Goal: Task Accomplishment & Management: Complete application form

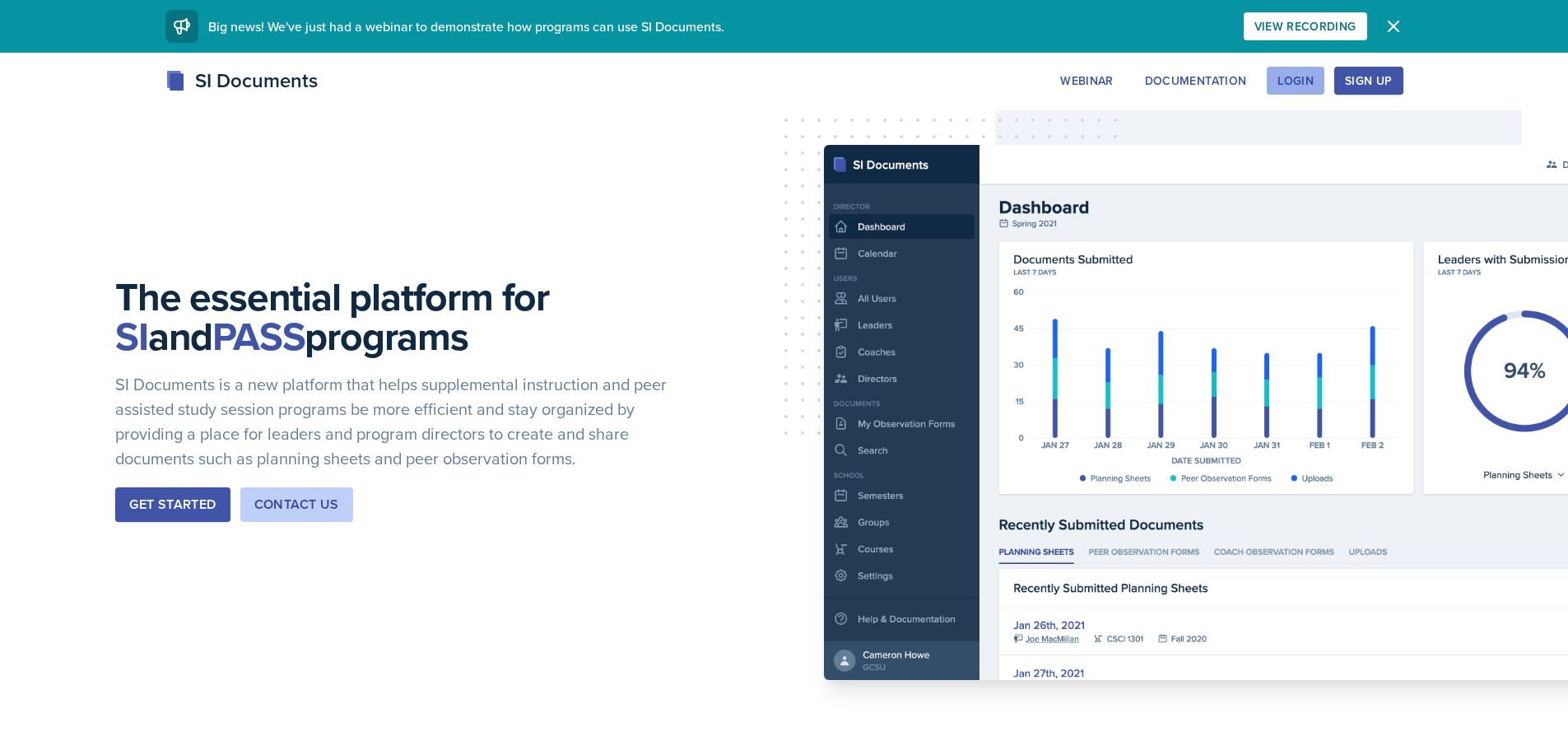
click at [1303, 79] on div "Login" at bounding box center [1295, 80] width 36 height 13
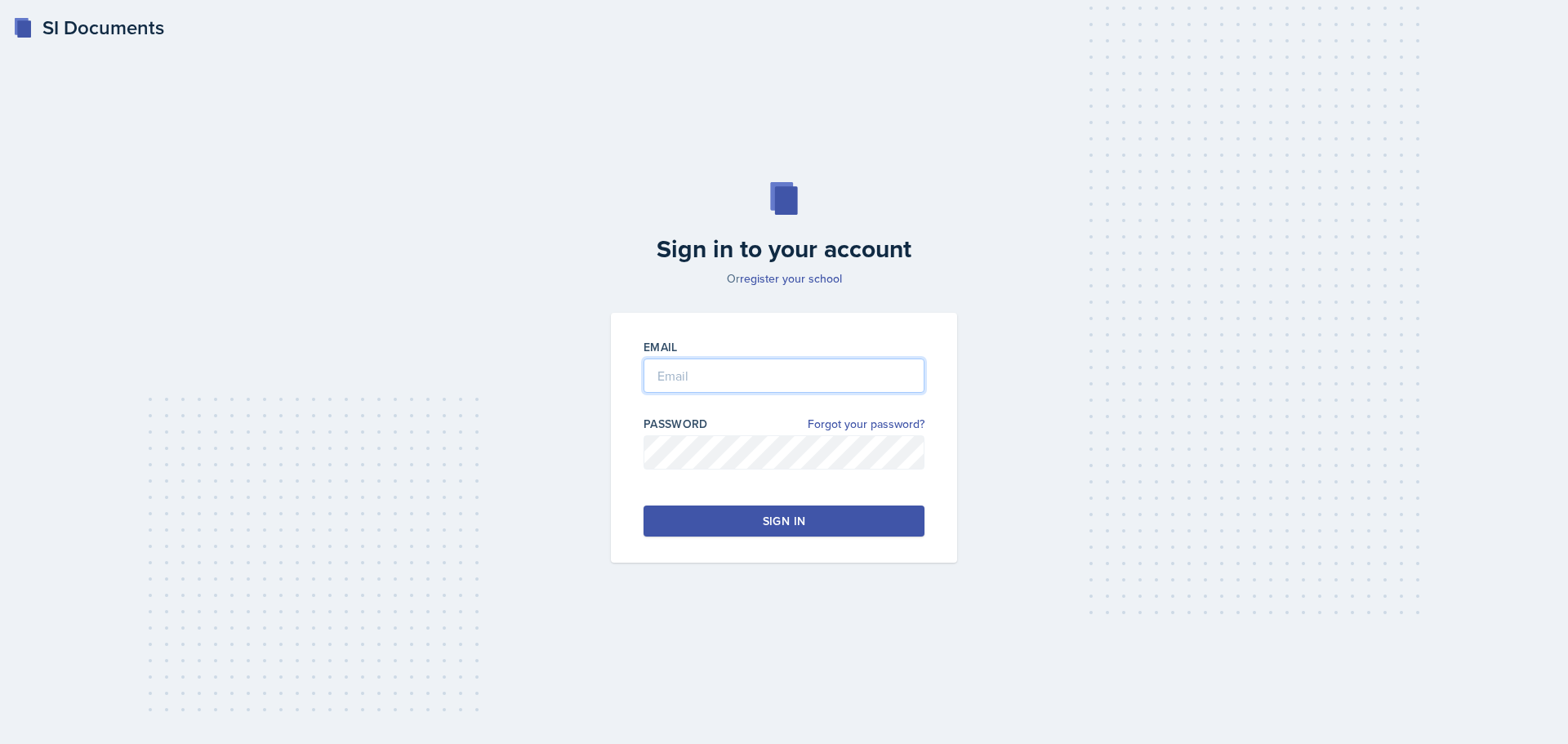
type input "[EMAIL_ADDRESS][DOMAIN_NAME]"
click at [736, 372] on input "[EMAIL_ADDRESS][DOMAIN_NAME]" at bounding box center [783, 375] width 281 height 34
click at [712, 511] on button "Sign in" at bounding box center [783, 520] width 281 height 31
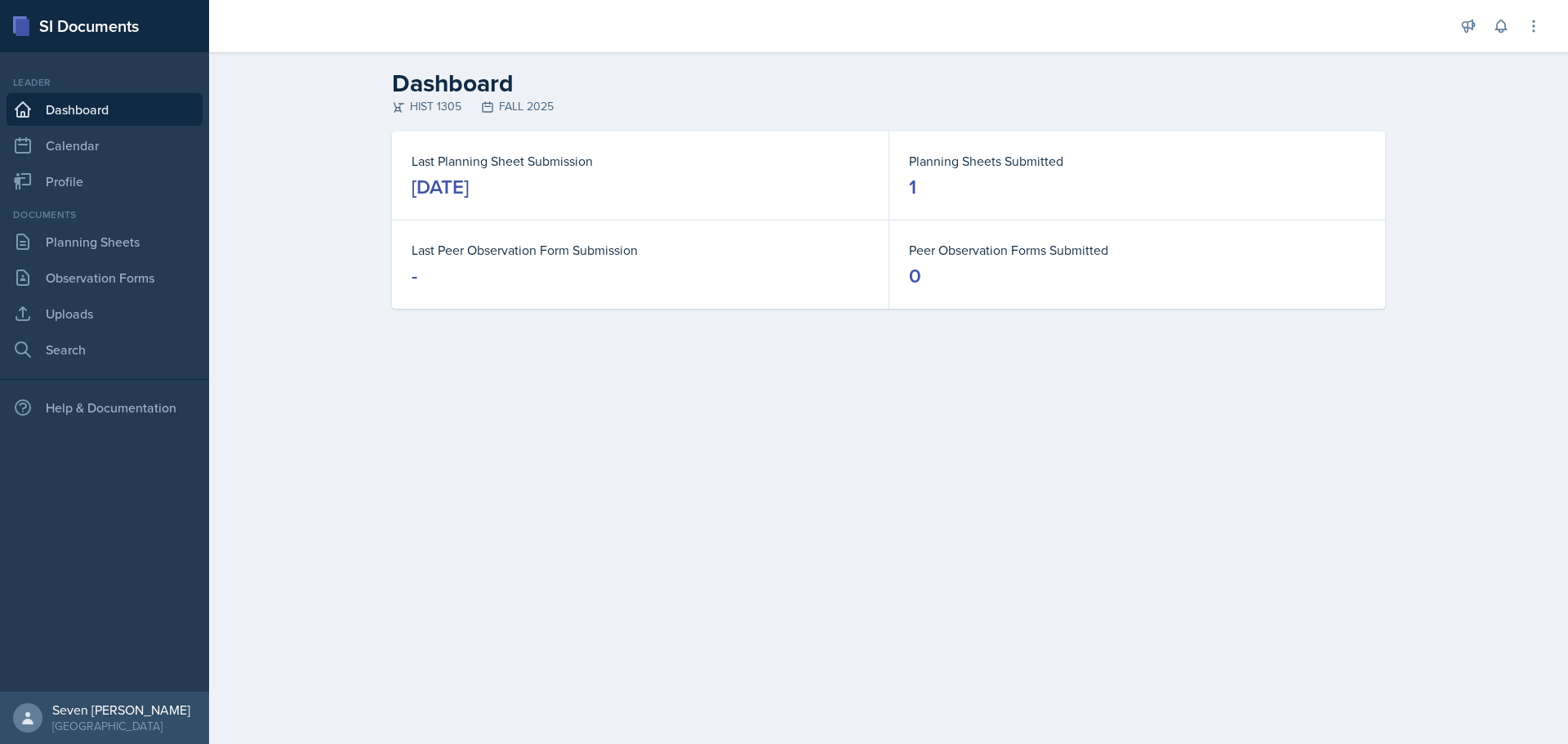
click at [1005, 174] on dd "1" at bounding box center [1137, 186] width 457 height 26
click at [140, 244] on link "Planning Sheets" at bounding box center [104, 242] width 196 height 33
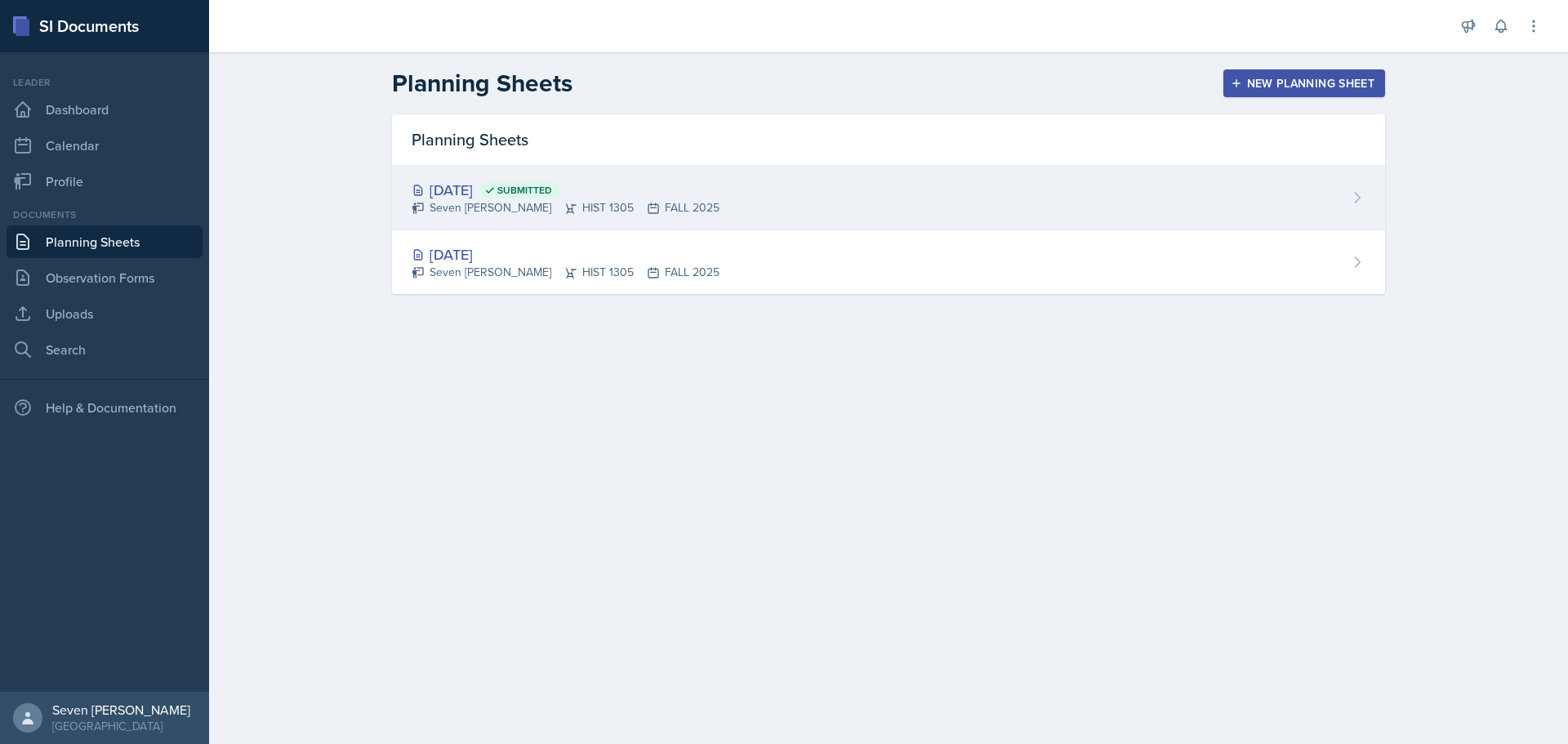
click at [462, 186] on div "[DATE] Submitted" at bounding box center [565, 190] width 308 height 22
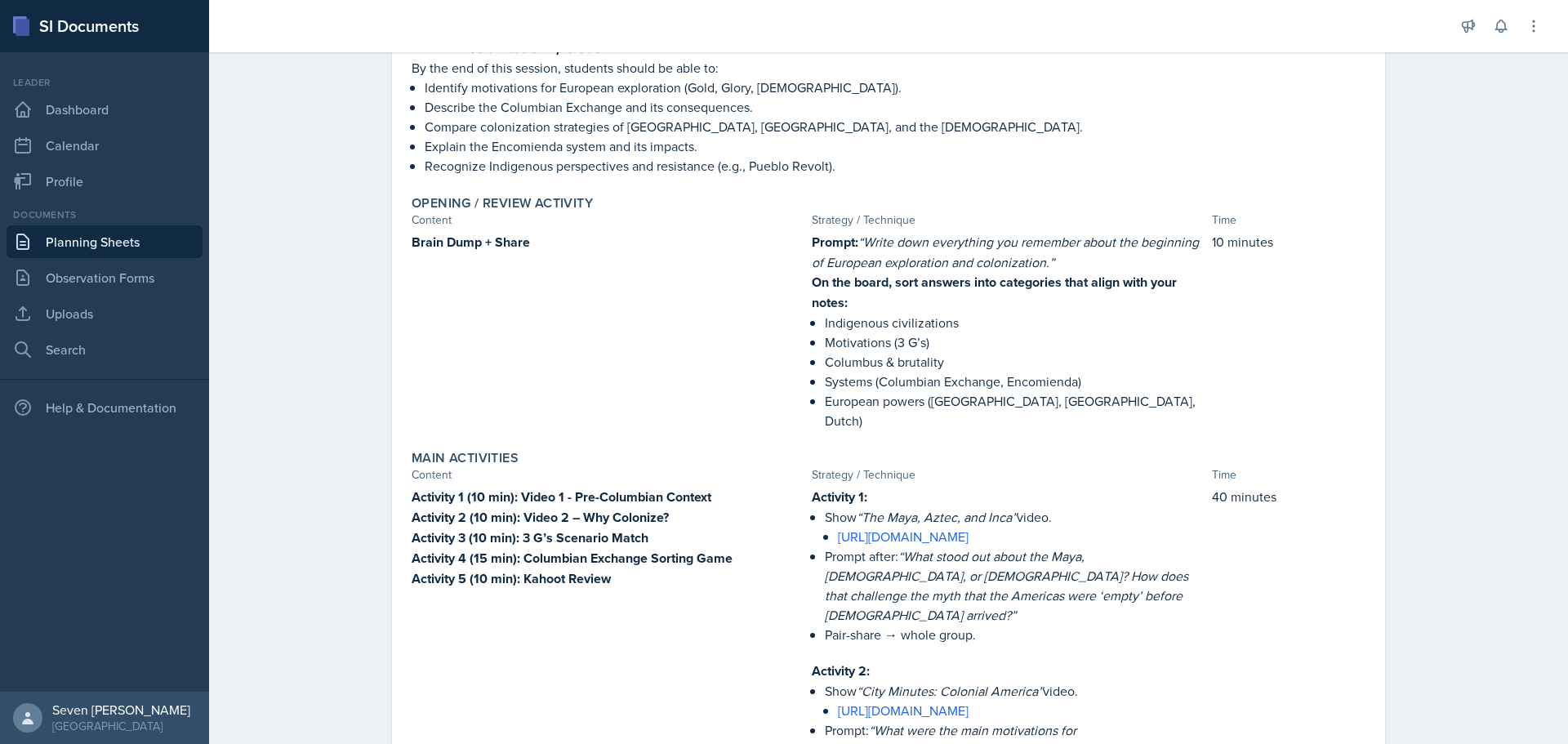
scroll to position [81, 0]
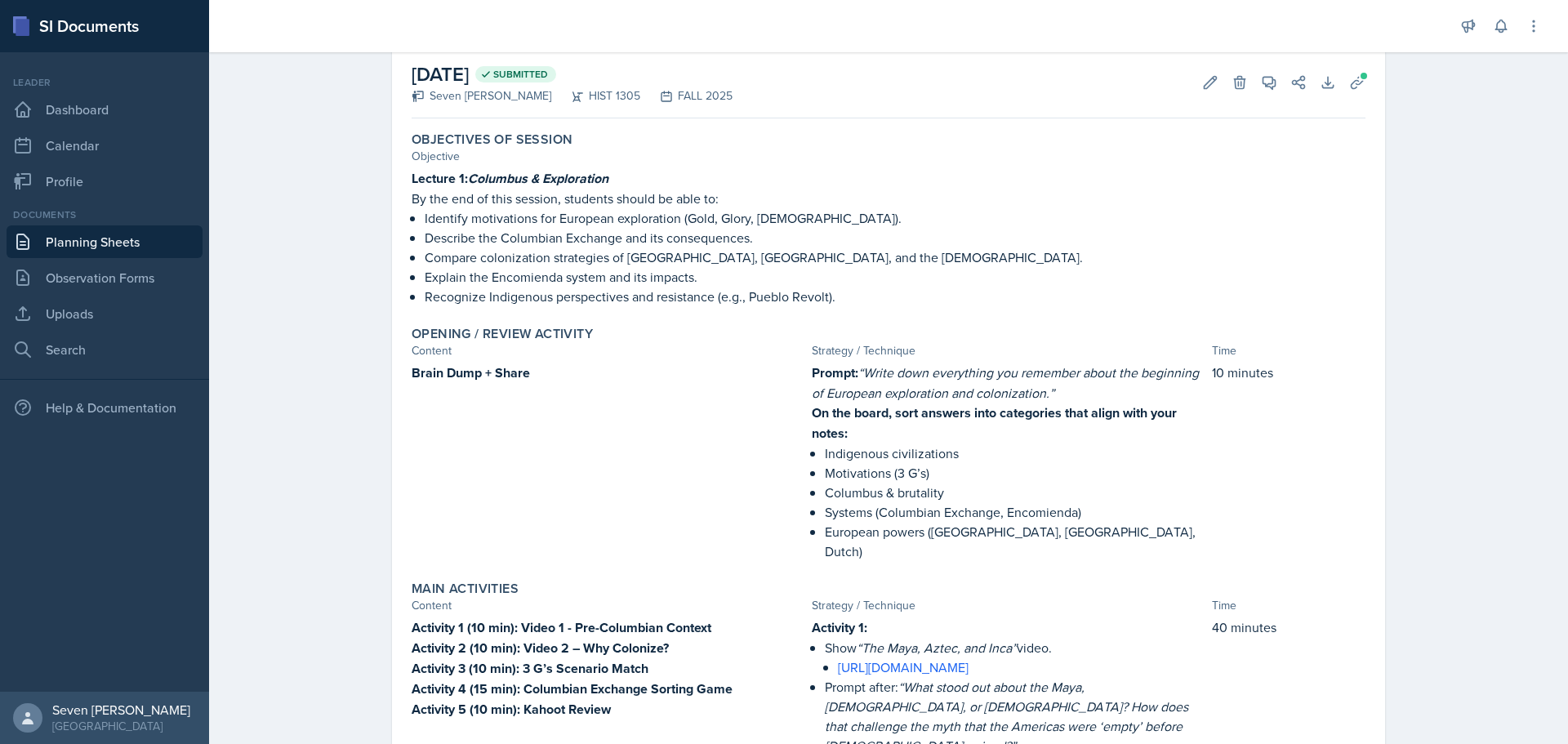
click at [87, 230] on link "Planning Sheets" at bounding box center [104, 242] width 196 height 33
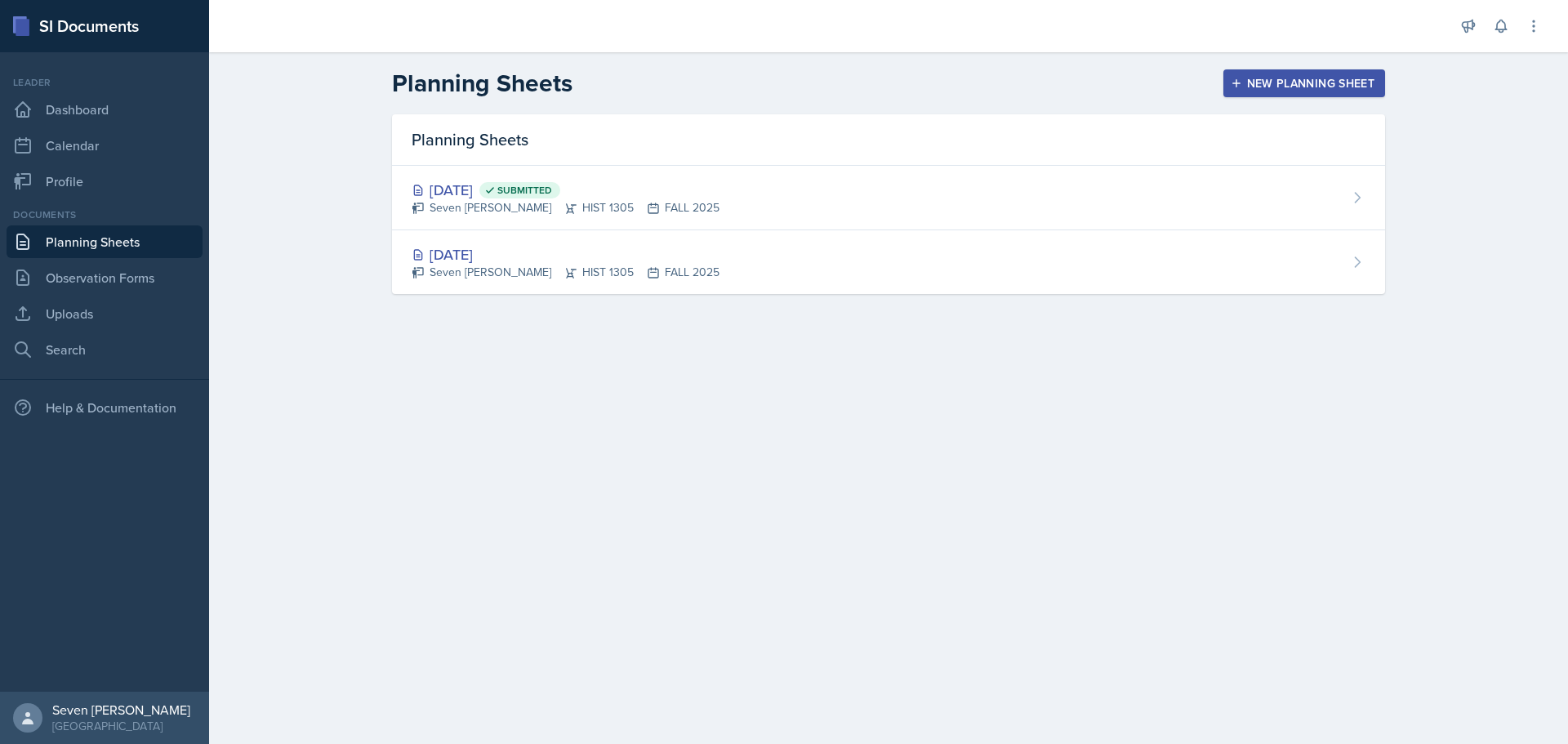
click at [1308, 77] on div "New Planning Sheet" at bounding box center [1304, 83] width 141 height 13
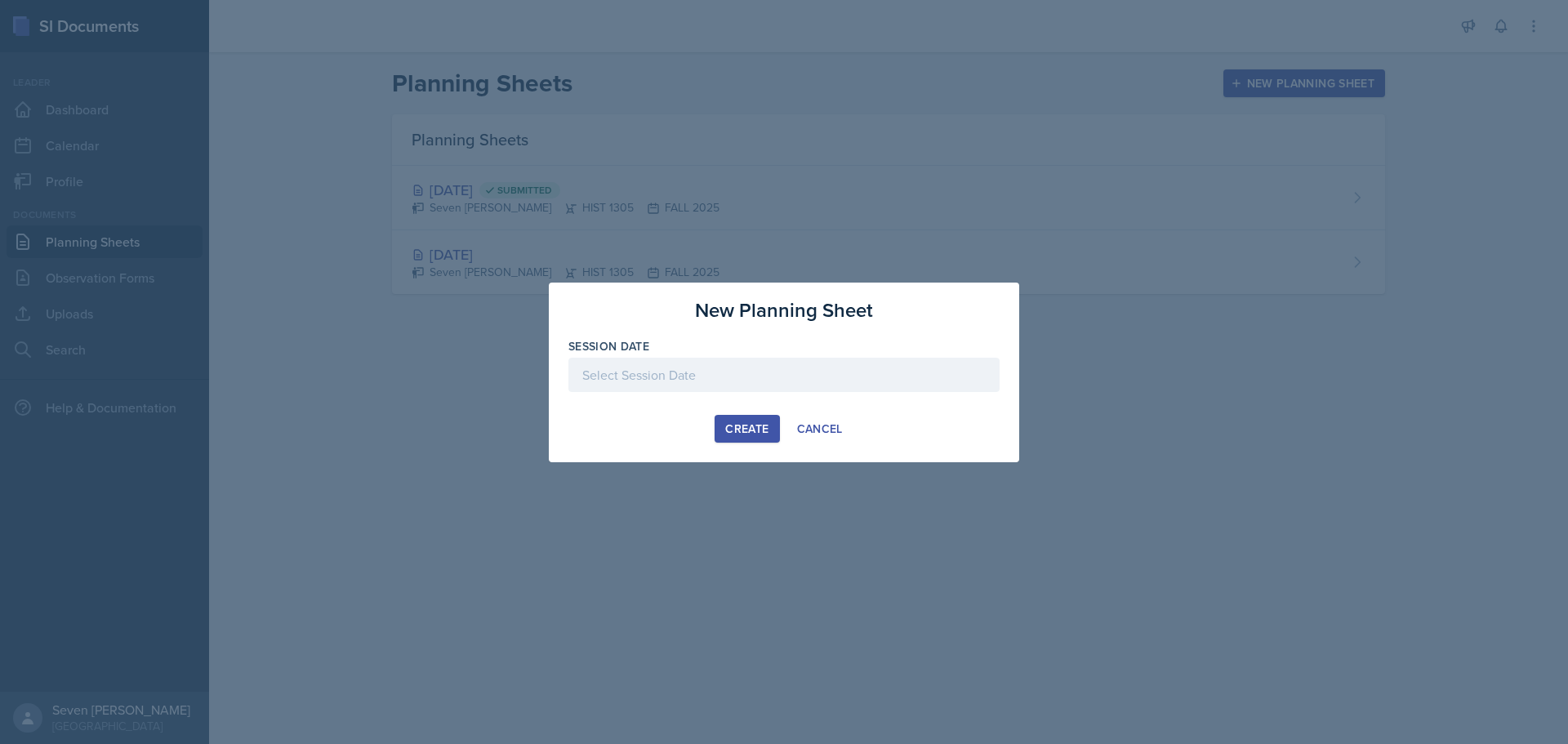
click at [677, 364] on div at bounding box center [784, 375] width 431 height 34
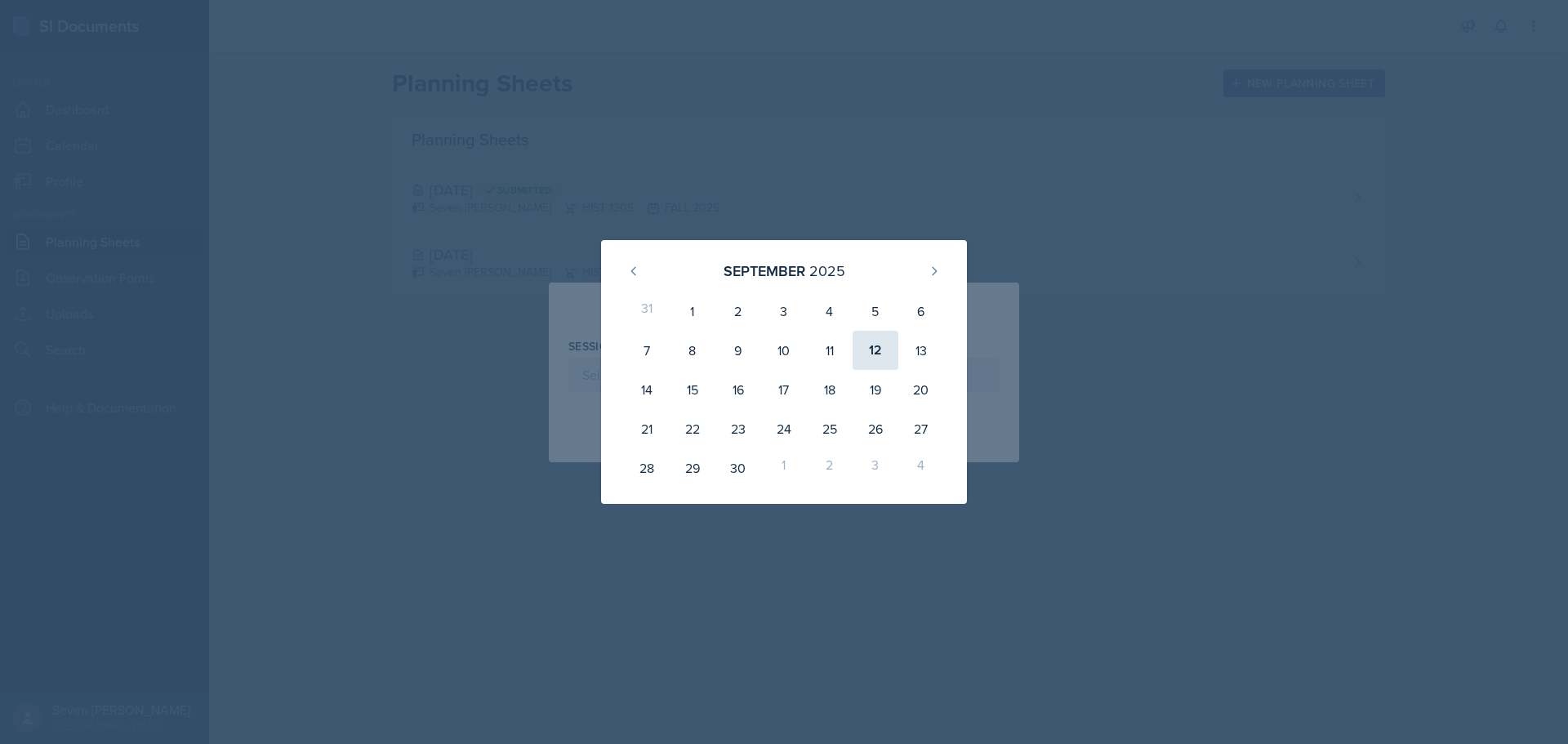
click at [877, 350] on div "12" at bounding box center [876, 350] width 46 height 39
type input "[DATE]"
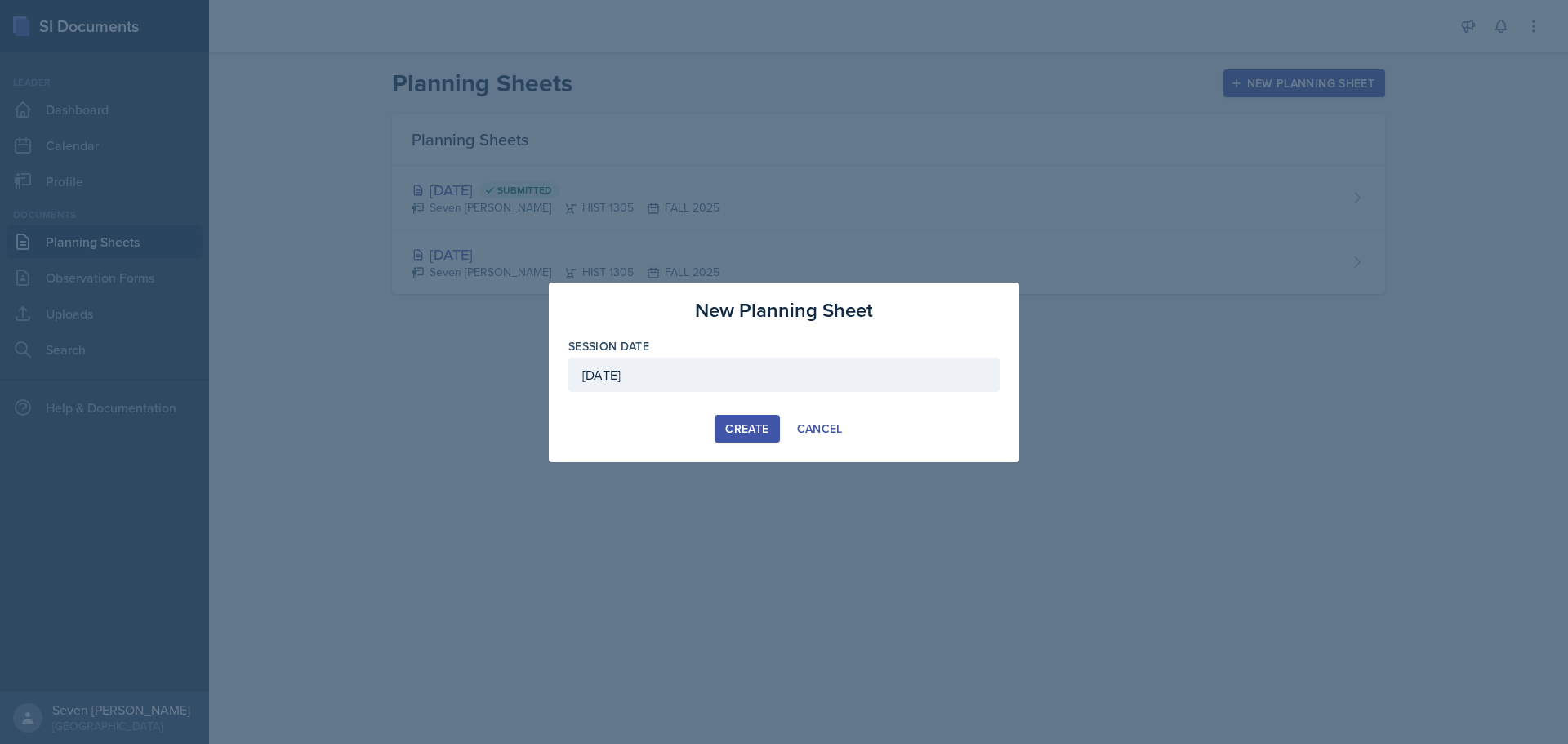
click at [754, 427] on div "Create" at bounding box center [747, 428] width 43 height 13
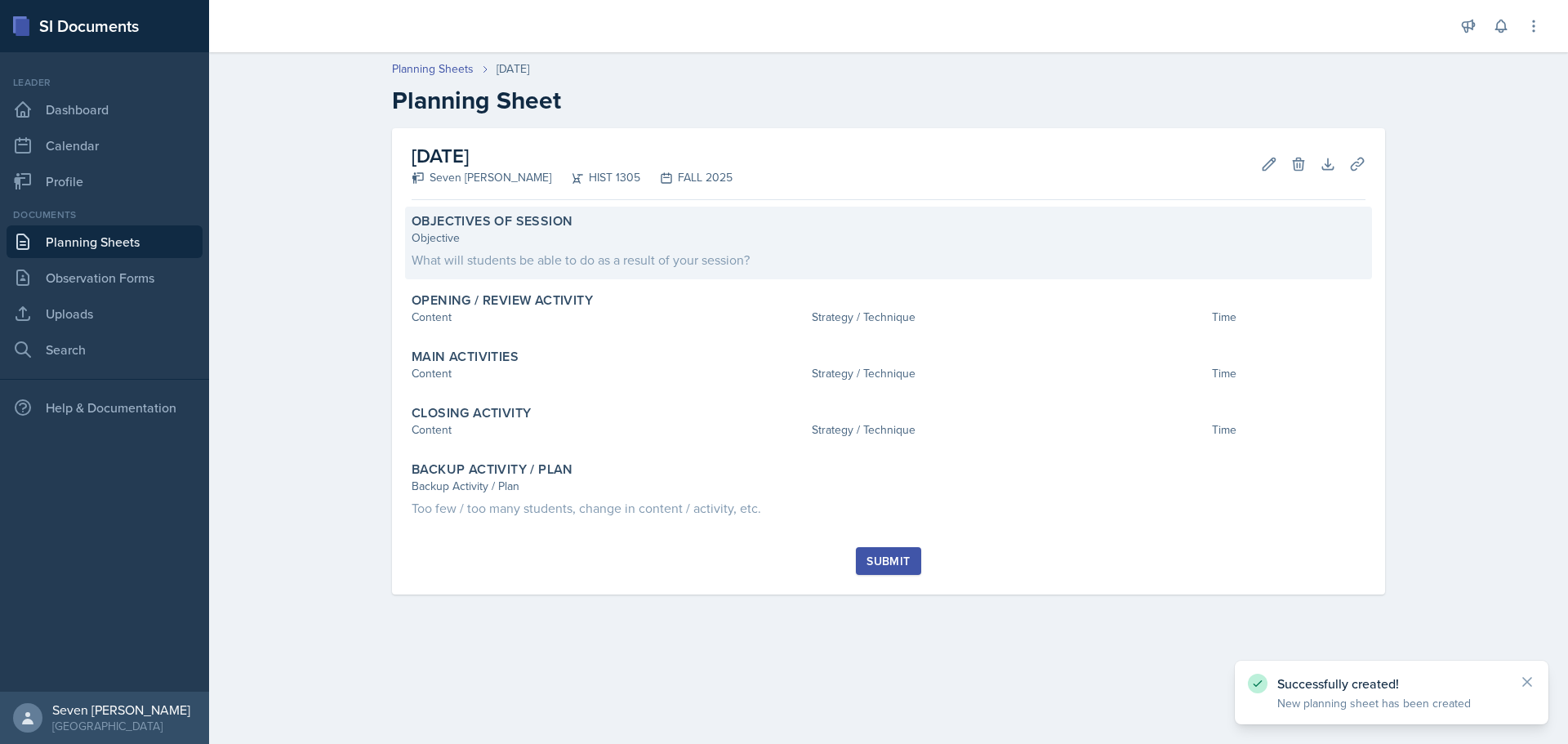
click at [509, 241] on div "Objective" at bounding box center [888, 238] width 954 height 17
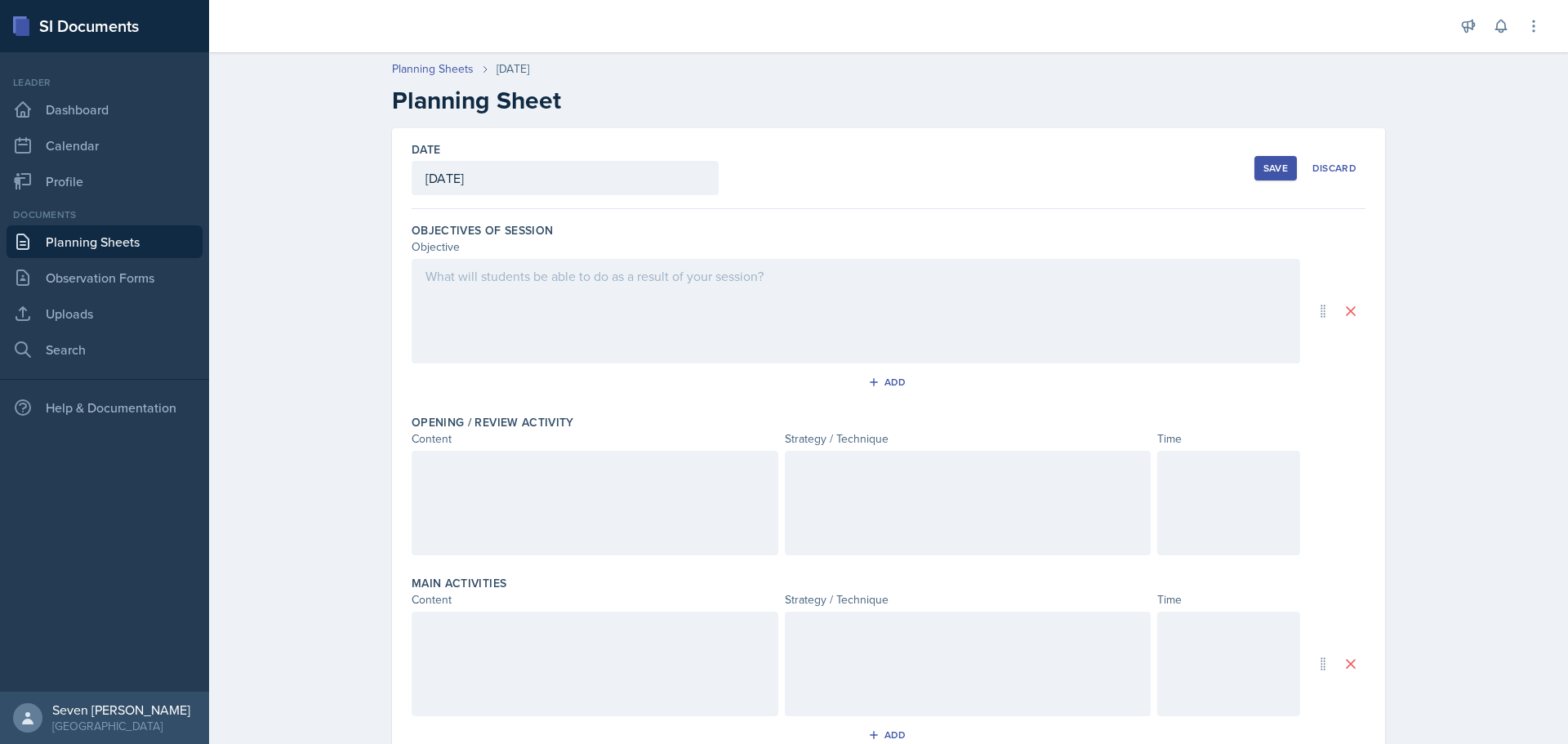
click at [483, 297] on div at bounding box center [856, 310] width 888 height 104
click at [512, 311] on p at bounding box center [855, 304] width 860 height 19
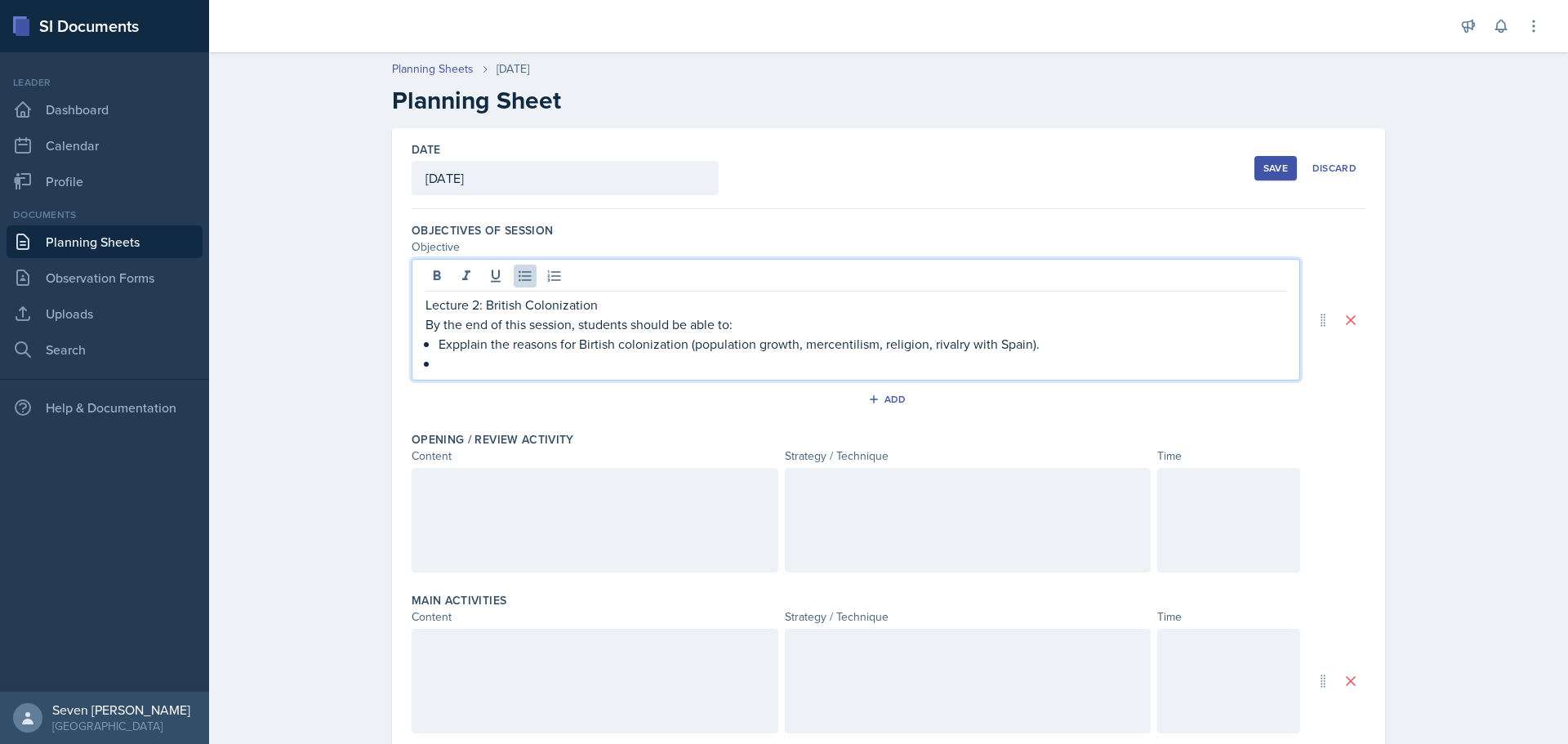
drag, startPoint x: 448, startPoint y: 341, endPoint x: 459, endPoint y: 344, distance: 11.4
click at [449, 341] on p "Expplain the reasons for Birtish colonization (population growth, mercentilism,…" at bounding box center [862, 343] width 848 height 19
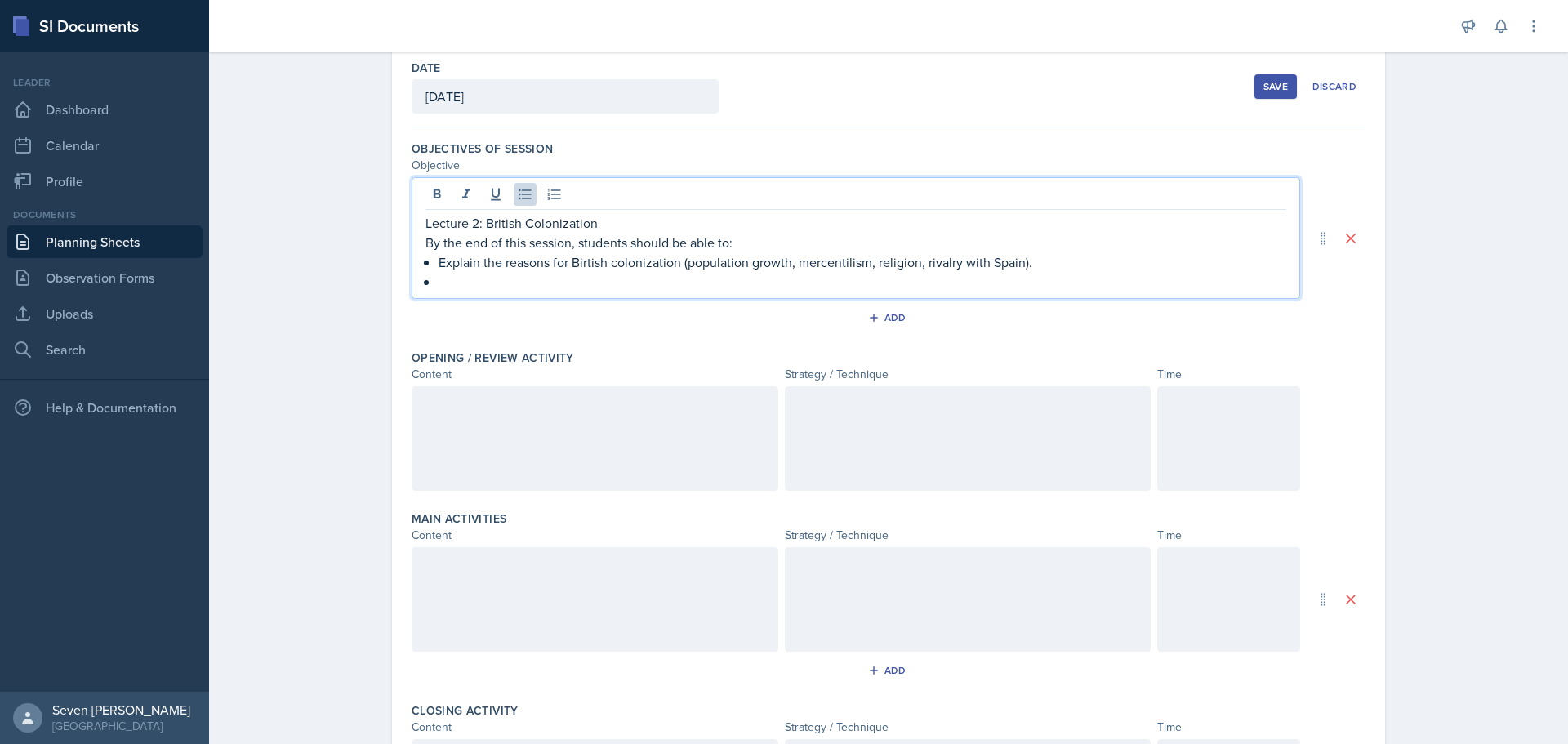
click at [585, 261] on p "Explain the reasons for Birtish colonization (population growth, mercentilism, …" at bounding box center [862, 262] width 848 height 19
click at [481, 277] on p at bounding box center [862, 281] width 848 height 19
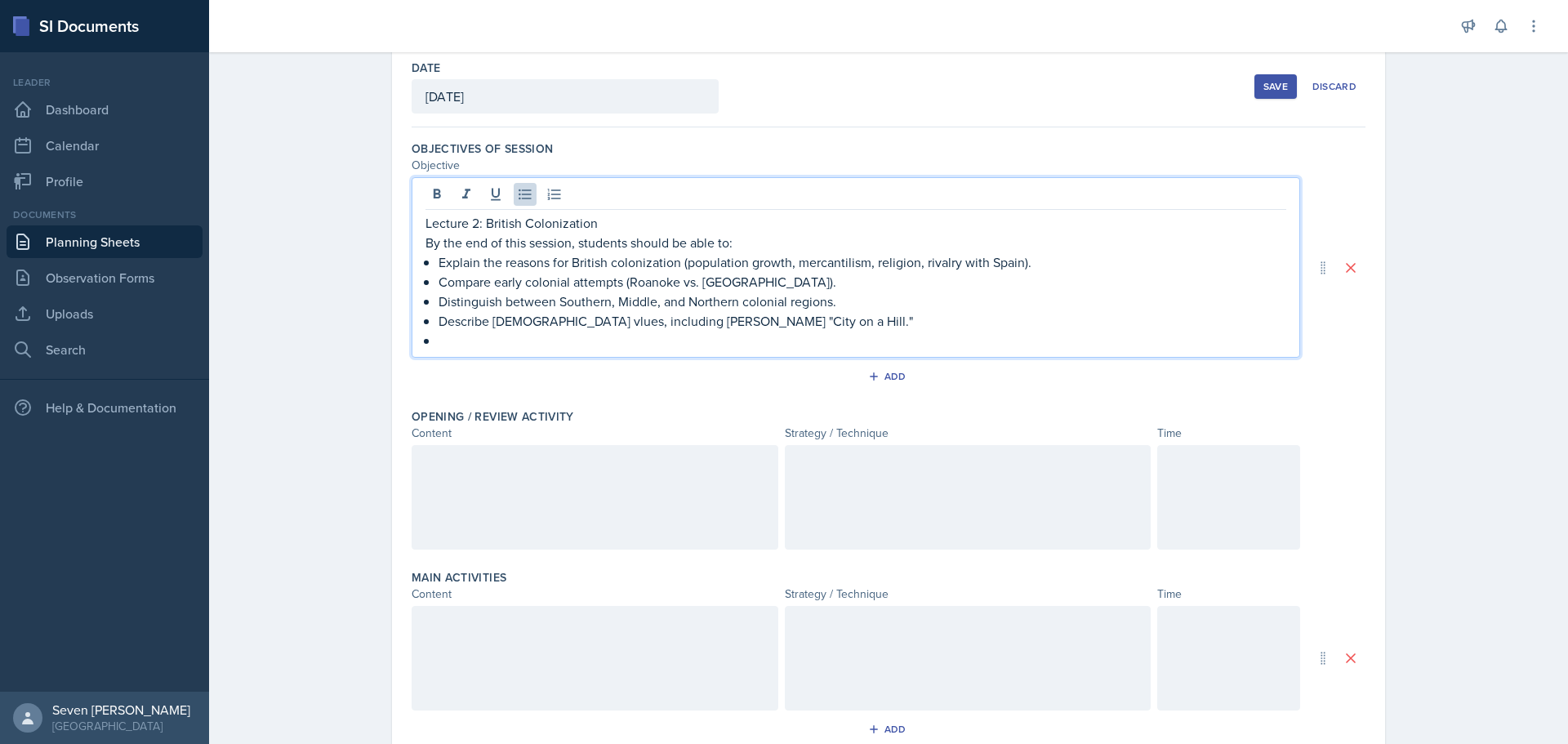
click at [539, 319] on p "Describe [DEMOGRAPHIC_DATA] vlues, including [PERSON_NAME] "City on a Hill."" at bounding box center [862, 320] width 848 height 19
click at [461, 338] on p at bounding box center [862, 340] width 848 height 19
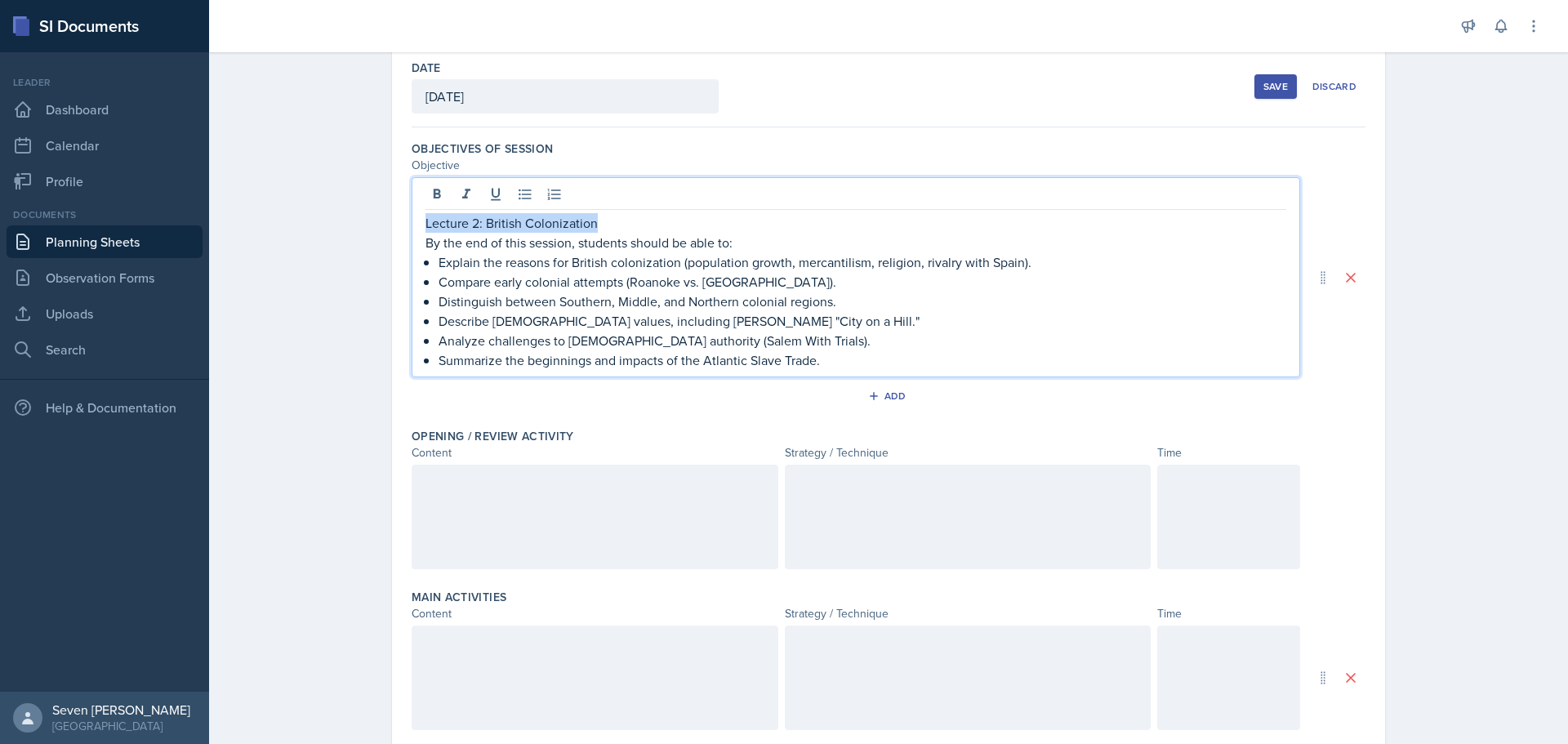
drag, startPoint x: 611, startPoint y: 227, endPoint x: 387, endPoint y: 203, distance: 225.3
click at [392, 203] on div "Date [DATE] [DATE] 31 1 2 3 4 5 6 7 8 9 10 11 12 13 14 15 16 17 18 19 20 21 22 …" at bounding box center [888, 577] width 993 height 1062
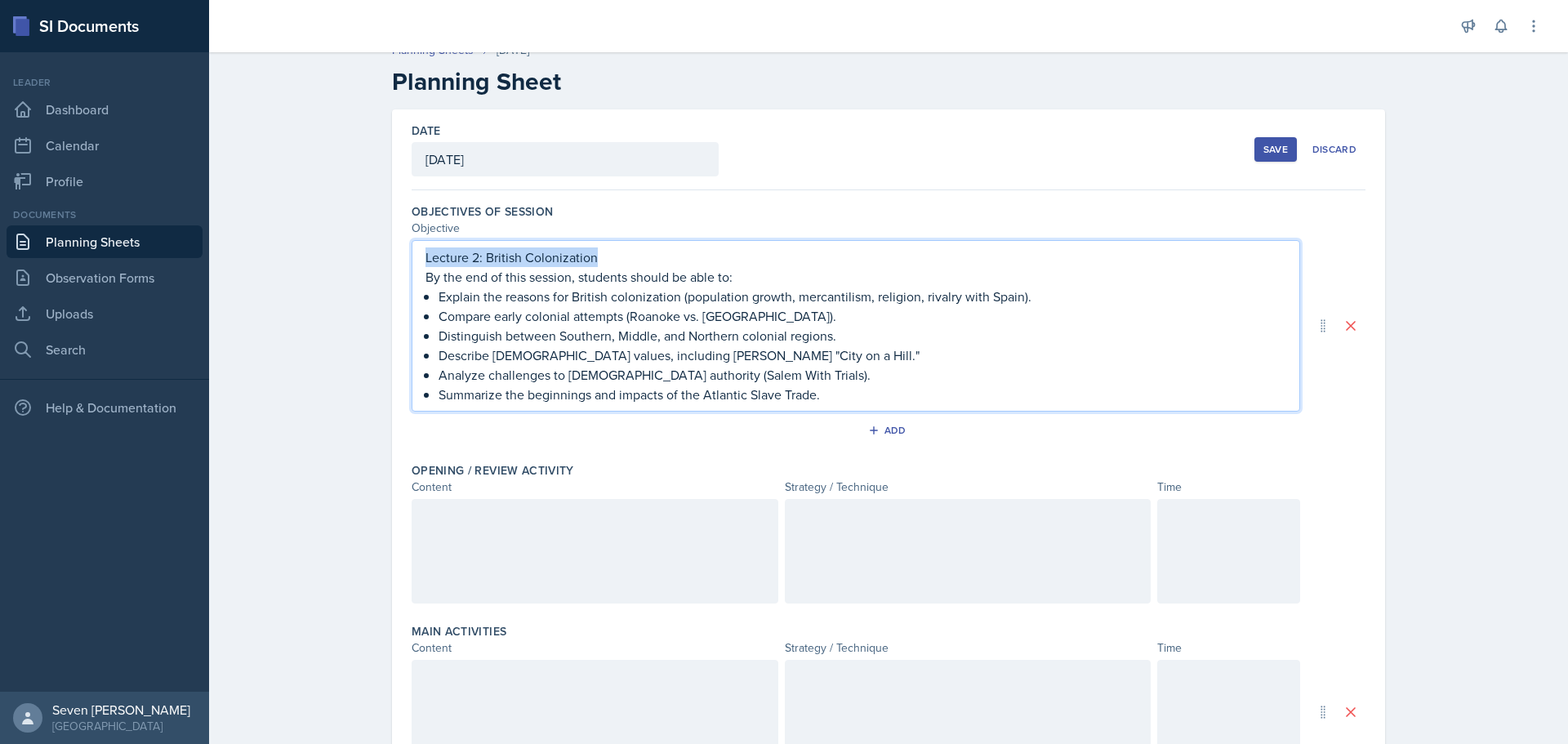
scroll to position [0, 0]
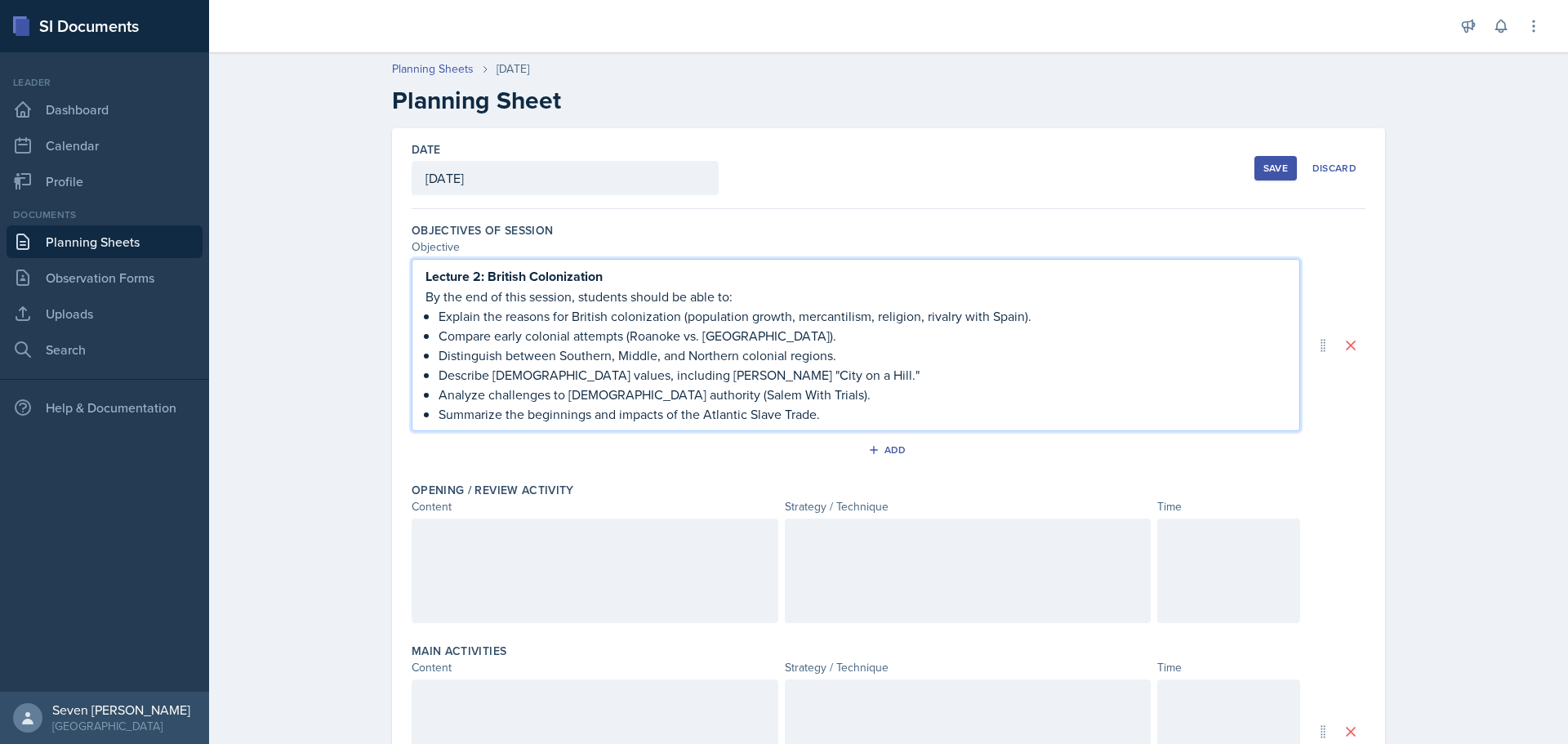
click at [626, 284] on p "Lecture 2: British Colonization" at bounding box center [855, 276] width 860 height 20
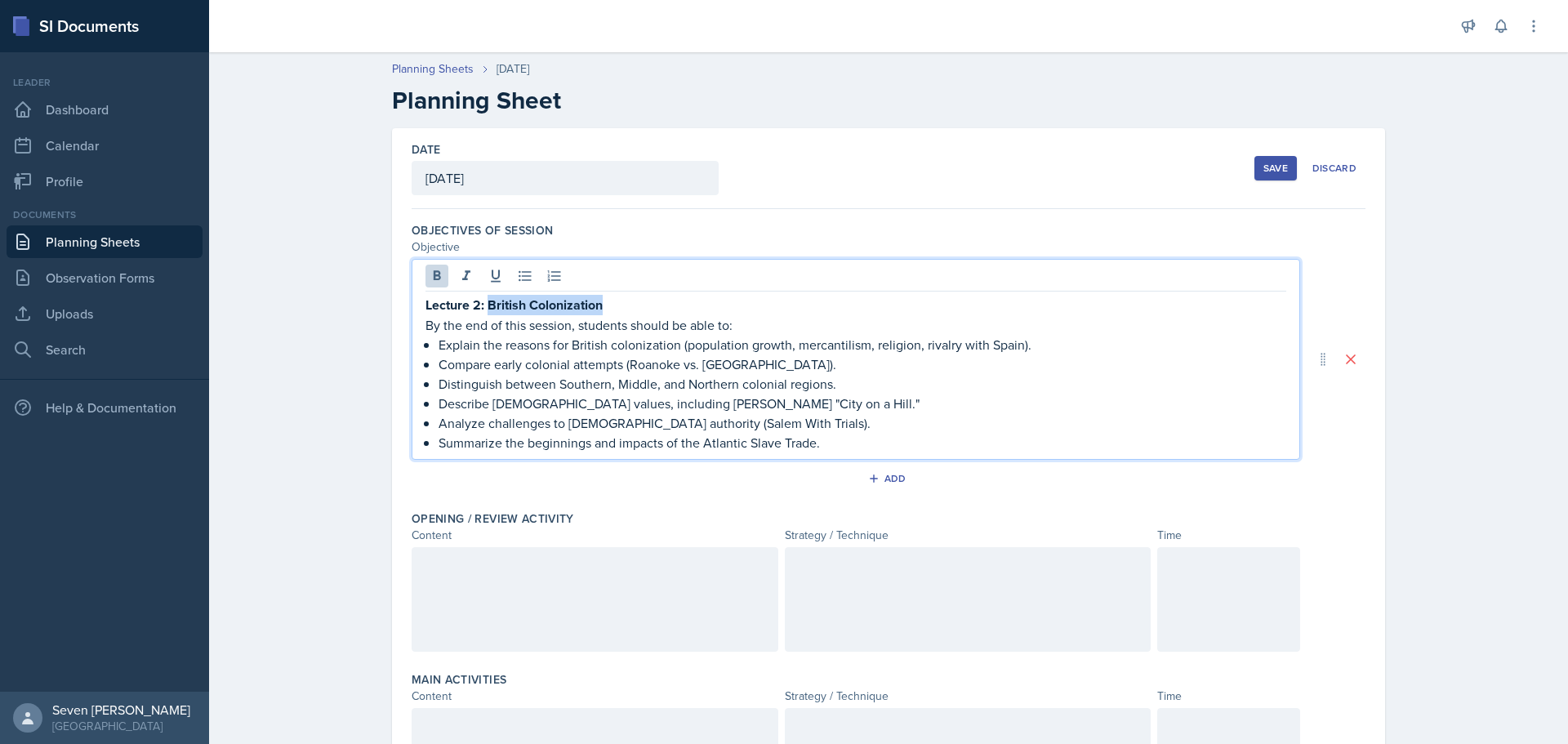
drag, startPoint x: 603, startPoint y: 305, endPoint x: 484, endPoint y: 304, distance: 119.0
click at [484, 304] on p "Lecture 2: British Colonization" at bounding box center [855, 305] width 860 height 20
click at [469, 274] on button at bounding box center [466, 275] width 23 height 23
click at [714, 308] on p "Lecture 2: British Colonization" at bounding box center [855, 305] width 860 height 20
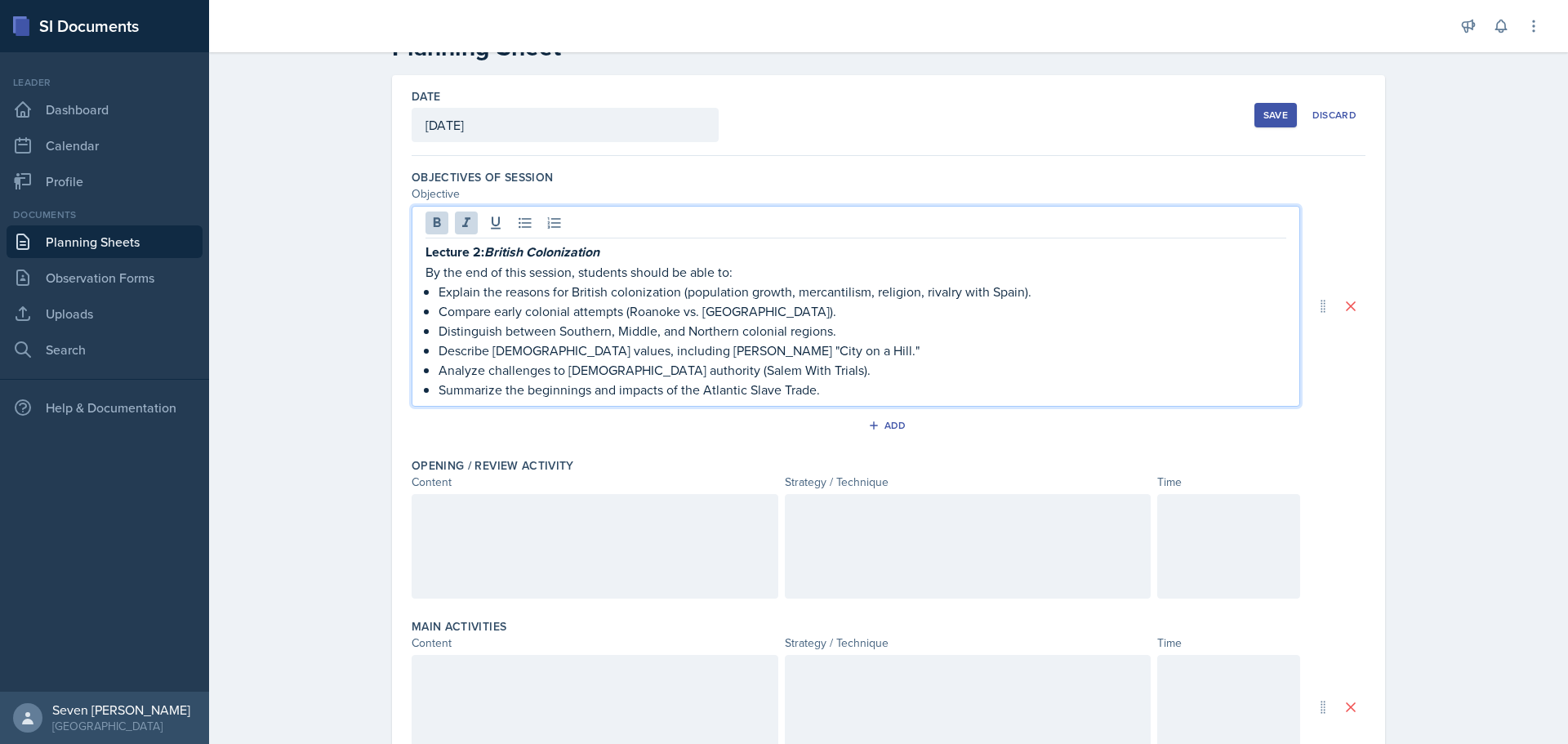
scroll to position [81, 0]
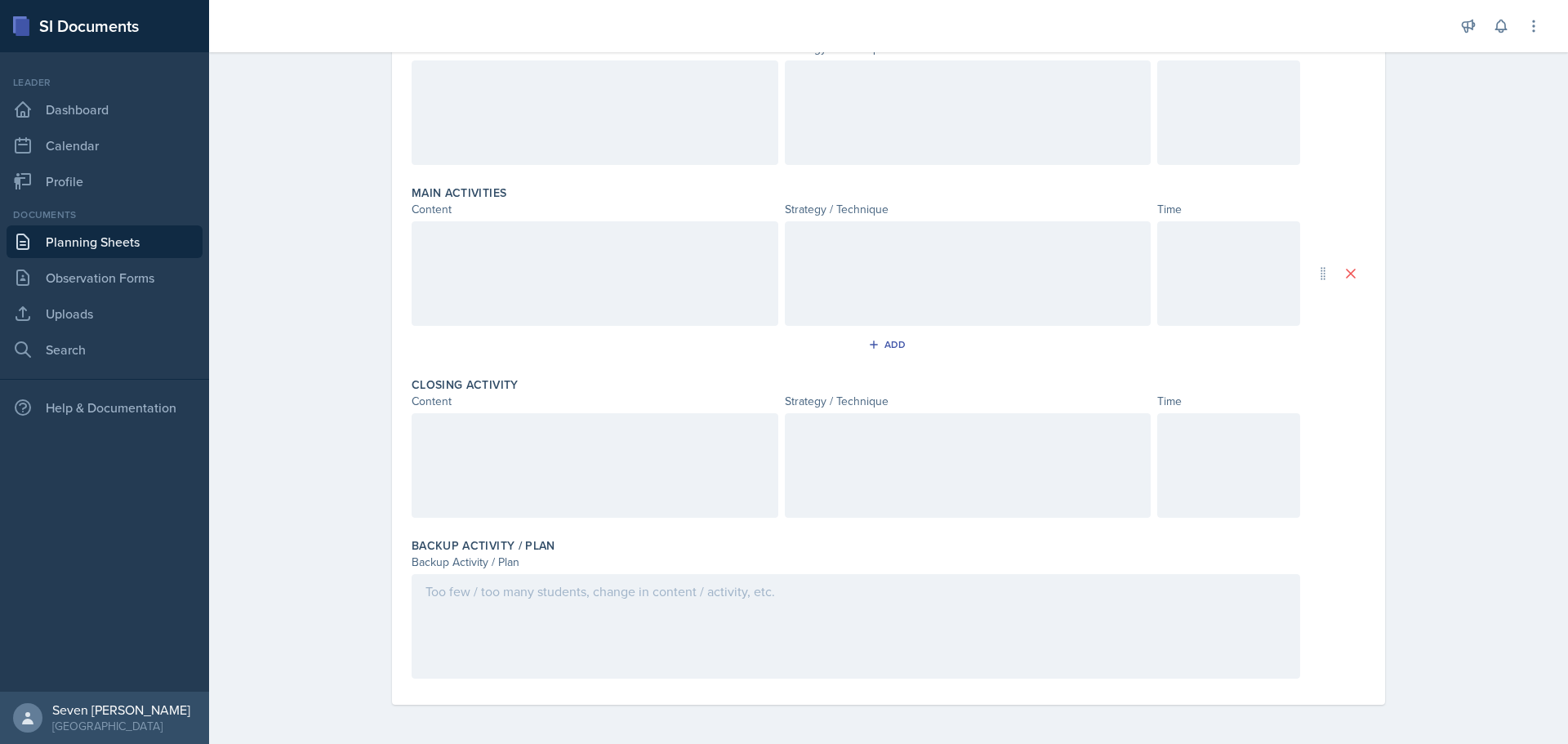
click at [436, 446] on div at bounding box center [595, 465] width 367 height 104
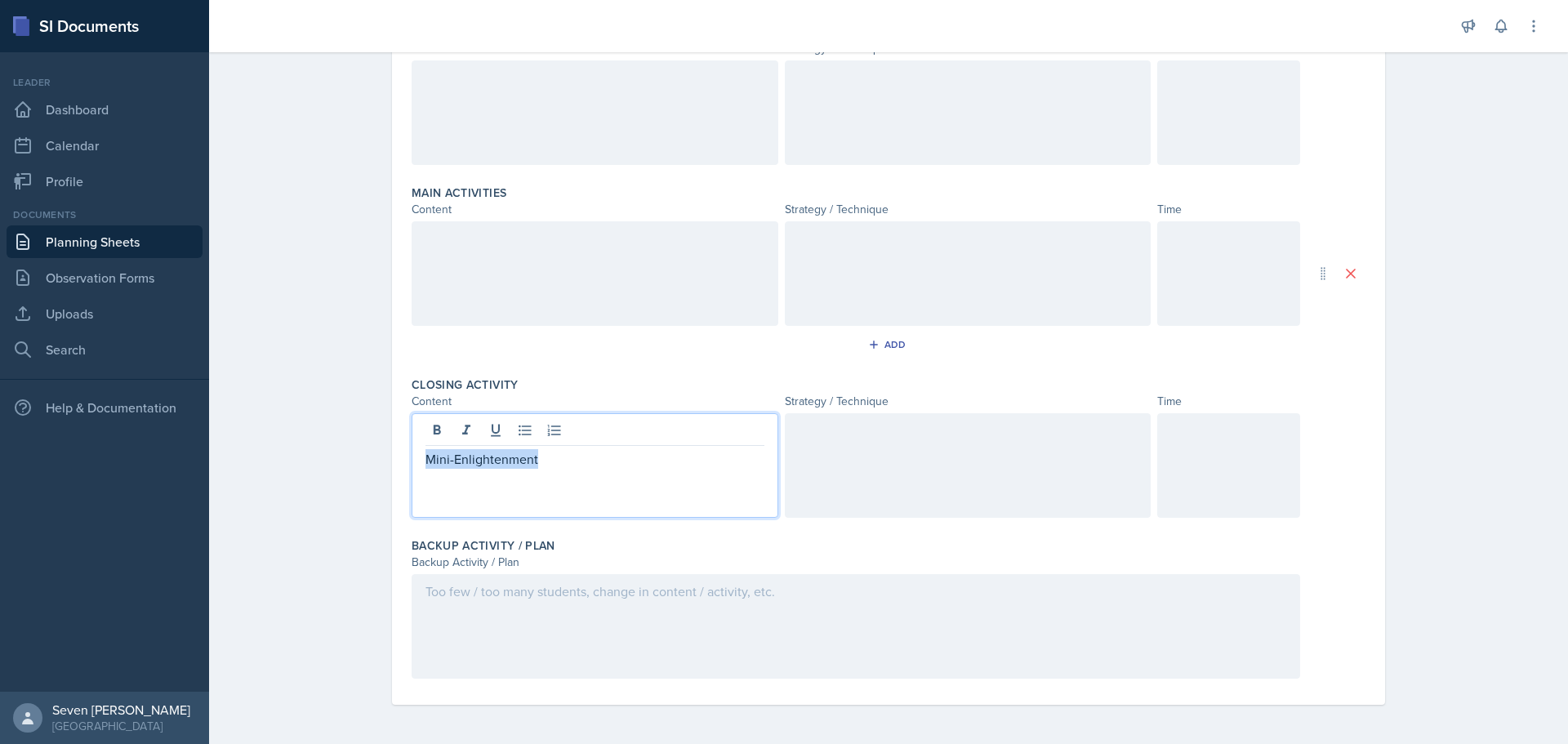
drag, startPoint x: 517, startPoint y: 464, endPoint x: 342, endPoint y: 447, distance: 175.8
click at [342, 447] on div "Planning Sheets [DATE] Planning Sheet Date [DATE] [DATE] 31 1 2 3 4 5 6 7 8 9 1…" at bounding box center [888, 165] width 1359 height 1158
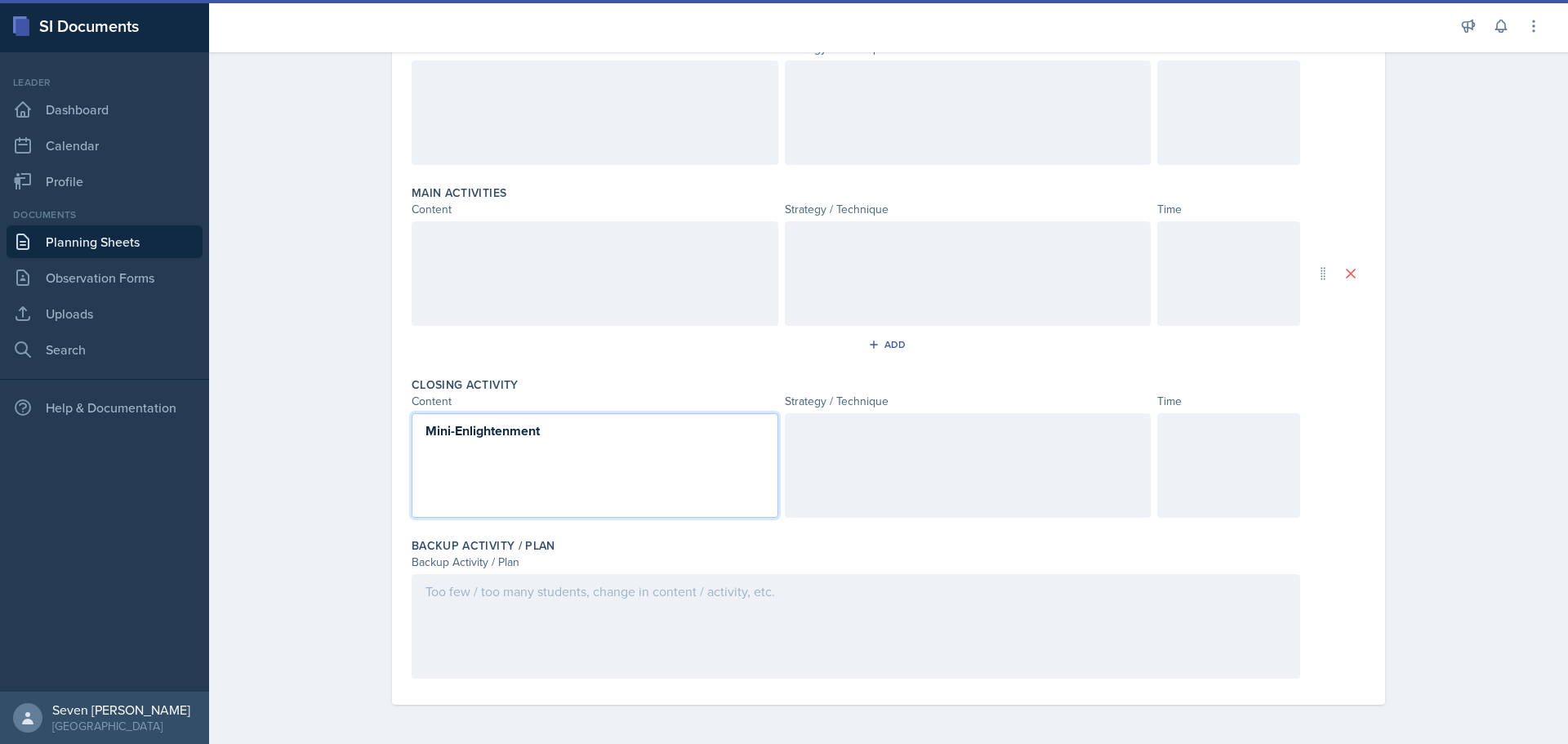
click at [562, 453] on div "Mini-Enlightenment" at bounding box center [595, 465] width 367 height 104
click at [577, 461] on p "Mini-Enlightenment" at bounding box center [595, 459] width 339 height 20
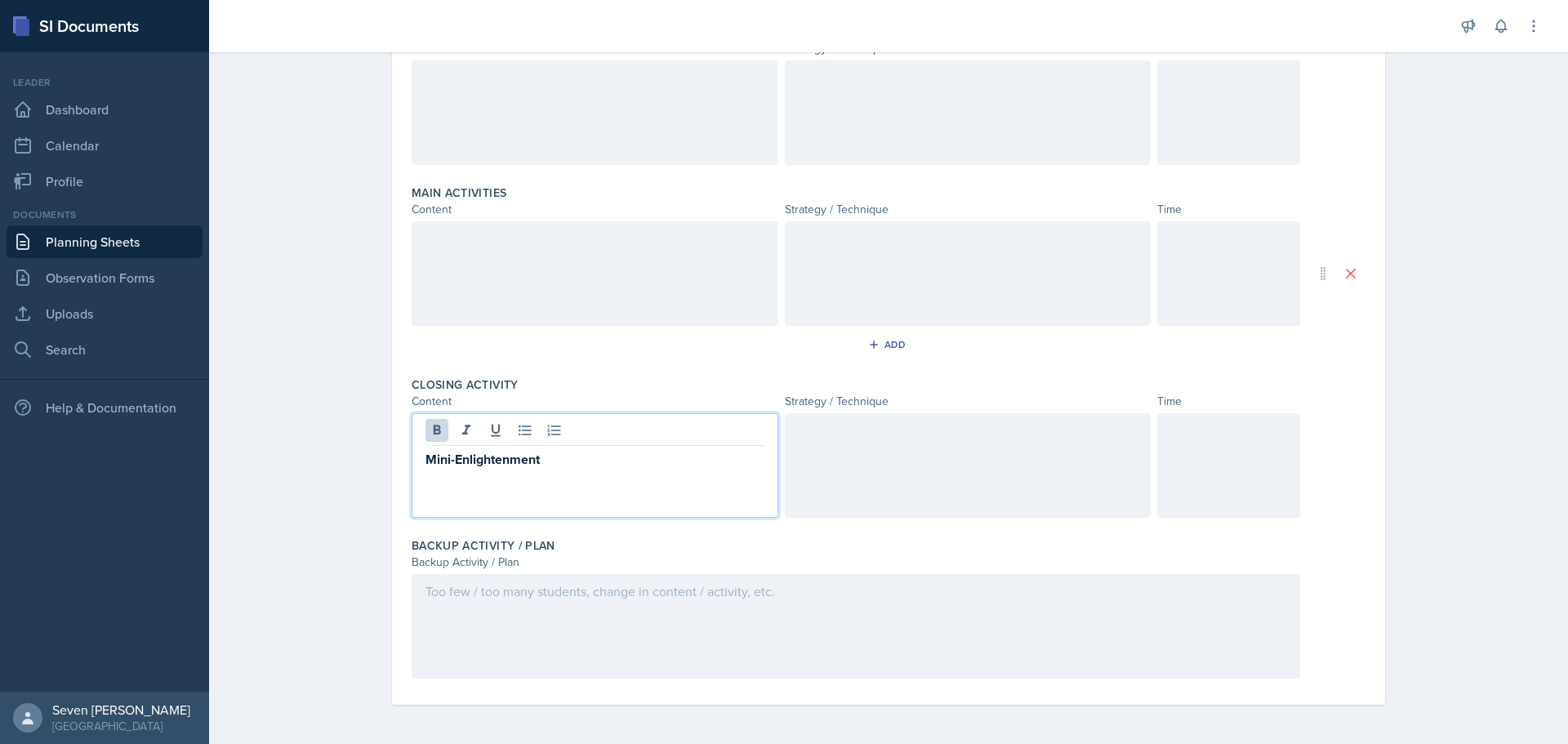
click at [860, 436] on div at bounding box center [968, 465] width 367 height 104
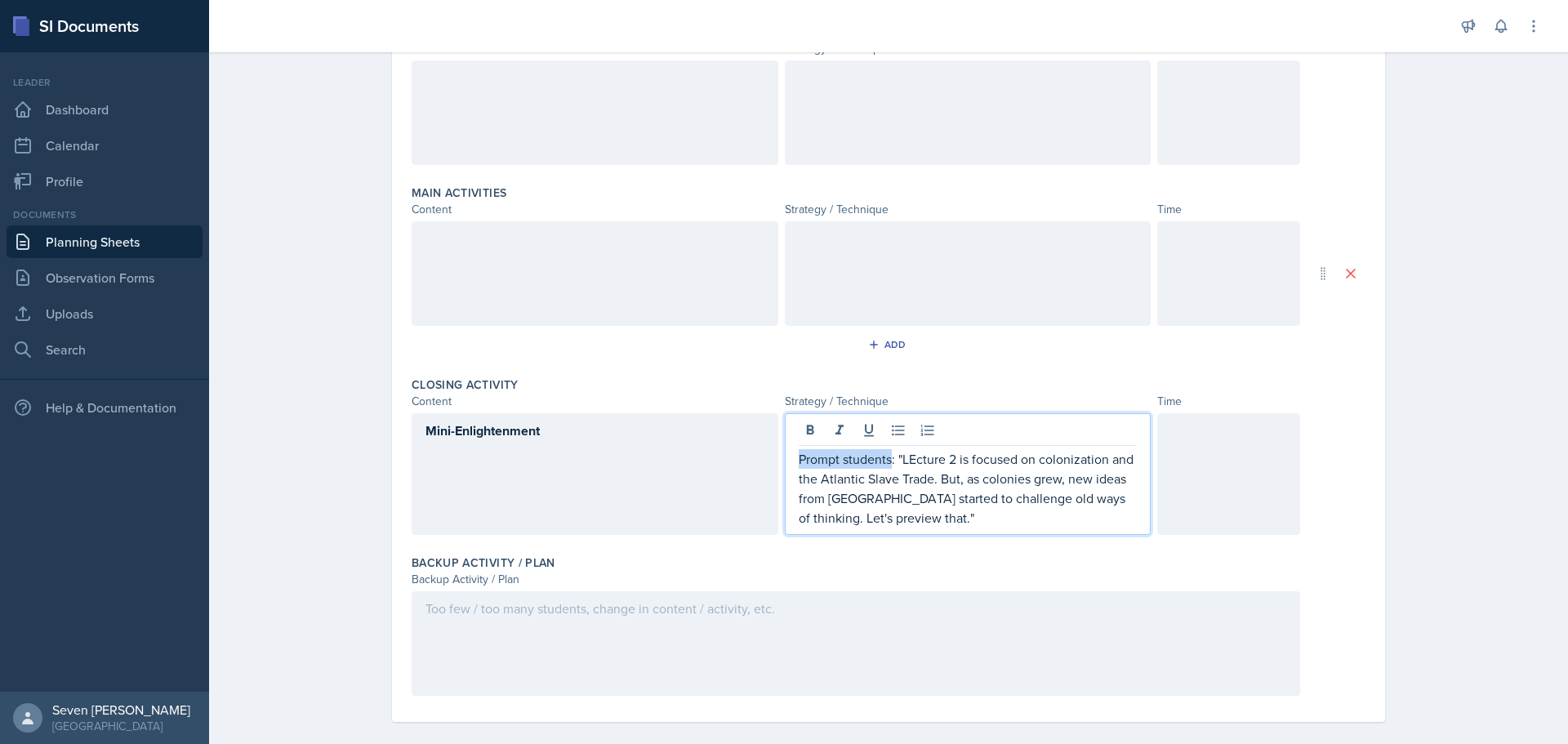
drag, startPoint x: 885, startPoint y: 458, endPoint x: 765, endPoint y: 458, distance: 120.0
click at [765, 458] on div "Mini-Enlightenment Prompt students: "LEcture 2 is focused on colonization and t…" at bounding box center [856, 475] width 888 height 122
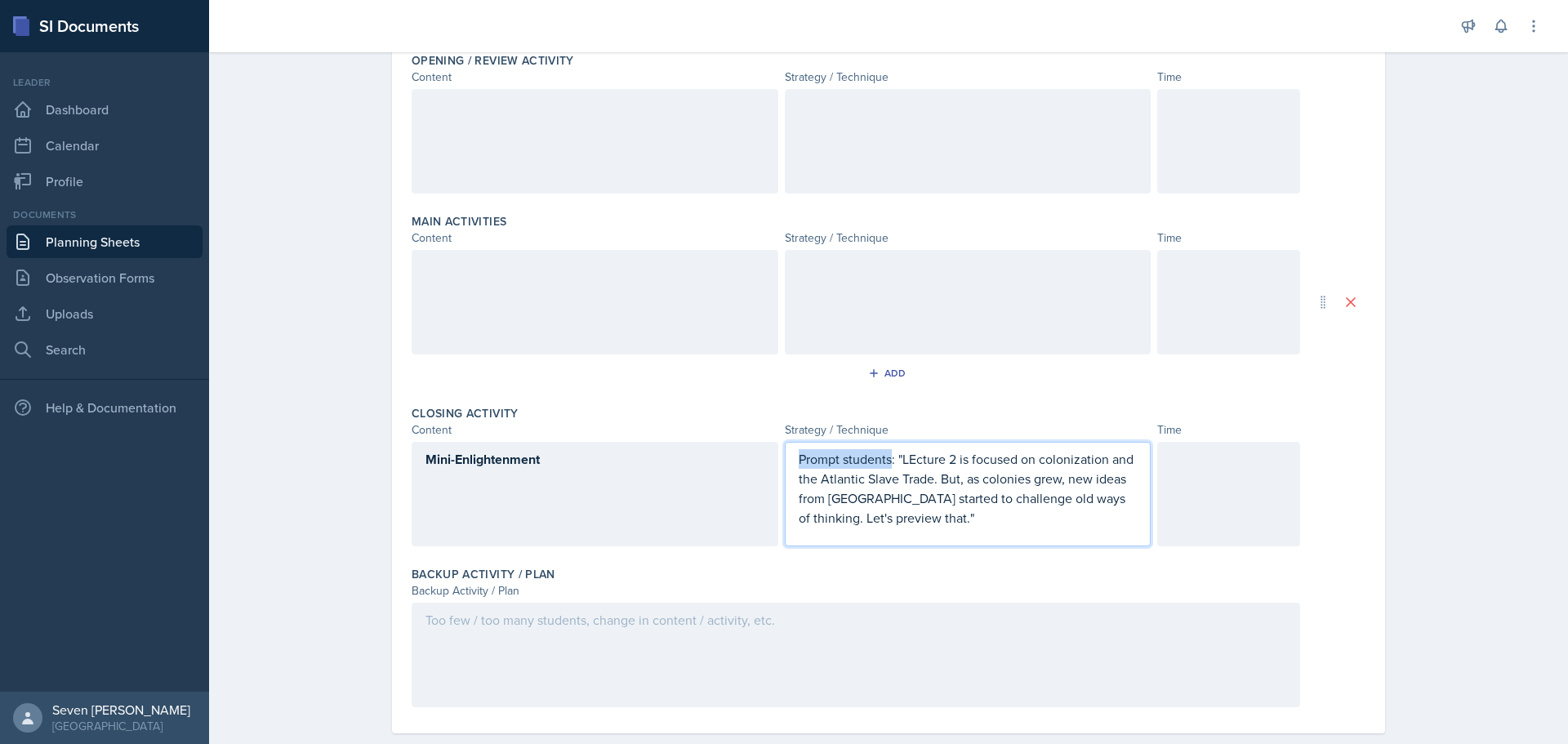
copy p "Prompt students"
click at [923, 503] on p "Prompt students: "LEcture 2 is focused on colonization and the Atlantic Slave T…" at bounding box center [968, 488] width 339 height 78
drag, startPoint x: 891, startPoint y: 458, endPoint x: 731, endPoint y: 460, distance: 160.0
click at [734, 460] on div "Mini-Enlightenment Prompt students: "LEcture 2 is focused on colonization and t…" at bounding box center [856, 493] width 888 height 104
click at [920, 460] on p "Prompt students: "LEcture 2 is focused on colonization and the Atlantic Slave T…" at bounding box center [968, 488] width 339 height 79
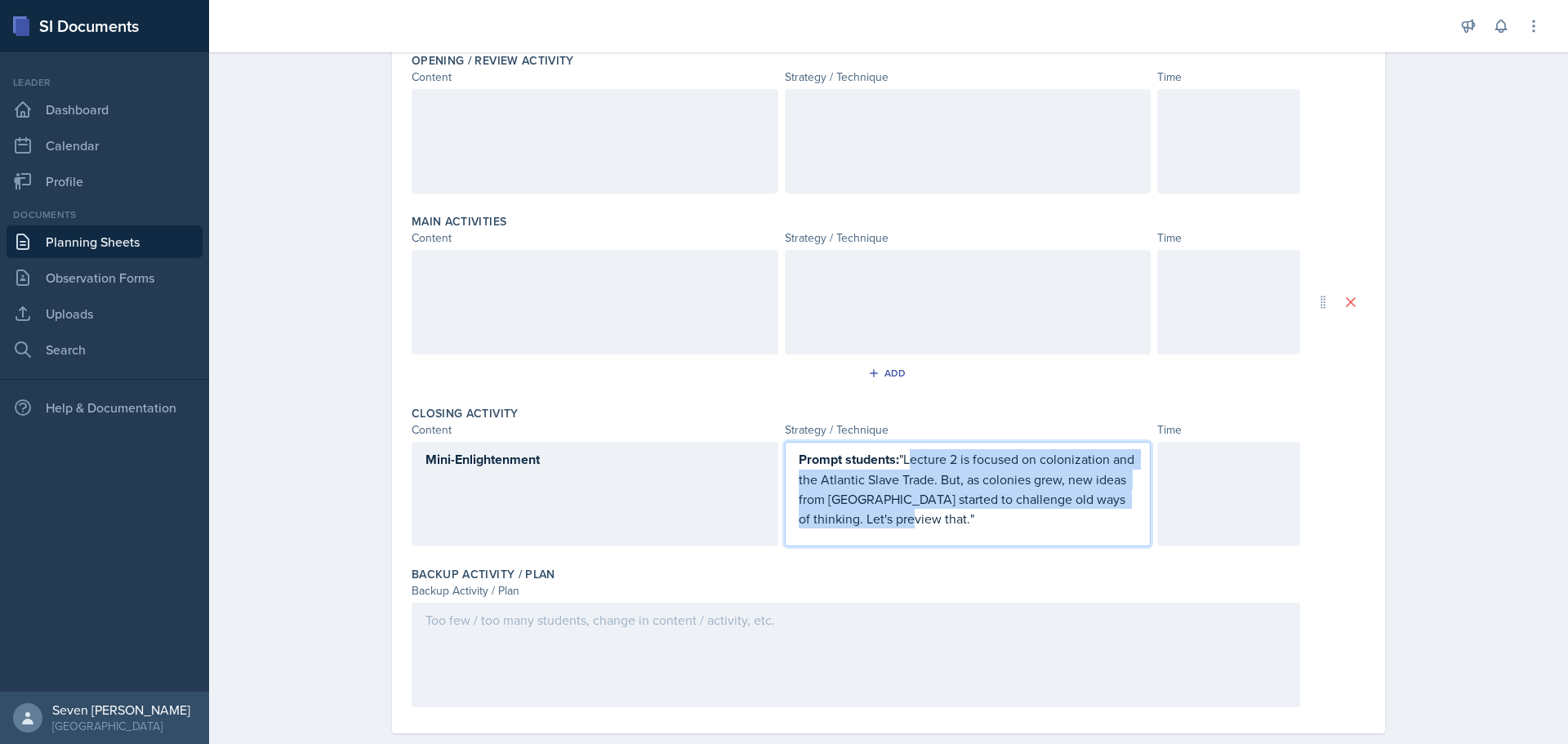
drag, startPoint x: 903, startPoint y: 458, endPoint x: 947, endPoint y: 516, distance: 72.8
click at [947, 516] on p "Prompt students: "Lecture 2 is focused on colonization and the Atlantic Slave T…" at bounding box center [968, 488] width 339 height 79
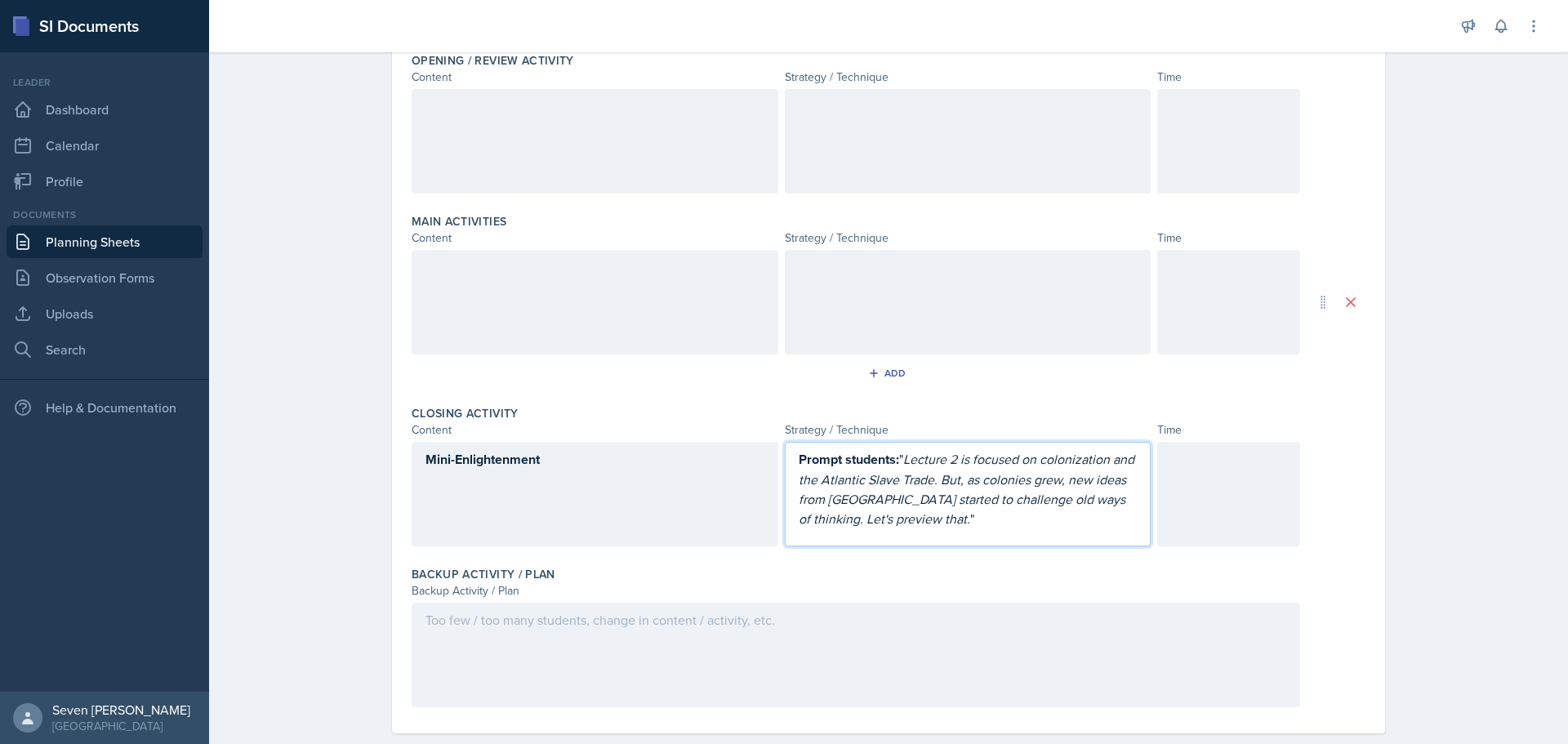
click at [1022, 522] on p "Prompt students: " Lecture 2 is focused on colonization and the Atlantic Slave …" at bounding box center [968, 488] width 339 height 79
drag, startPoint x: 917, startPoint y: 543, endPoint x: 764, endPoint y: 540, distance: 153.0
click at [765, 541] on div "Mini-Enlightenment Prompt students: " Lecture 2 is focused on colonization and …" at bounding box center [856, 498] width 888 height 114
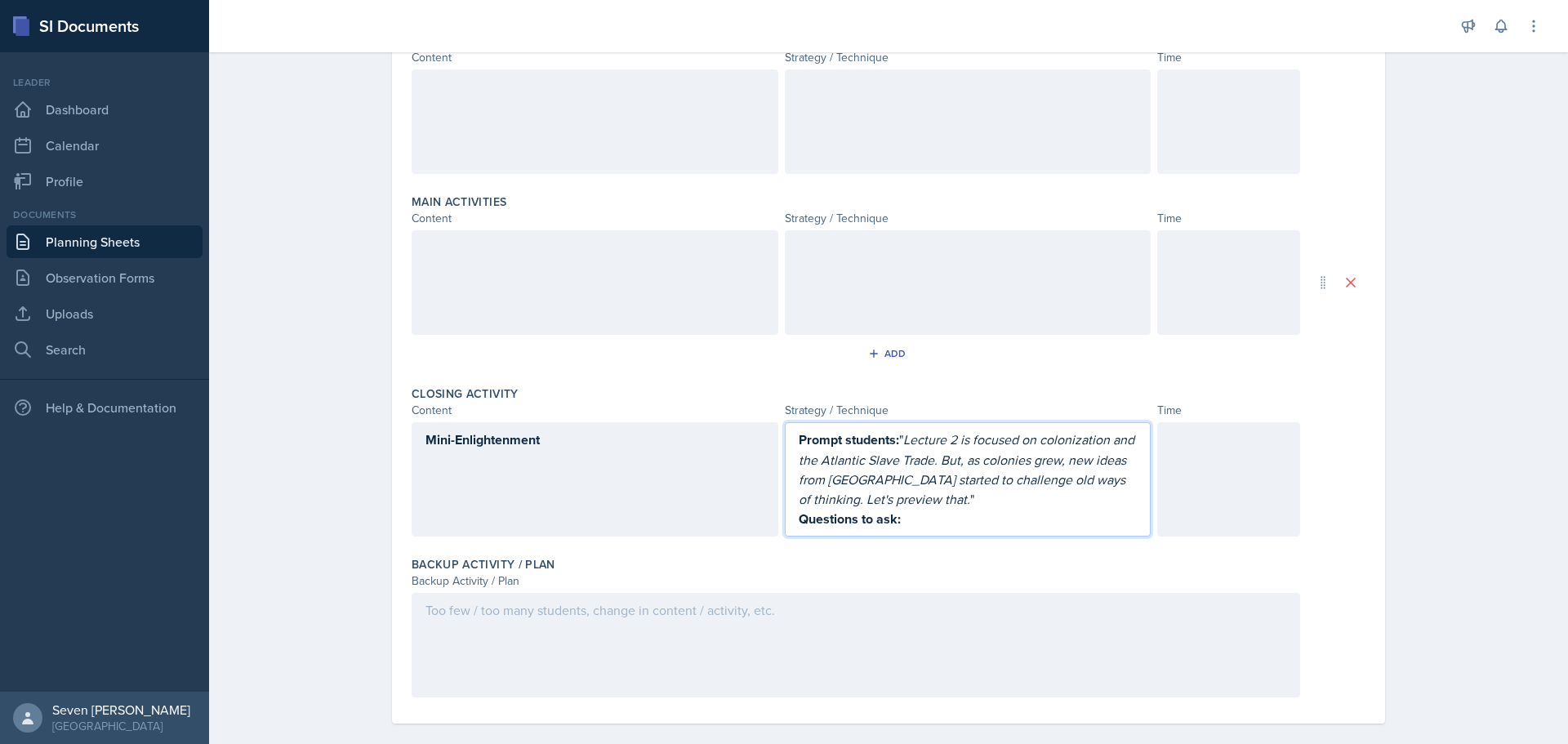
scroll to position [468, 0]
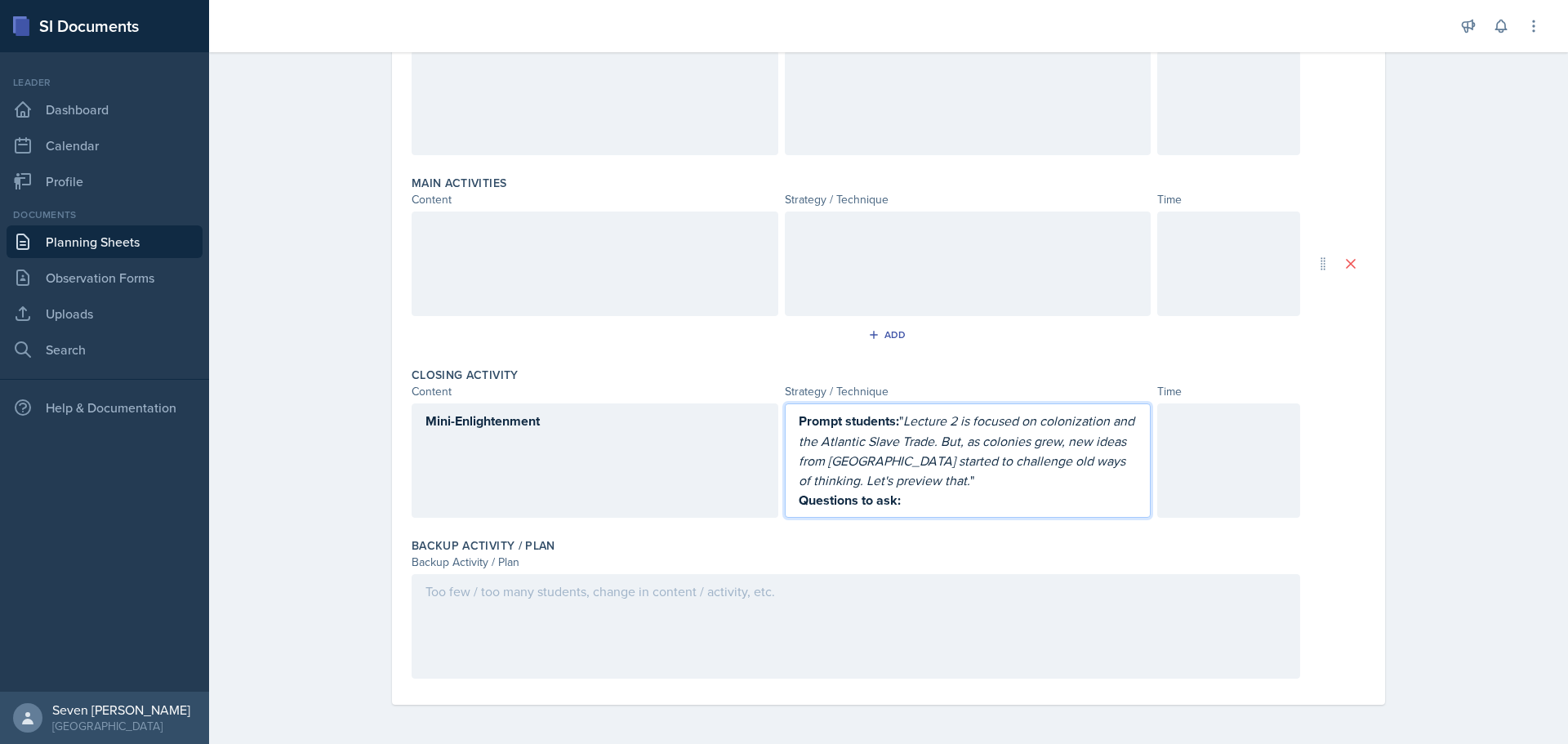
click at [932, 493] on p "Questions to ask:" at bounding box center [968, 500] width 339 height 20
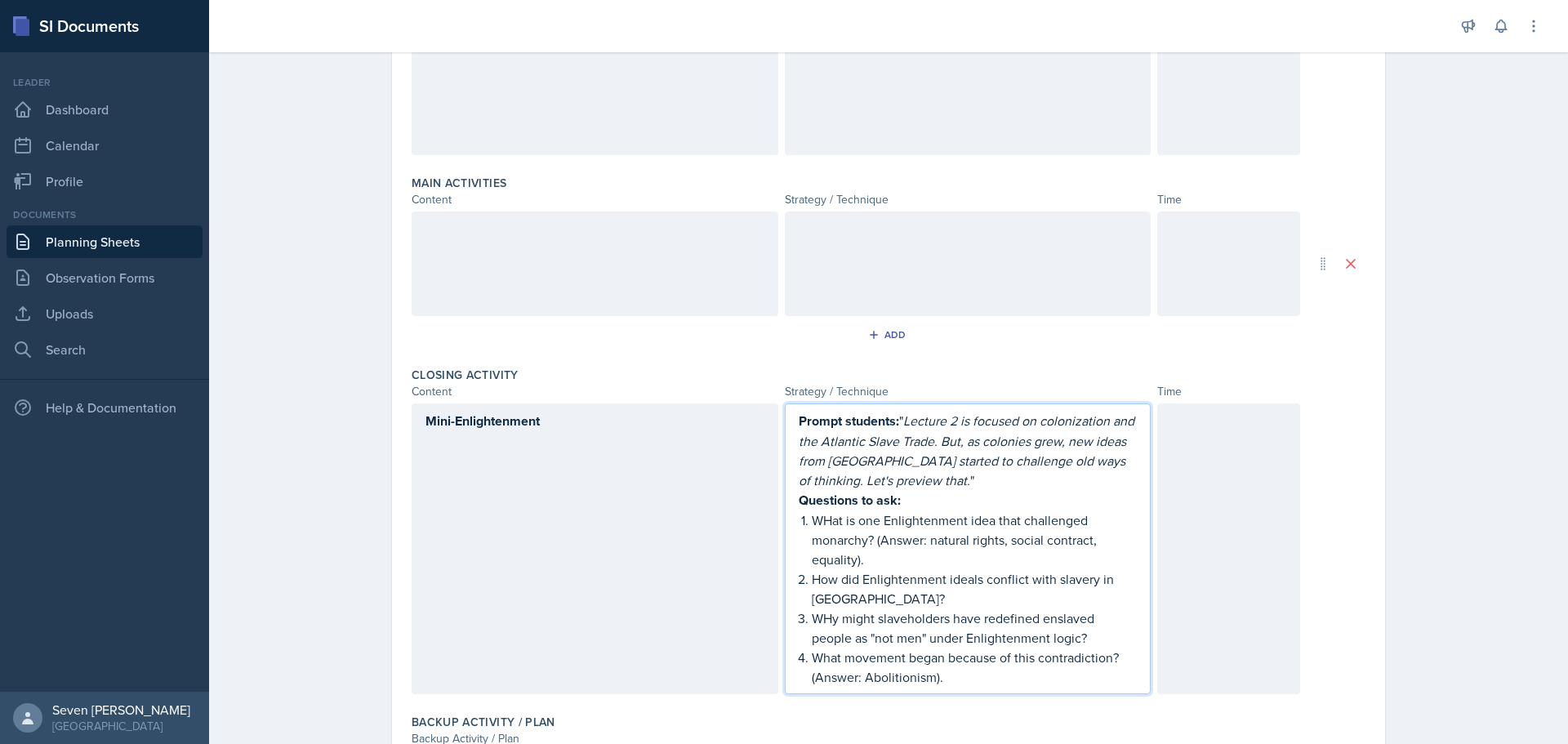
click at [829, 614] on p "WHy might slaveholders have redefined enslaved people as "not men" under Enligh…" at bounding box center [975, 628] width 325 height 39
click at [827, 522] on p "WHat is one Enlightenment idea that challenged monarchy? (Answer: natural right…" at bounding box center [975, 539] width 325 height 58
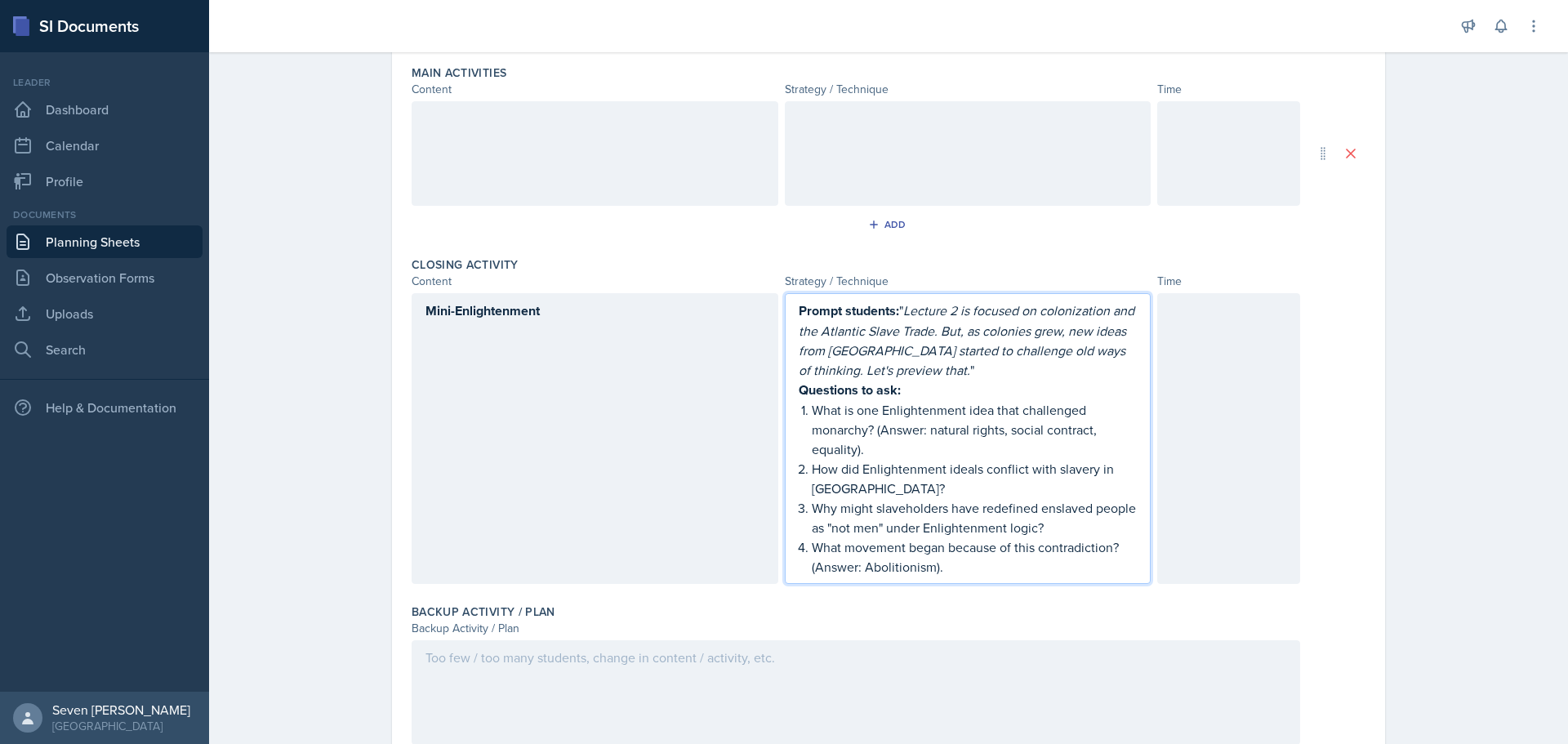
scroll to position [549, 0]
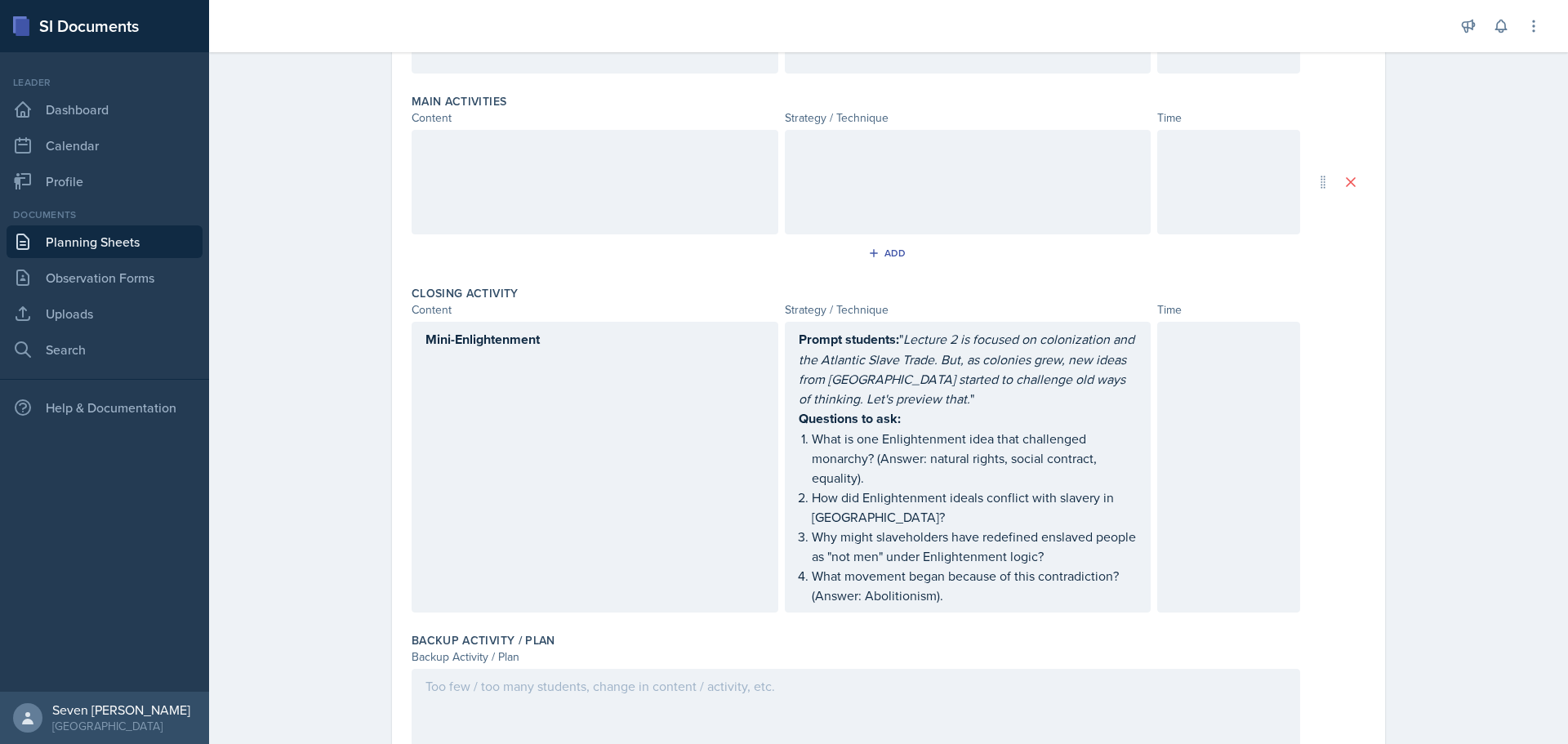
drag, startPoint x: 1181, startPoint y: 384, endPoint x: 1191, endPoint y: 378, distance: 11.7
click at [1181, 383] on div at bounding box center [1228, 467] width 143 height 291
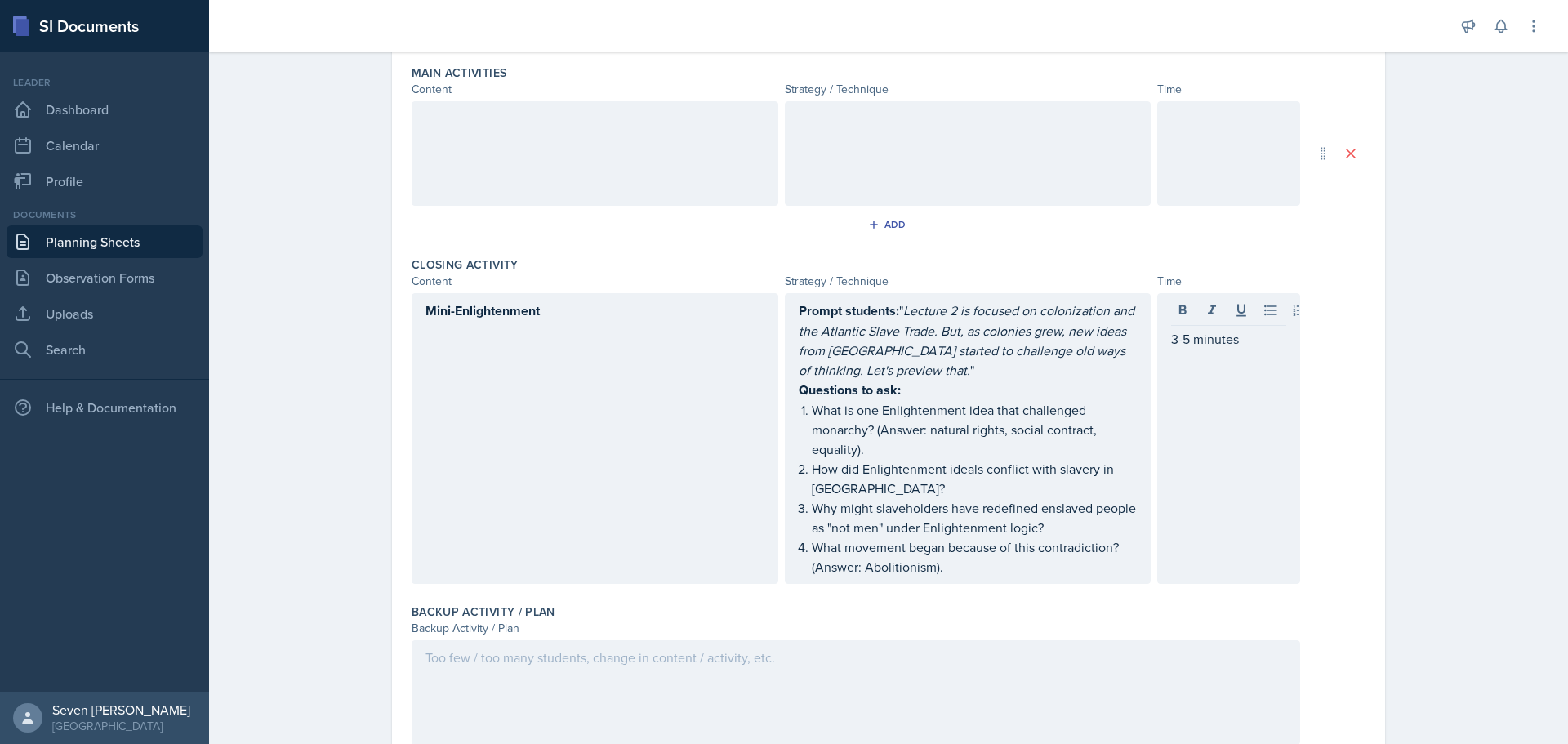
click at [1012, 602] on div "Backup Activity / Plan Backup Activity / Plan" at bounding box center [888, 677] width 954 height 161
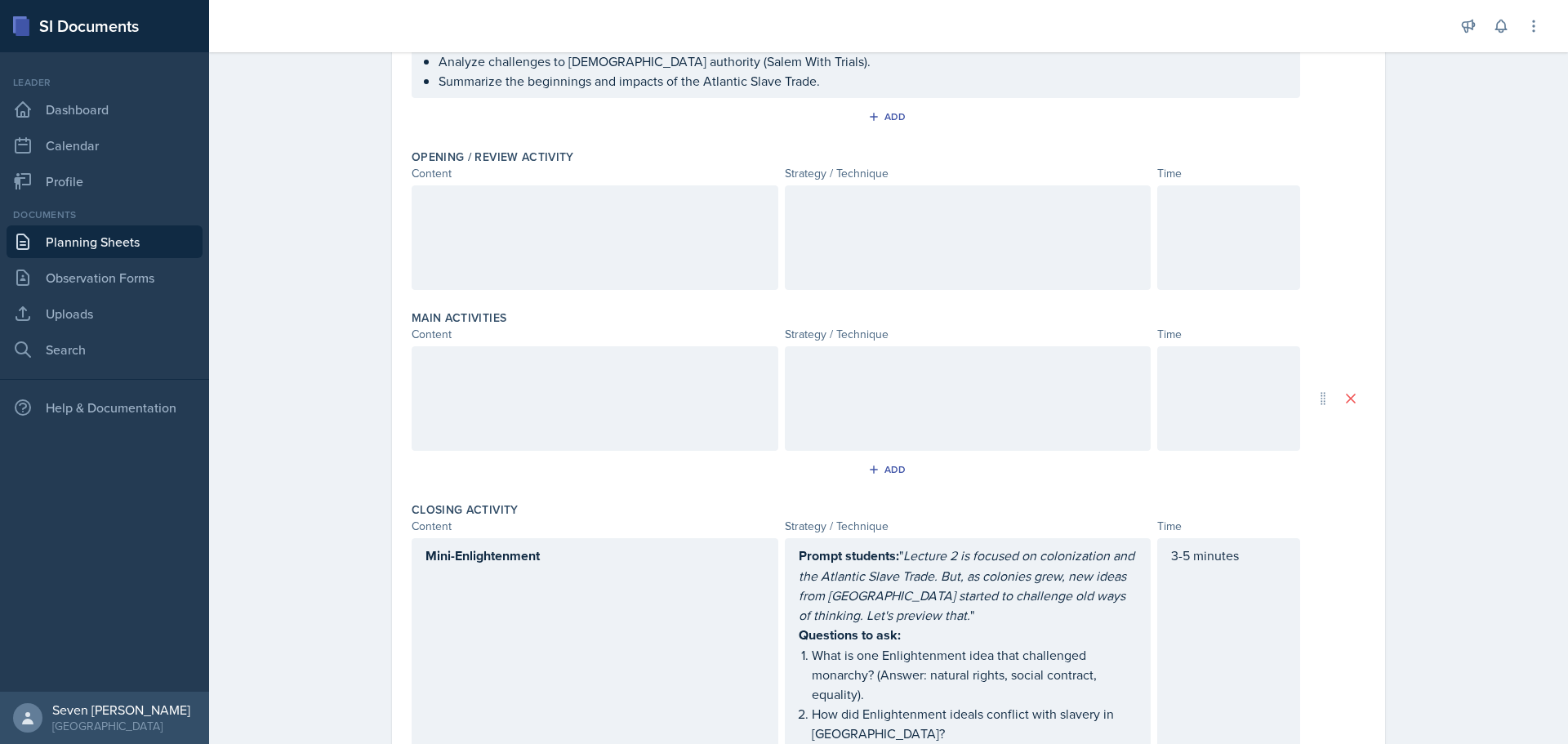
scroll to position [252, 0]
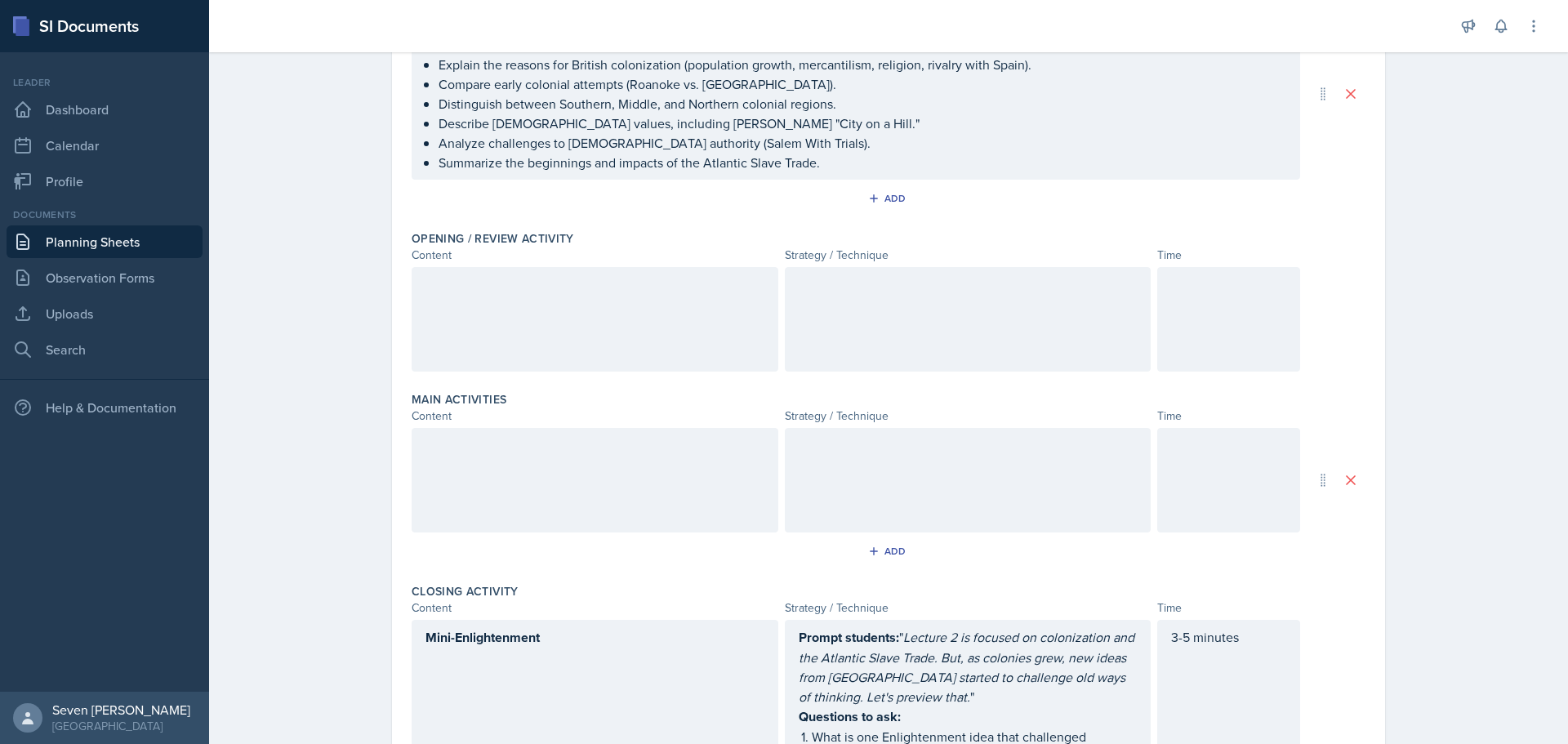
click at [559, 300] on div at bounding box center [595, 319] width 367 height 104
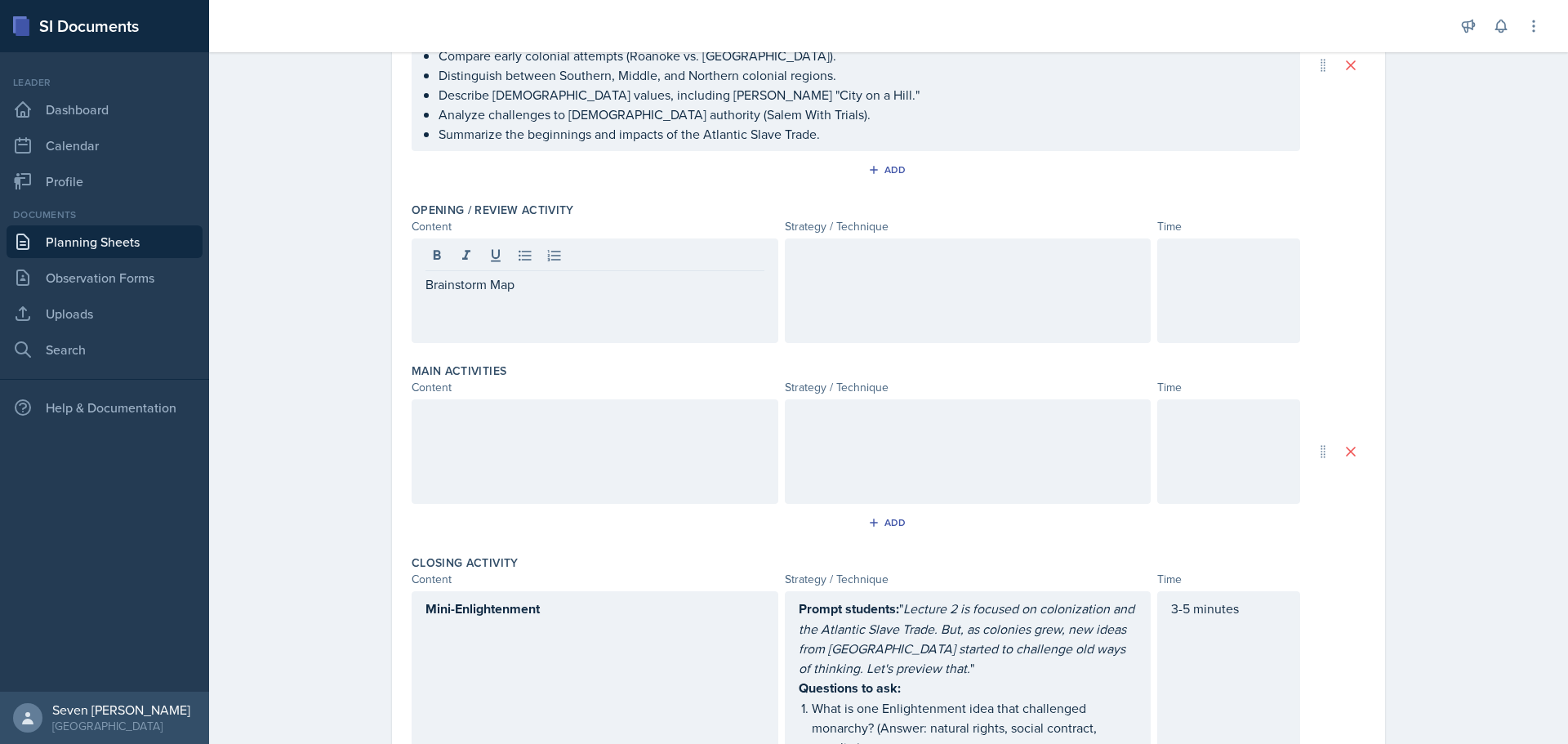
click at [1206, 279] on div at bounding box center [1228, 290] width 143 height 104
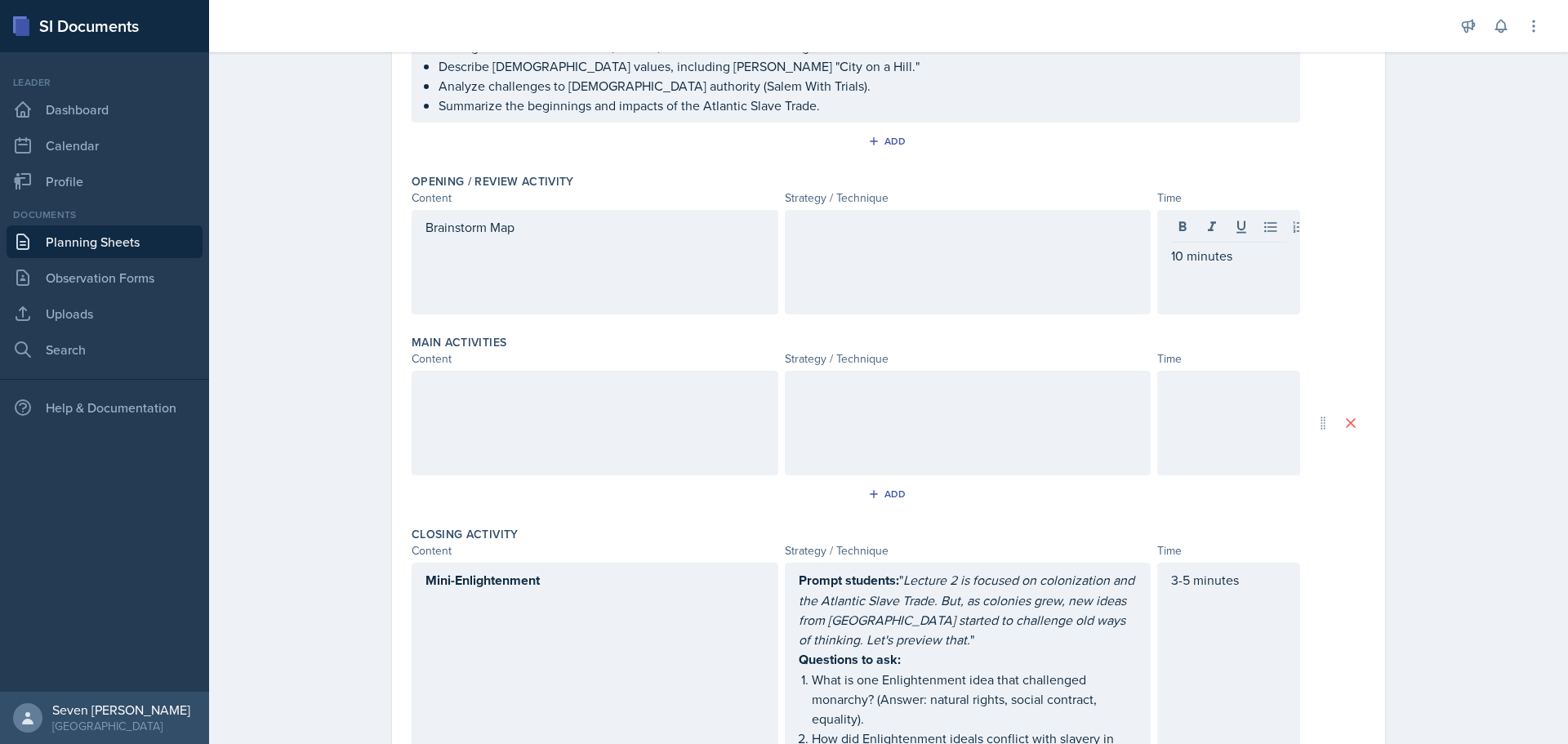
drag, startPoint x: 525, startPoint y: 236, endPoint x: 510, endPoint y: 225, distance: 18.6
click at [338, 208] on div "Planning Sheets [DATE] Planning Sheet Date [DATE] [DATE] 31 1 2 3 4 5 6 7 8 9 1…" at bounding box center [888, 408] width 1359 height 1344
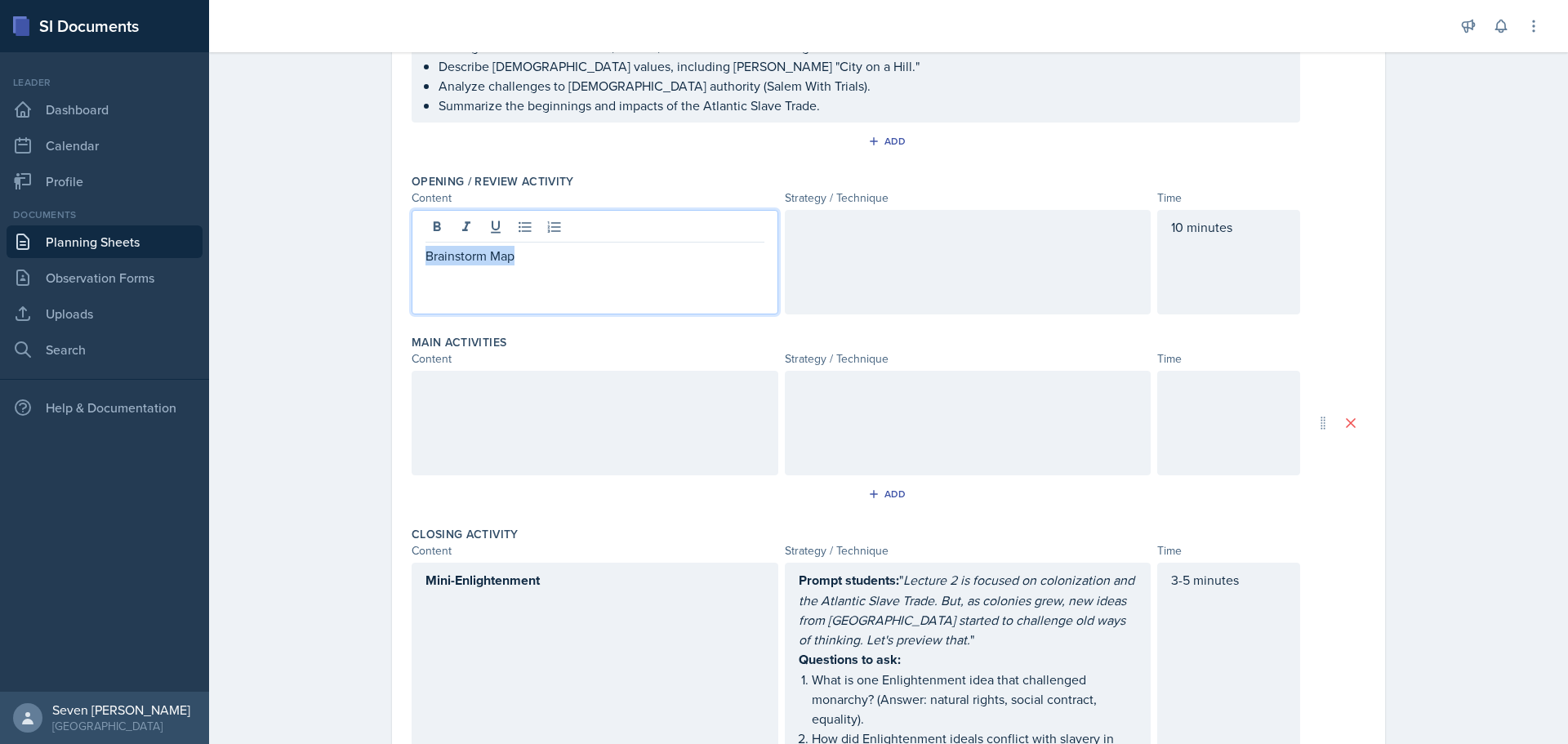
drag, startPoint x: 436, startPoint y: 223, endPoint x: 368, endPoint y: 211, distance: 69.1
click at [368, 212] on div "Date [DATE] [DATE] 31 1 2 3 4 5 6 7 8 9 10 11 12 13 14 15 16 17 18 19 20 21 22 …" at bounding box center [888, 449] width 1045 height 1260
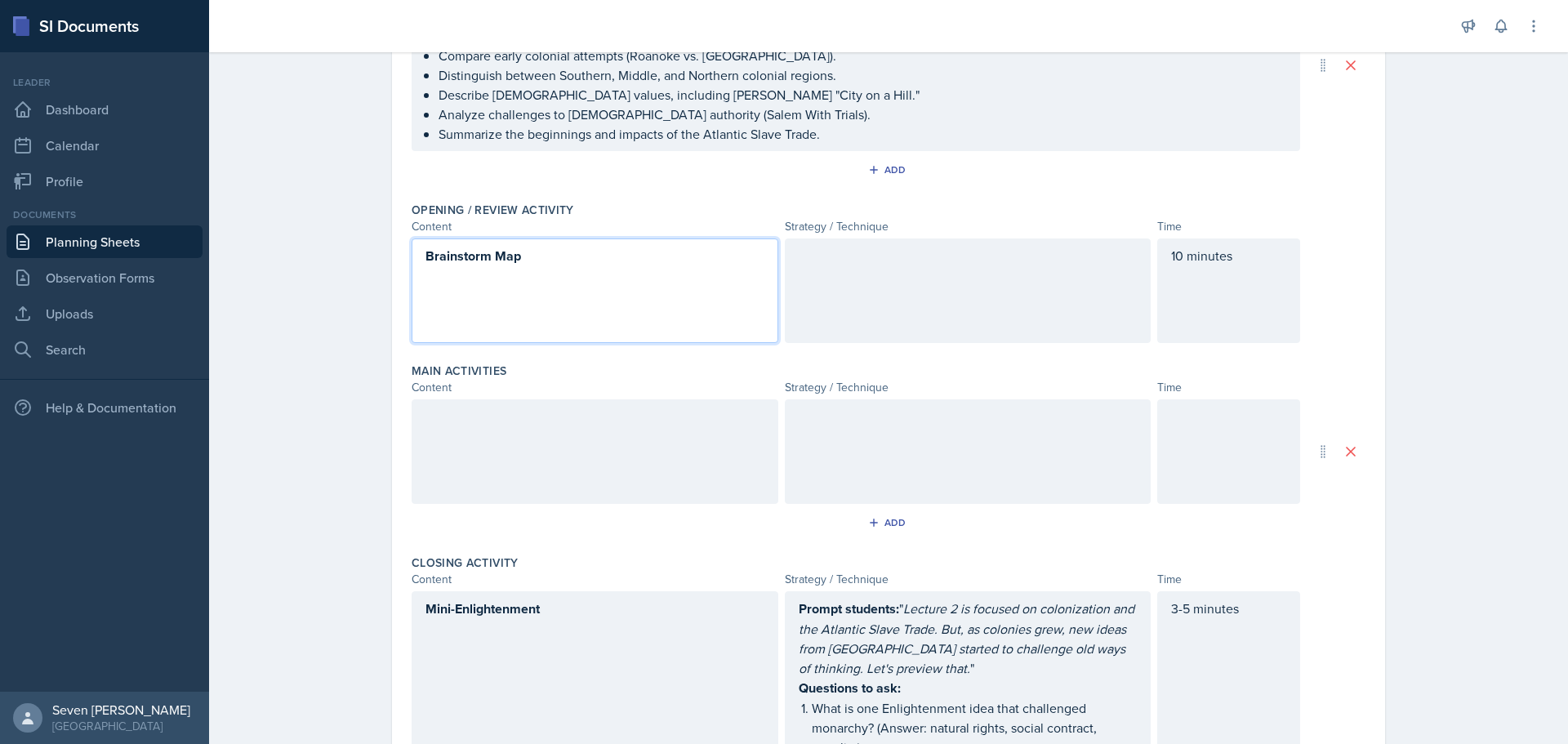
click at [559, 257] on p "Brainstorm Map" at bounding box center [595, 256] width 339 height 20
click at [545, 259] on p "Brainstorm Map" at bounding box center [595, 256] width 339 height 20
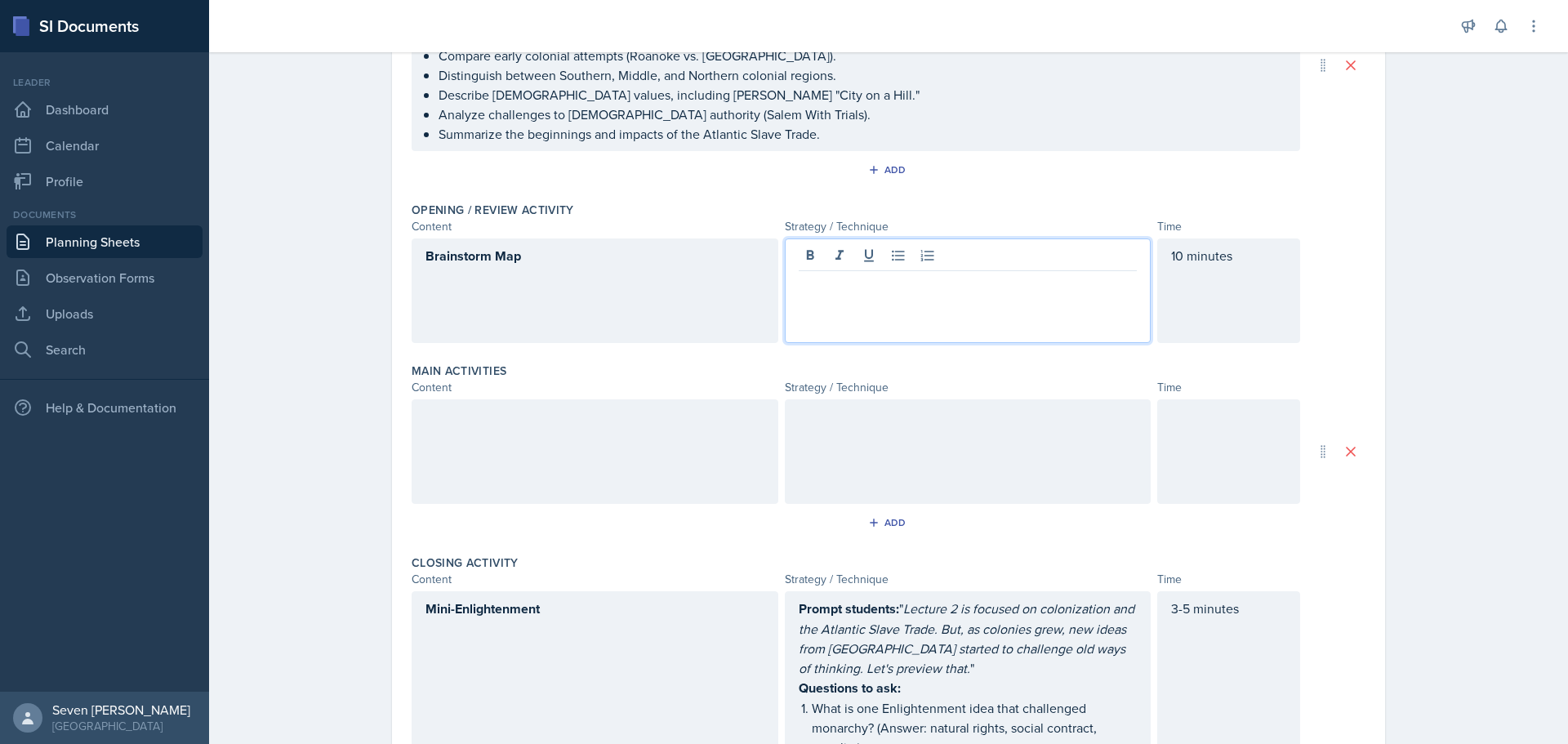
click at [875, 264] on div at bounding box center [968, 290] width 367 height 104
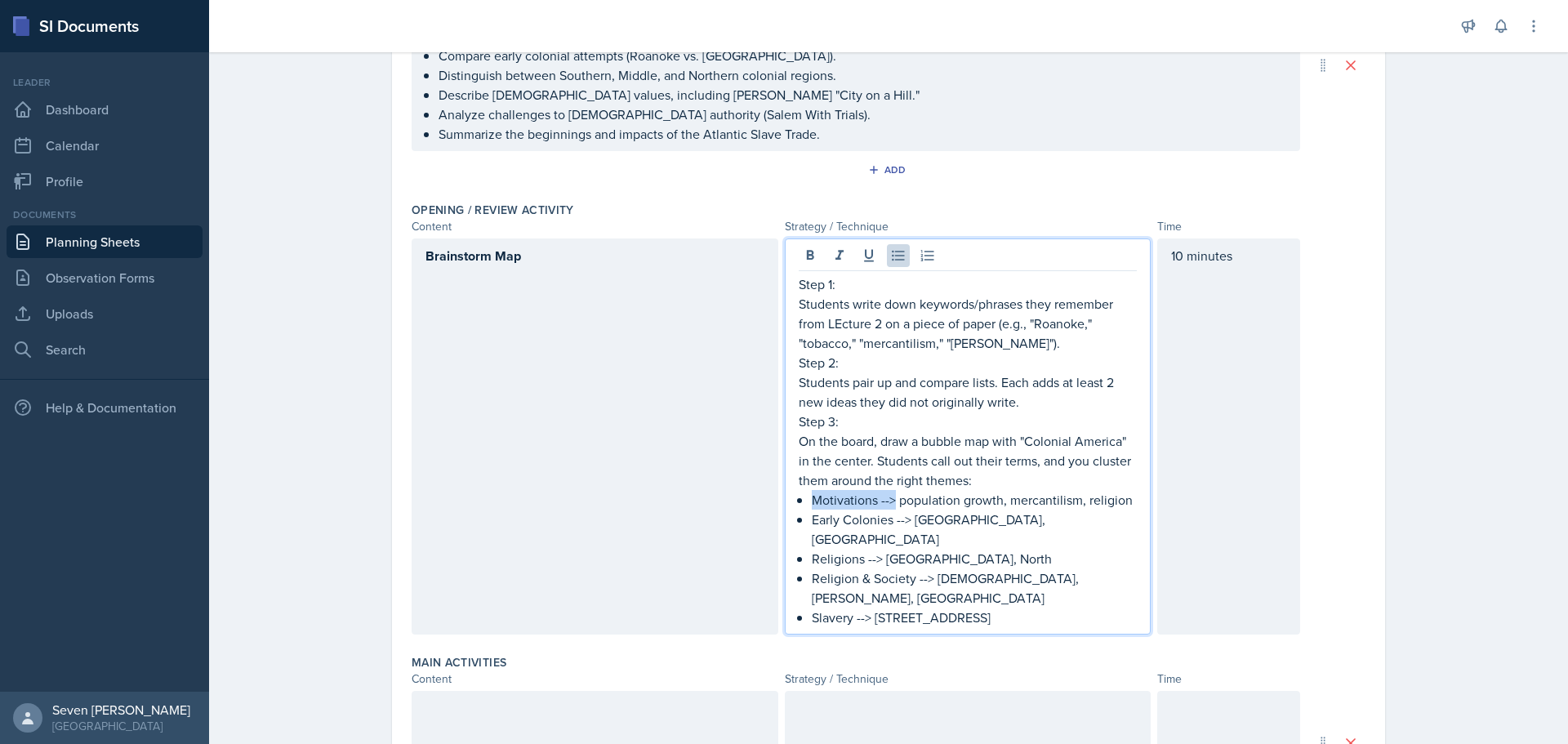
drag, startPoint x: 804, startPoint y: 498, endPoint x: 889, endPoint y: 497, distance: 85.0
click at [889, 497] on div "Step 1: Students write down keywords/phrases they remember from LEcture 2 on a …" at bounding box center [968, 451] width 339 height 353
click at [1069, 569] on p "Religion & Society --> [DEMOGRAPHIC_DATA], [PERSON_NAME], [GEOGRAPHIC_DATA]" at bounding box center [975, 589] width 325 height 39
drag, startPoint x: 806, startPoint y: 521, endPoint x: 904, endPoint y: 518, distance: 98.0
click at [904, 518] on p "Early Colonies --> [GEOGRAPHIC_DATA], [GEOGRAPHIC_DATA]" at bounding box center [975, 530] width 325 height 39
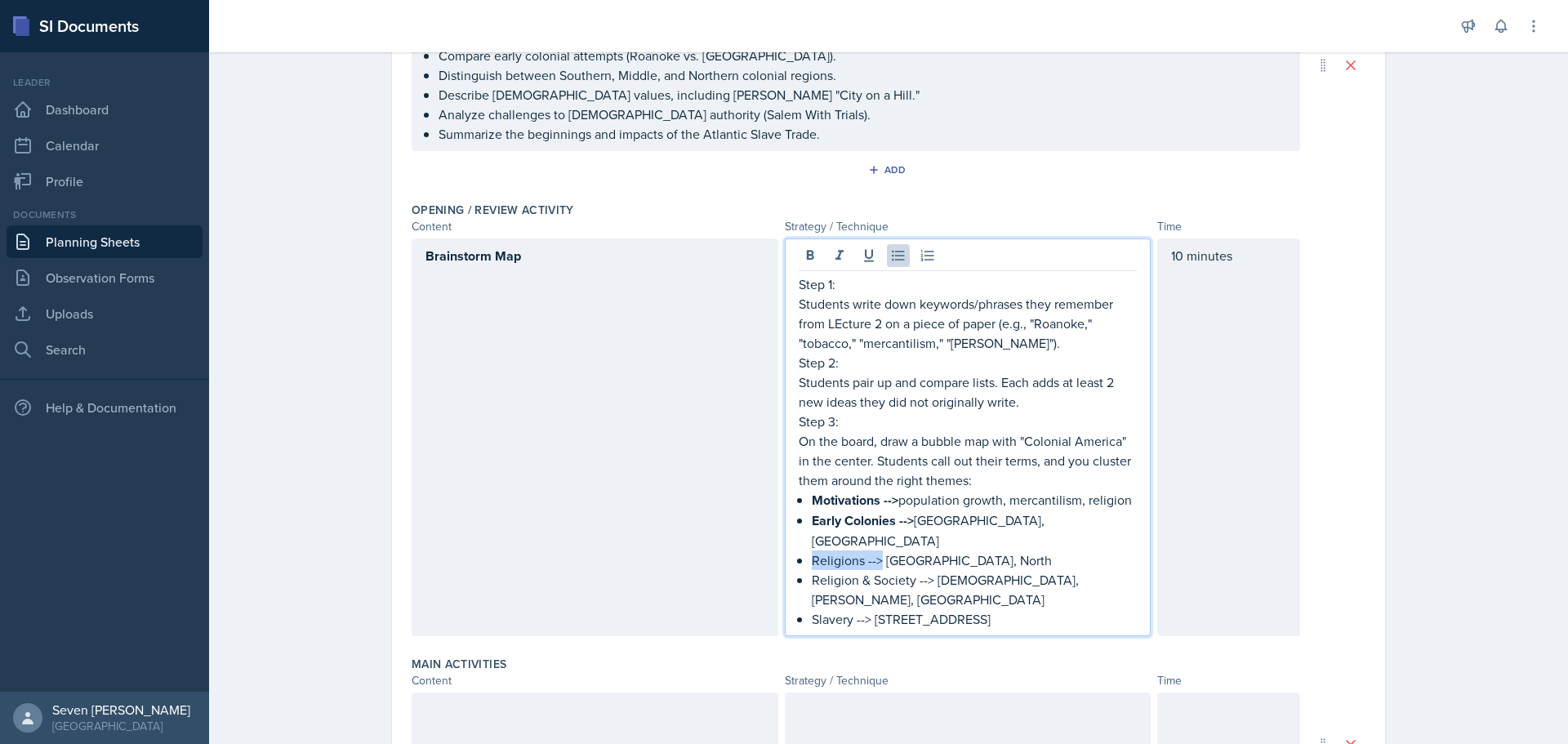
drag, startPoint x: 804, startPoint y: 540, endPoint x: 874, endPoint y: 543, distance: 70.1
click at [874, 543] on div "Step 1: Students write down keywords/phrases they remember from LEcture 2 on a …" at bounding box center [968, 452] width 339 height 354
drag, startPoint x: 855, startPoint y: 560, endPoint x: 927, endPoint y: 558, distance: 72.0
click at [927, 570] on p "Religion & Society --> [DEMOGRAPHIC_DATA], [PERSON_NAME], [GEOGRAPHIC_DATA]" at bounding box center [975, 590] width 325 height 39
drag, startPoint x: 806, startPoint y: 577, endPoint x: 865, endPoint y: 577, distance: 59.0
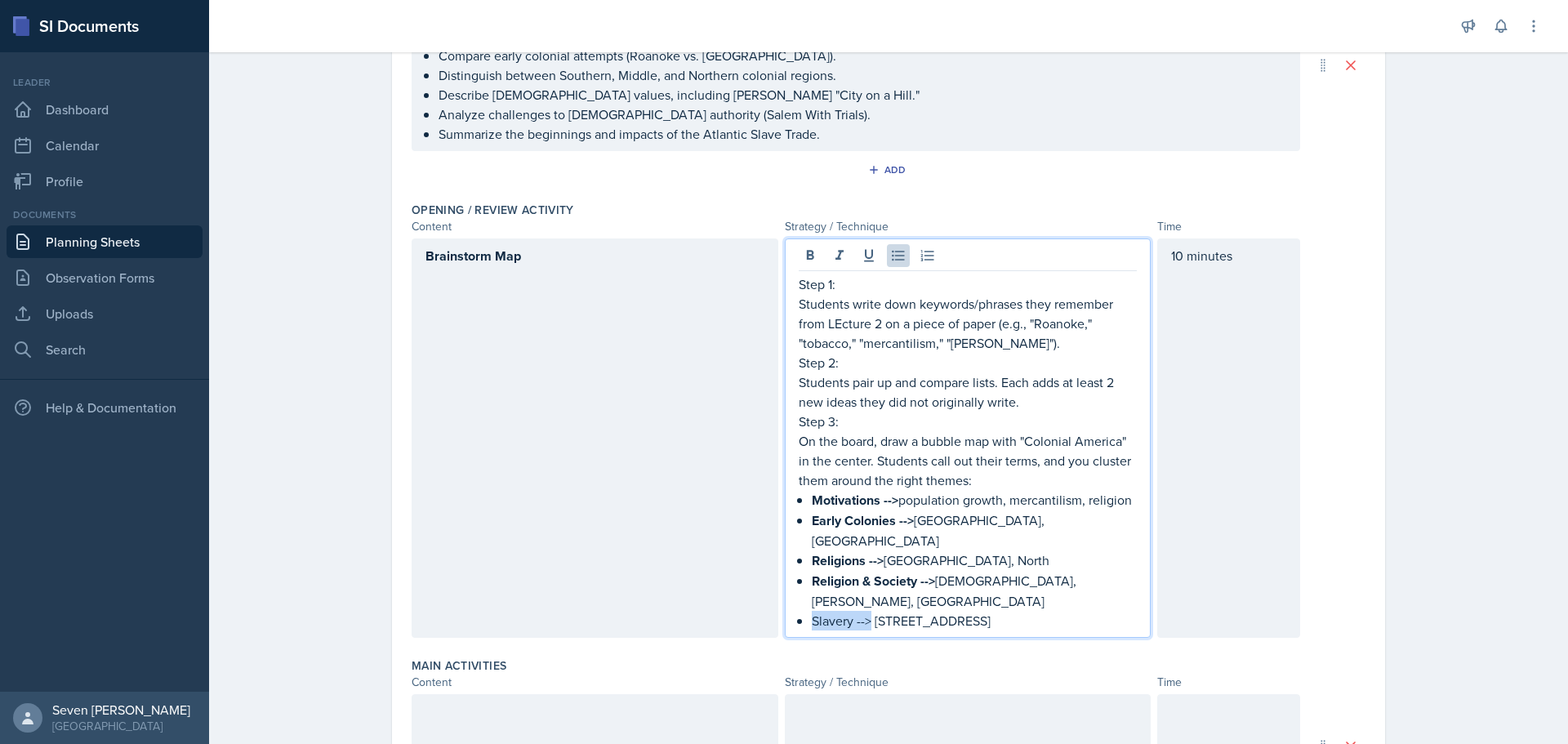
click at [865, 611] on p "Slavery --> [STREET_ADDRESS]" at bounding box center [975, 620] width 325 height 19
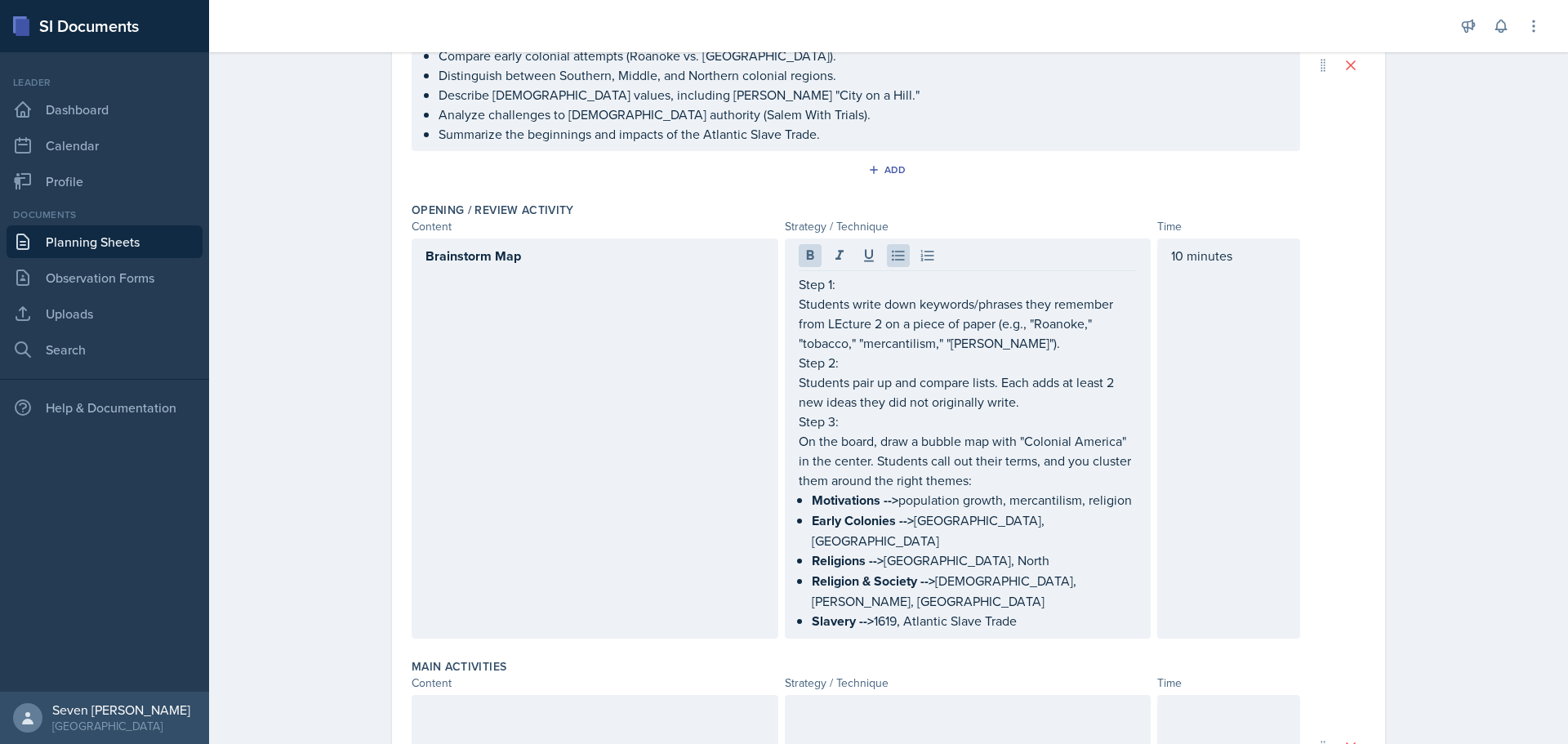
drag, startPoint x: 798, startPoint y: 422, endPoint x: 838, endPoint y: 420, distance: 40.0
click at [838, 420] on div "Step 1: Students write down keywords/phrases they remember from LEcture 2 on a …" at bounding box center [968, 438] width 367 height 400
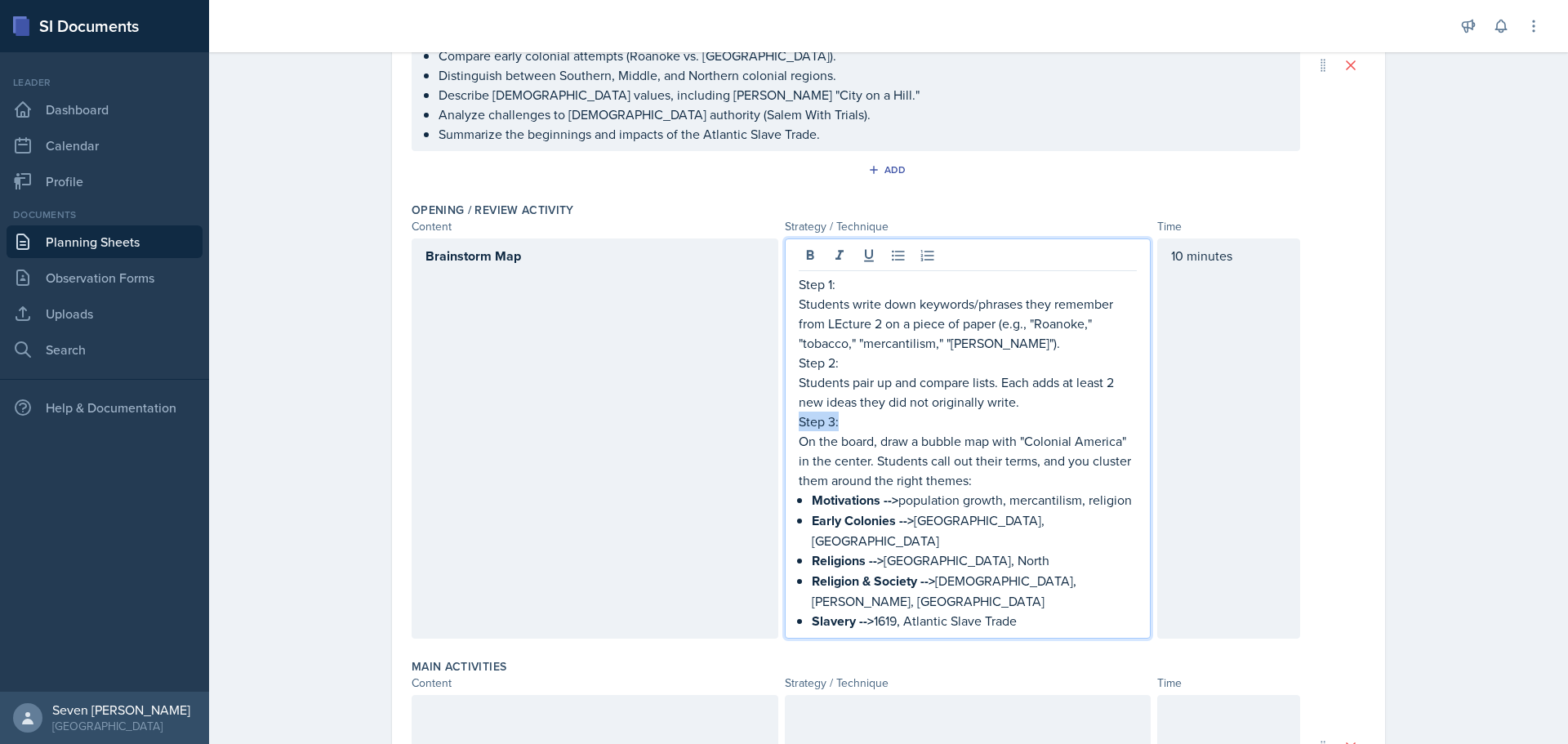
drag, startPoint x: 837, startPoint y: 419, endPoint x: 785, endPoint y: 421, distance: 52.0
click at [785, 421] on div "Step 1: Students write down keywords/phrases they remember from LEcture 2 on a …" at bounding box center [968, 438] width 367 height 400
drag, startPoint x: 842, startPoint y: 361, endPoint x: 773, endPoint y: 366, distance: 69.2
click at [773, 366] on div "Brainstorm Map Step 1: Students write down keywords/phrases they remember from …" at bounding box center [856, 438] width 888 height 401
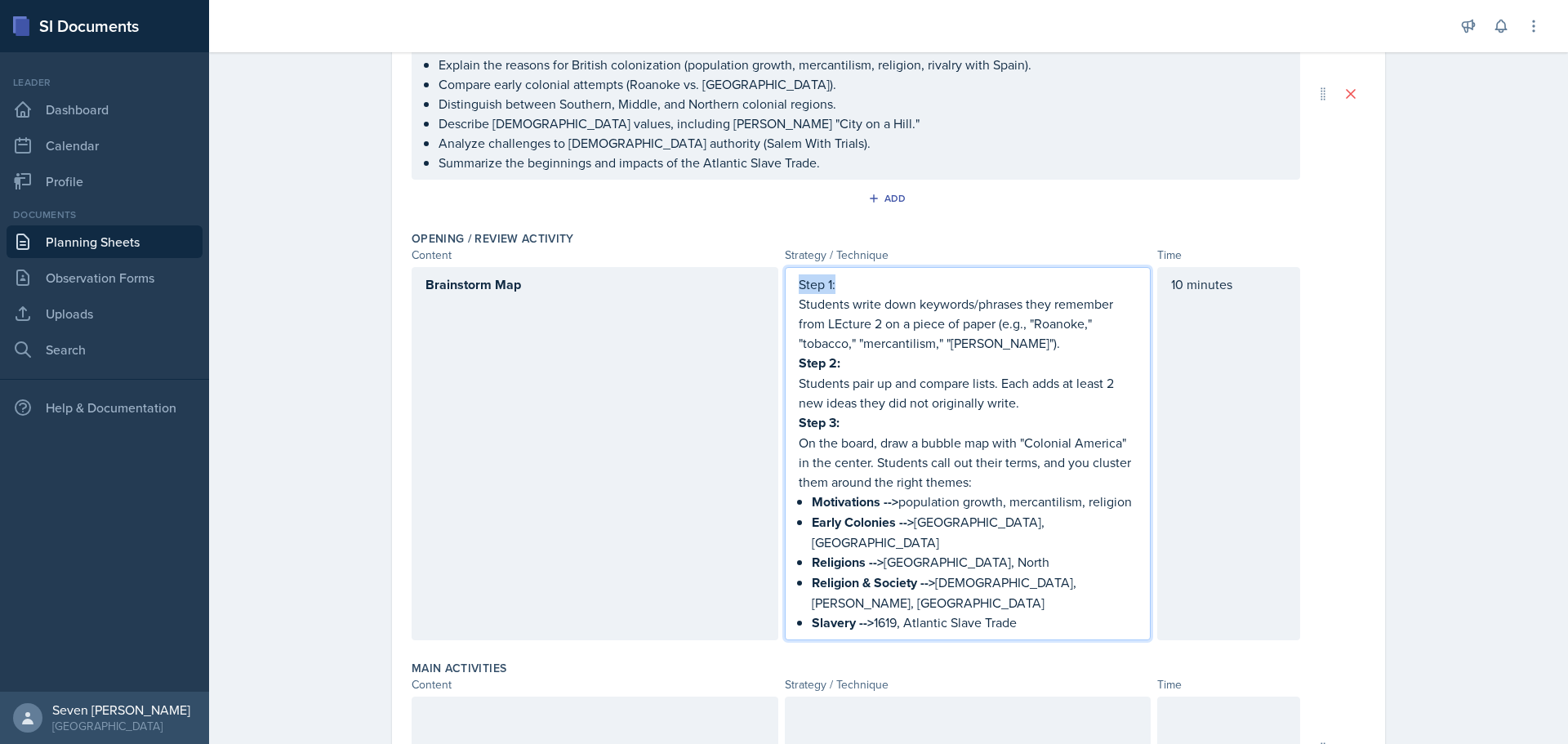
drag, startPoint x: 847, startPoint y: 280, endPoint x: 771, endPoint y: 278, distance: 76.0
click at [771, 278] on div "Brainstorm Map Step 1: Students write down keywords/phrases they remember from …" at bounding box center [856, 453] width 888 height 373
click at [855, 364] on p "Step 2:" at bounding box center [968, 364] width 339 height 20
click at [844, 286] on p "Step 1:" at bounding box center [968, 285] width 339 height 20
click at [860, 289] on p "Step 1:" at bounding box center [968, 285] width 339 height 20
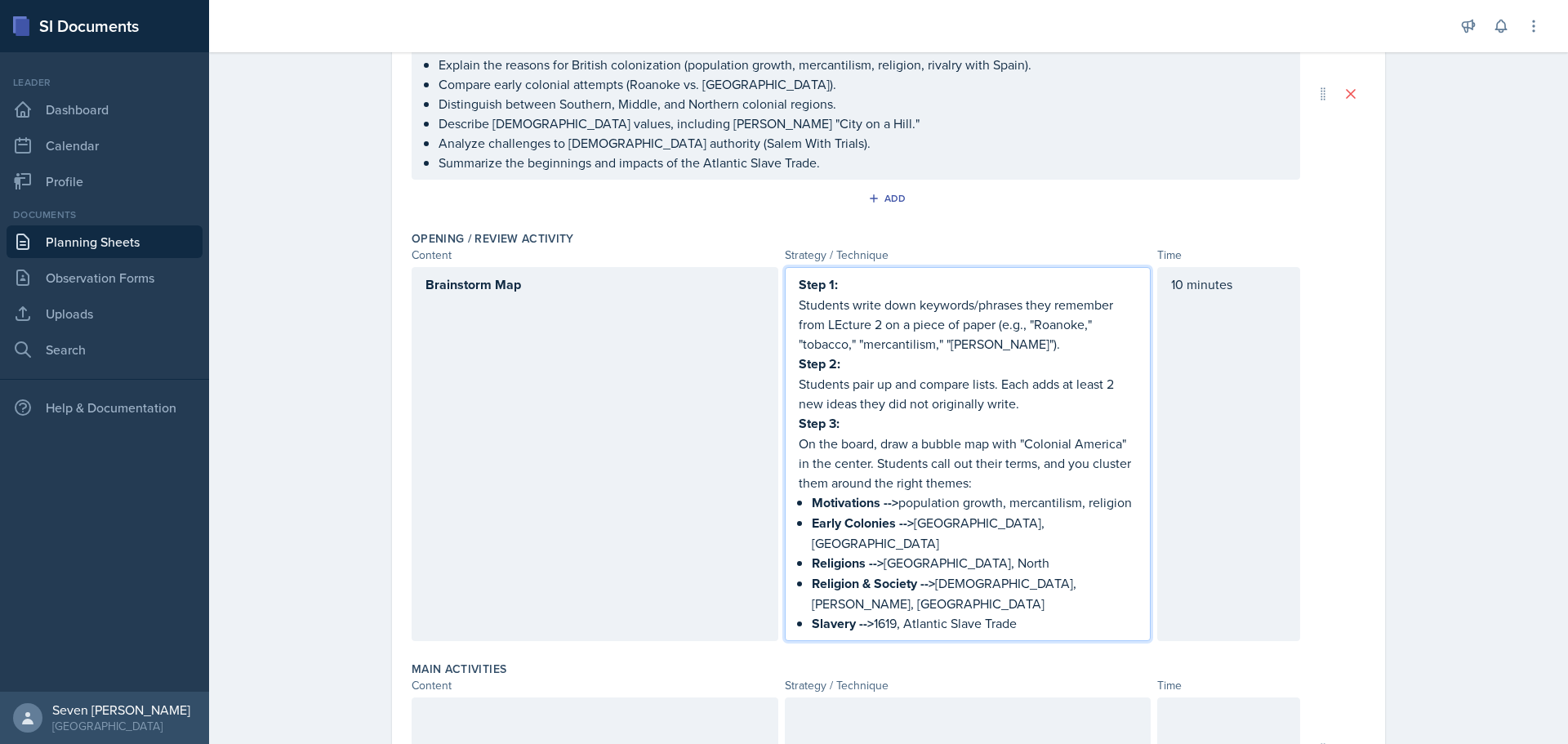
click at [874, 280] on p "Step 1:" at bounding box center [968, 285] width 339 height 20
click at [886, 262] on div "Strategy / Technique" at bounding box center [968, 255] width 367 height 17
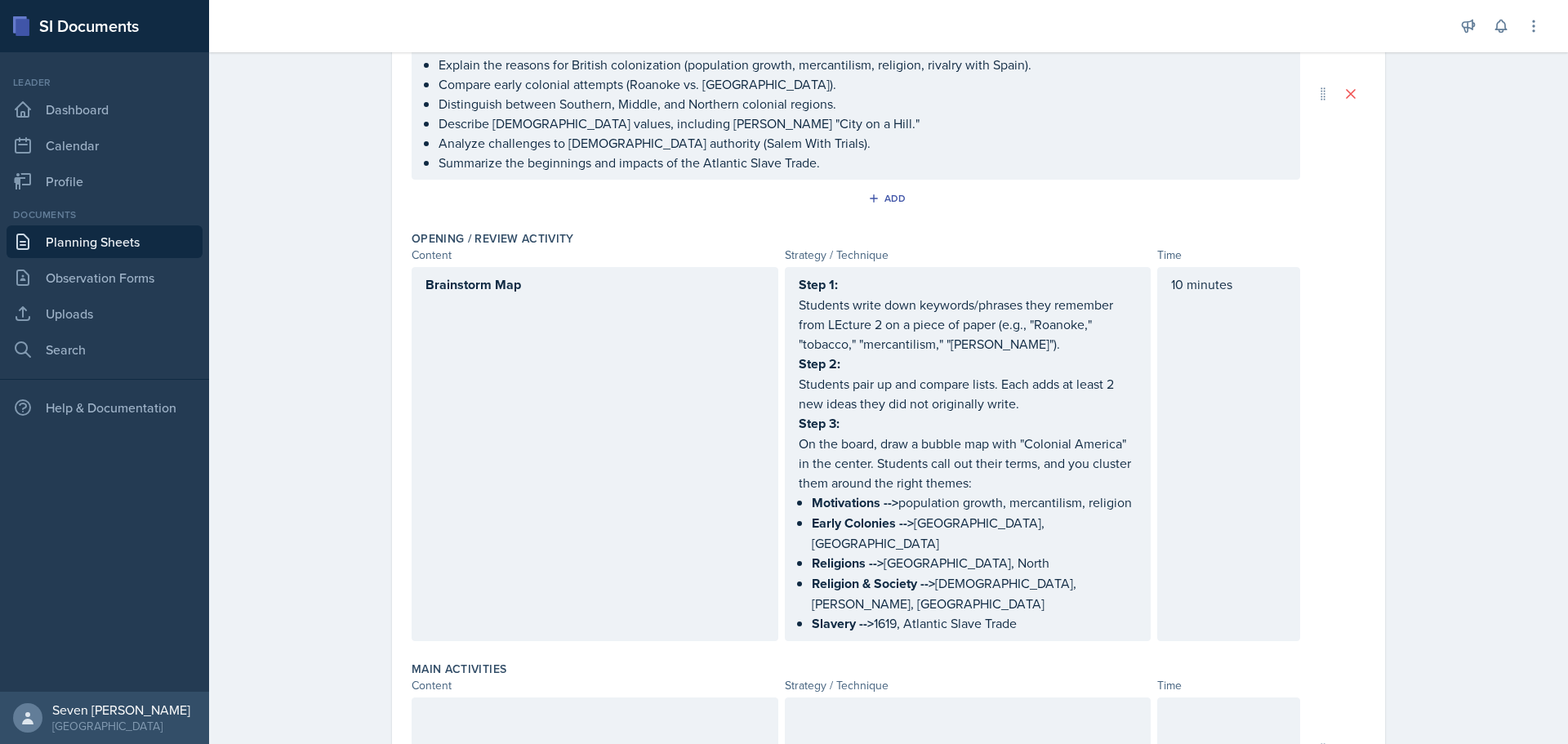
click at [844, 295] on p "Students write down keywords/phrases they remember from LEcture 2 on a piece of…" at bounding box center [968, 324] width 339 height 58
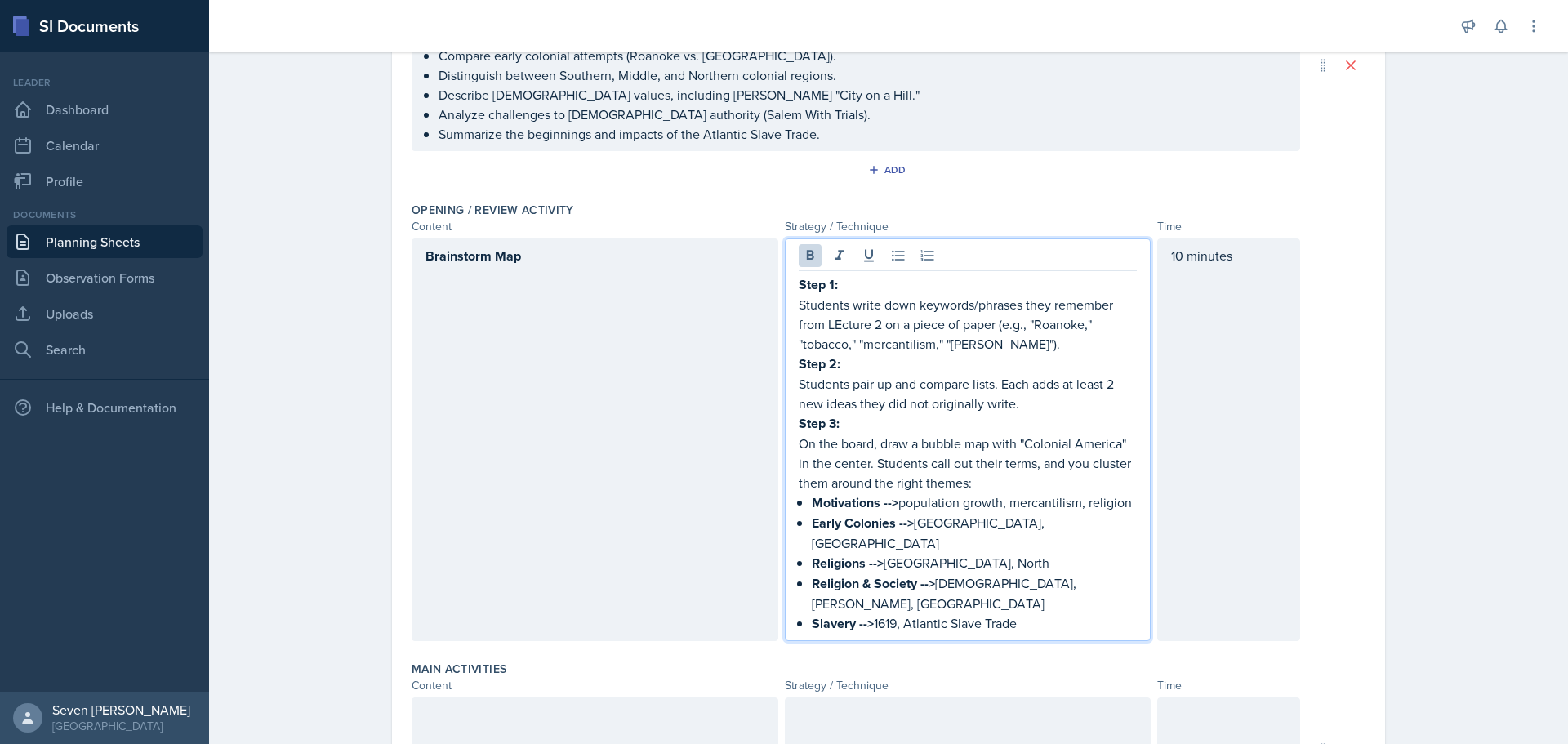
click at [846, 277] on p "Step 1:" at bounding box center [968, 285] width 339 height 20
drag, startPoint x: 848, startPoint y: 276, endPoint x: 703, endPoint y: 258, distance: 146.1
click at [680, 273] on div "Brainstorm Map Step 1: Students write down keywords/phrases they remember from …" at bounding box center [856, 439] width 888 height 403
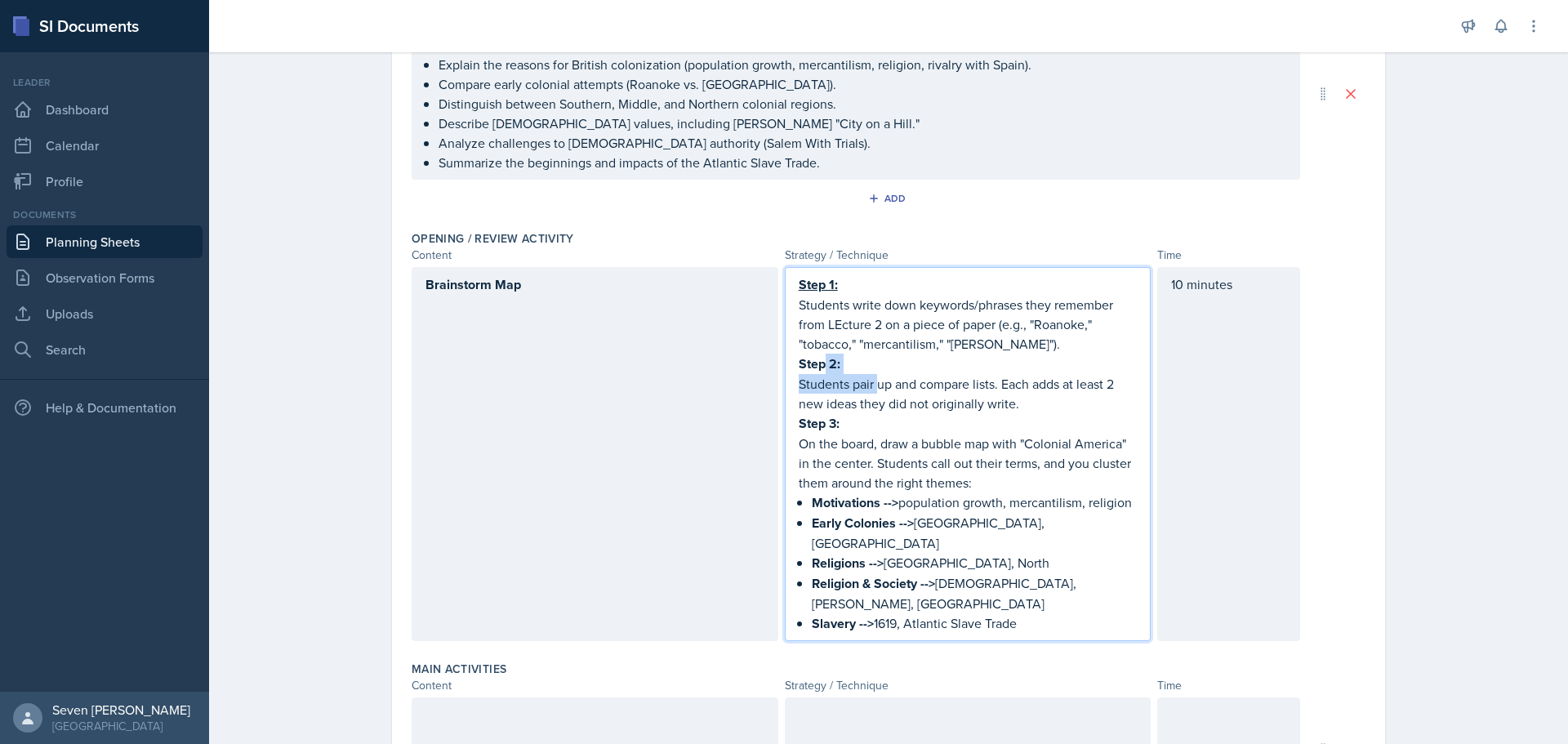
drag, startPoint x: 870, startPoint y: 376, endPoint x: 815, endPoint y: 365, distance: 56.1
click at [815, 365] on div "Step 1: Students write down keywords/phrases they remember from LEcture 2 on a …" at bounding box center [968, 454] width 339 height 359
click at [845, 355] on p "Step 2:" at bounding box center [968, 364] width 339 height 20
drag, startPoint x: 845, startPoint y: 355, endPoint x: 753, endPoint y: 365, distance: 92.5
click at [753, 365] on div "Brainstorm Map Step 1: Students write down keywords/phrases they remember from …" at bounding box center [856, 453] width 888 height 374
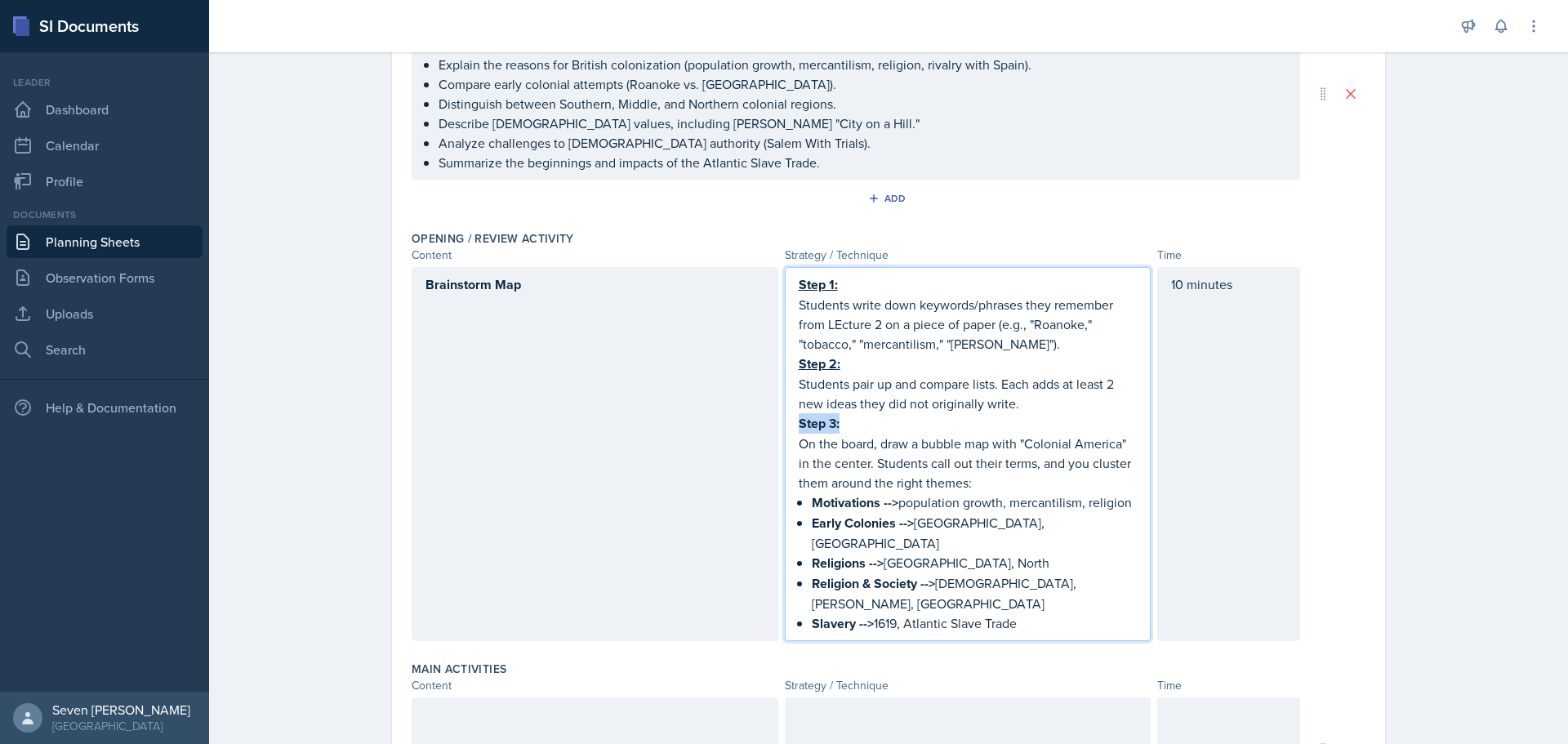
drag, startPoint x: 841, startPoint y: 423, endPoint x: 748, endPoint y: 429, distance: 93.2
click at [748, 429] on div "Brainstorm Map Step 1: Students write down keywords/phrases they remember from …" at bounding box center [856, 453] width 888 height 374
click at [1075, 484] on p "On the board, draw a bubble map with "Colonial America" in the center. Students…" at bounding box center [968, 463] width 339 height 58
click at [837, 324] on p "Students write down keywords/phrases they remember from LEcture 2 on a piece of…" at bounding box center [968, 324] width 339 height 58
drag, startPoint x: 825, startPoint y: 324, endPoint x: 875, endPoint y: 319, distance: 50.2
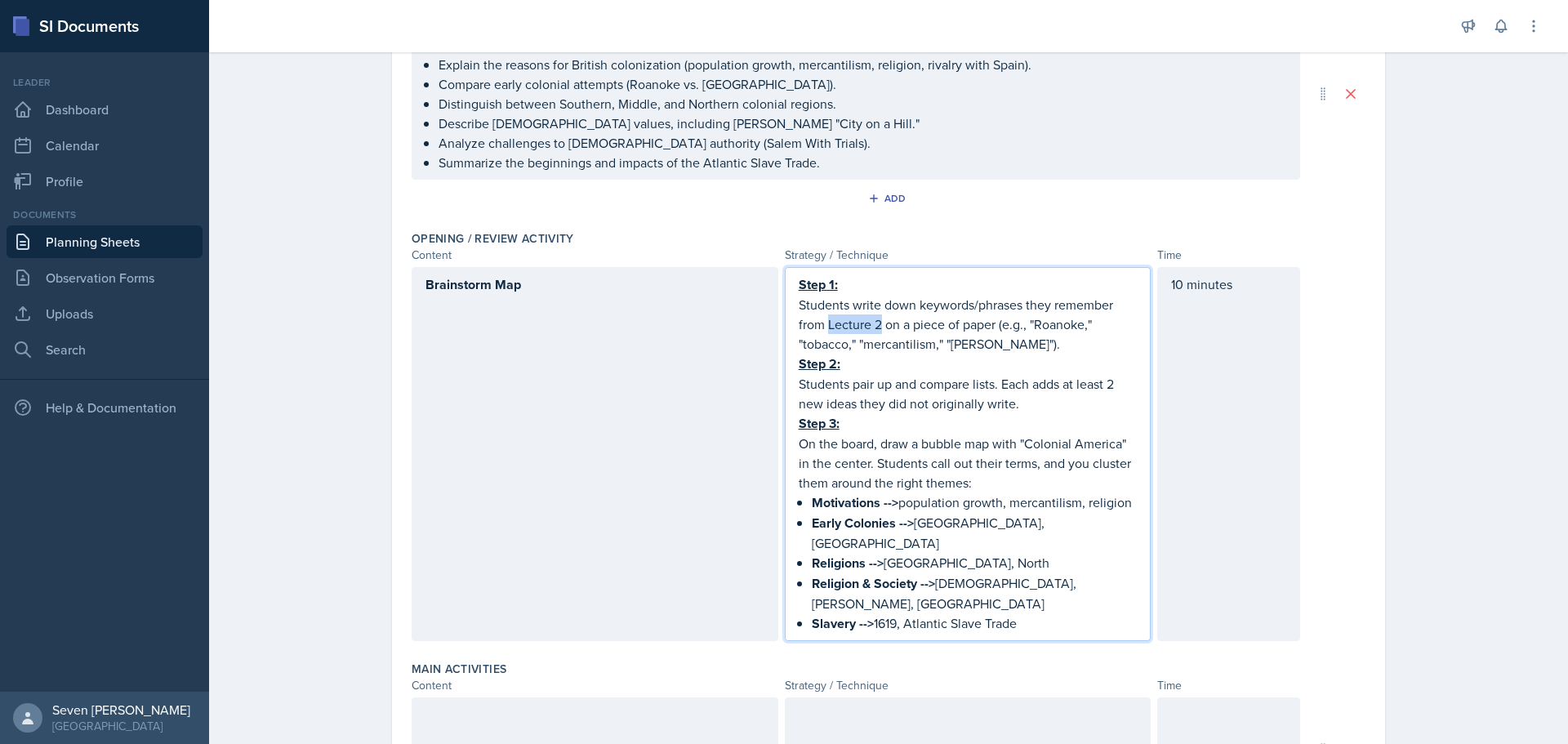
click at [875, 319] on p "Students write down keywords/phrases they remember from Lecture 2 on a piece of…" at bounding box center [968, 324] width 339 height 58
click at [957, 344] on p "Students write down keywords/phrases they remember from Lecture 2 on a piece of…" at bounding box center [968, 325] width 339 height 59
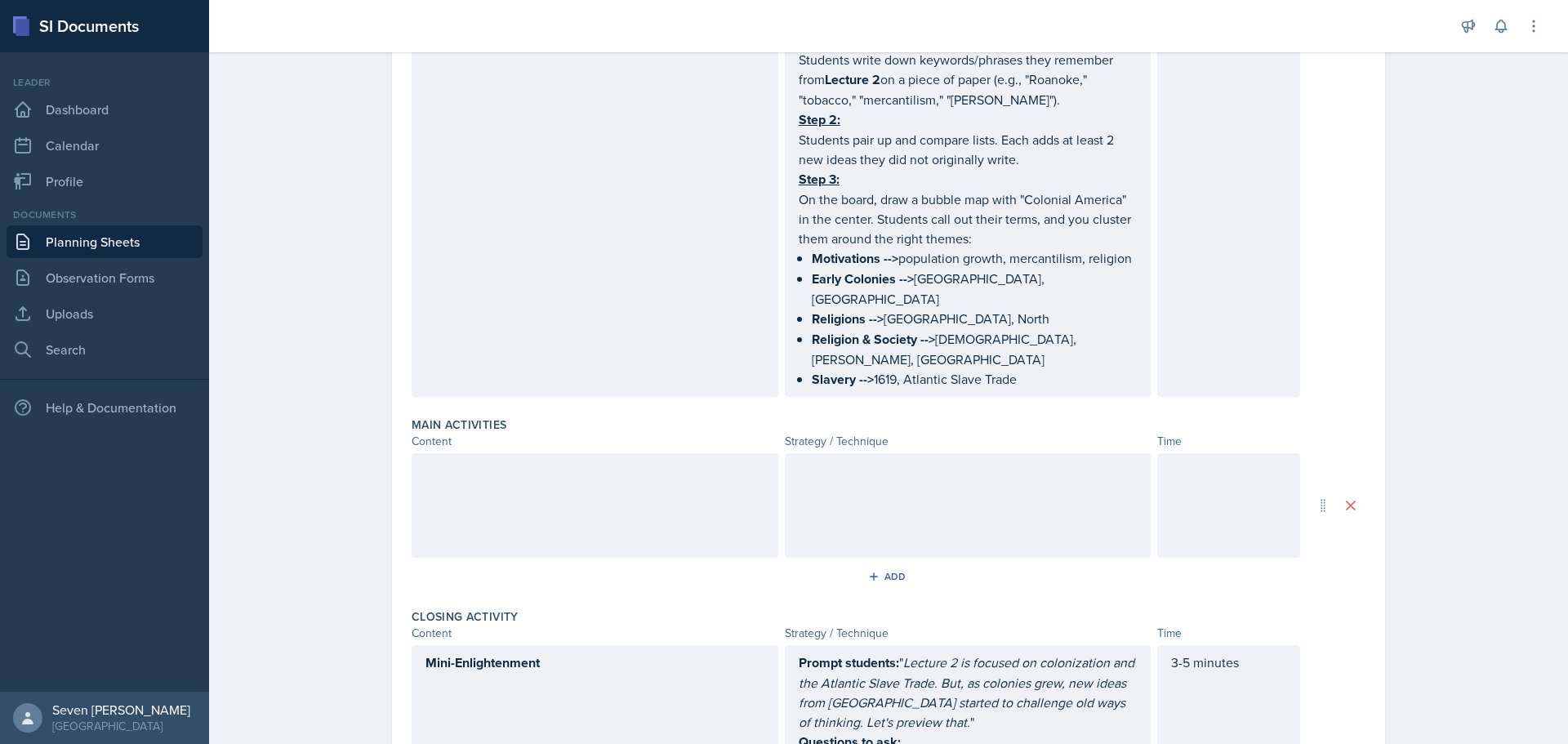
click at [523, 453] on div at bounding box center [595, 505] width 367 height 104
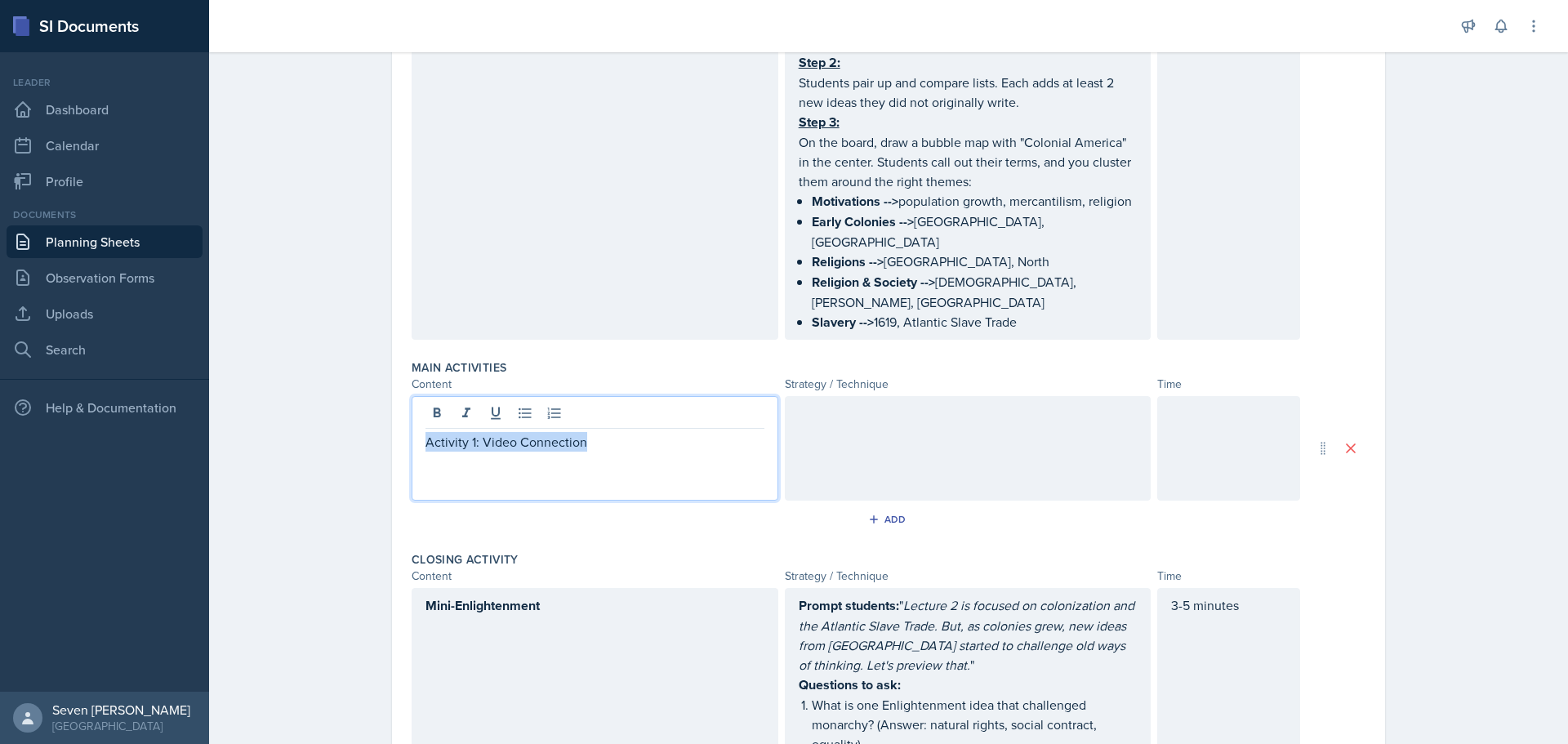
drag, startPoint x: 609, startPoint y: 398, endPoint x: 262, endPoint y: 393, distance: 347.0
click at [262, 394] on div "Planning Sheets [DATE] Planning Sheet Date [DATE] [DATE] 31 1 2 3 4 5 6 7 8 9 1…" at bounding box center [888, 297] width 1359 height 1614
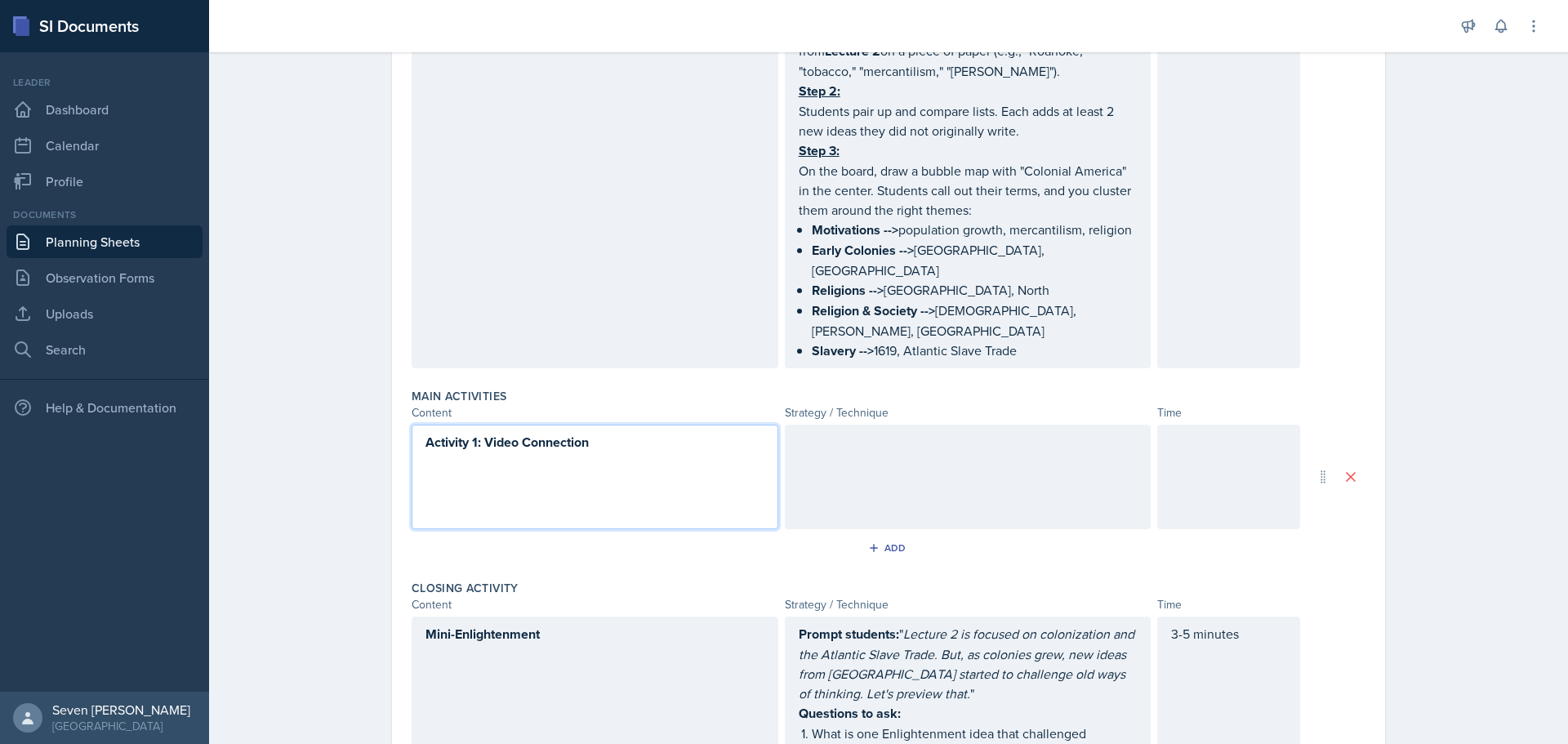
click at [614, 425] on div "Activity 1: Video Connection" at bounding box center [595, 476] width 367 height 104
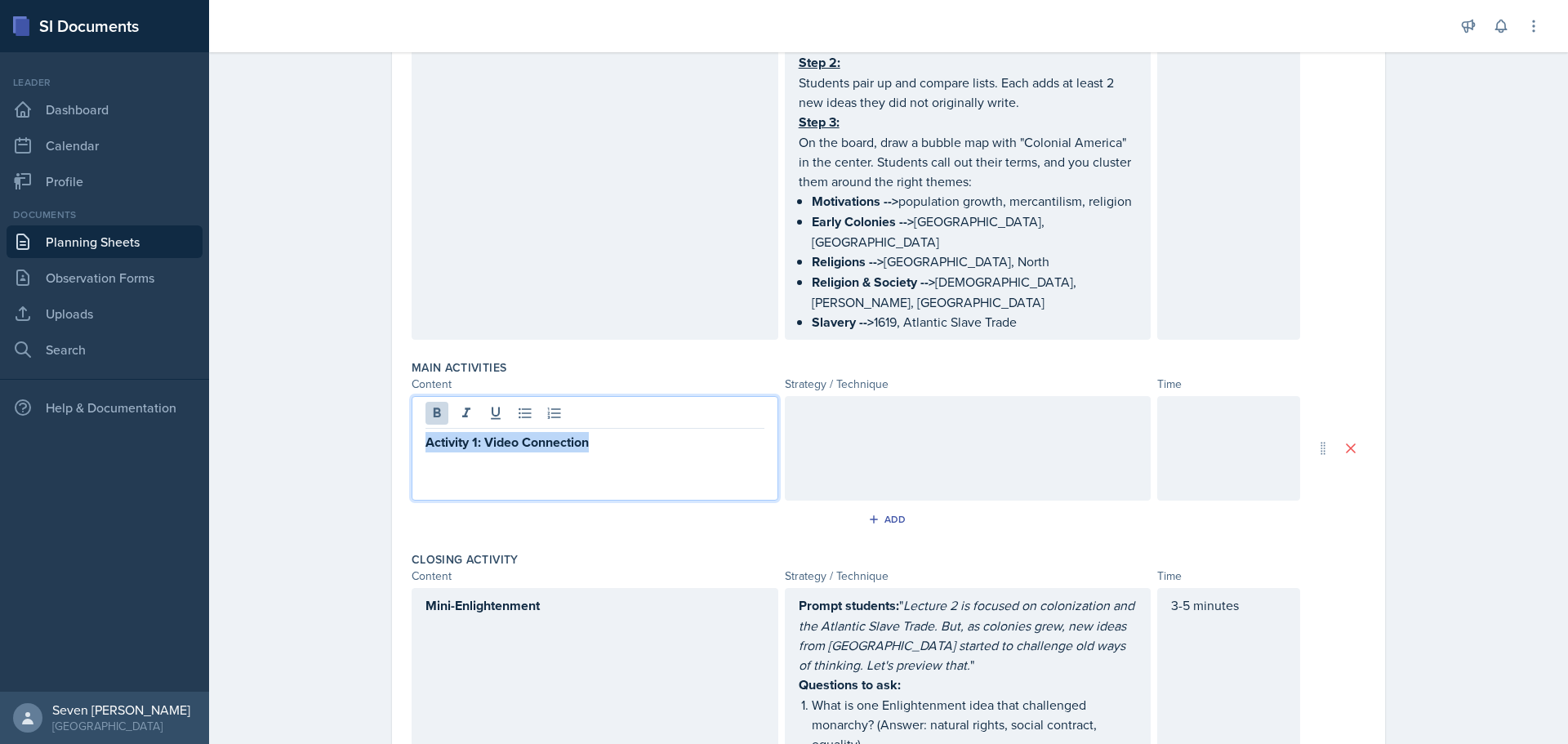
click at [618, 432] on p "Activity 1: Video Connection" at bounding box center [595, 442] width 339 height 20
click at [474, 433] on strong "Activity 1: Video Connection" at bounding box center [507, 442] width 164 height 19
click at [667, 432] on p "Activity 1 (13 min): Video Connection" at bounding box center [595, 442] width 339 height 20
click at [865, 396] on div at bounding box center [968, 447] width 367 height 104
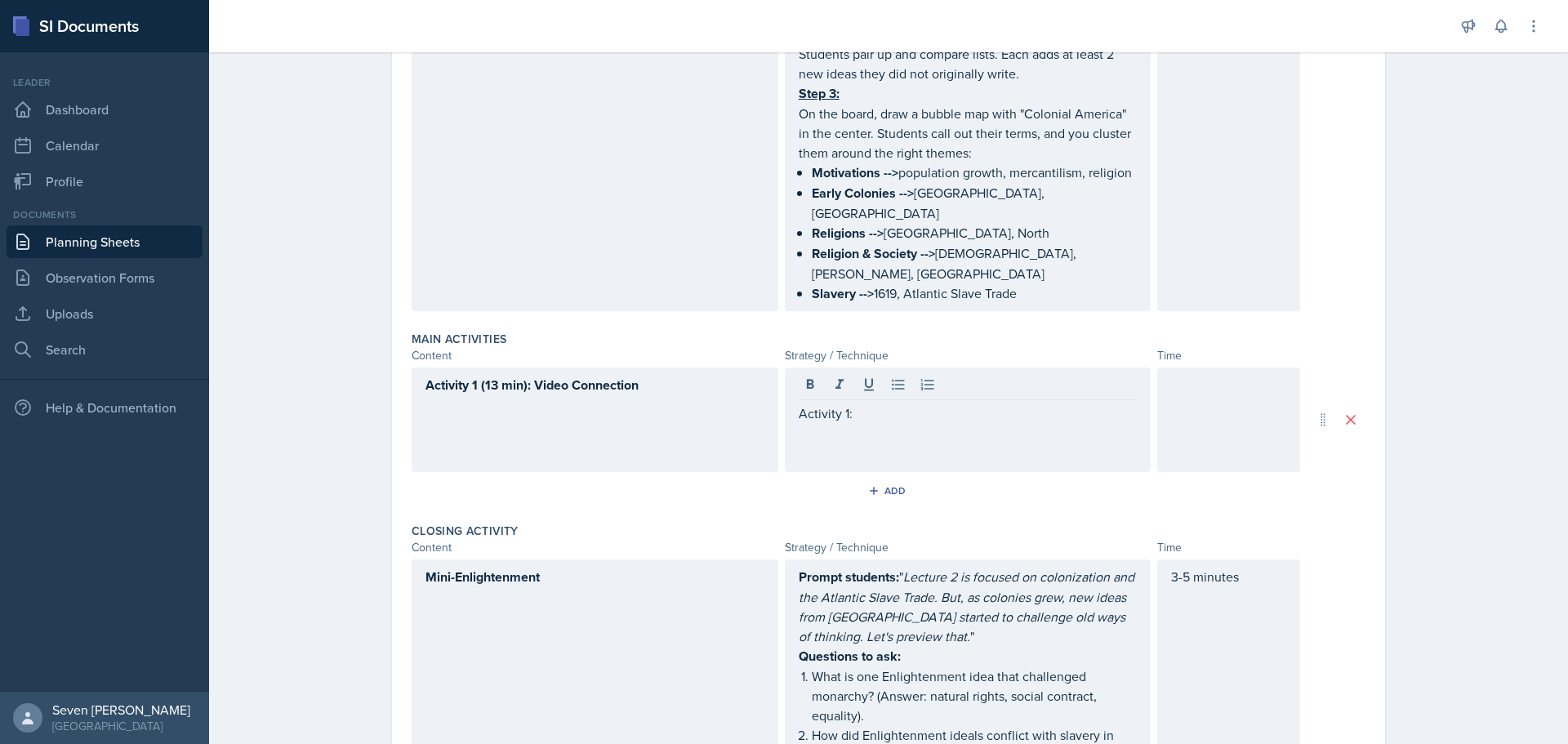
drag, startPoint x: 873, startPoint y: 363, endPoint x: 693, endPoint y: 375, distance: 180.4
click at [693, 375] on div "Activity 1 (13 min): Video Connection Activity 1:" at bounding box center [856, 419] width 888 height 104
click at [887, 368] on div "Activity 1:" at bounding box center [968, 419] width 367 height 104
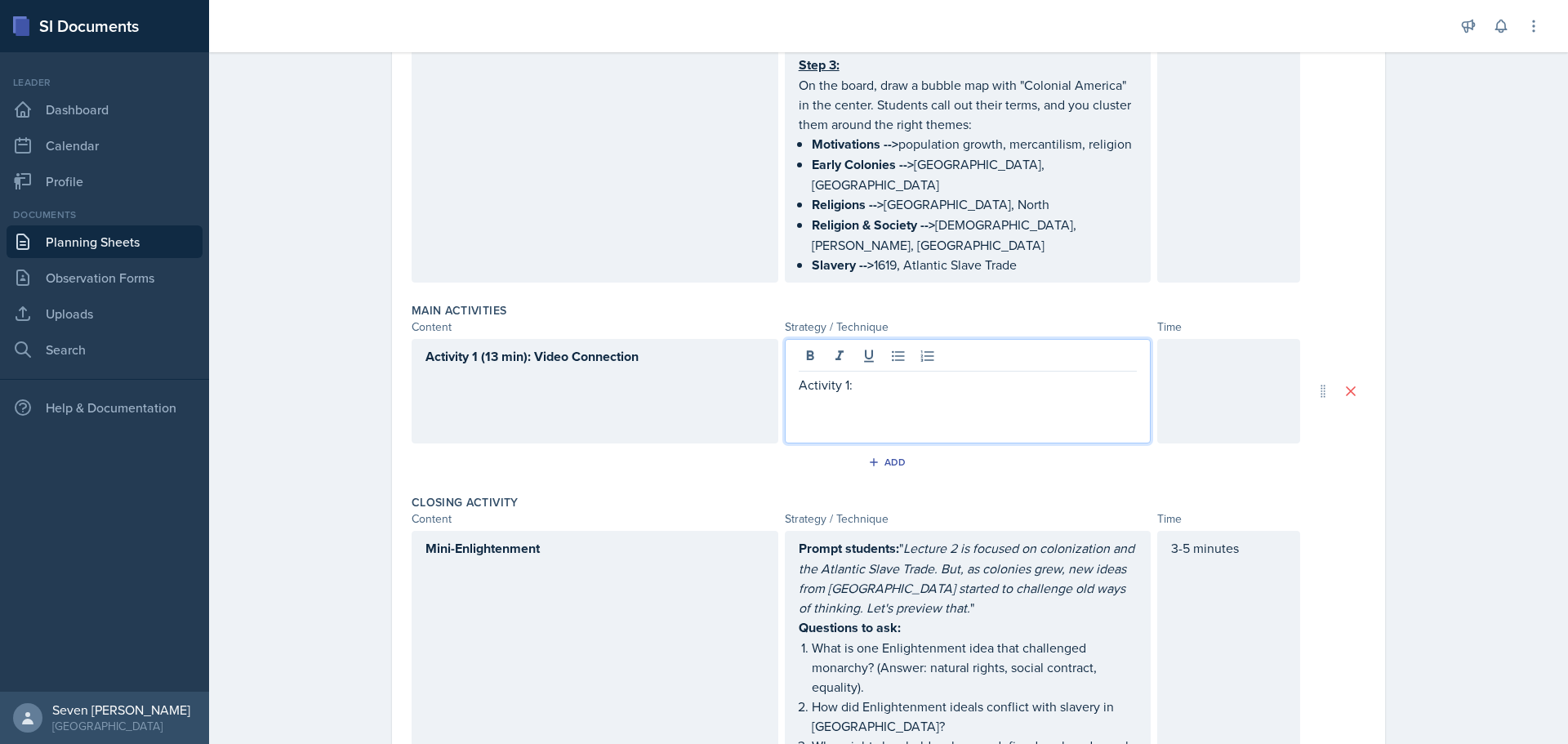
drag, startPoint x: 864, startPoint y: 351, endPoint x: 711, endPoint y: 341, distance: 153.3
click at [711, 341] on div "Activity 1 (13 min): Video Connection Activity 1:" at bounding box center [856, 391] width 888 height 104
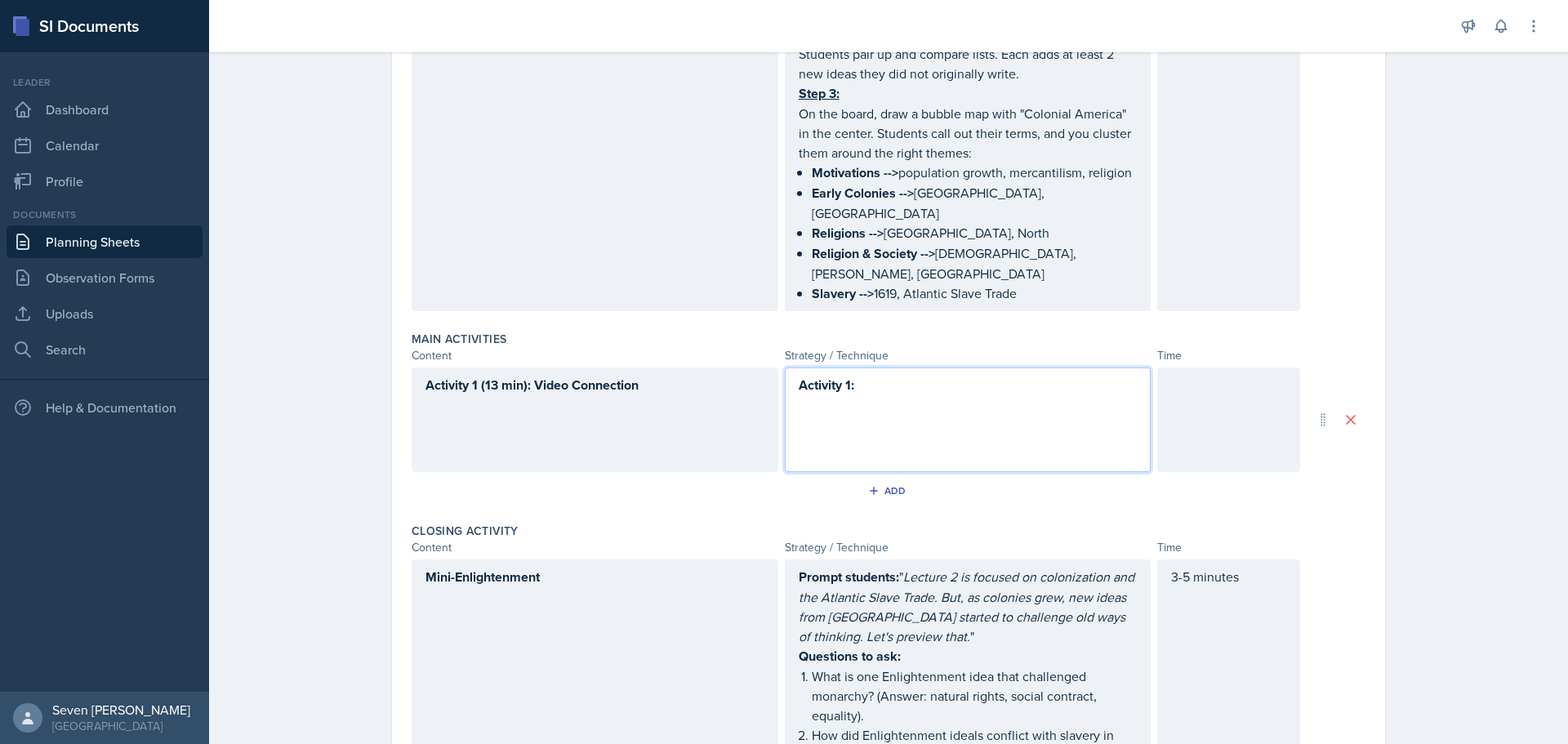
click at [894, 368] on div "Activity 1:" at bounding box center [968, 419] width 367 height 104
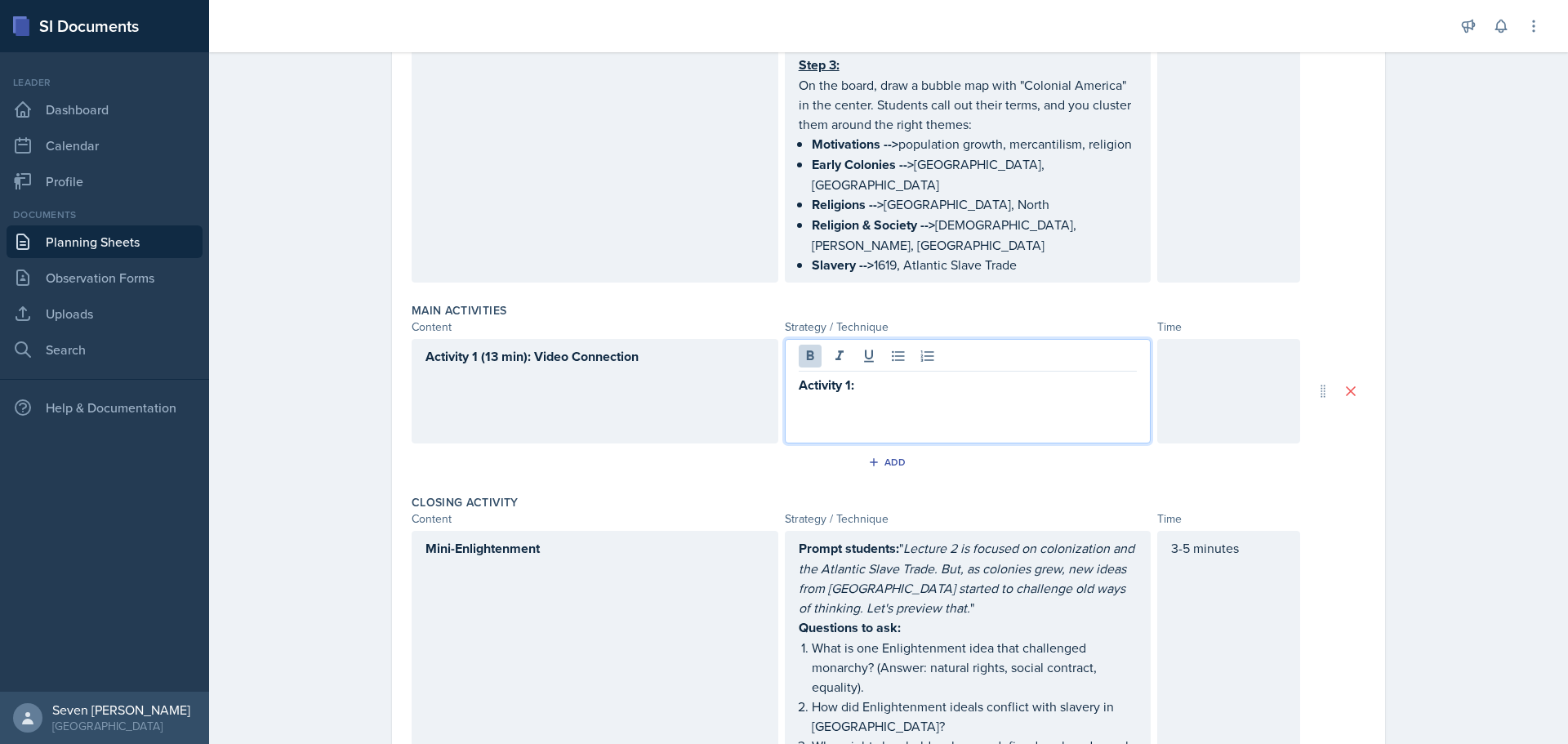
click at [891, 354] on div "Activity 1:" at bounding box center [968, 391] width 367 height 104
click at [892, 357] on div "Activity 1:" at bounding box center [968, 391] width 367 height 104
click at [856, 375] on p "Activity 1:" at bounding box center [968, 385] width 339 height 20
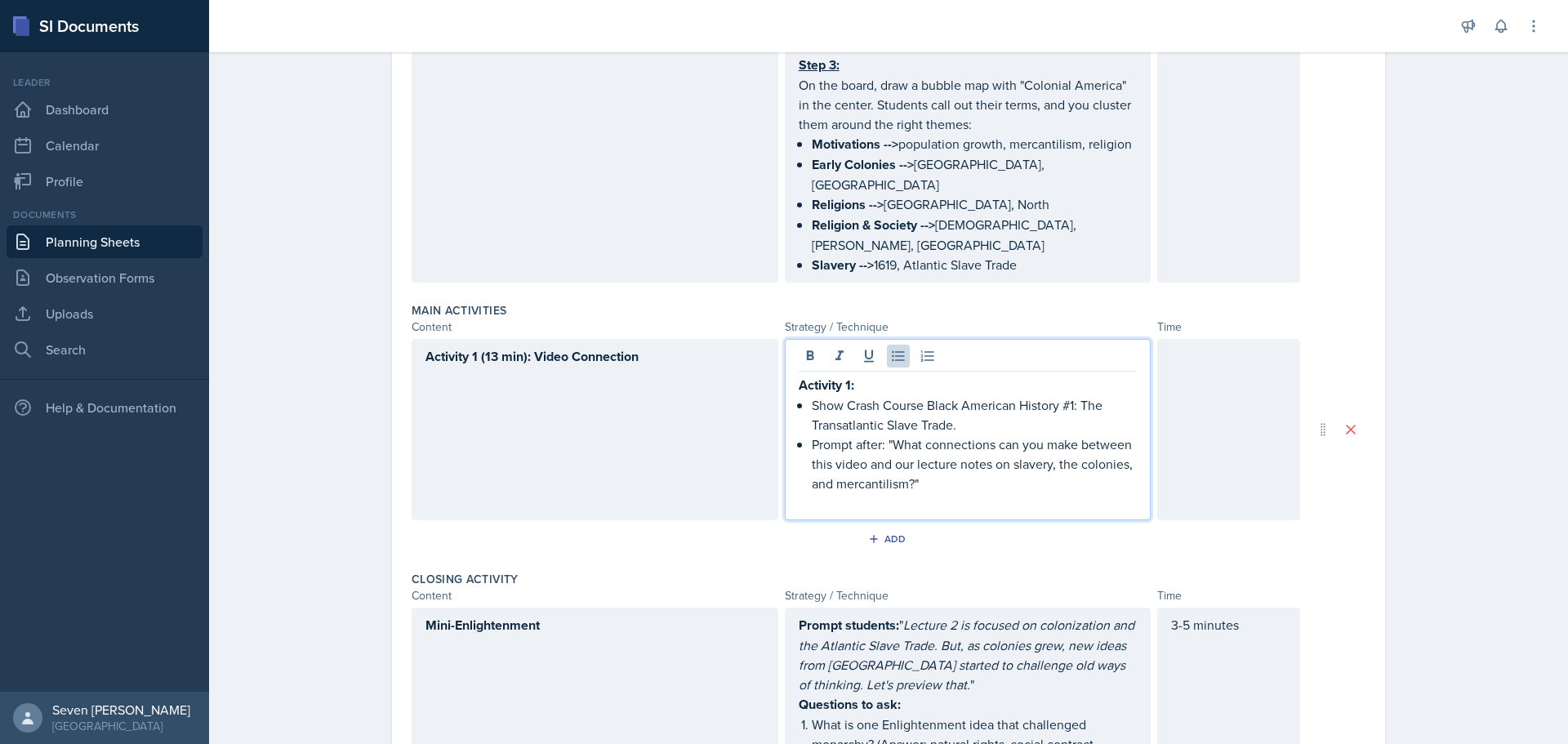
click at [663, 339] on div "Activity 1 (13 min): Video Connection" at bounding box center [595, 430] width 367 height 181
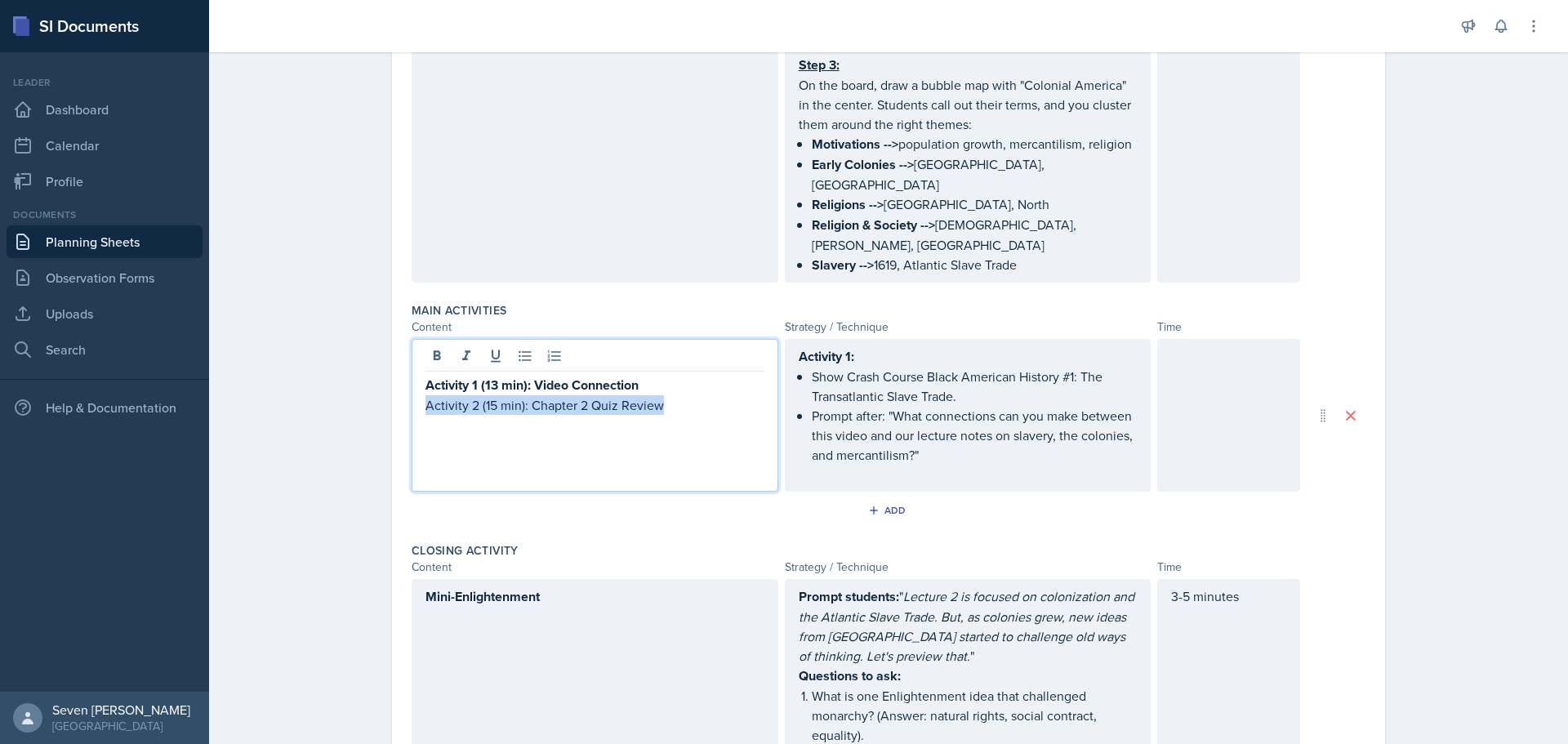
drag, startPoint x: 710, startPoint y: 369, endPoint x: 396, endPoint y: 356, distance: 314.3
click at [396, 356] on div "Date [DATE] [DATE] 31 1 2 3 4 5 6 7 8 9 10 11 12 13 14 15 16 17 18 19 20 21 22 …" at bounding box center [888, 287] width 993 height 1539
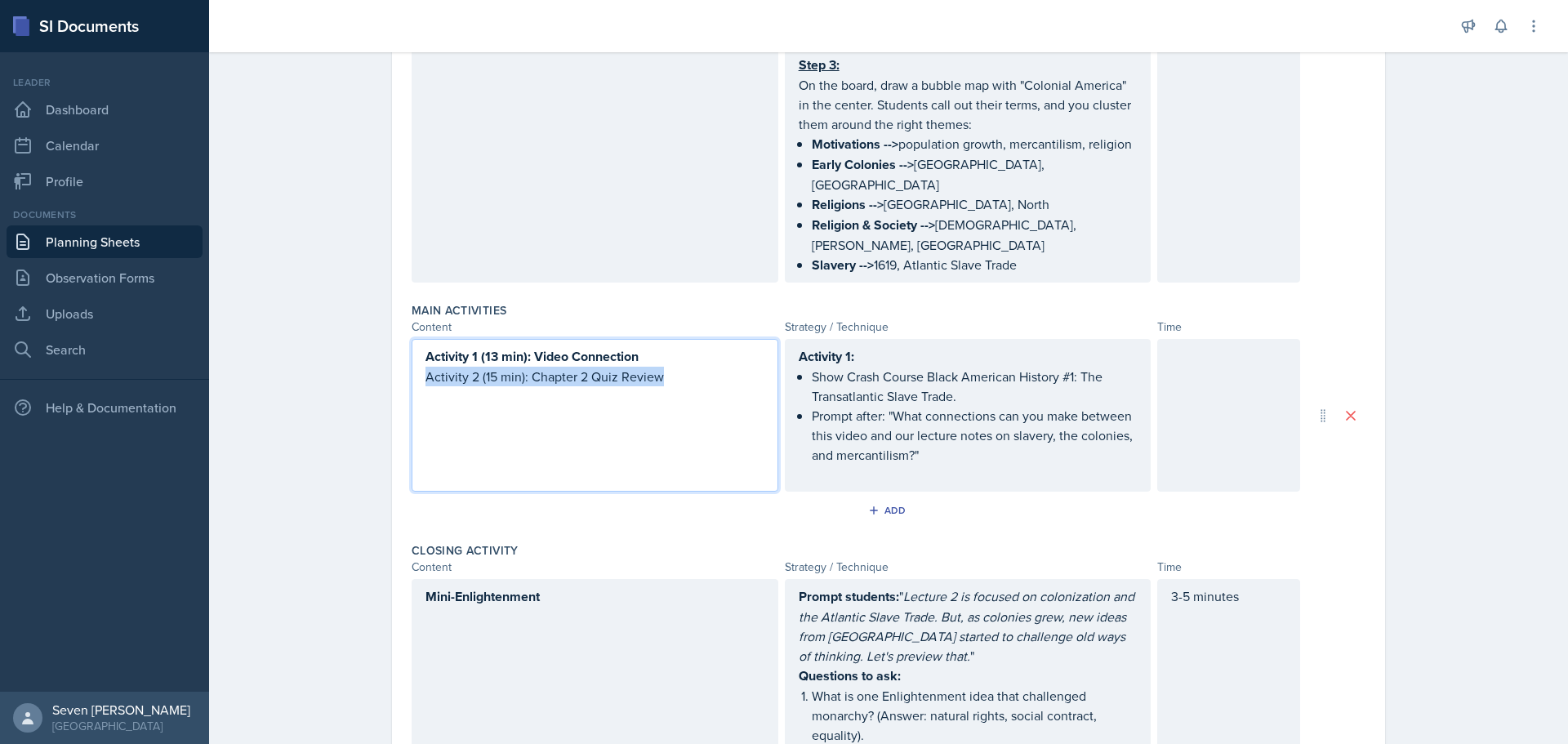
scroll to position [582, 0]
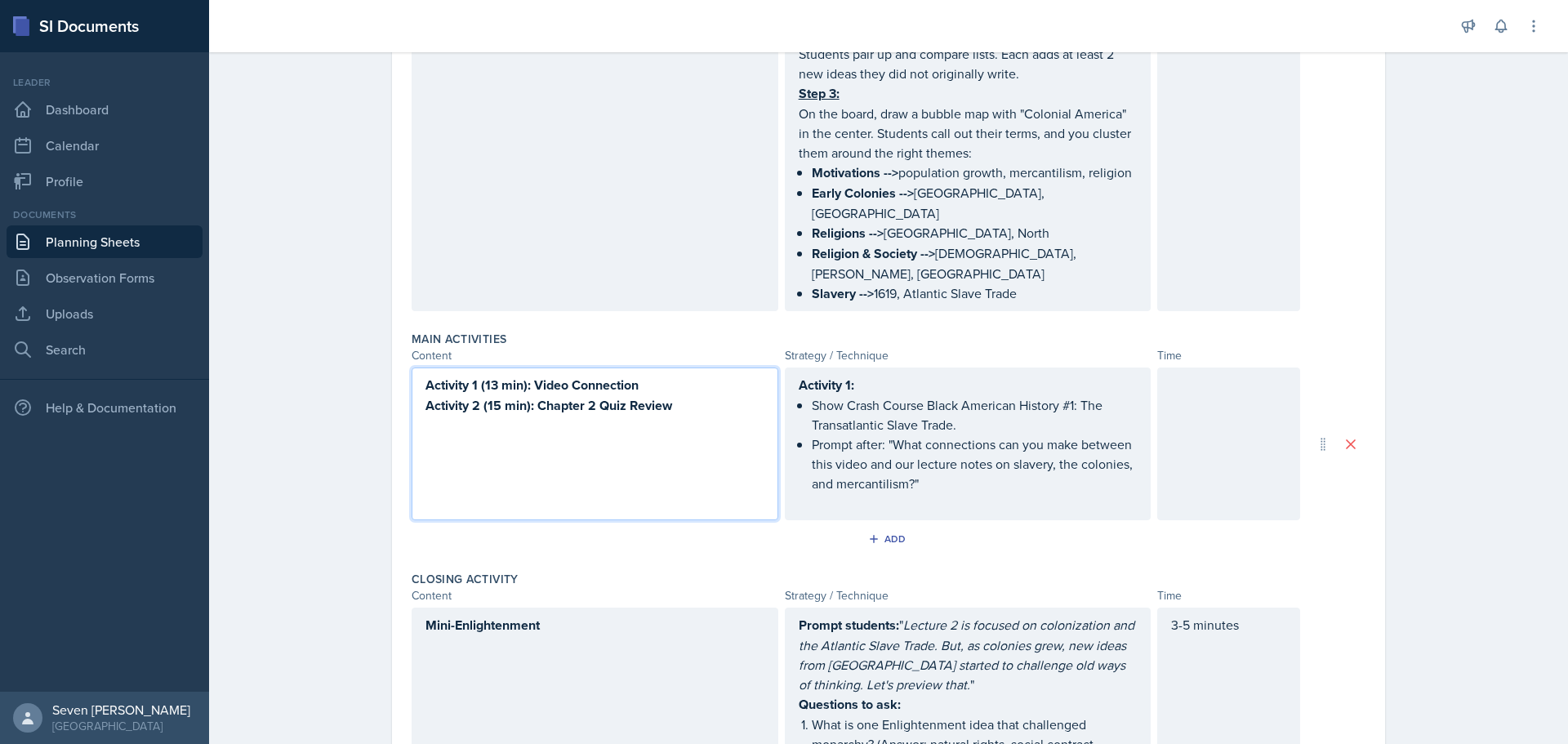
click at [681, 382] on div "Activity 1 (13 min): Video Connection Activity 2 (15 min): Chapter 2 Quiz Review" at bounding box center [595, 444] width 367 height 153
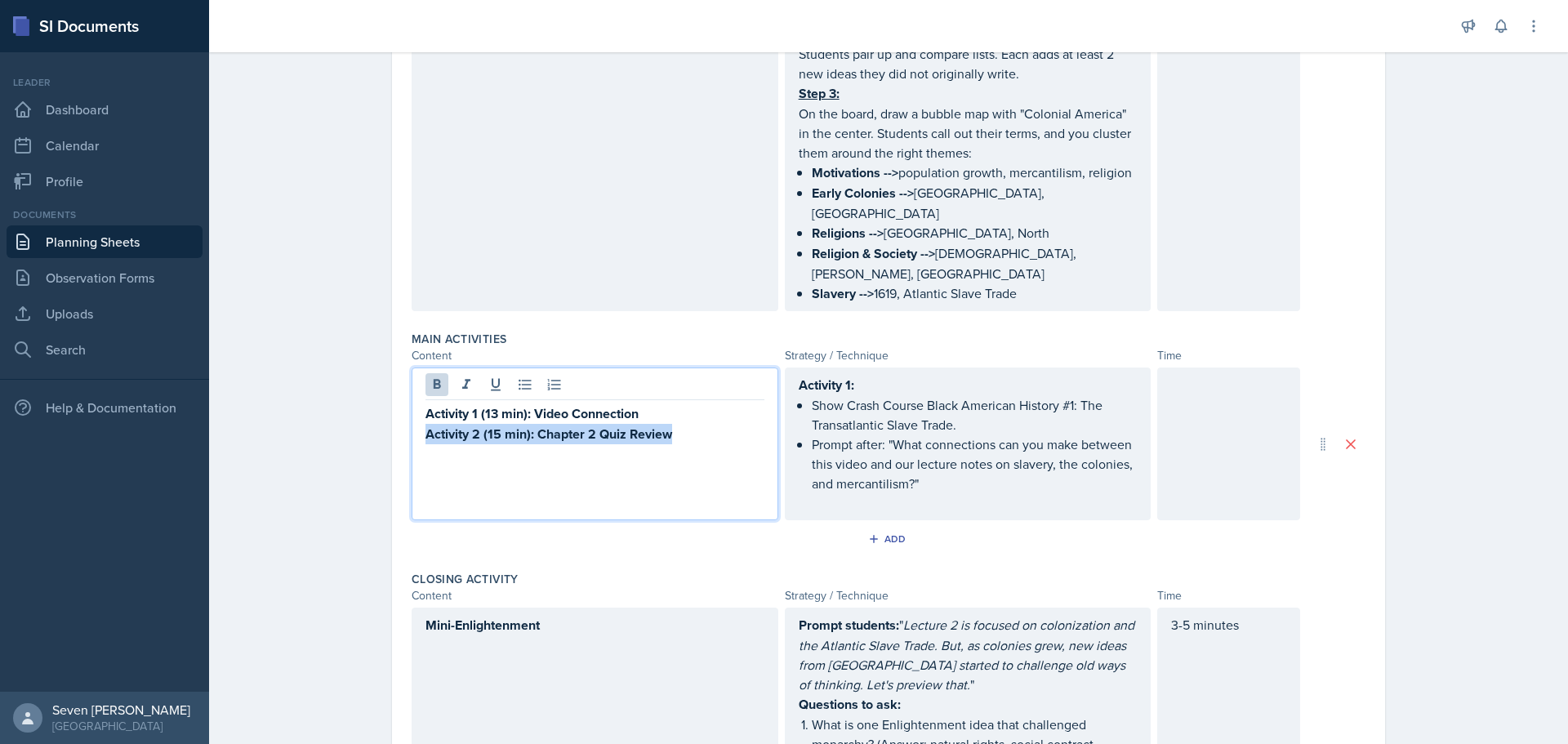
scroll to position [611, 0]
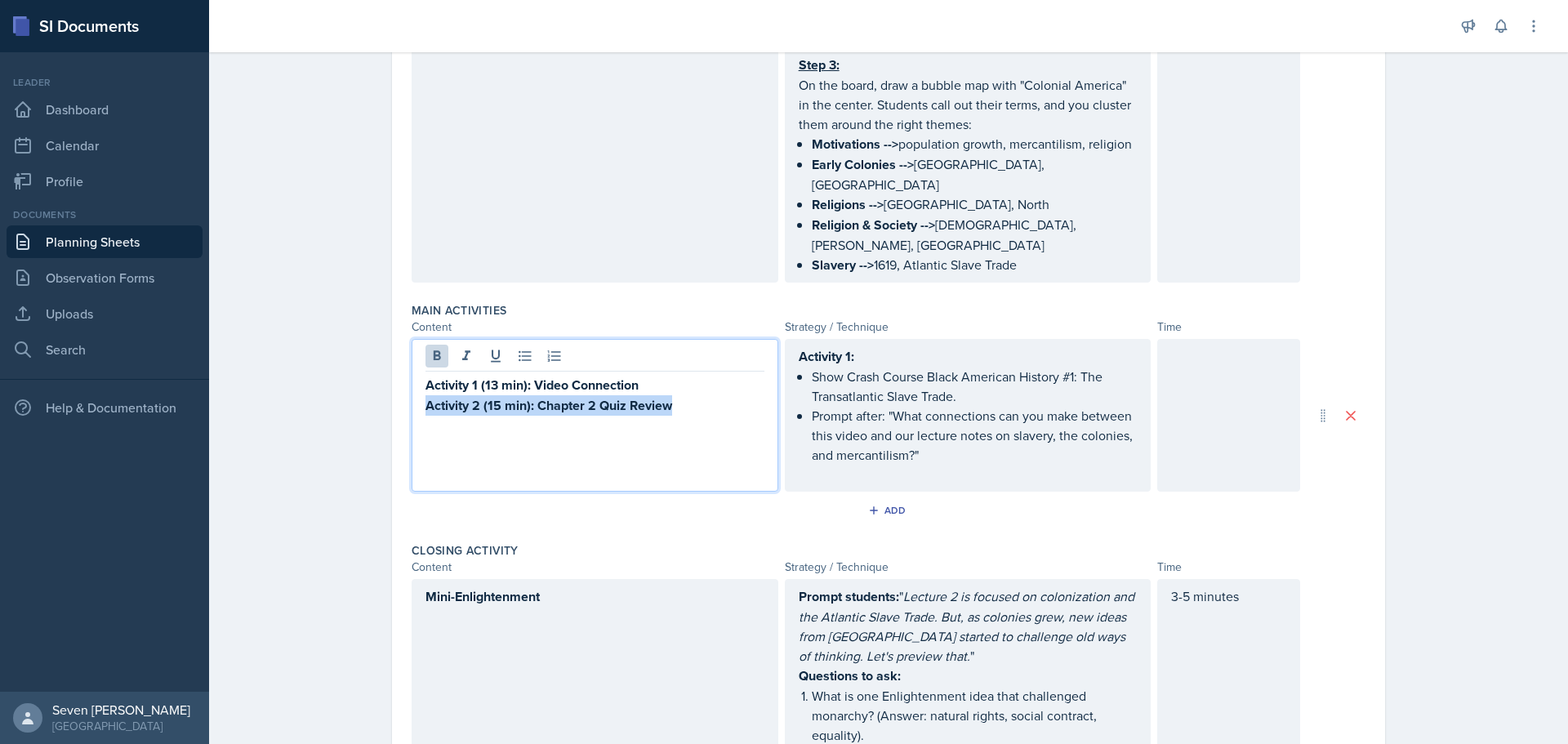
click at [687, 395] on p "Activity 2 (15 min): Chapter 2 Quiz Review" at bounding box center [595, 405] width 339 height 20
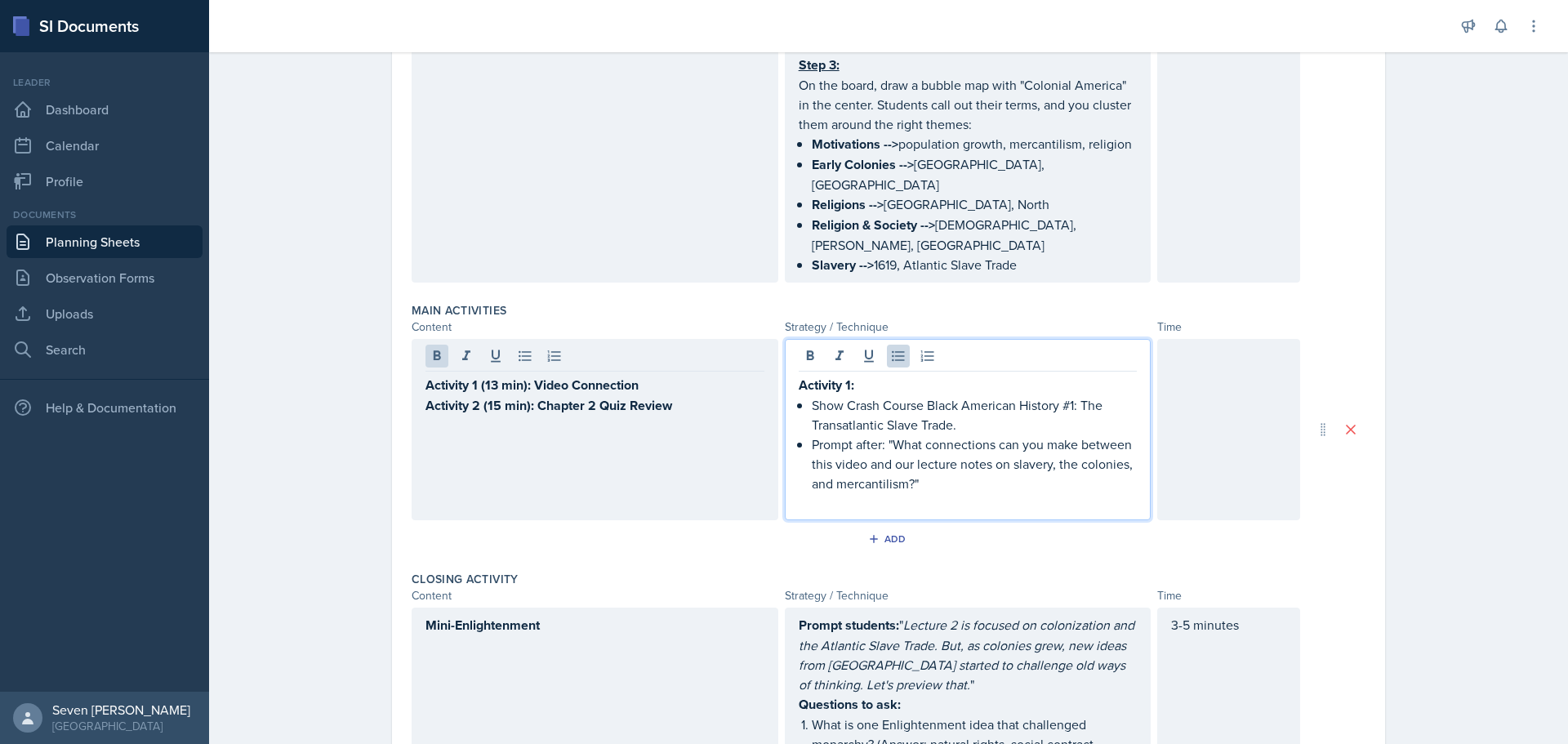
click at [971, 435] on p "Prompt after: "What connections can you make between this video and our lecture…" at bounding box center [975, 464] width 325 height 58
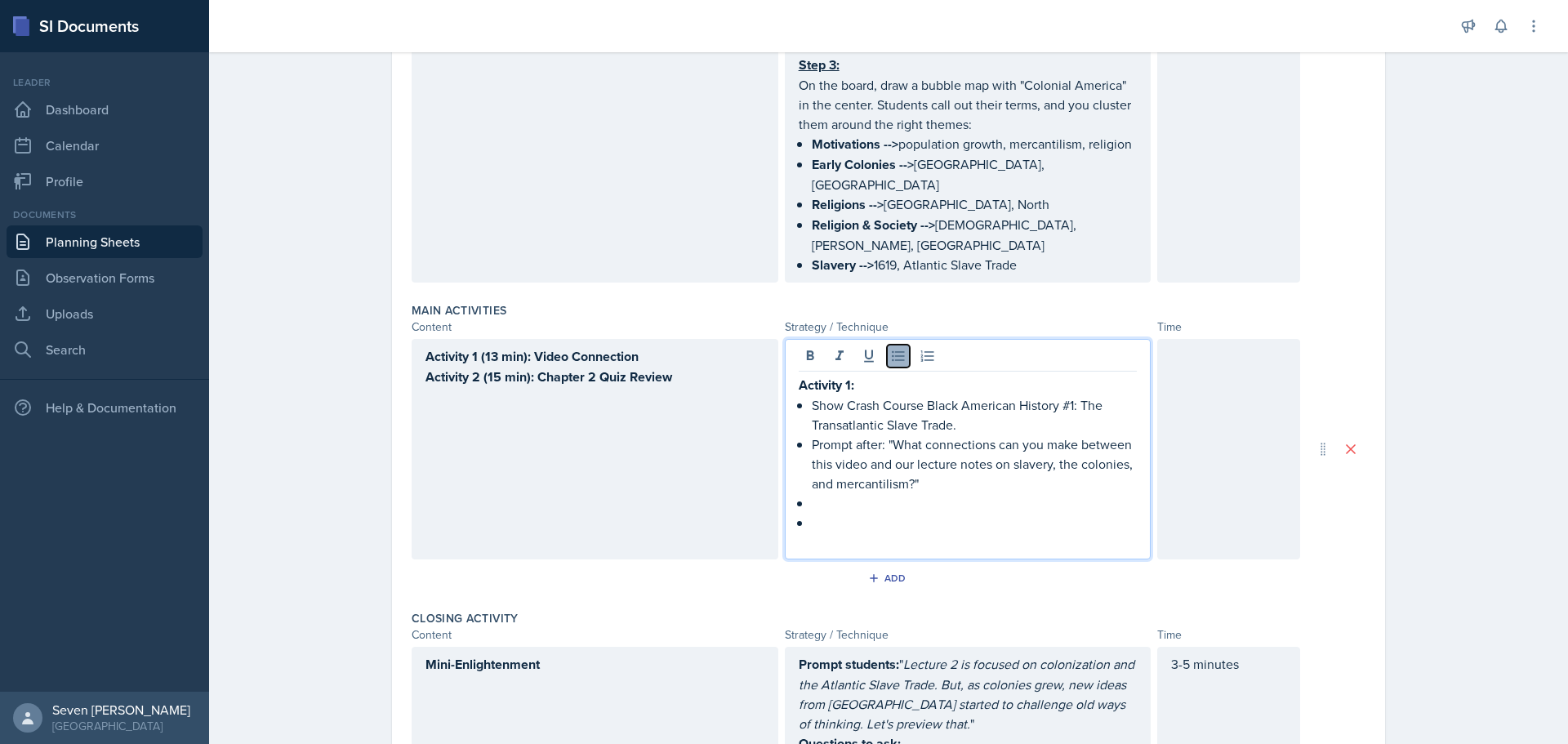
click at [894, 345] on button at bounding box center [898, 356] width 23 height 23
drag, startPoint x: 812, startPoint y: 465, endPoint x: 762, endPoint y: 467, distance: 50.0
click at [763, 467] on div "Activity 1 (13 min): Video Connection Activity 2 (15 min): Chapter 2 Quiz Revie…" at bounding box center [856, 449] width 888 height 220
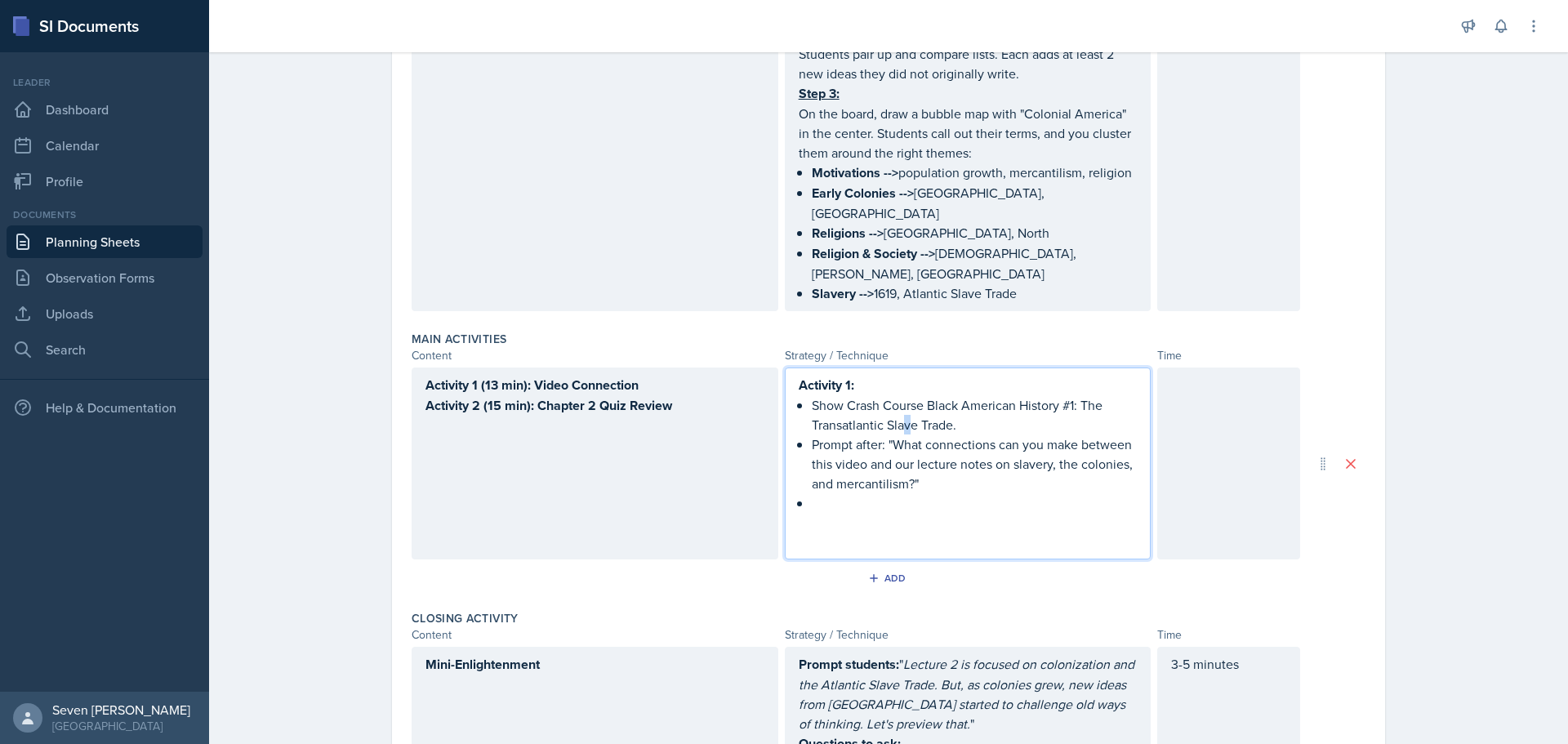
click at [902, 395] on p "Show Crash Course Black American History #1: The Transatlantic Slave Trade." at bounding box center [975, 414] width 325 height 39
click at [877, 375] on p "Activity 1:" at bounding box center [968, 385] width 339 height 20
click at [831, 493] on p at bounding box center [975, 502] width 325 height 19
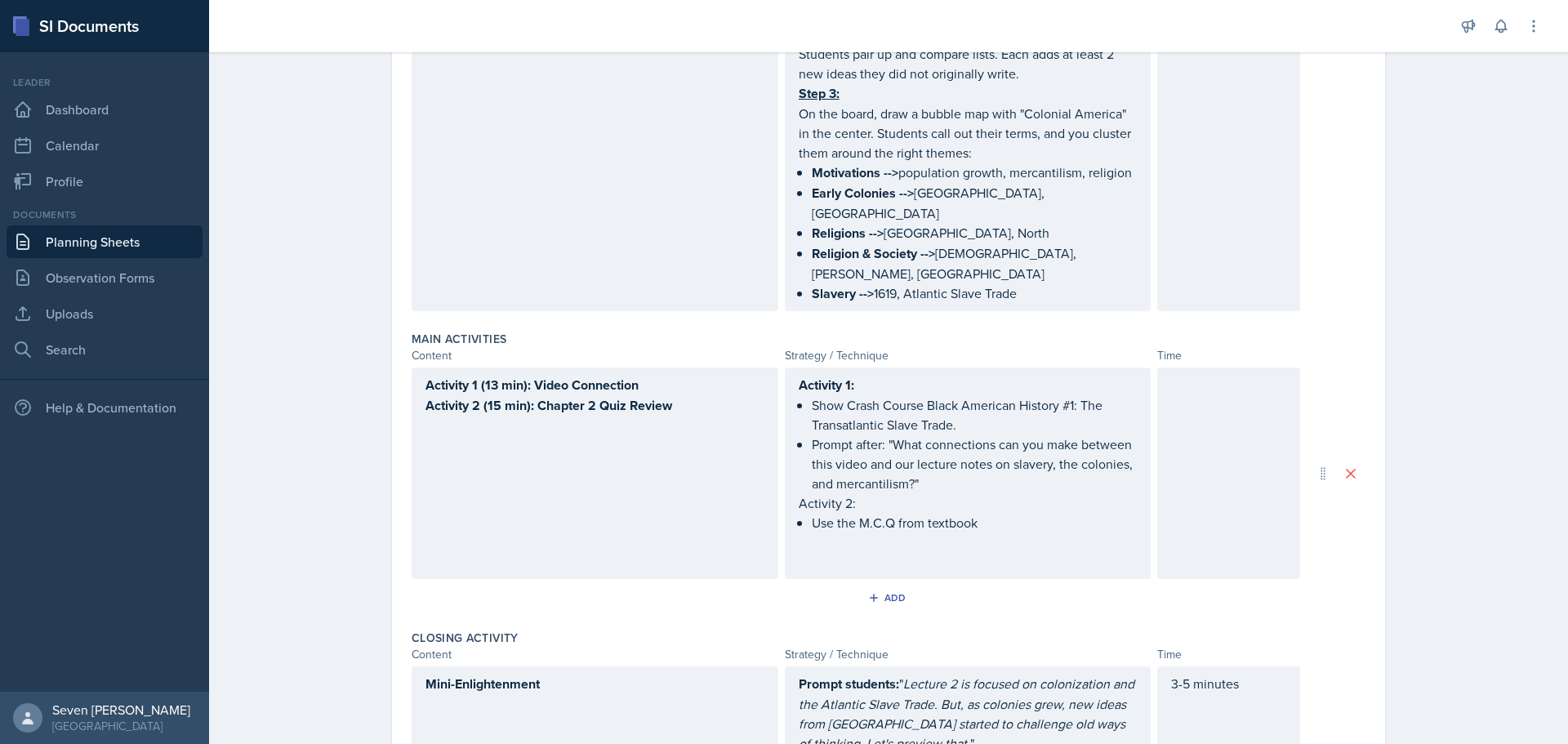
scroll to position [611, 0]
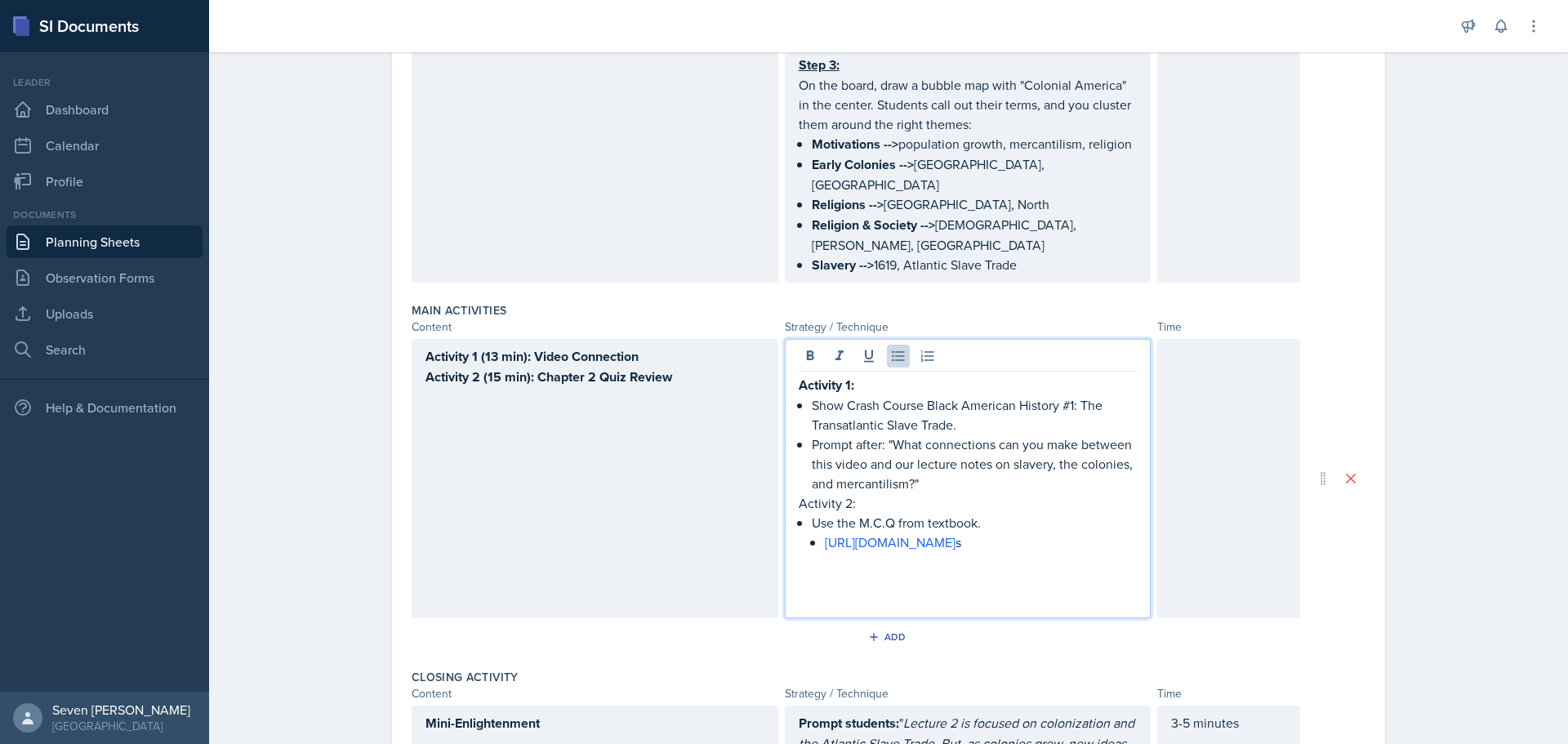
click at [889, 532] on p "[URL][DOMAIN_NAME] s" at bounding box center [981, 541] width 313 height 19
drag, startPoint x: 879, startPoint y: 524, endPoint x: 796, endPoint y: 502, distance: 85.9
click at [798, 502] on div "Activity 1: Show Crash Course Black American History #1: The Transatlantic Slav…" at bounding box center [968, 492] width 339 height 236
click at [904, 532] on p "[URL][DOMAIN_NAME]" at bounding box center [981, 541] width 313 height 19
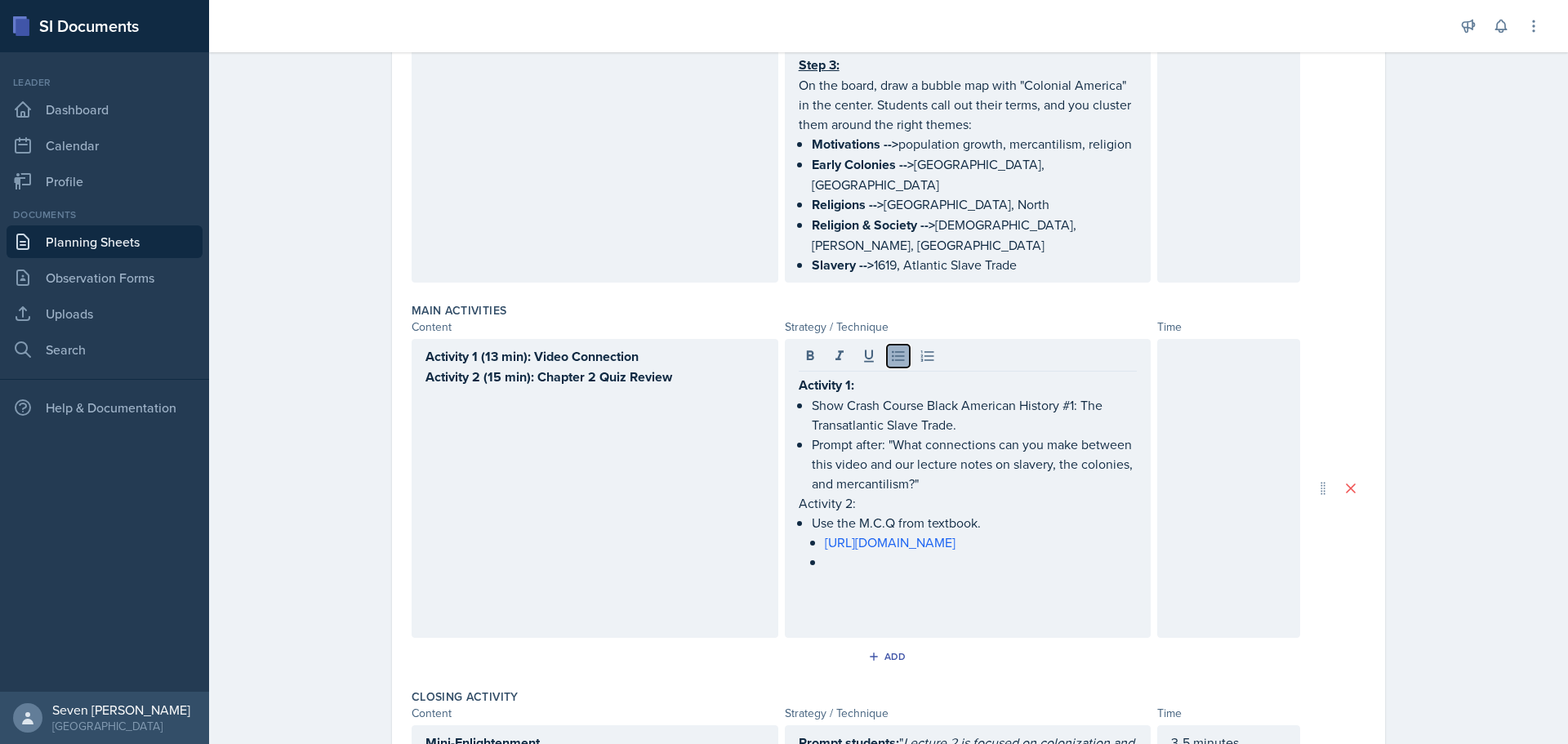
click at [895, 347] on icon at bounding box center [898, 355] width 16 height 16
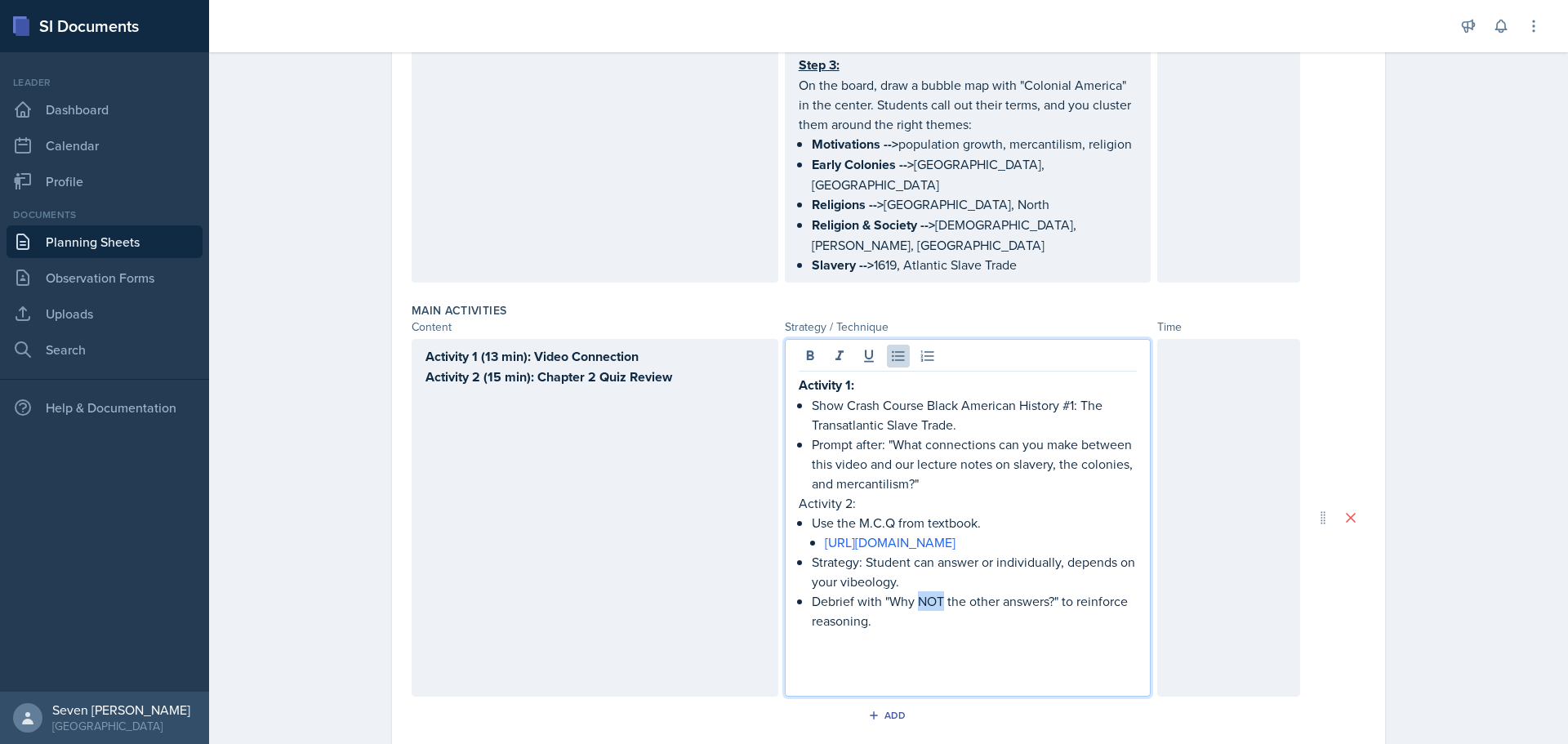
drag, startPoint x: 911, startPoint y: 583, endPoint x: 937, endPoint y: 586, distance: 26.2
click at [937, 591] on p "Debrief with "Why NOT the other answers?" to reinforce reasoning." at bounding box center [975, 611] width 325 height 39
drag, startPoint x: 1050, startPoint y: 574, endPoint x: 884, endPoint y: 583, distance: 166.2
click at [884, 591] on p "Debrief with "Why NOT the other answers?" to reinforce reasoning." at bounding box center [975, 611] width 325 height 40
click at [941, 631] on p at bounding box center [975, 641] width 325 height 19
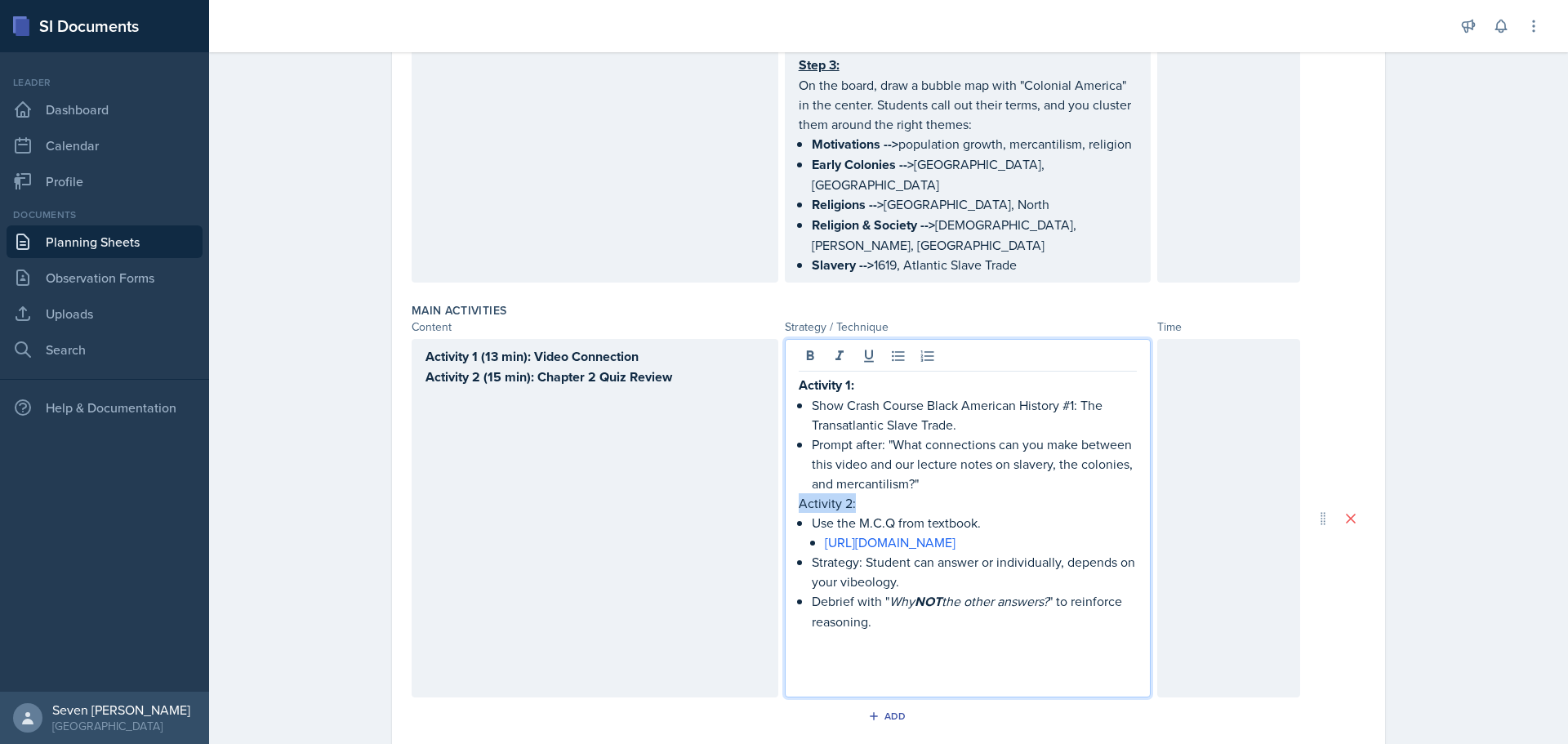
drag, startPoint x: 860, startPoint y: 455, endPoint x: 780, endPoint y: 460, distance: 80.2
click at [787, 458] on div "Activity 1: Show Crash Course Black American History #1: The Transatlantic Slav…" at bounding box center [968, 518] width 367 height 358
click at [937, 632] on p at bounding box center [975, 641] width 325 height 19
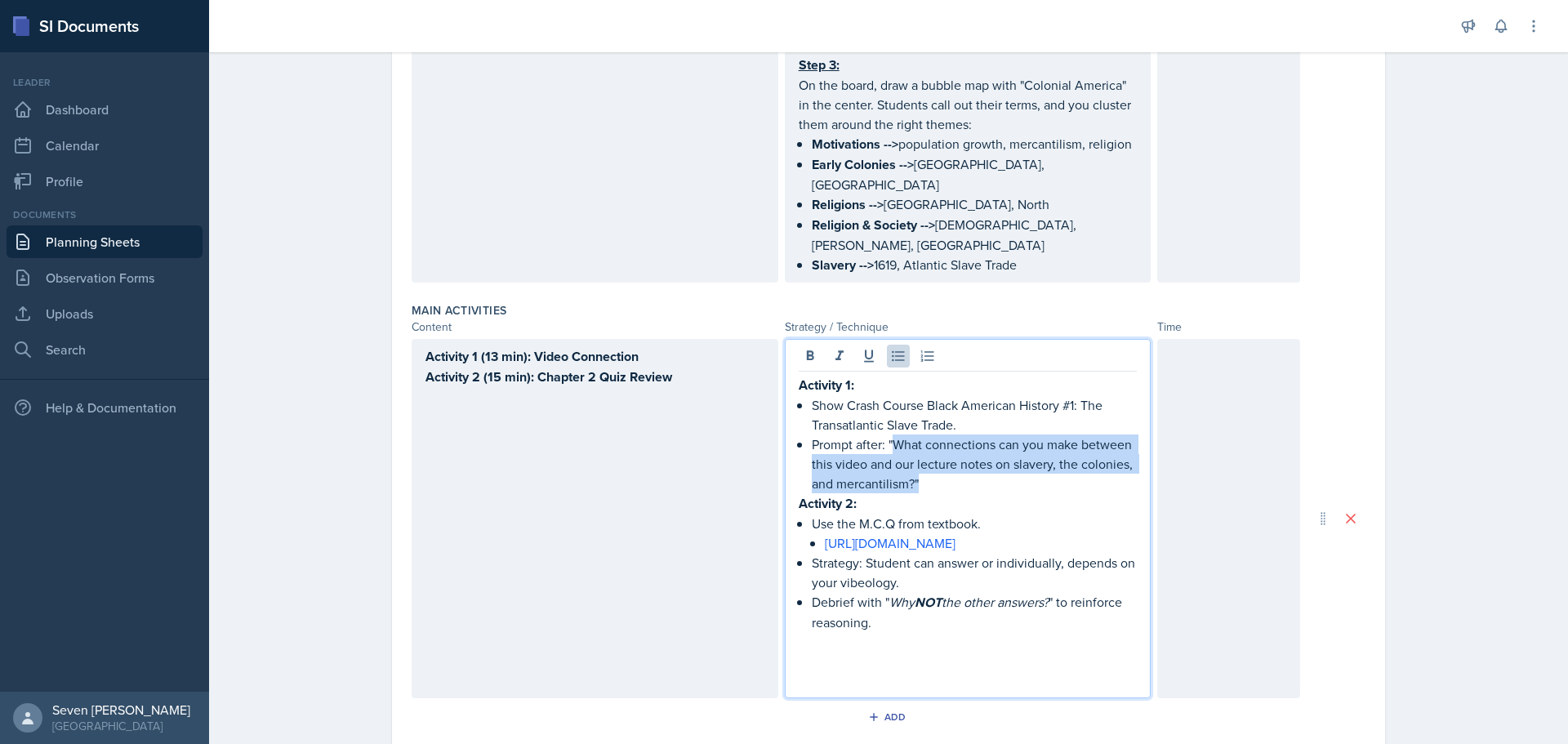
drag, startPoint x: 886, startPoint y: 403, endPoint x: 966, endPoint y: 448, distance: 91.8
click at [966, 448] on p "Prompt after: "What connections can you make between this video and our lecture…" at bounding box center [975, 464] width 325 height 58
click at [971, 440] on p "Prompt after: " What connections can you make between this video and our lectur…" at bounding box center [975, 464] width 325 height 58
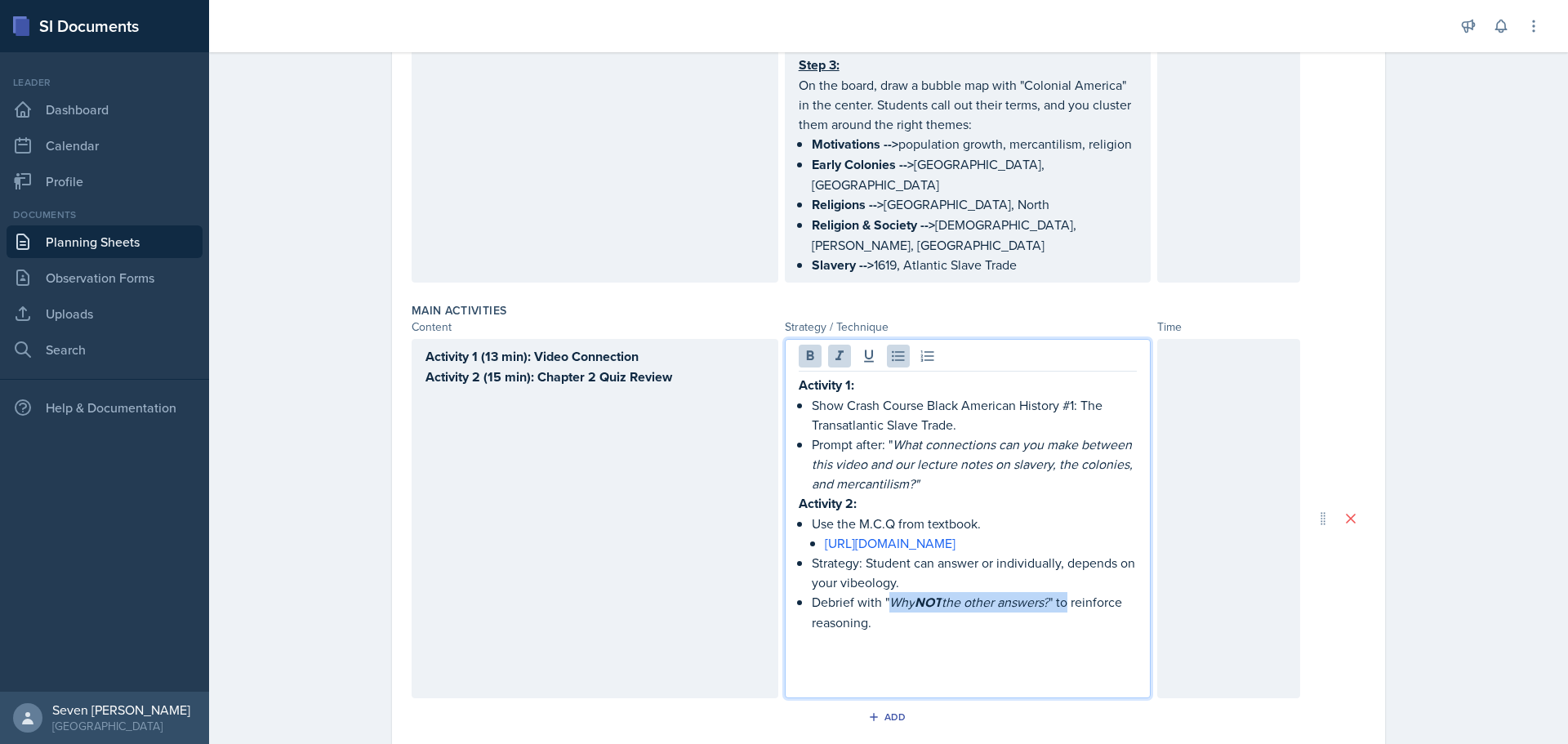
drag, startPoint x: 881, startPoint y: 581, endPoint x: 1065, endPoint y: 579, distance: 184.0
click at [1065, 591] on p "Debrief with " Why NOT the other answers? " to reinforce reasoning." at bounding box center [975, 611] width 325 height 40
click at [998, 592] on em "the other answers?" at bounding box center [995, 601] width 107 height 18
drag, startPoint x: 1038, startPoint y: 581, endPoint x: 881, endPoint y: 586, distance: 157.1
click at [881, 591] on p "Debrief with " Why NOT the other answers? " to reinforce reasoning." at bounding box center [975, 611] width 325 height 40
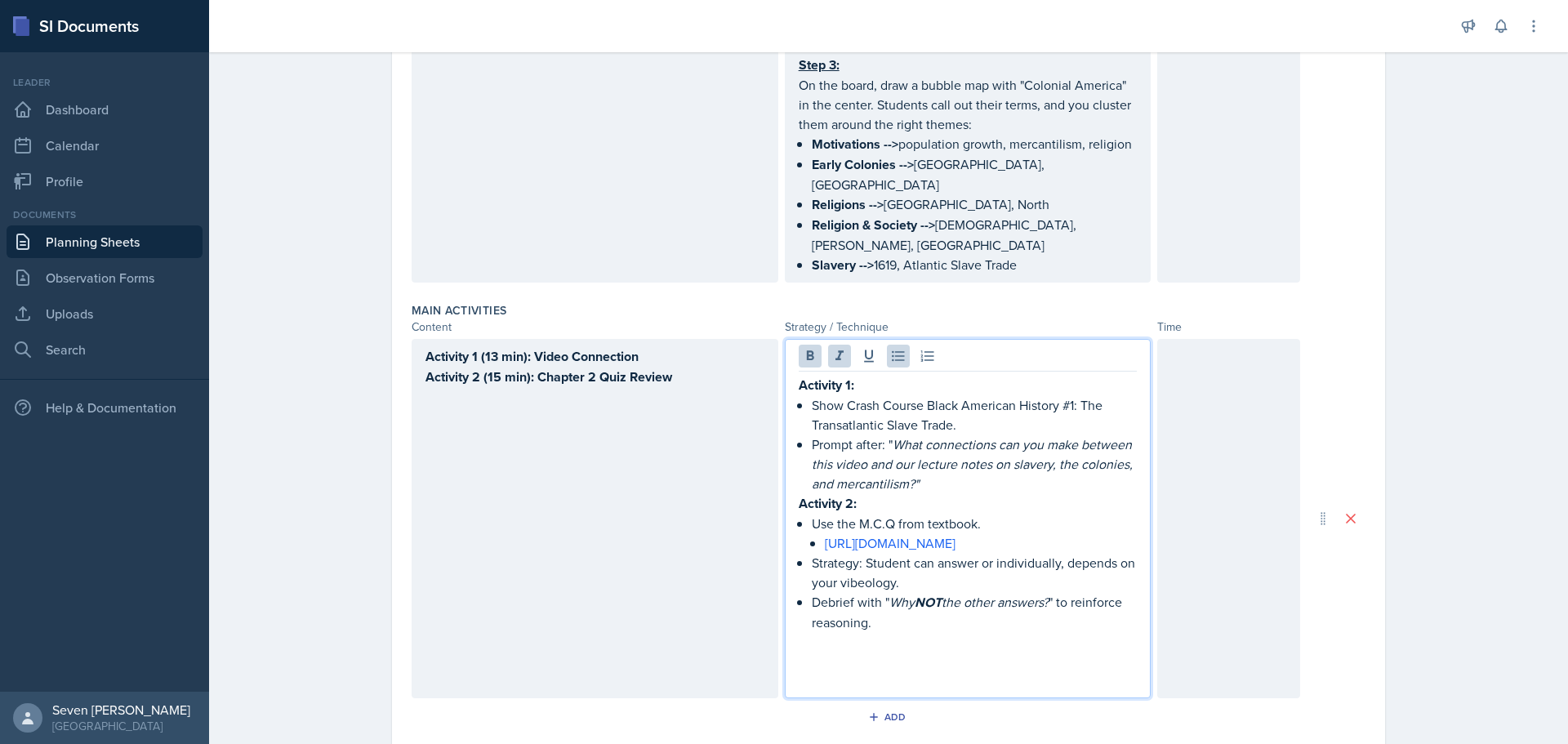
click at [910, 597] on p "Debrief with " Why NOT the other answers? " to reinforce reasoning." at bounding box center [975, 611] width 325 height 40
drag, startPoint x: 886, startPoint y: 580, endPoint x: 1056, endPoint y: 586, distance: 170.1
click at [1056, 591] on p "Debrief with " Why NOT the other answers? " to reinforce reasoning." at bounding box center [975, 611] width 325 height 40
click at [1034, 632] on p at bounding box center [975, 641] width 325 height 19
click at [464, 377] on div "Activity 1 (13 min): Video Connection Activity 2 (15 min): Chapter 2 Quiz Review" at bounding box center [595, 519] width 367 height 359
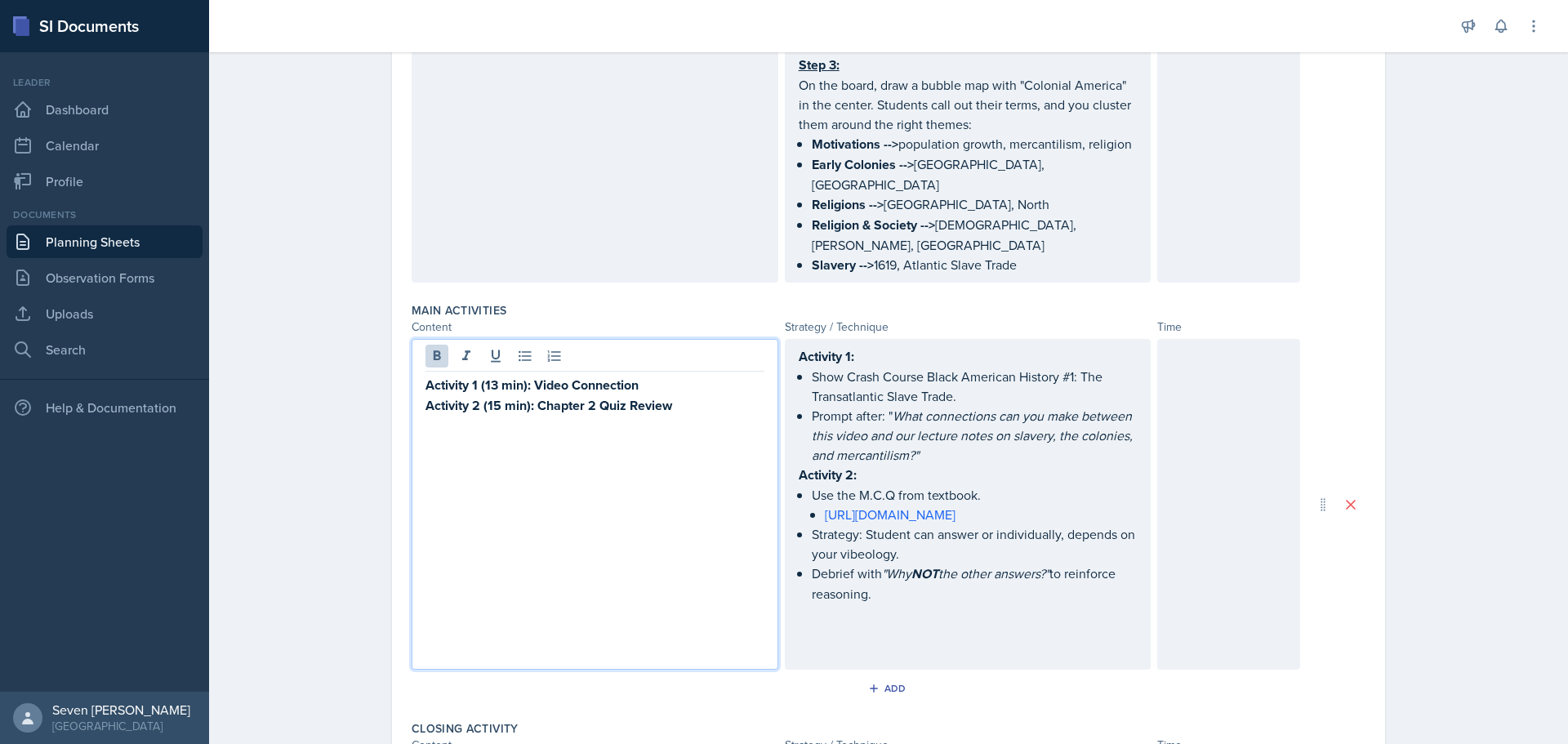
scroll to position [639, 0]
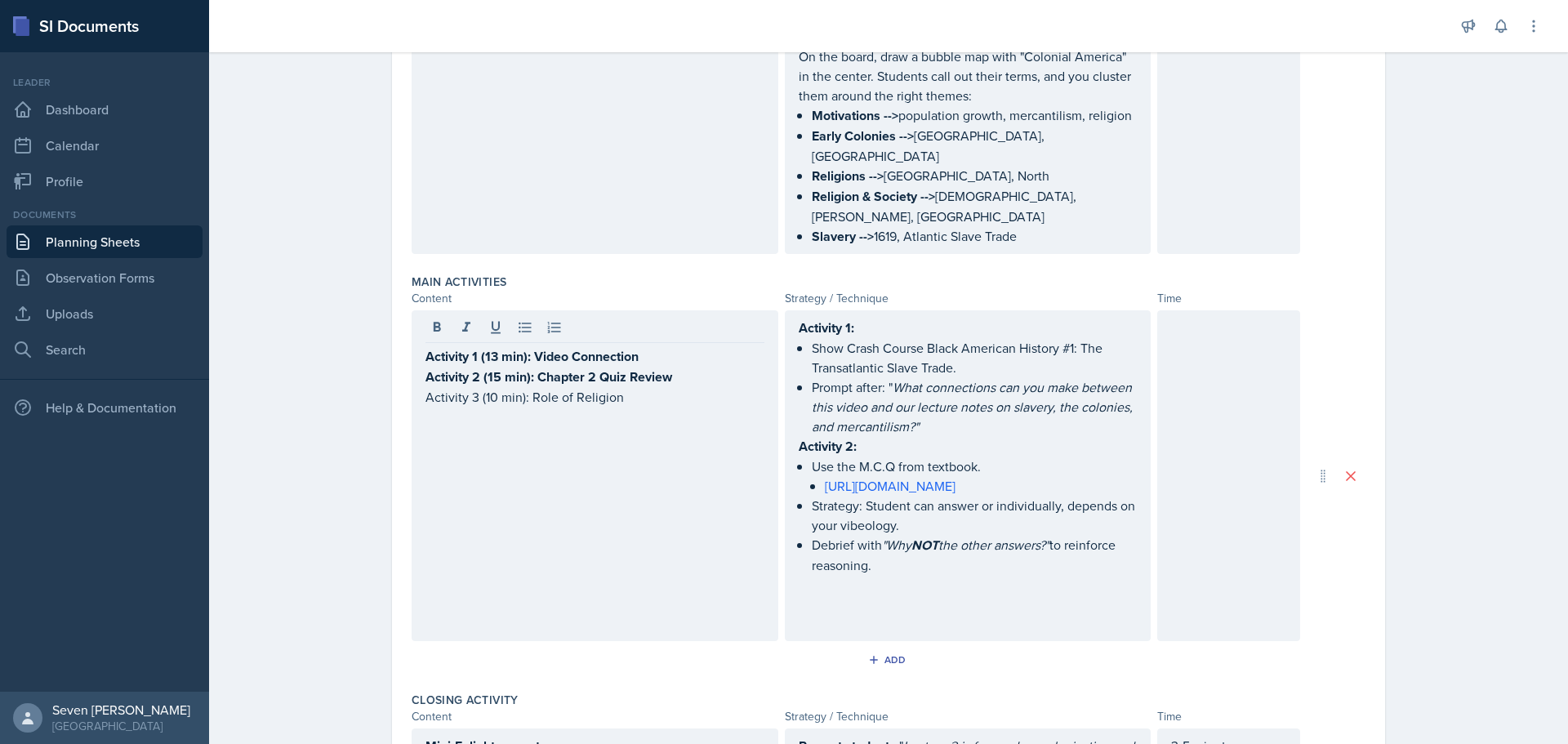
click at [1204, 319] on div at bounding box center [1228, 475] width 143 height 330
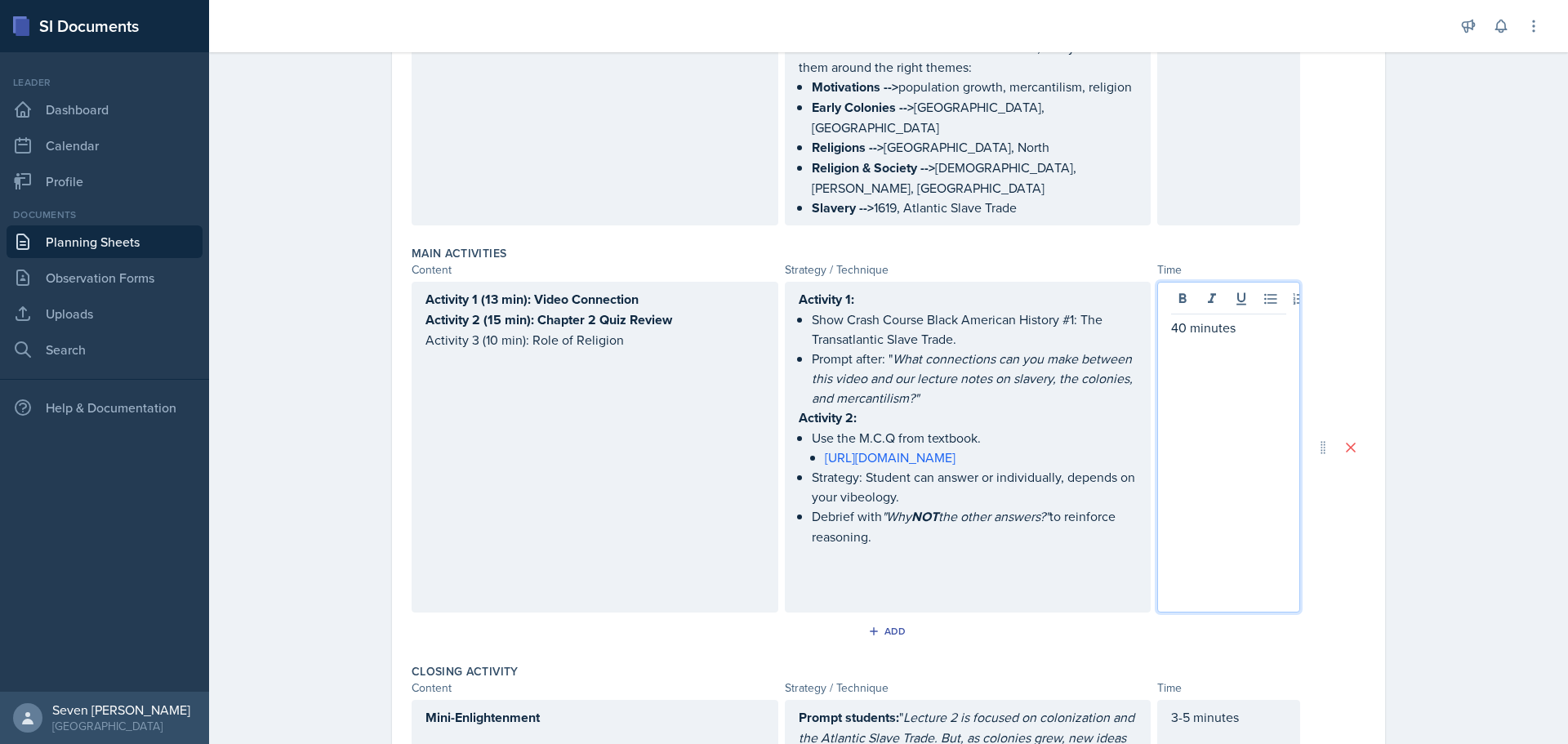
click at [1325, 504] on div "Activity 1 (13 min): Video Connection Activity 2 (15 min): Chapter 2 Quiz Revie…" at bounding box center [888, 447] width 954 height 330
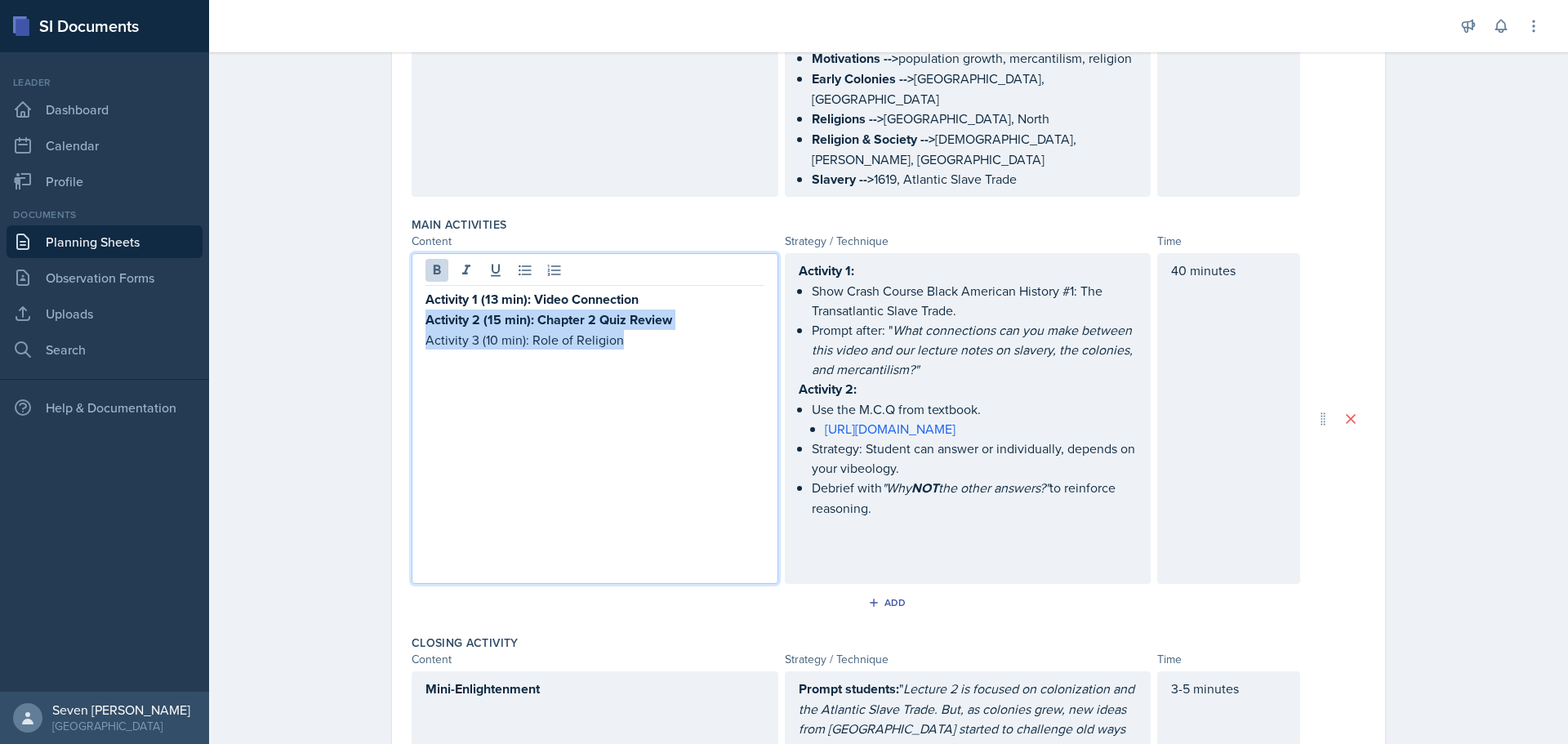
drag, startPoint x: 630, startPoint y: 302, endPoint x: 342, endPoint y: 284, distance: 288.6
click at [342, 284] on div "Planning Sheets [DATE] Planning Sheet Date [DATE] [DATE] 31 1 2 3 4 5 6 7 8 9 1…" at bounding box center [888, 268] width 1359 height 1841
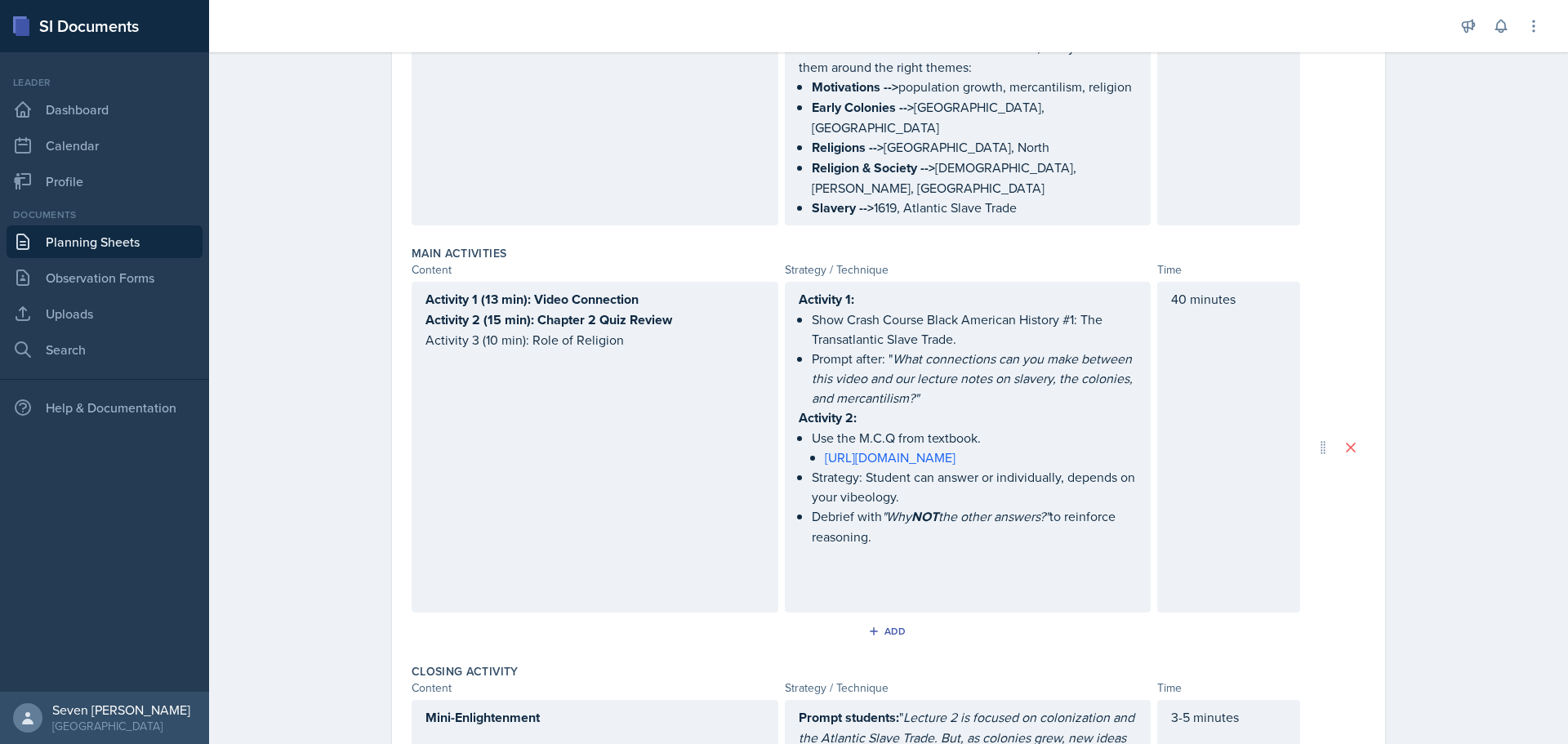
click at [598, 352] on div "Activity 1 (13 min): Video Connection Activity 2 (15 min): Chapter 2 Quiz Revie…" at bounding box center [595, 447] width 367 height 330
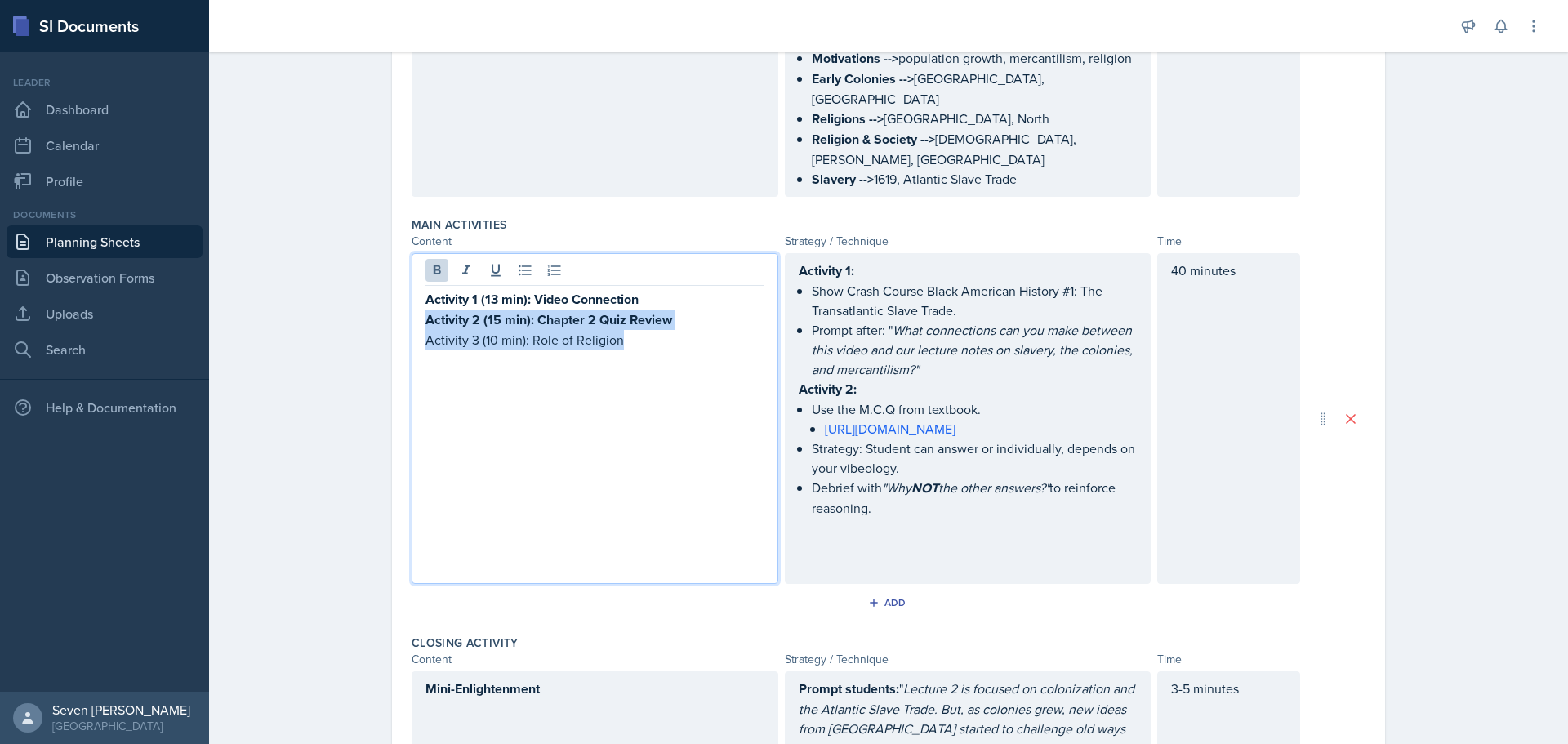
click at [620, 330] on p "Activity 3 (10 min): Role of Religion" at bounding box center [595, 339] width 339 height 19
drag, startPoint x: 627, startPoint y: 301, endPoint x: 398, endPoint y: 308, distance: 229.1
click at [398, 308] on div "Date [DATE] [DATE] 31 1 2 3 4 5 6 7 8 9 10 11 12 13 14 15 16 17 18 19 20 21 22 …" at bounding box center [888, 290] width 993 height 1717
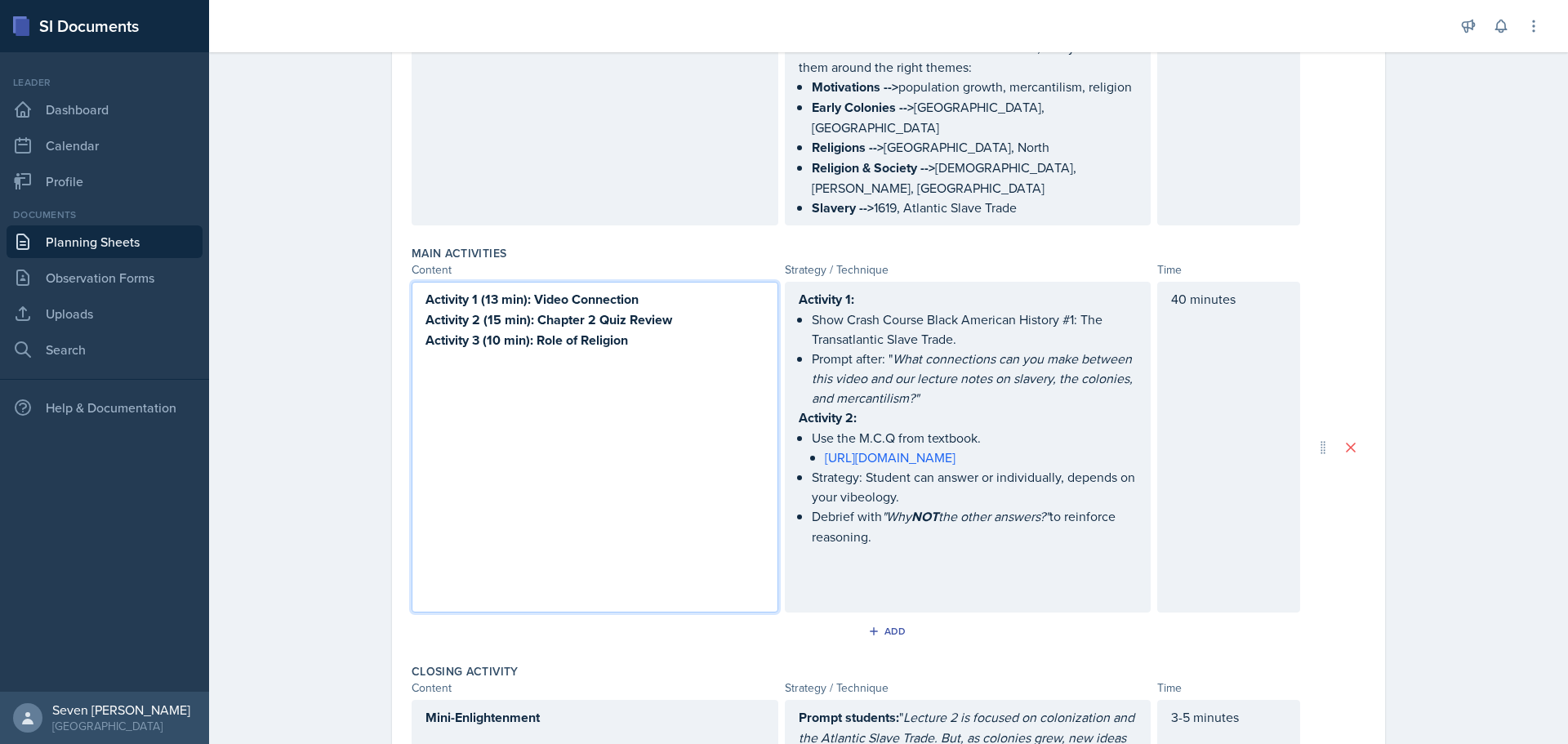
click at [636, 346] on div "Activity 1 (13 min): Video Connection Activity 2 (15 min): Chapter 2 Quiz Revie…" at bounding box center [595, 447] width 367 height 330
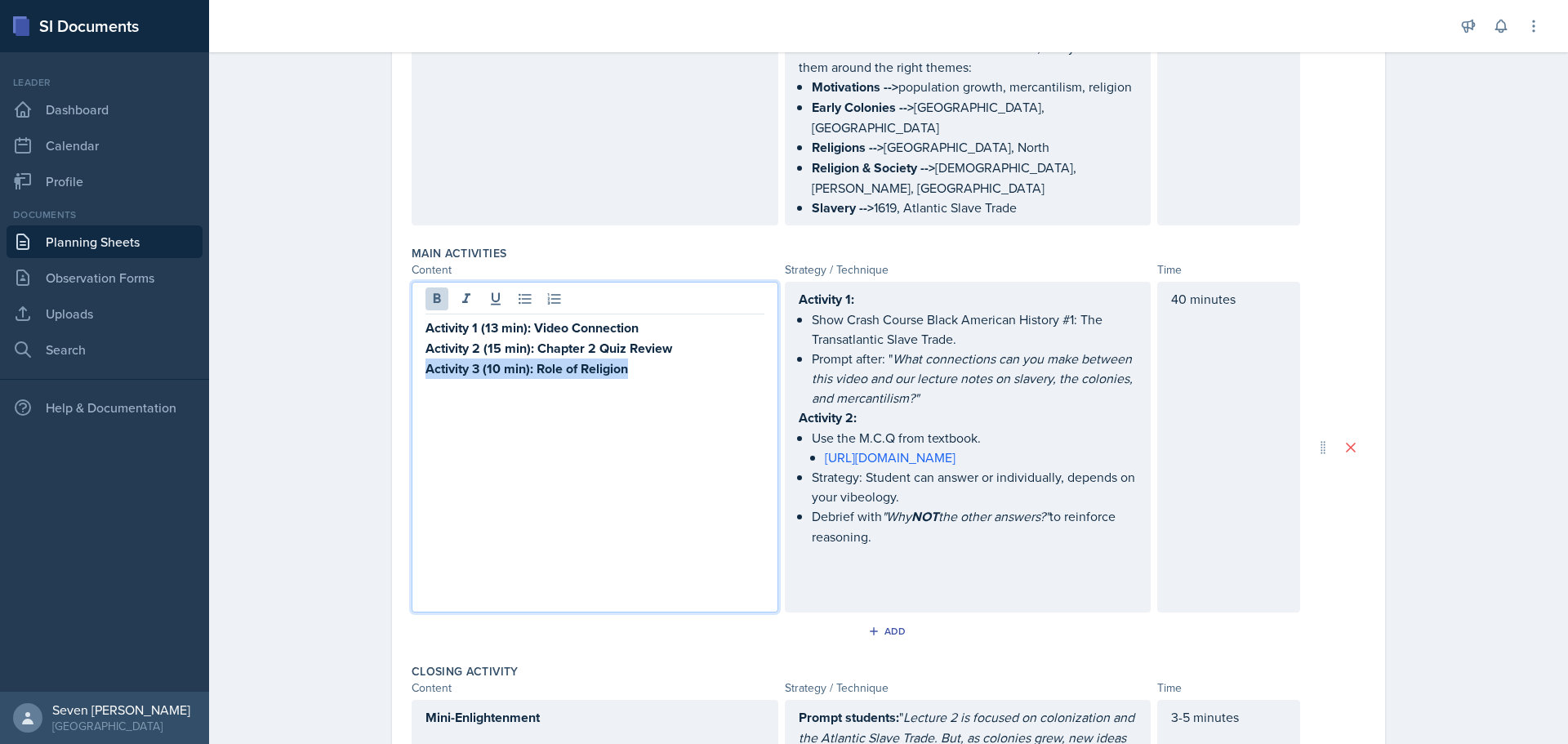
scroll to position [697, 0]
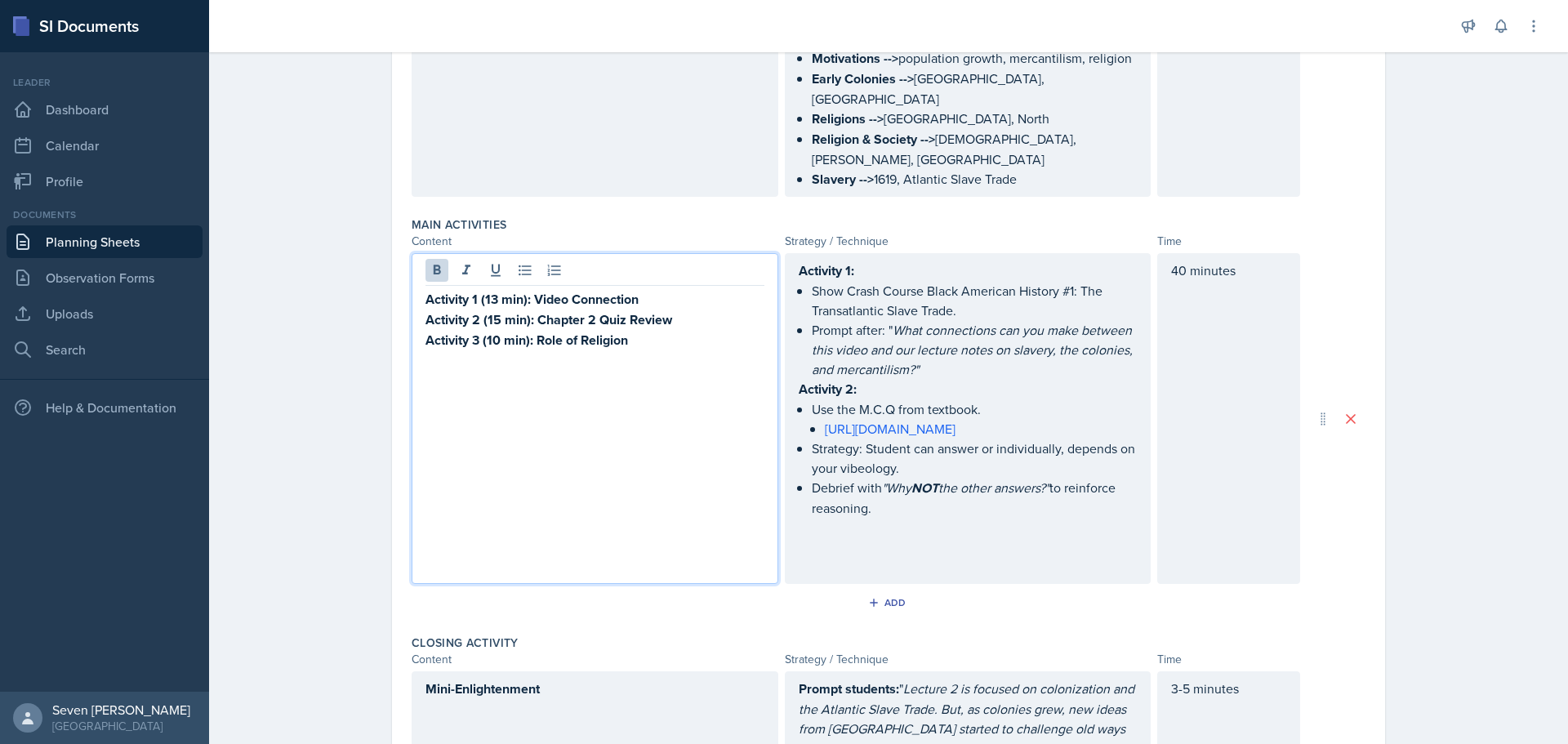
click at [603, 354] on div "Activity 1 (13 min): Video Connection Activity 2 (15 min): Chapter 2 Quiz Revie…" at bounding box center [595, 419] width 367 height 330
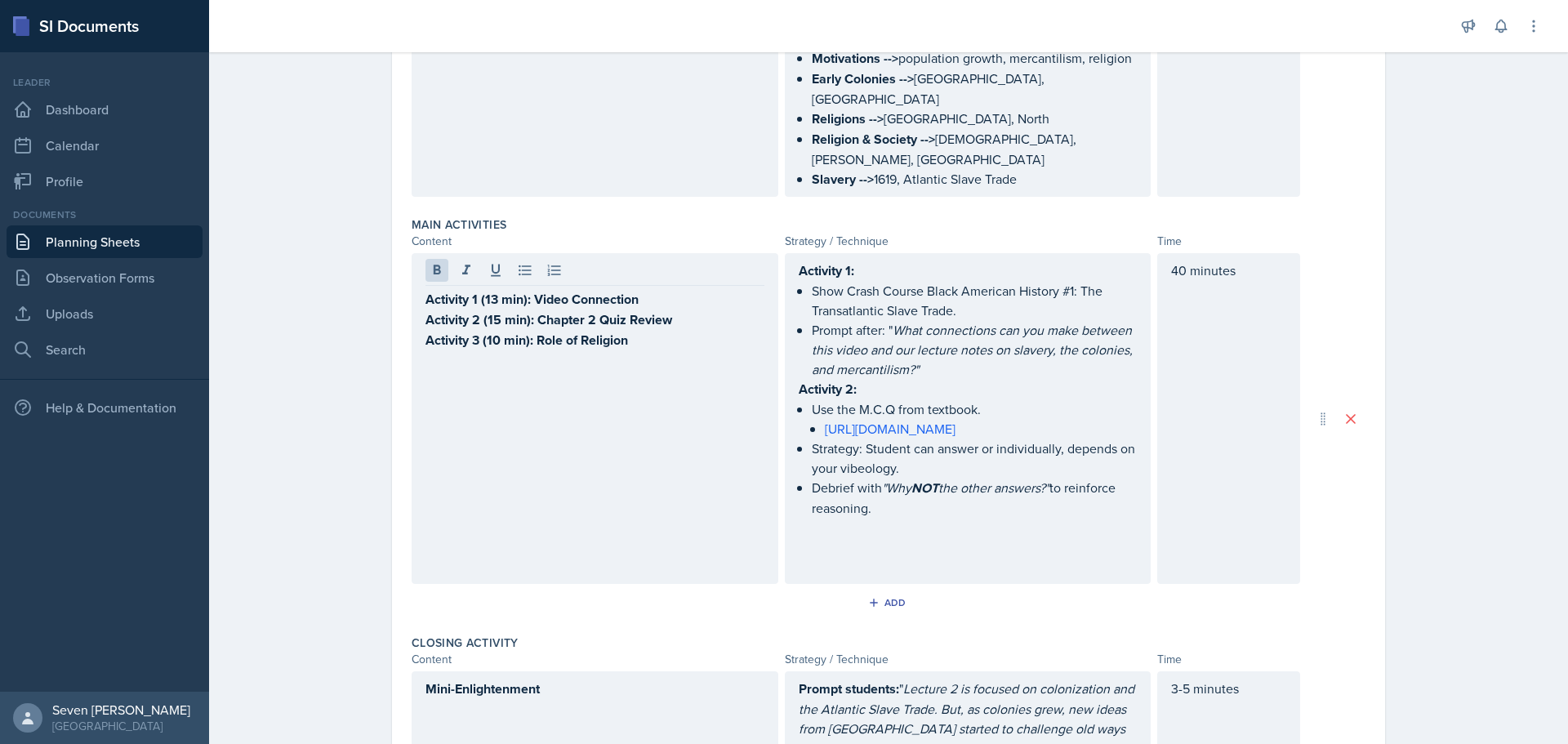
click at [603, 361] on div "Activity 1 (13 min): Video Connection Activity 2 (15 min): Chapter 2 Quiz Revie…" at bounding box center [595, 419] width 367 height 330
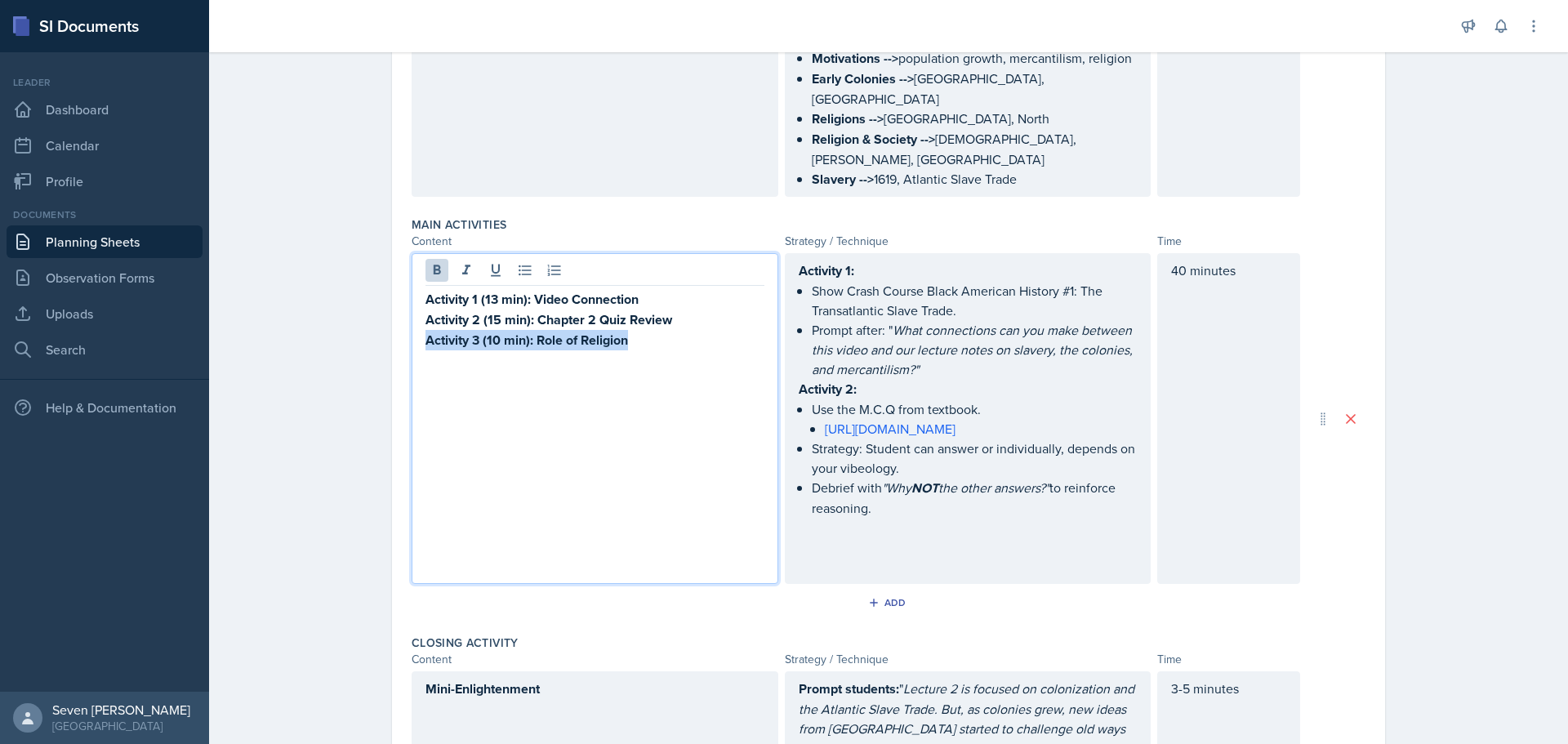
click at [612, 330] on strong "Activity 3 (10 min): Role of Religion" at bounding box center [526, 340] width 203 height 19
click at [684, 330] on p "Activity 3 (10 min): Role of Religion" at bounding box center [595, 340] width 339 height 20
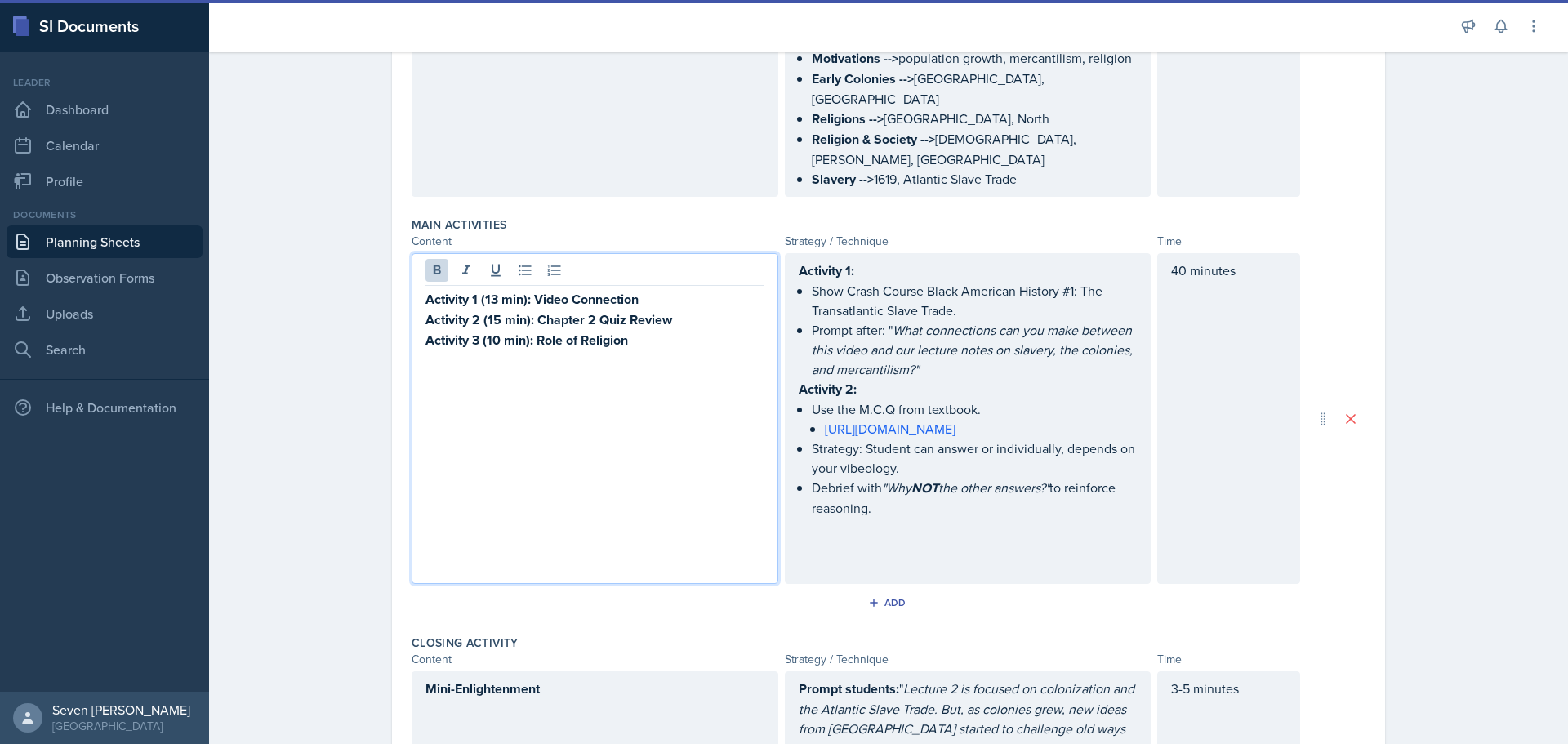
click at [915, 494] on p "Debrief with "Why NOT the other answers?" to reinforce reasoning." at bounding box center [975, 497] width 325 height 40
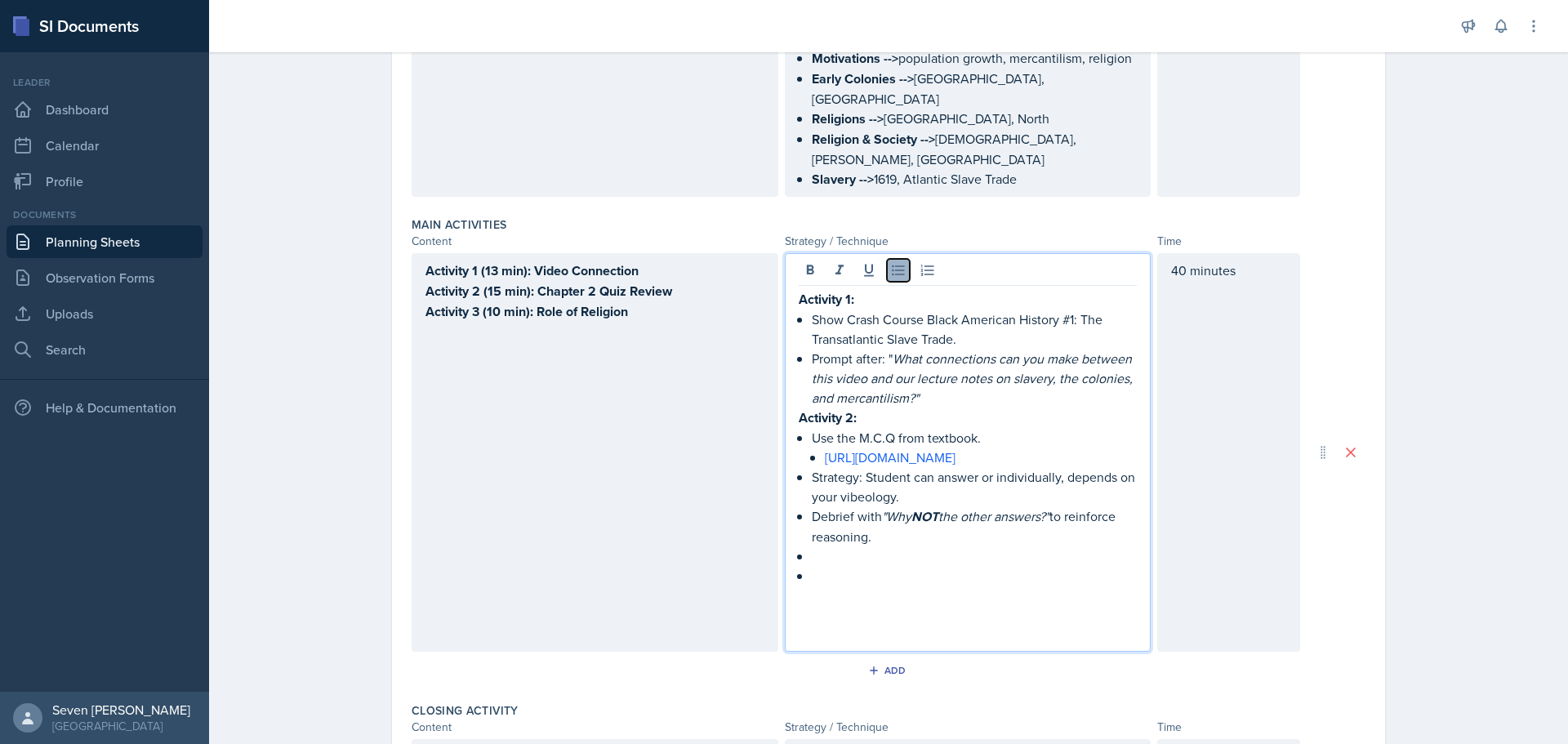
click at [893, 262] on icon at bounding box center [898, 269] width 16 height 16
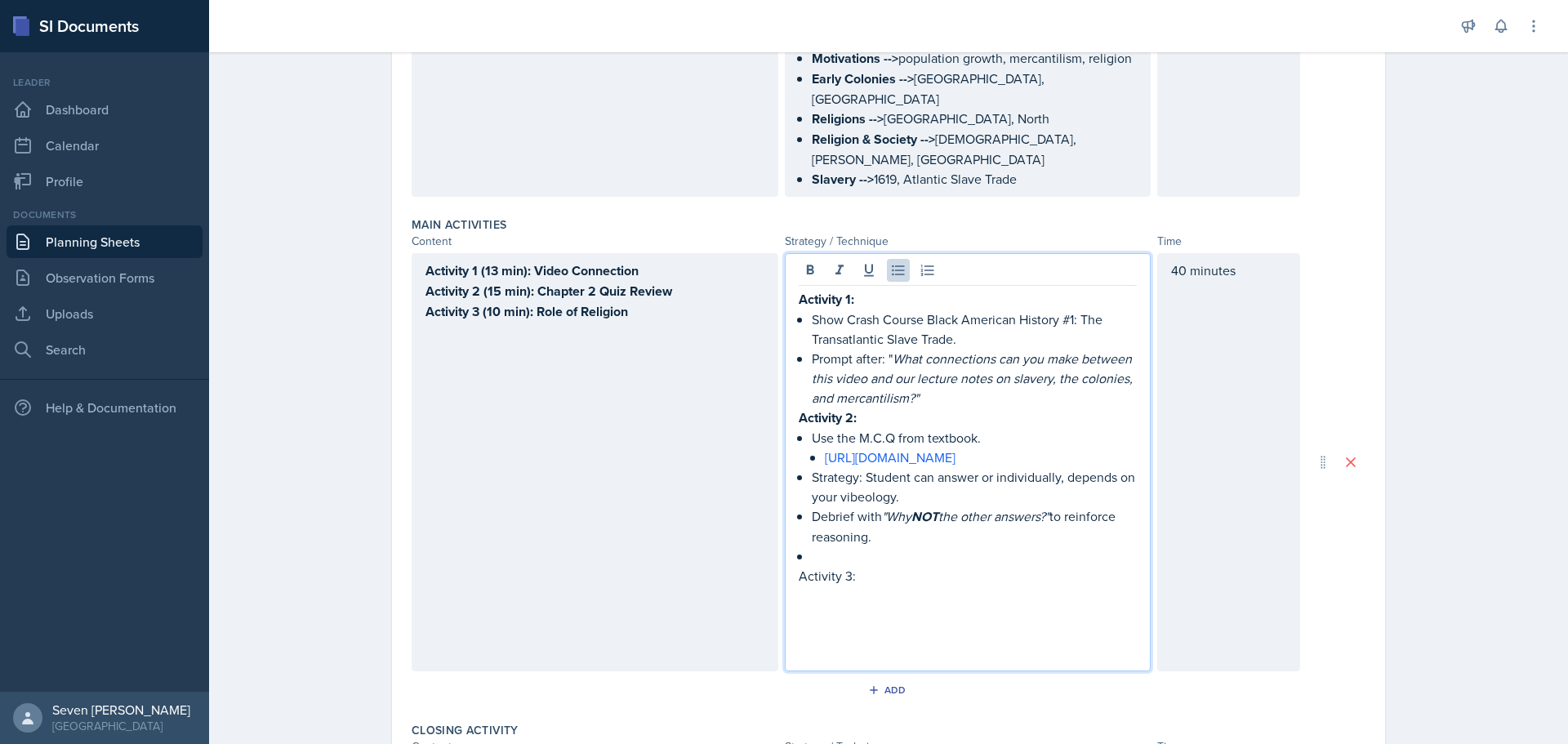
click at [815, 547] on p at bounding box center [975, 556] width 325 height 19
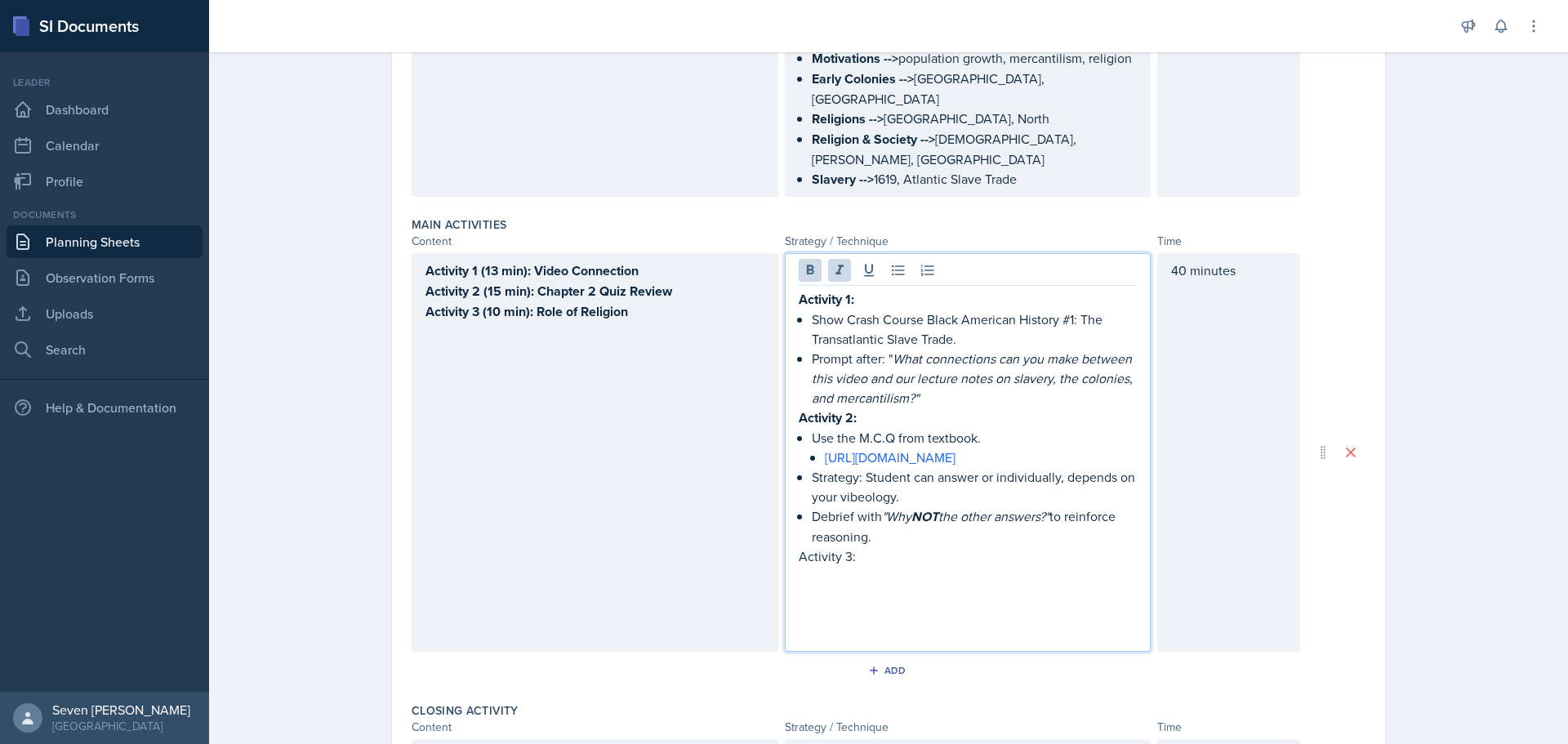
drag, startPoint x: 793, startPoint y: 259, endPoint x: 1073, endPoint y: 511, distance: 376.7
click at [1073, 511] on div "Activity 1: Show Crash Course Black American History #1: The Transatlantic Slav…" at bounding box center [968, 466] width 339 height 355
copy div "Activity 1: Show Crash Course Black American History #1: The Transatlantic Slav…"
click at [937, 428] on p "Use the M.C.Q from textbook." at bounding box center [975, 437] width 325 height 19
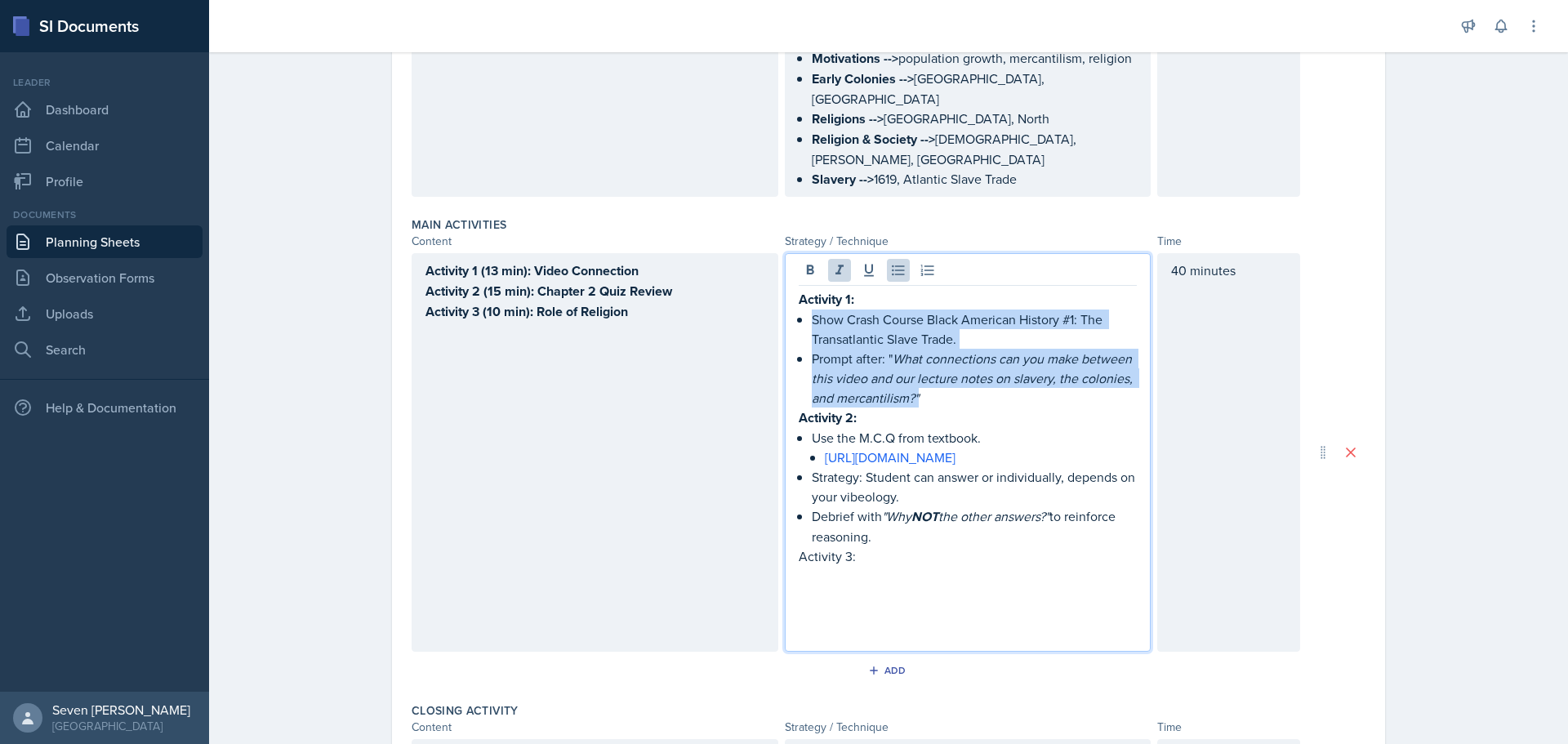
drag, startPoint x: 928, startPoint y: 364, endPoint x: 802, endPoint y: 282, distance: 150.3
click at [802, 289] on div "Activity 1: Show Crash Course Black American History #1: The Transatlantic Slav…" at bounding box center [968, 466] width 339 height 355
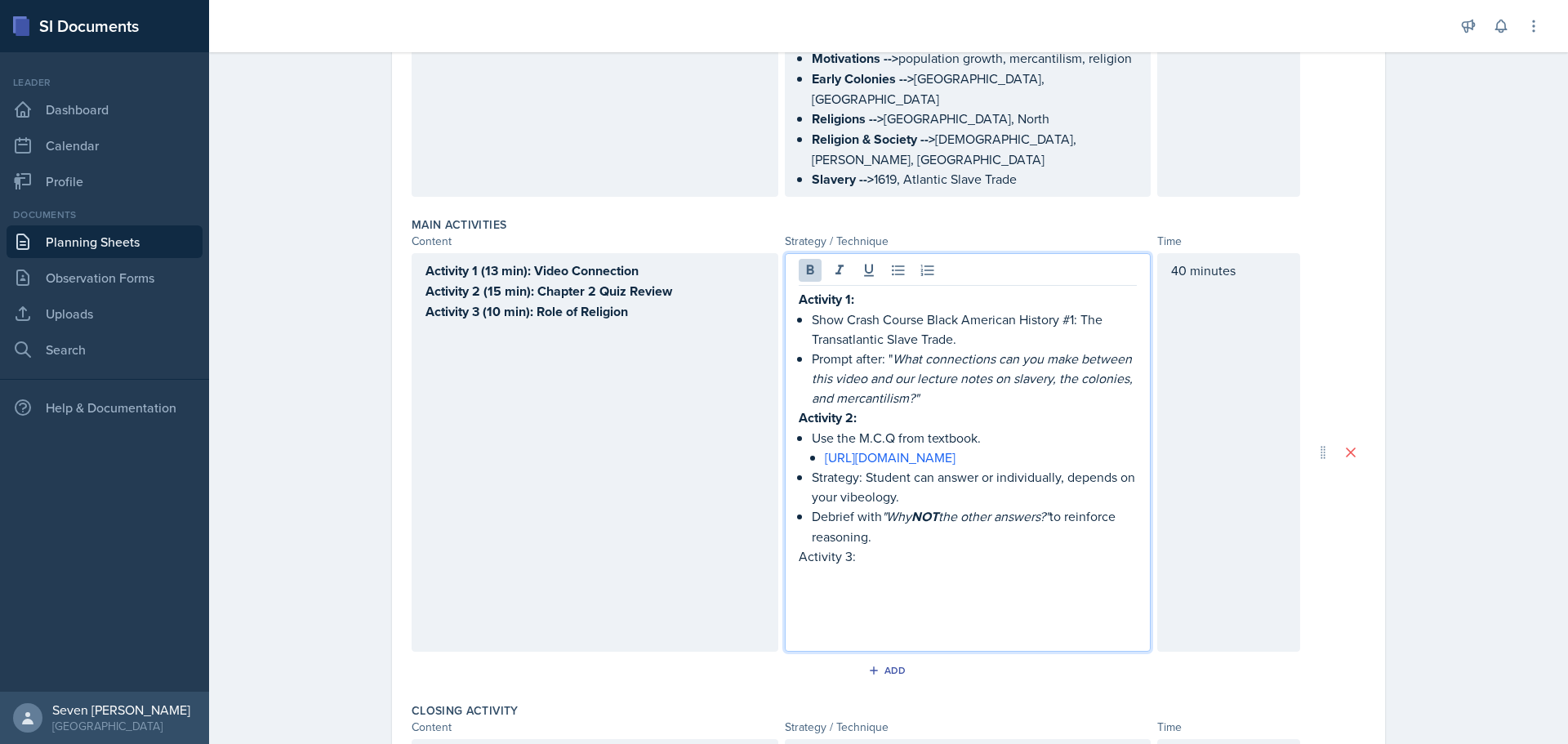
click at [971, 408] on p "Activity 2:" at bounding box center [968, 418] width 339 height 20
click at [963, 361] on p "Prompt after: " What connections can you make between this video and our lectur…" at bounding box center [975, 377] width 325 height 58
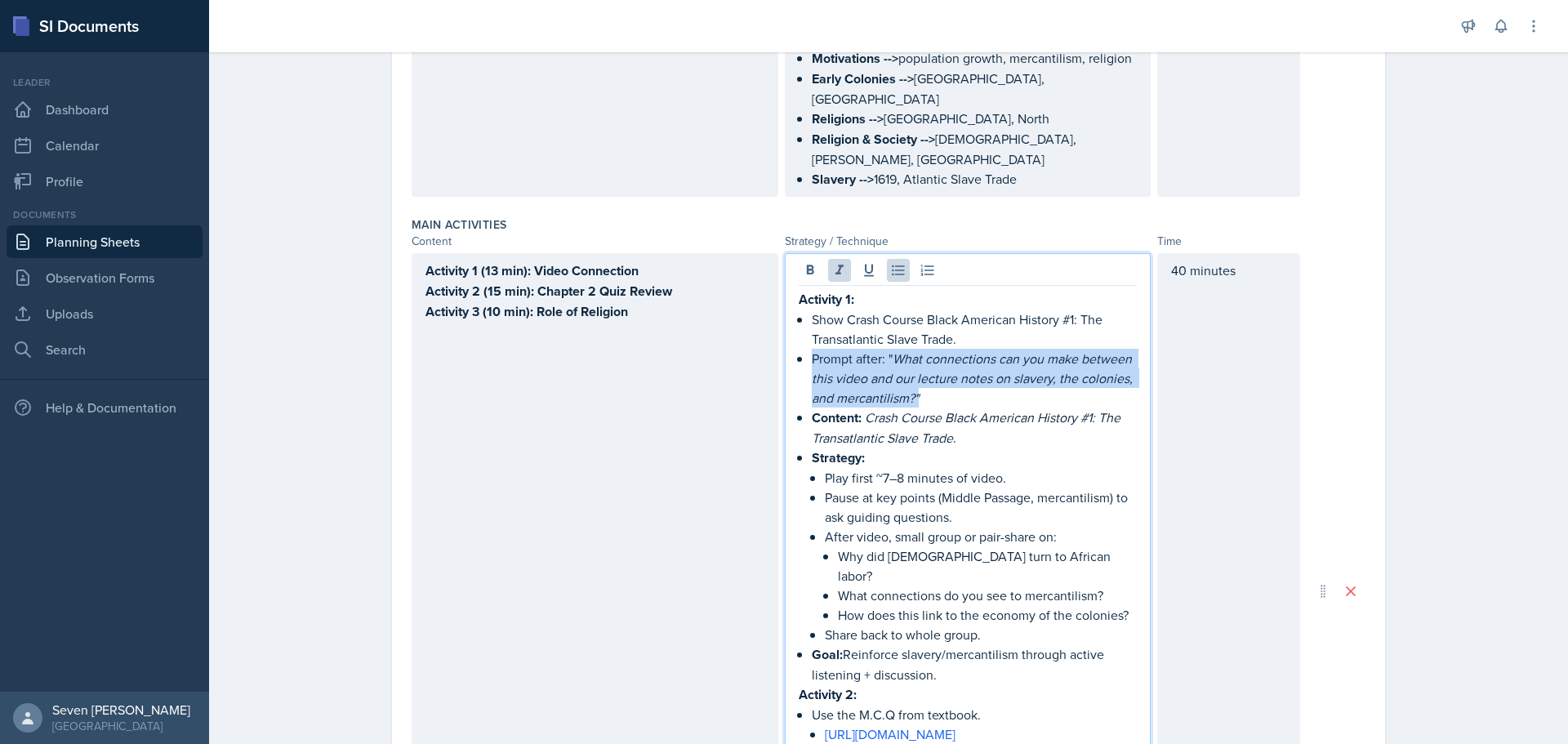
drag, startPoint x: 934, startPoint y: 356, endPoint x: 788, endPoint y: 309, distance: 153.4
click at [788, 309] on div "Activity 1: Show Crash Course Black American History #1: The Transatlantic Slav…" at bounding box center [968, 591] width 367 height 675
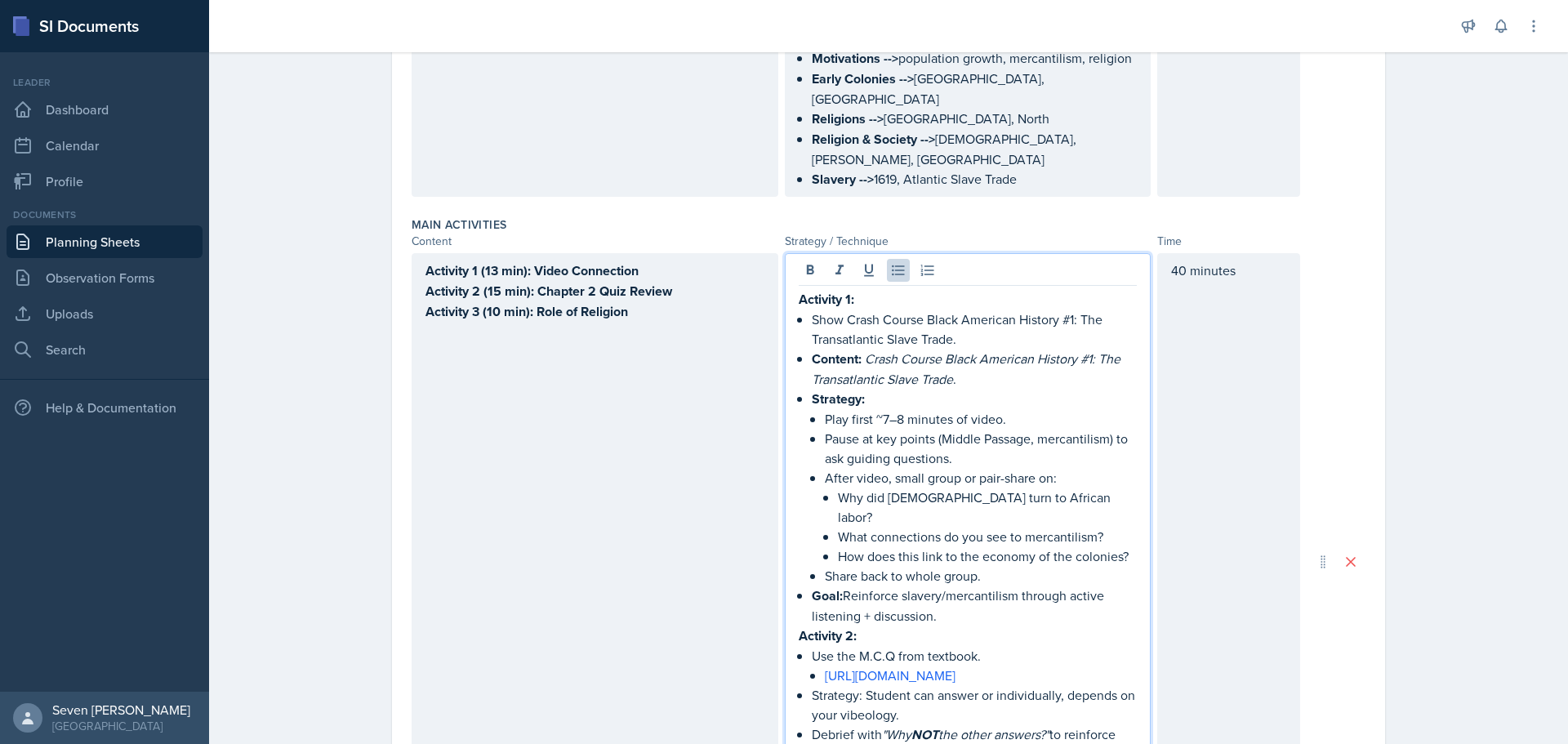
click at [812, 348] on li "Content: Crash Course Black American History #1: The Transatlantic Slave Trade ." at bounding box center [975, 368] width 325 height 40
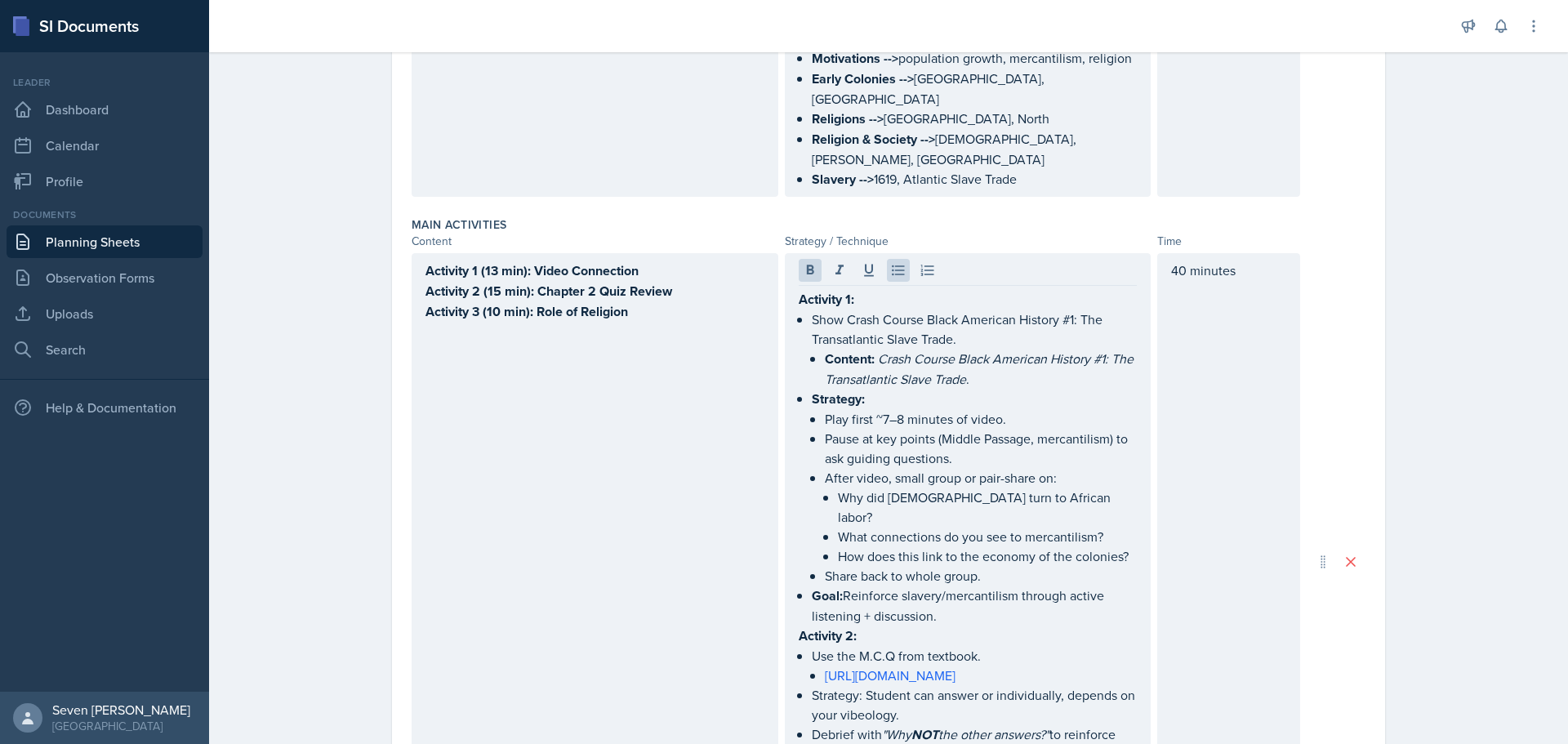
click at [787, 358] on div "Activity 1: Show Crash Course Black American History #1: The Transatlantic Slav…" at bounding box center [968, 561] width 367 height 616
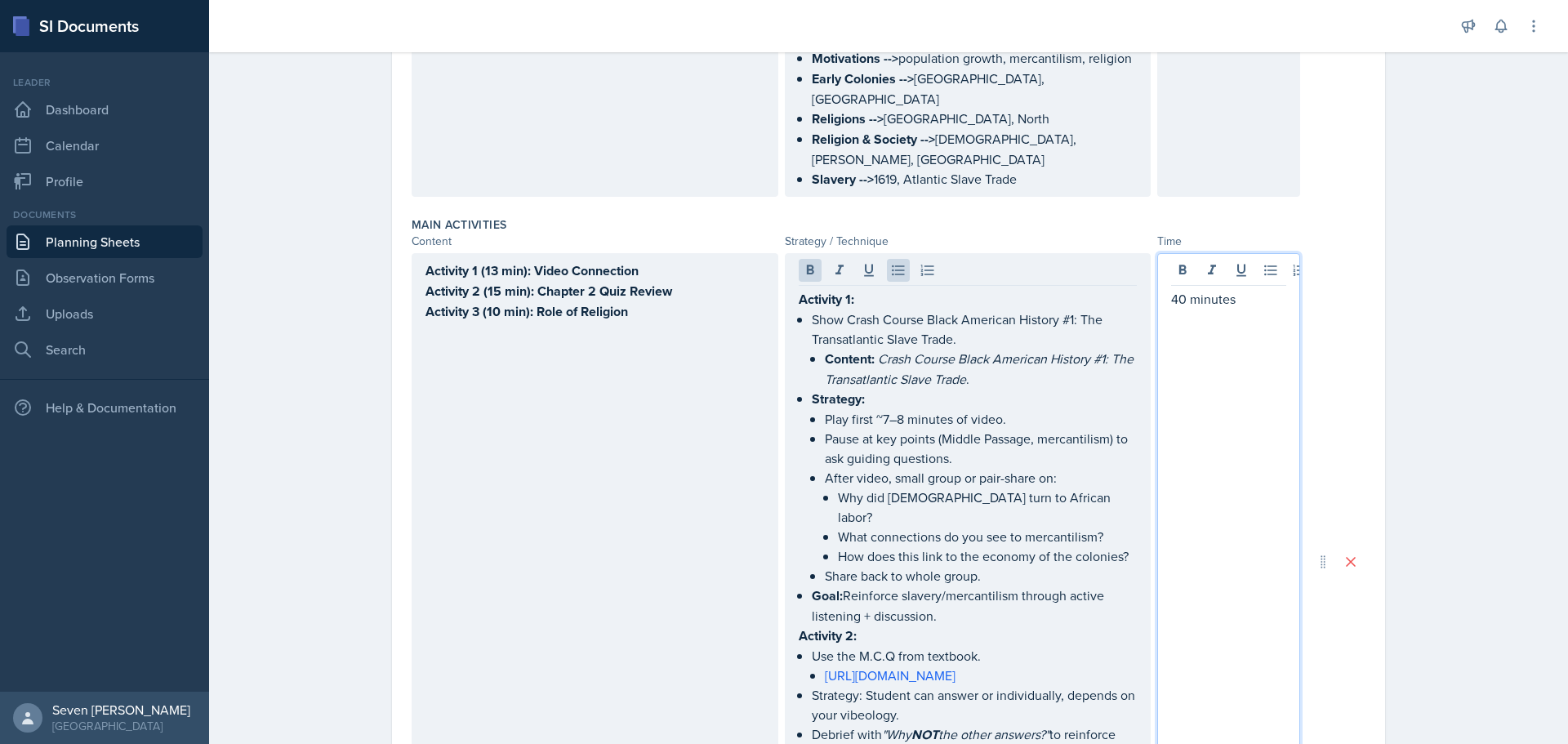
scroll to position [725, 0]
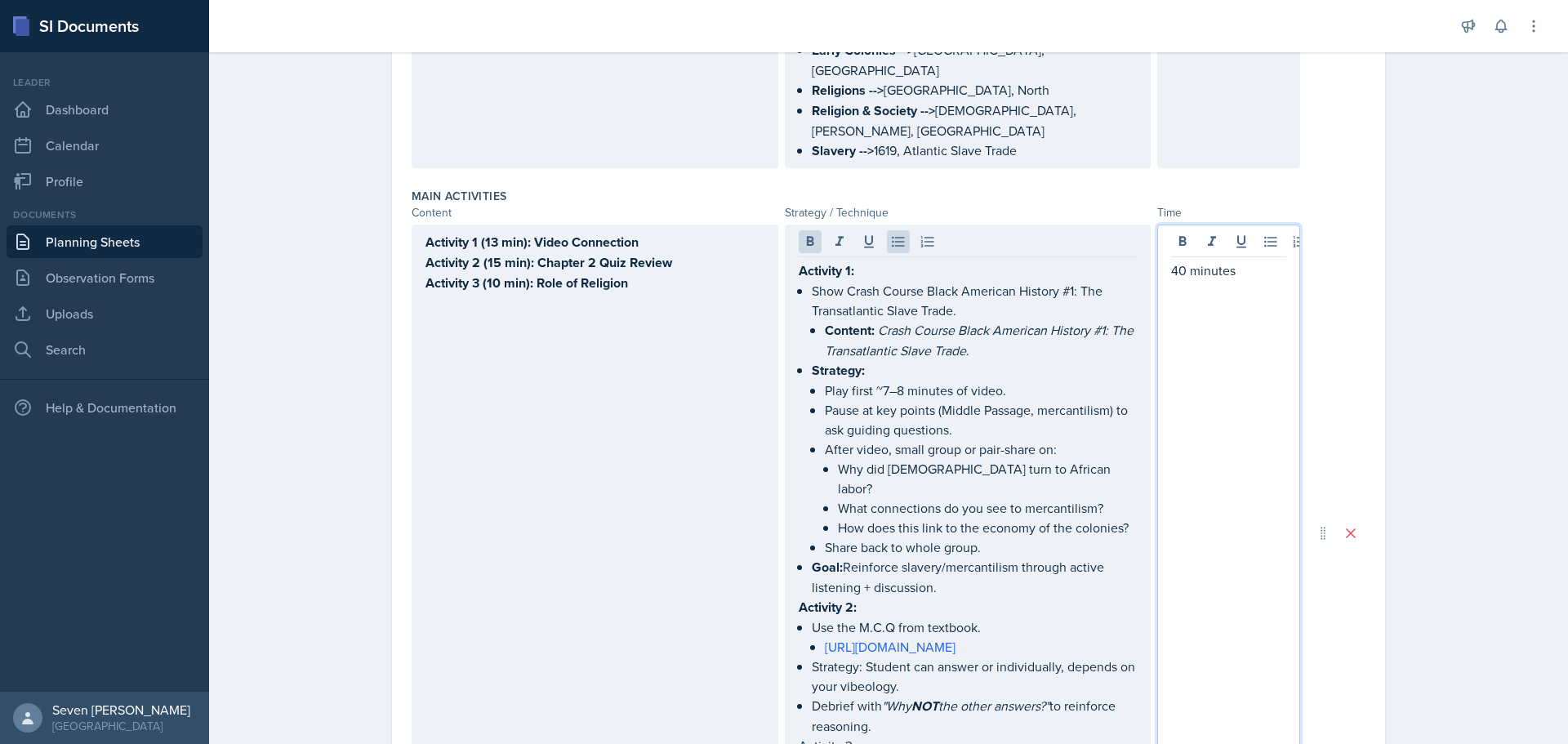
click at [831, 361] on strong "Strategy:" at bounding box center [838, 370] width 53 height 19
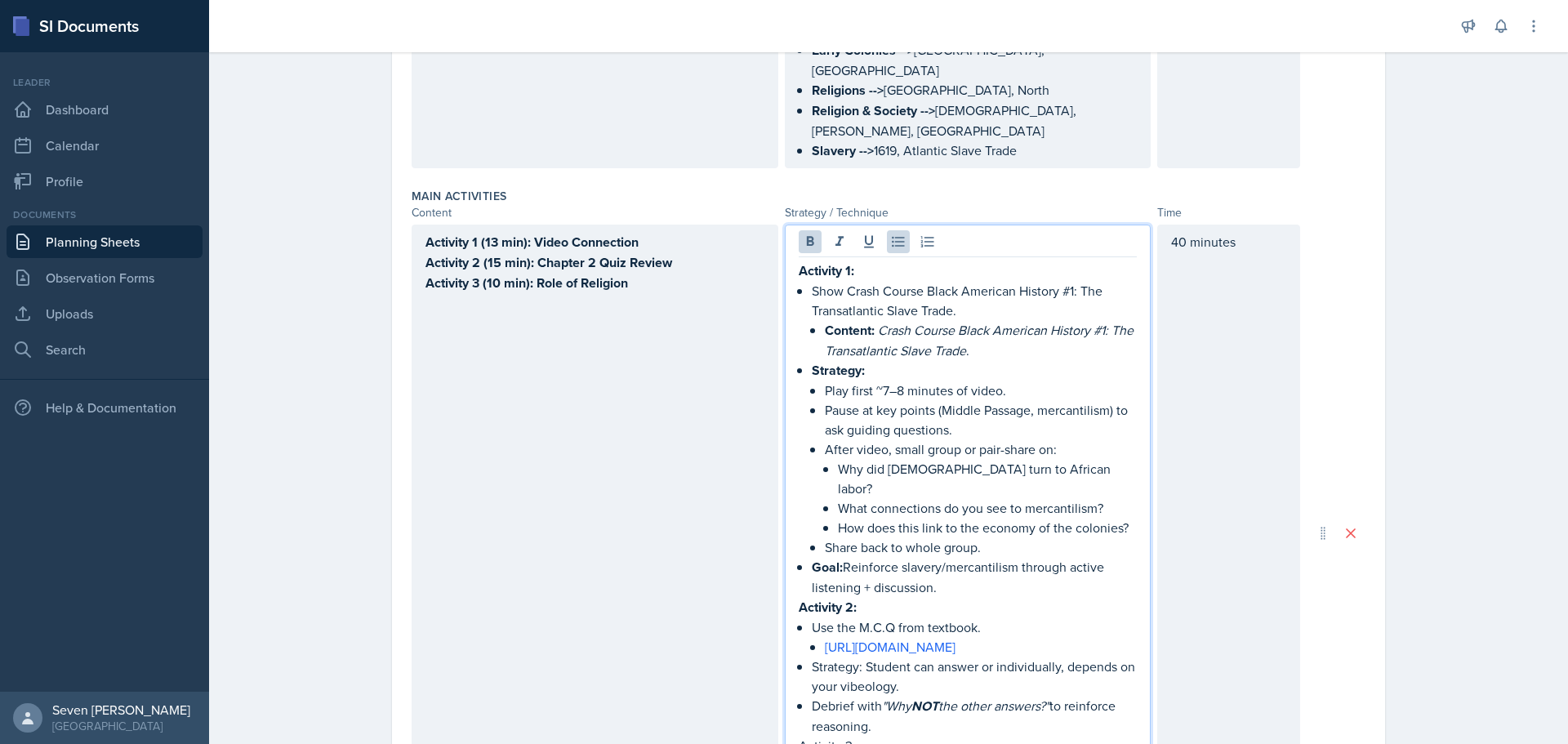
click at [803, 331] on div "Activity 1: Show Crash Course Black American History #1: The Transatlantic Slav…" at bounding box center [968, 547] width 339 height 573
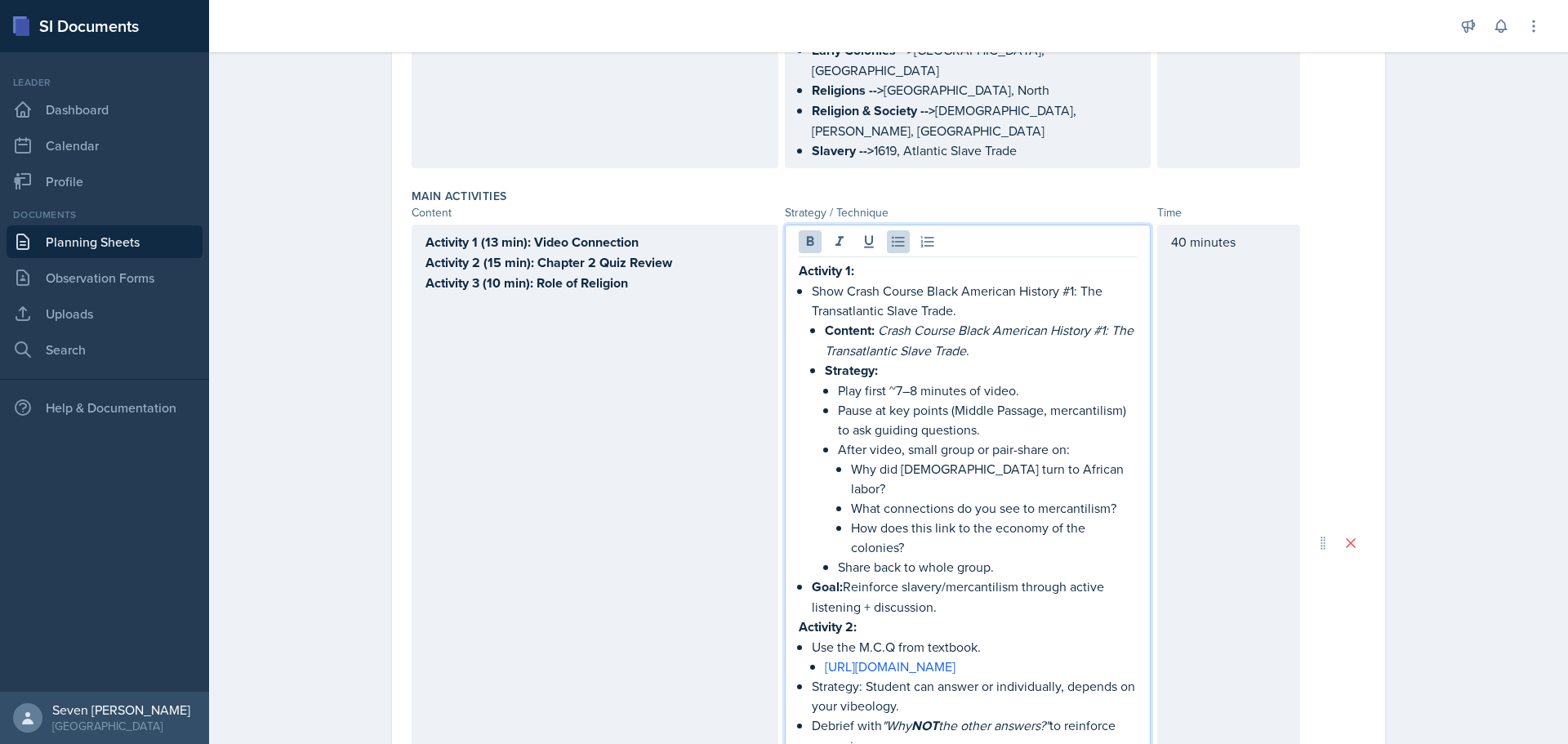
click at [981, 576] on p "Goal: Reinforce slavery/mercantilism through active listening + discussion." at bounding box center [975, 596] width 325 height 40
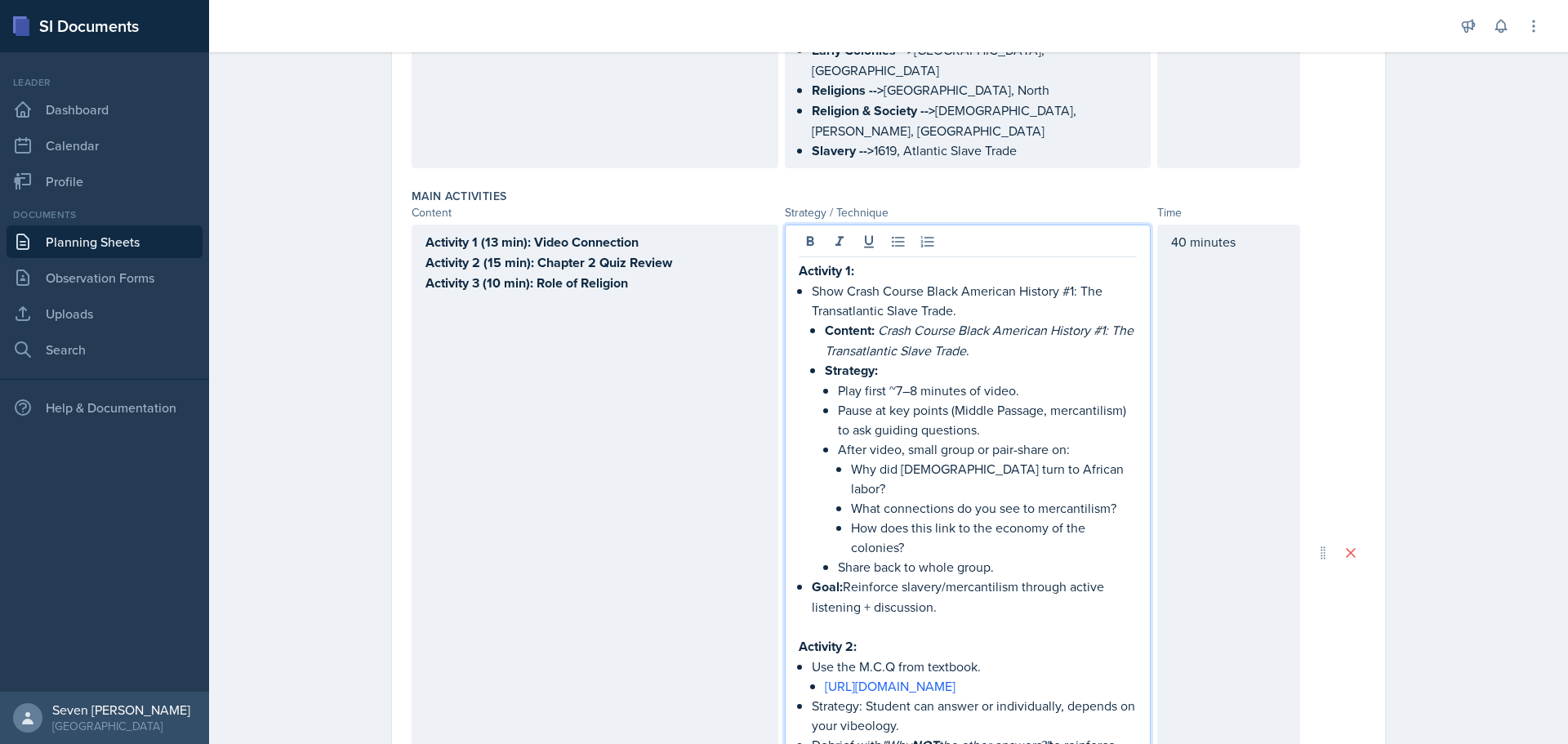
scroll to position [753, 0]
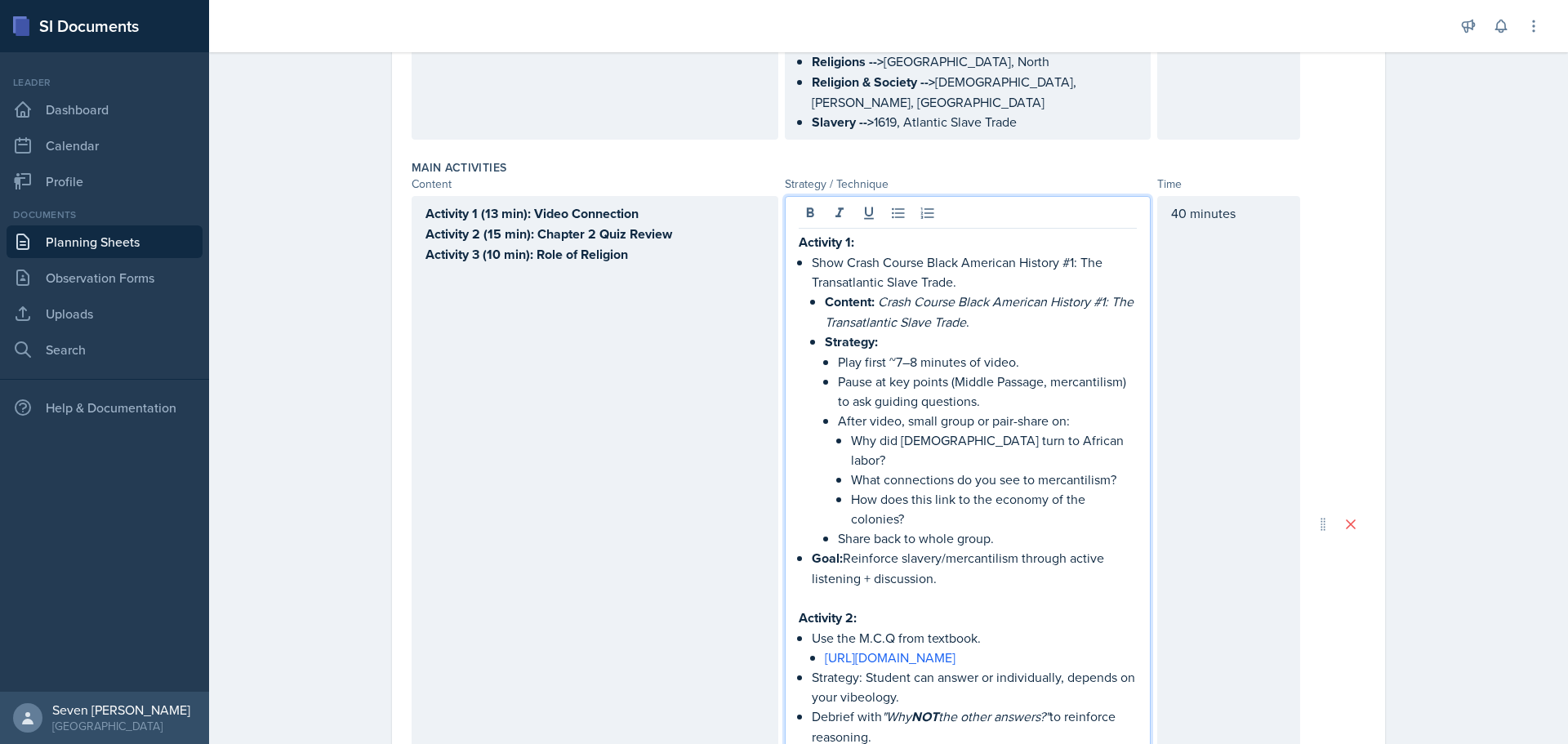
click at [497, 225] on strong "Activity 2 (15 min): Chapter 2 Quiz Review" at bounding box center [548, 234] width 247 height 19
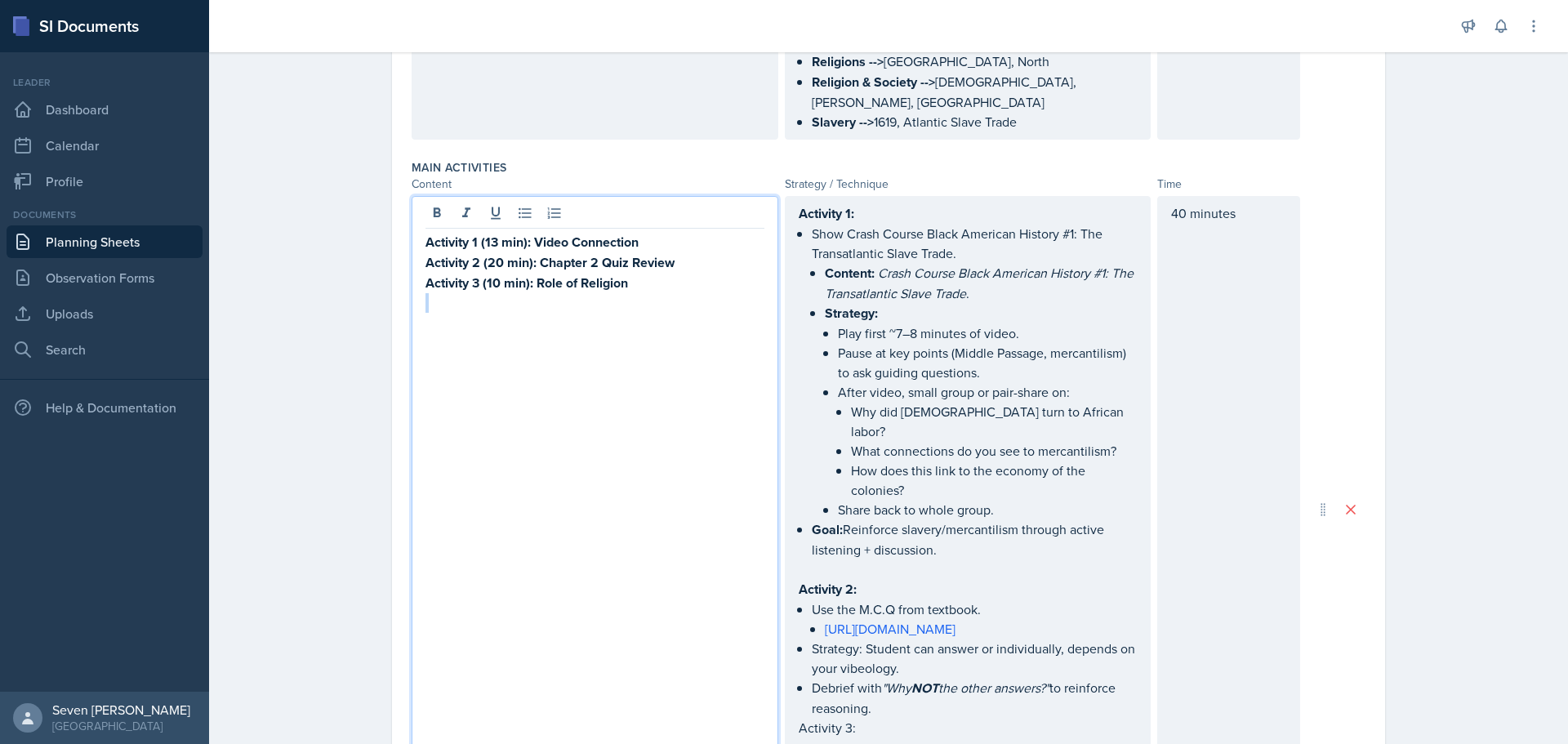
drag, startPoint x: 597, startPoint y: 250, endPoint x: 359, endPoint y: 268, distance: 238.7
click at [359, 268] on div "Planning Sheets [DATE] Planning Sheet Date [DATE] [DATE] 31 1 2 3 4 5 6 7 8 9 1…" at bounding box center [888, 358] width 1359 height 2136
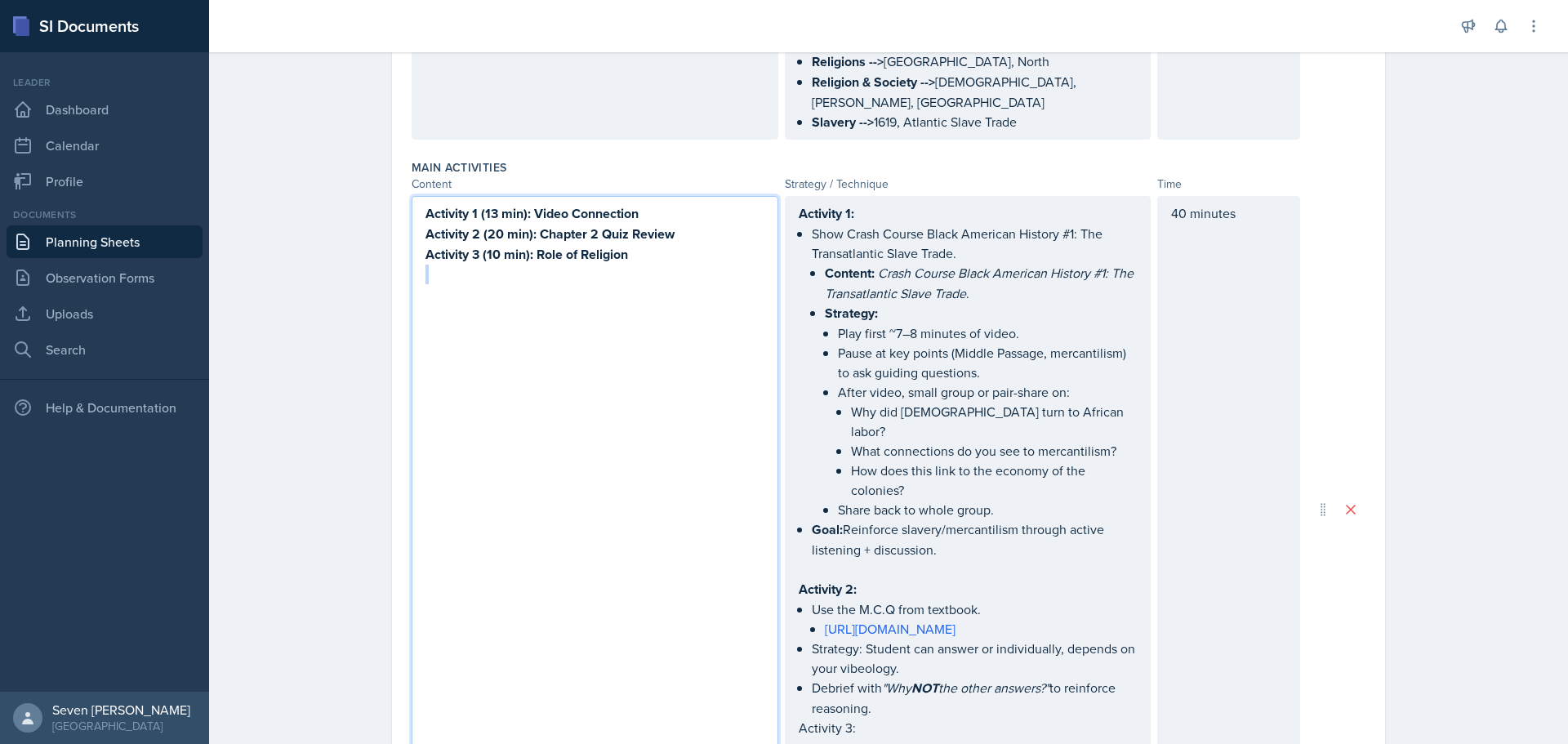
scroll to position [725, 0]
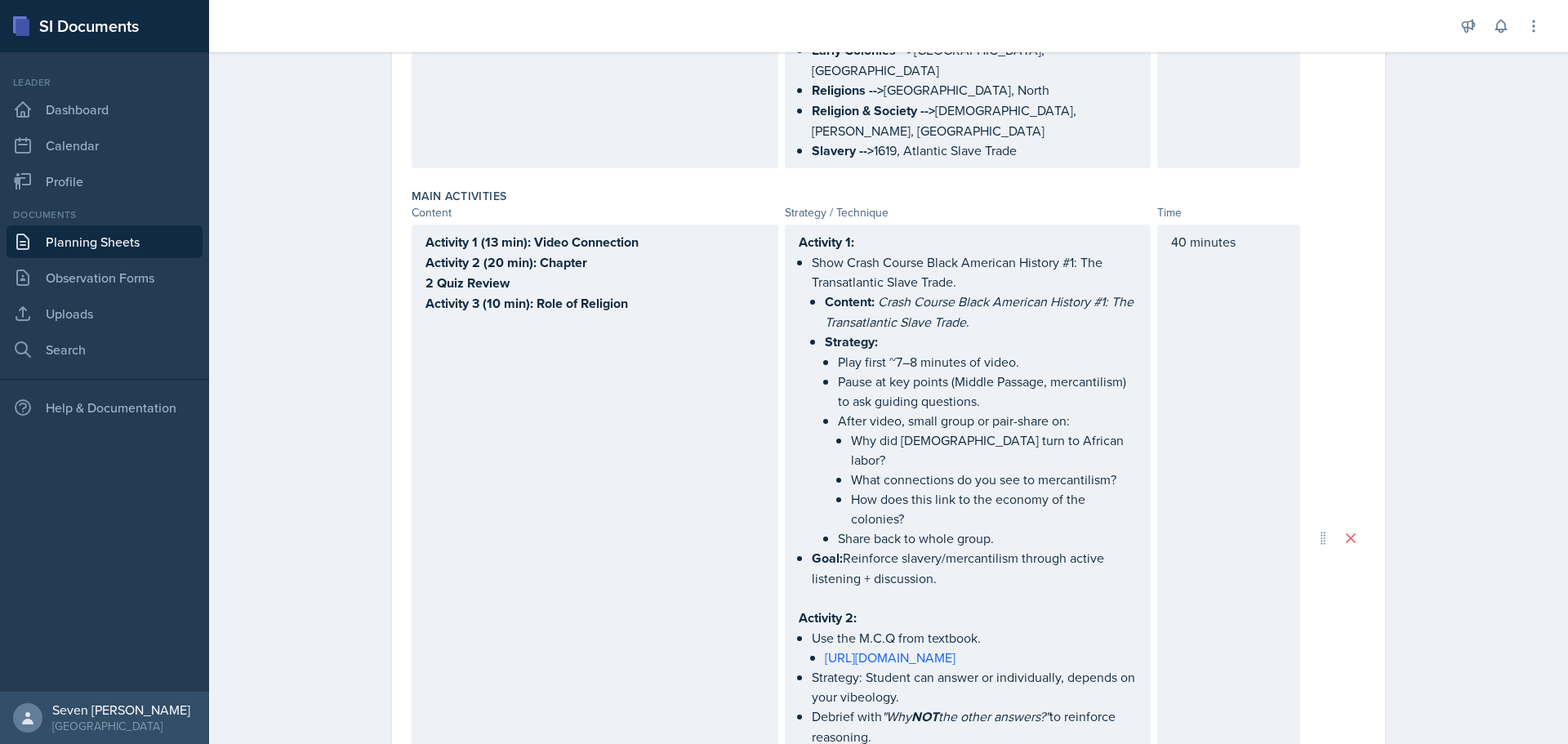
drag, startPoint x: 415, startPoint y: 242, endPoint x: 469, endPoint y: 243, distance: 54.0
click at [430, 243] on div "Activity 1 (13 min): Video Connection Activity 2 (20 min): Chapter 2 Quiz Revie…" at bounding box center [595, 538] width 367 height 627
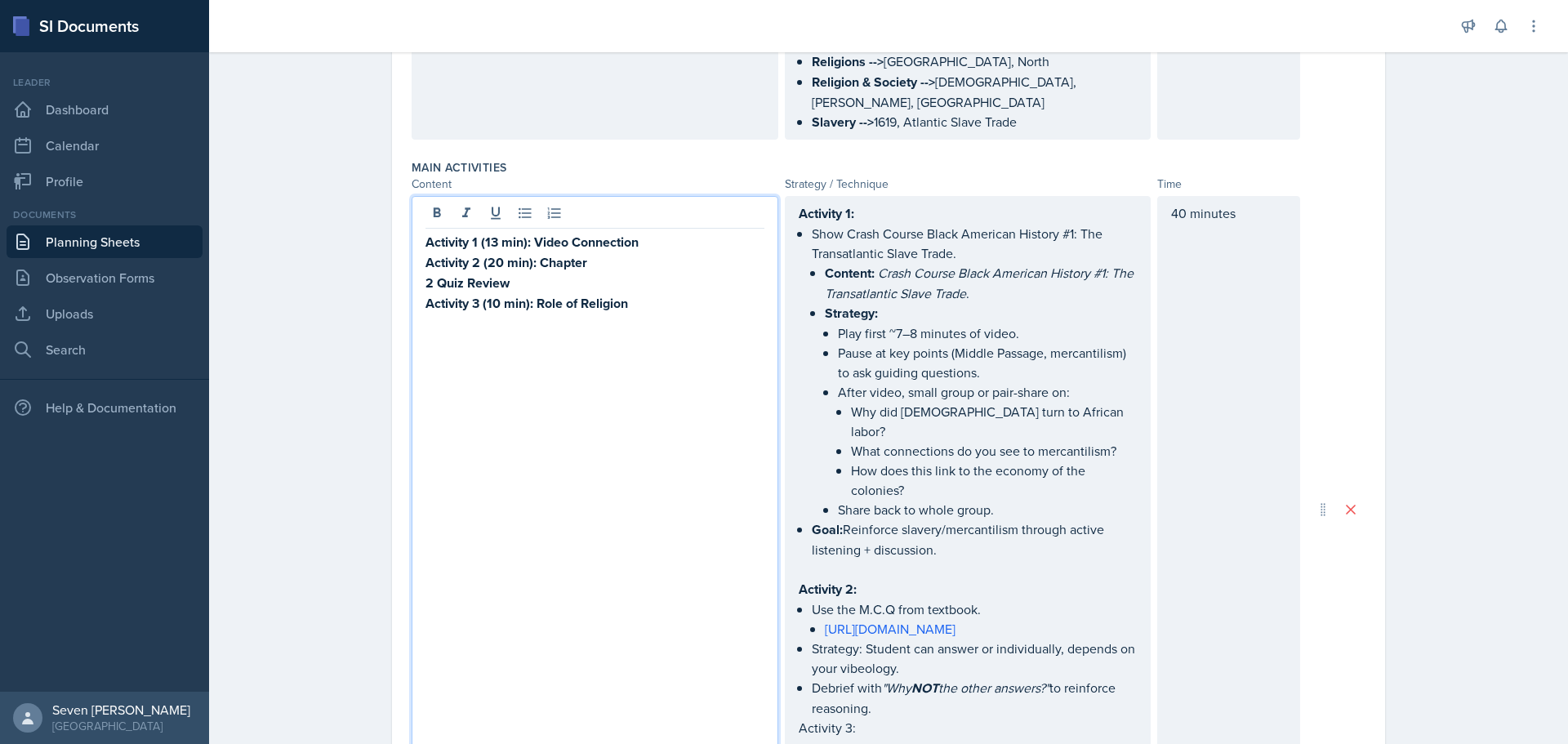
click at [425, 274] on strong "2 Quiz Review" at bounding box center [467, 283] width 84 height 19
drag, startPoint x: 423, startPoint y: 240, endPoint x: 448, endPoint y: 242, distance: 25.1
click at [427, 274] on strong "2 Quiz Review" at bounding box center [467, 283] width 84 height 19
click at [633, 273] on p "Activity 3 (10 min): Role of Religion" at bounding box center [595, 283] width 339 height 20
click at [488, 233] on strong "Activity 1 (13 min): Video Connection" at bounding box center [531, 242] width 213 height 19
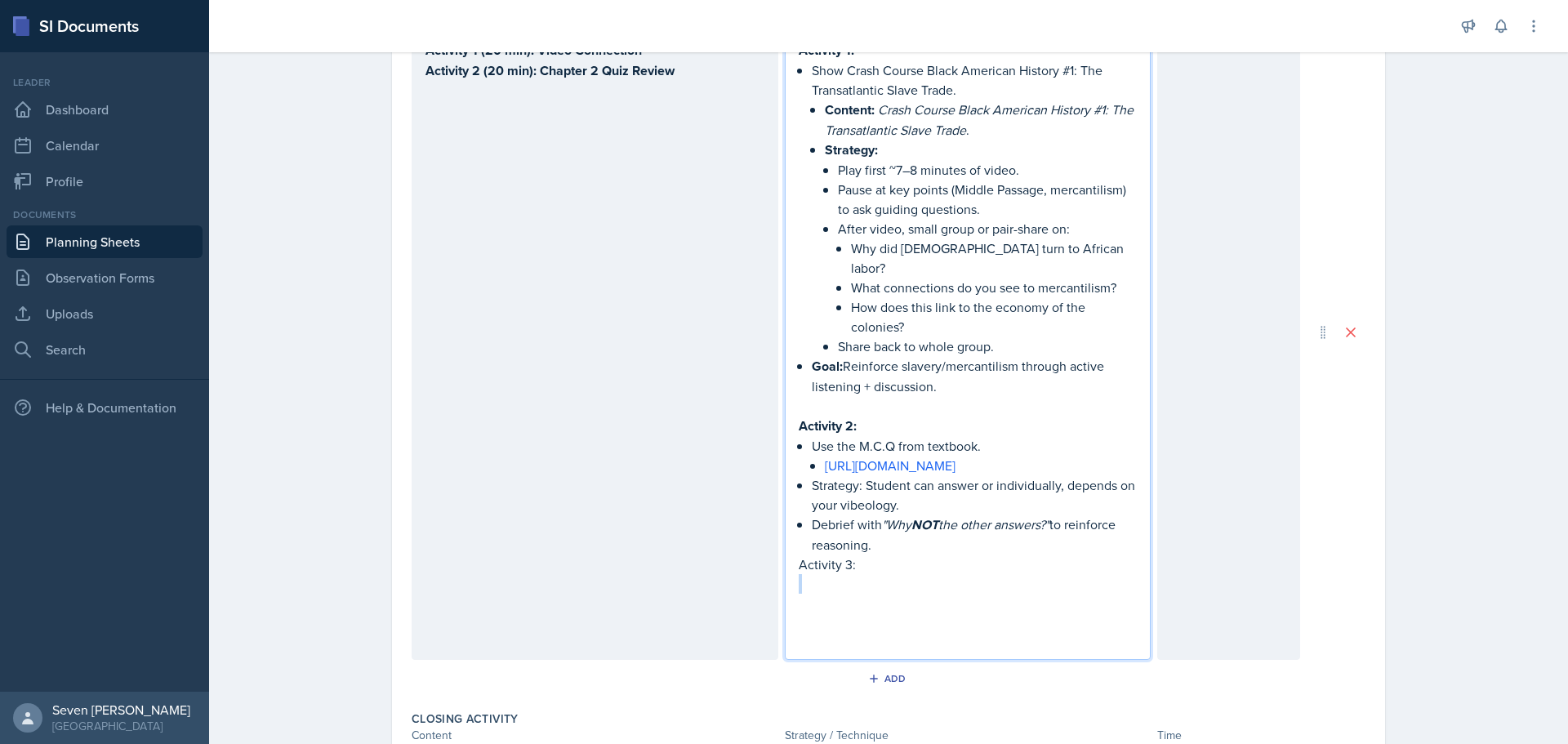
drag, startPoint x: 896, startPoint y: 530, endPoint x: 765, endPoint y: 541, distance: 131.5
click at [765, 541] on div "Activity 1 (20 min): Video Connection Activity 2 (20 min): Chapter 2 Quiz Revie…" at bounding box center [856, 332] width 888 height 656
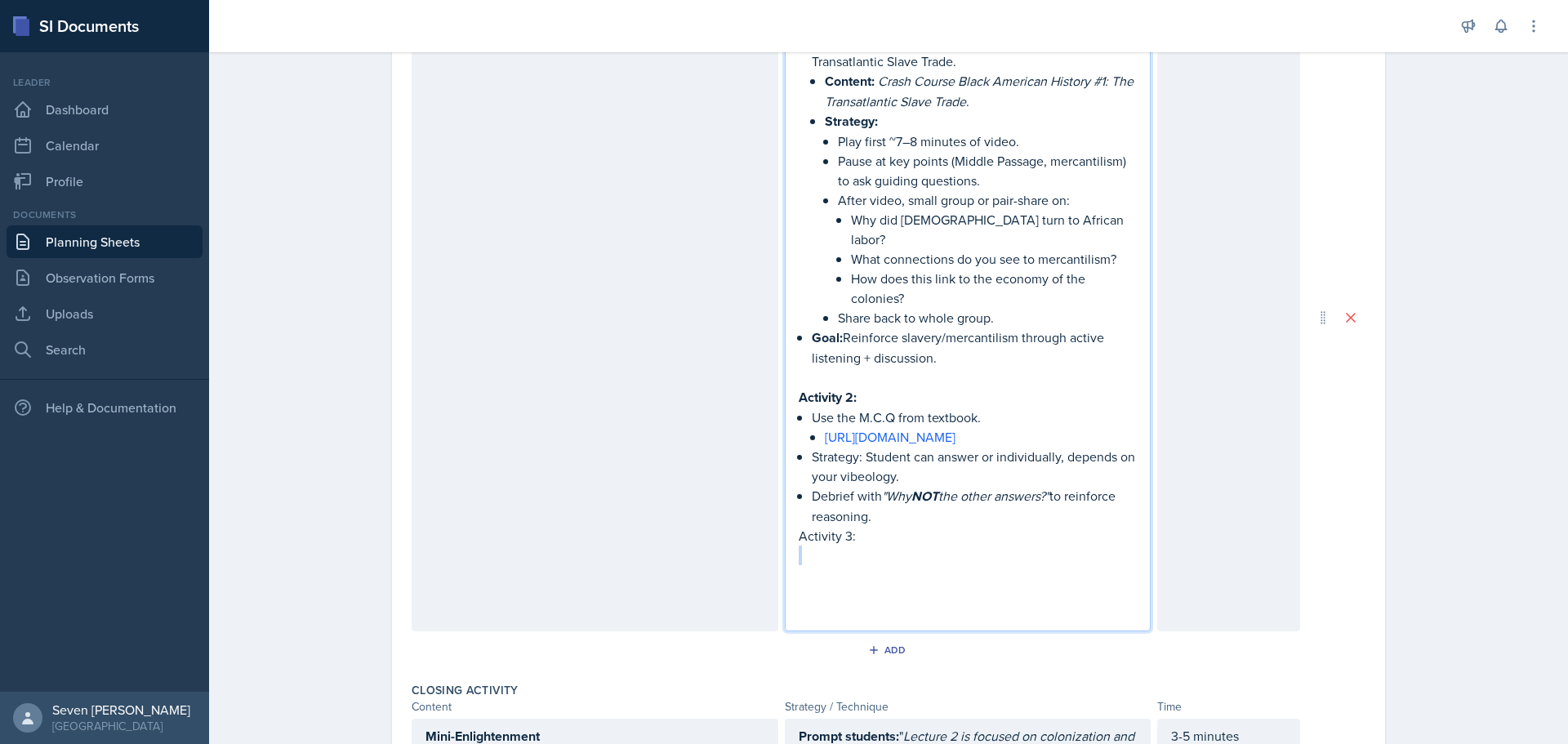
scroll to position [917, 0]
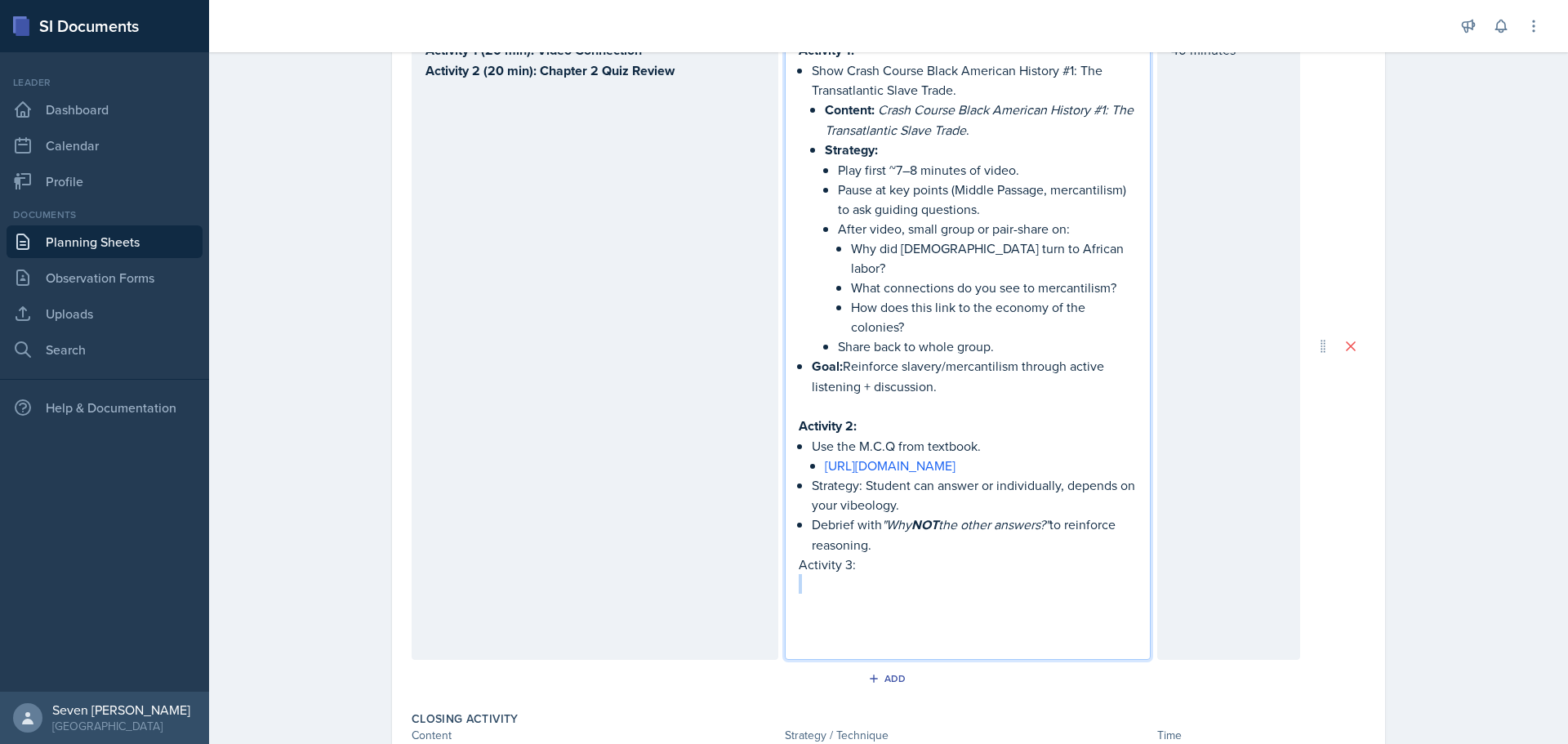
click at [859, 554] on p "Activity 3:" at bounding box center [968, 564] width 339 height 19
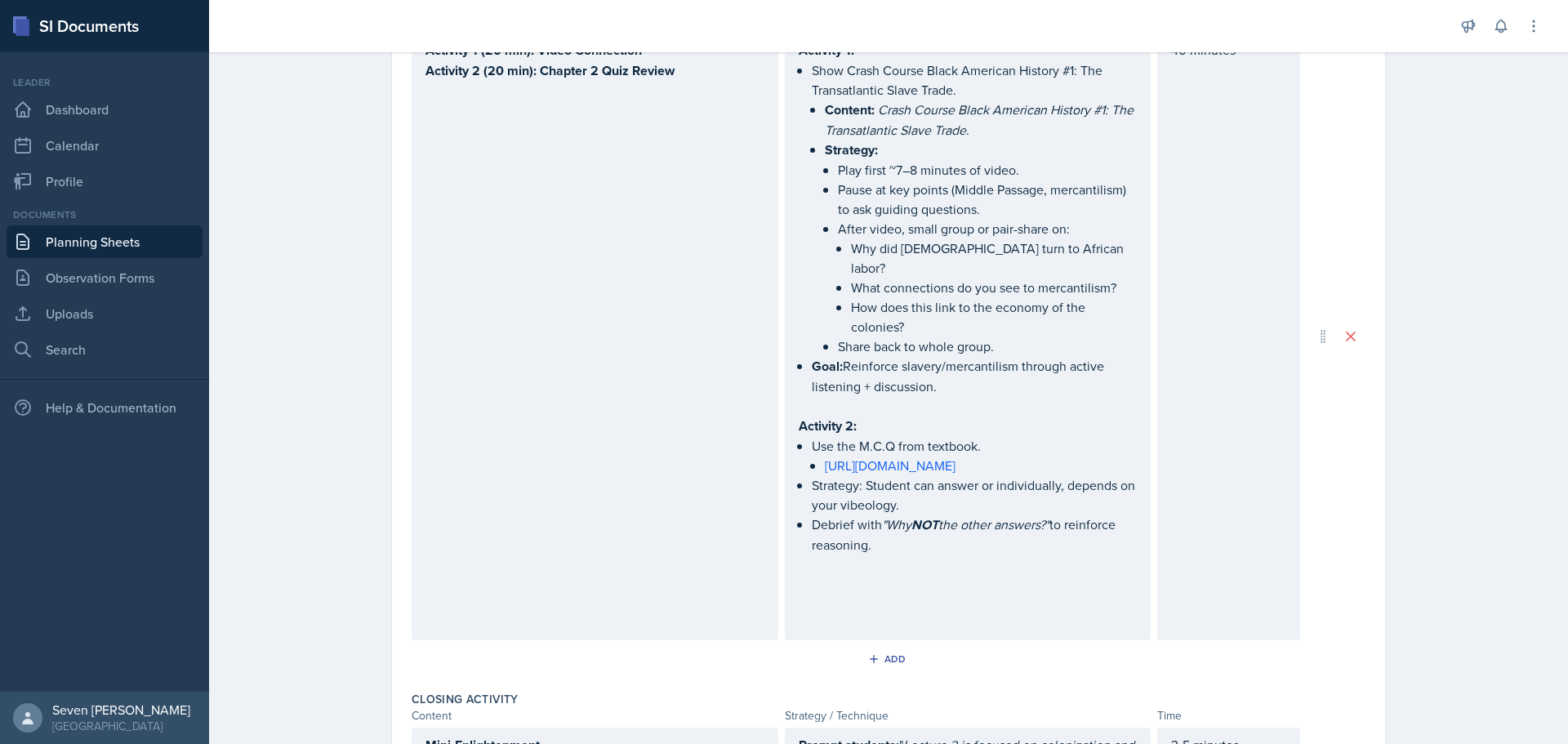
scroll to position [946, 0]
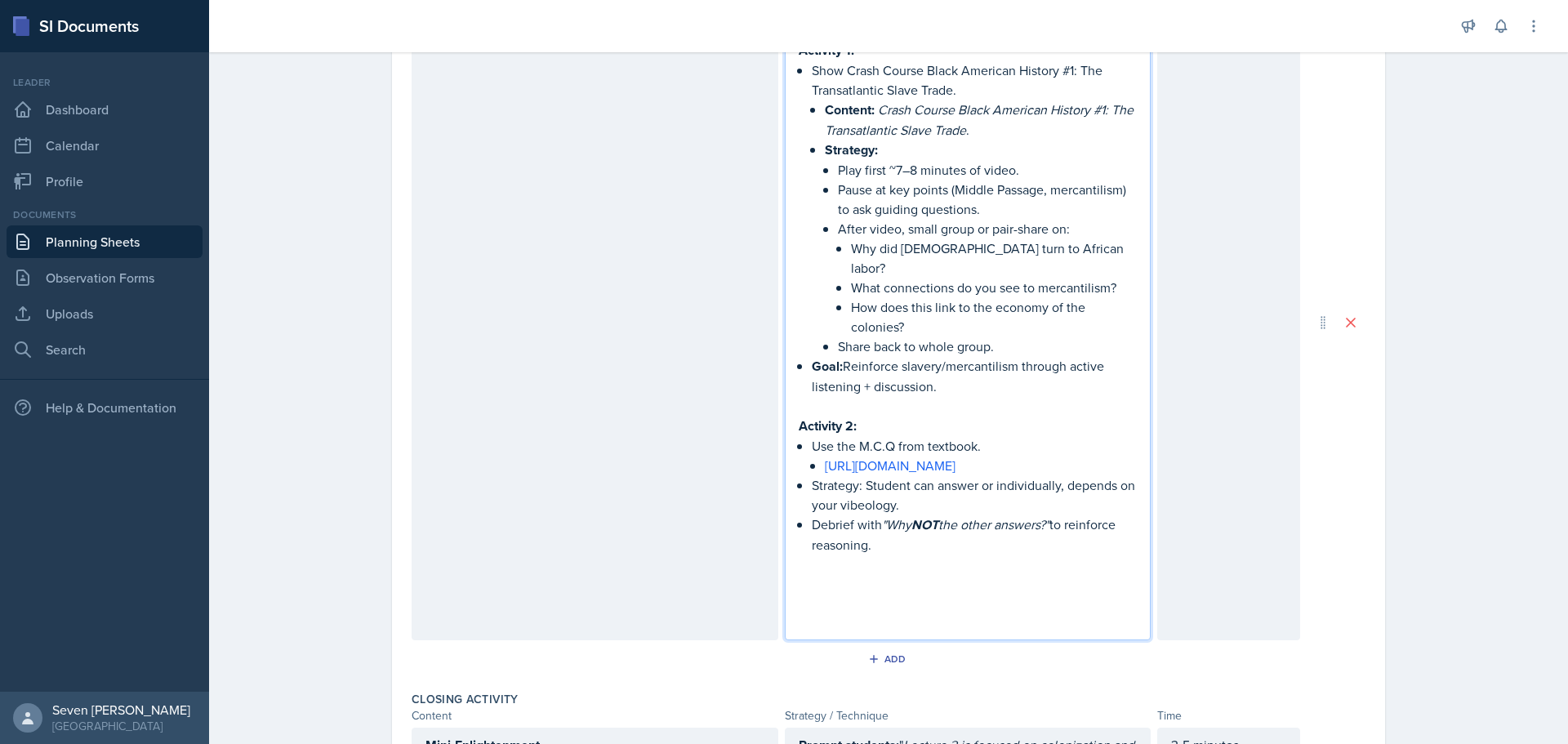
click at [887, 514] on p "Debrief with "Why NOT the other answers?" to reinforce reasoning." at bounding box center [975, 534] width 325 height 40
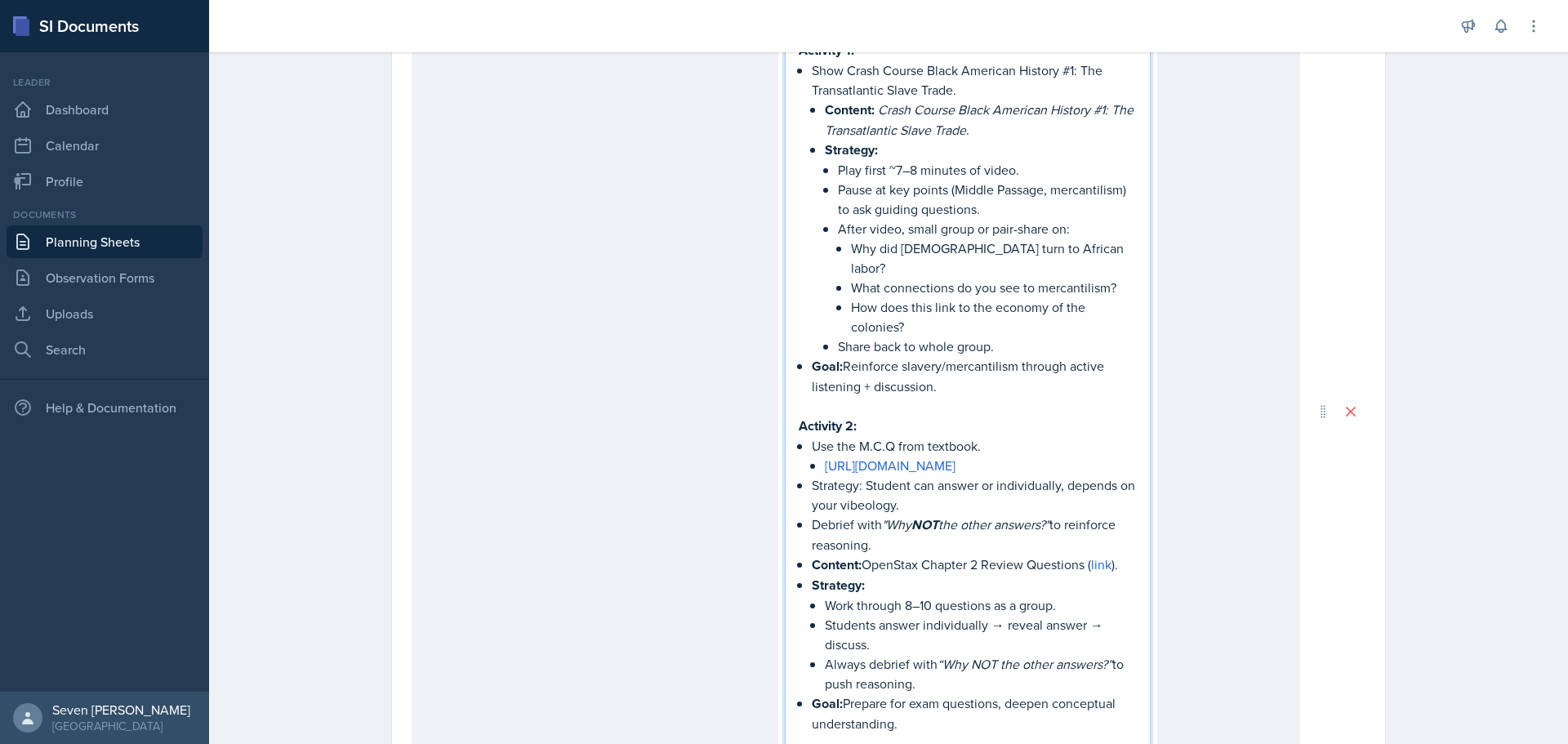
drag, startPoint x: 881, startPoint y: 509, endPoint x: 783, endPoint y: 443, distance: 118.2
click at [785, 443] on div "Activity 1: Show Crash Course Black American History #1: The Transatlantic Slav…" at bounding box center [968, 412] width 367 height 815
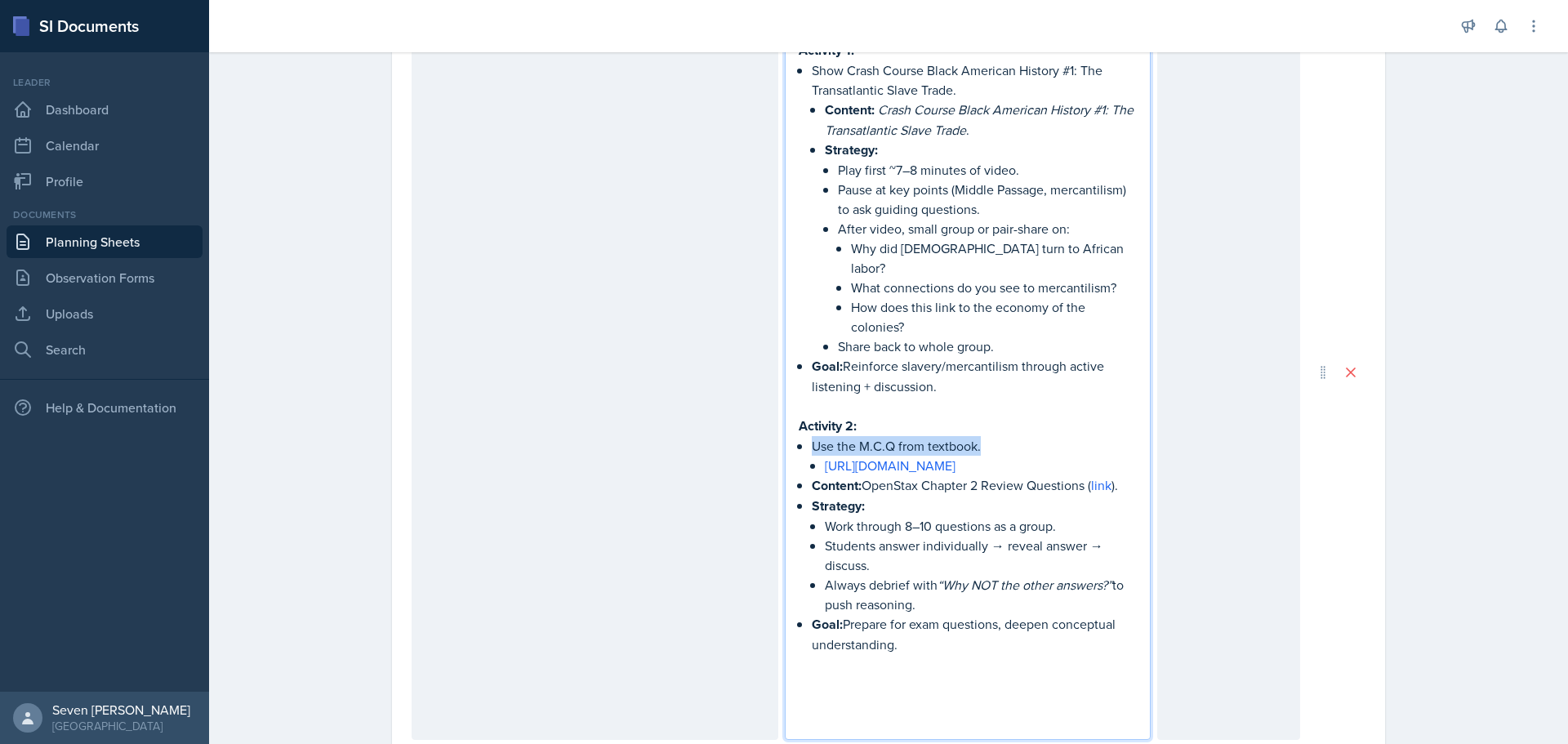
drag, startPoint x: 993, startPoint y: 377, endPoint x: 754, endPoint y: 390, distance: 239.4
click at [754, 390] on div "Activity 1 (20 min): Video Connection Activity 2 (20 min): Chapter 2 Quiz Revie…" at bounding box center [856, 372] width 888 height 736
click at [825, 456] on li "[URL][DOMAIN_NAME]" at bounding box center [981, 465] width 313 height 19
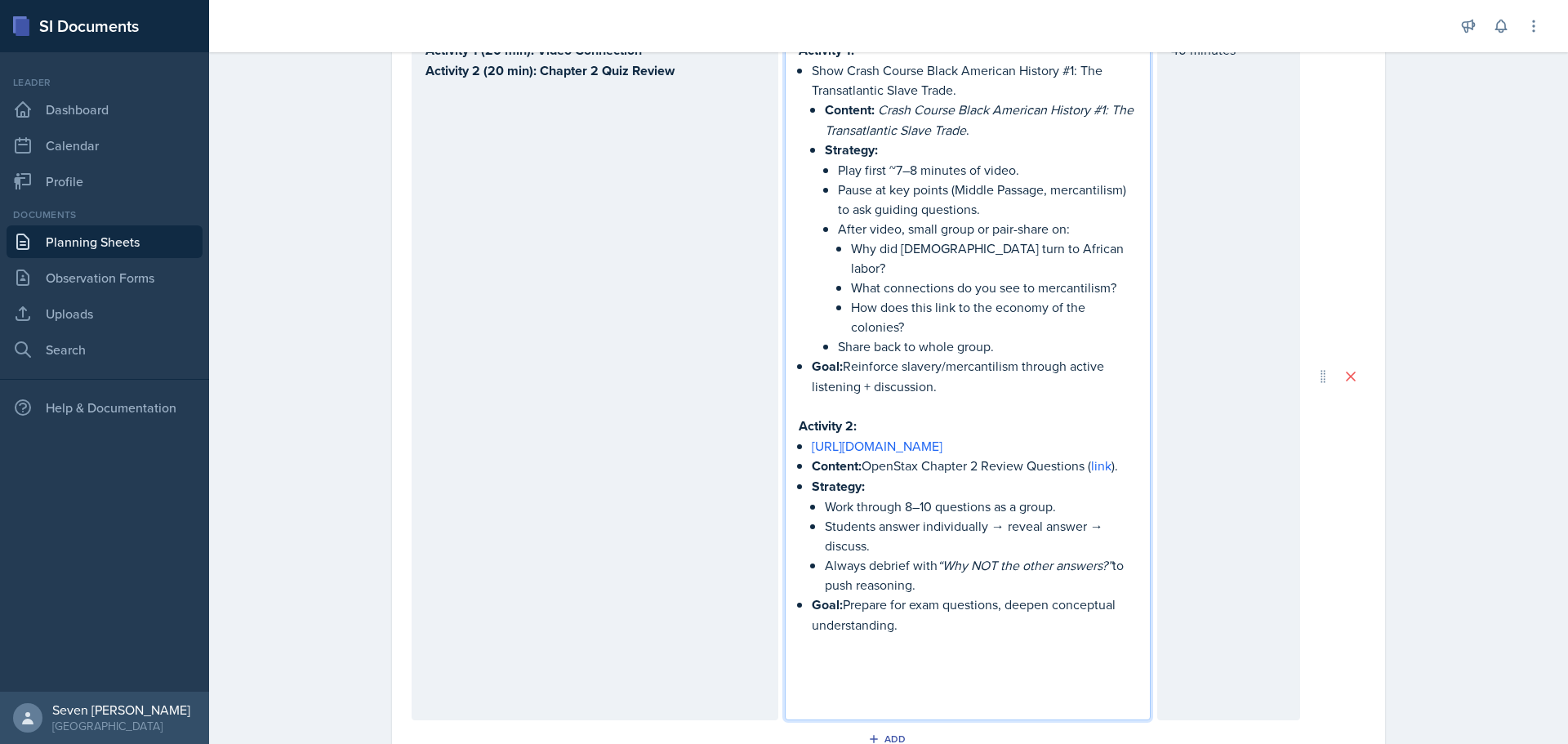
drag, startPoint x: 873, startPoint y: 407, endPoint x: 761, endPoint y: 380, distance: 115.2
click at [761, 380] on div "Activity 1 (20 min): Video Connection Activity 2 (20 min): Chapter 2 Quiz Revie…" at bounding box center [856, 376] width 888 height 687
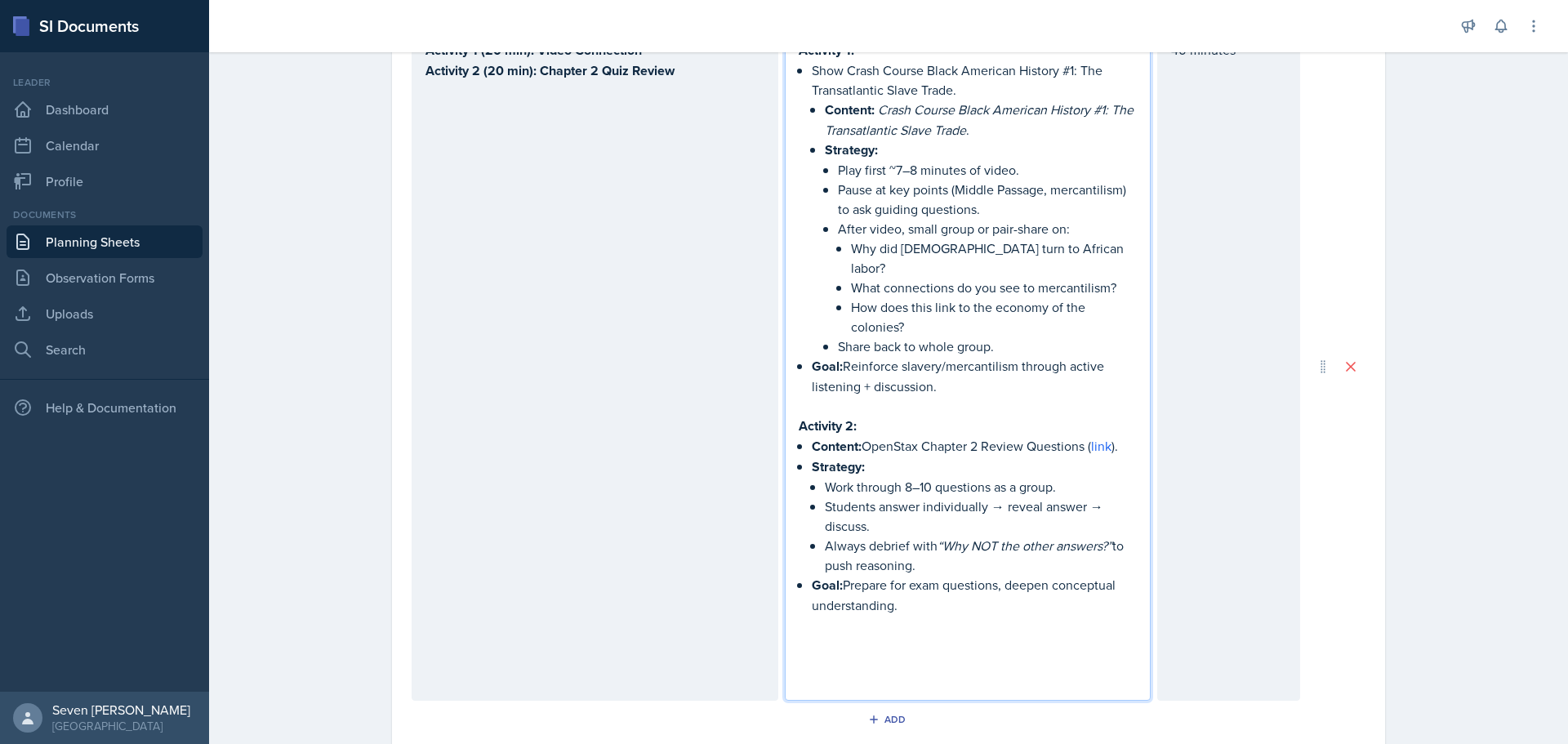
click at [954, 654] on p at bounding box center [968, 663] width 339 height 19
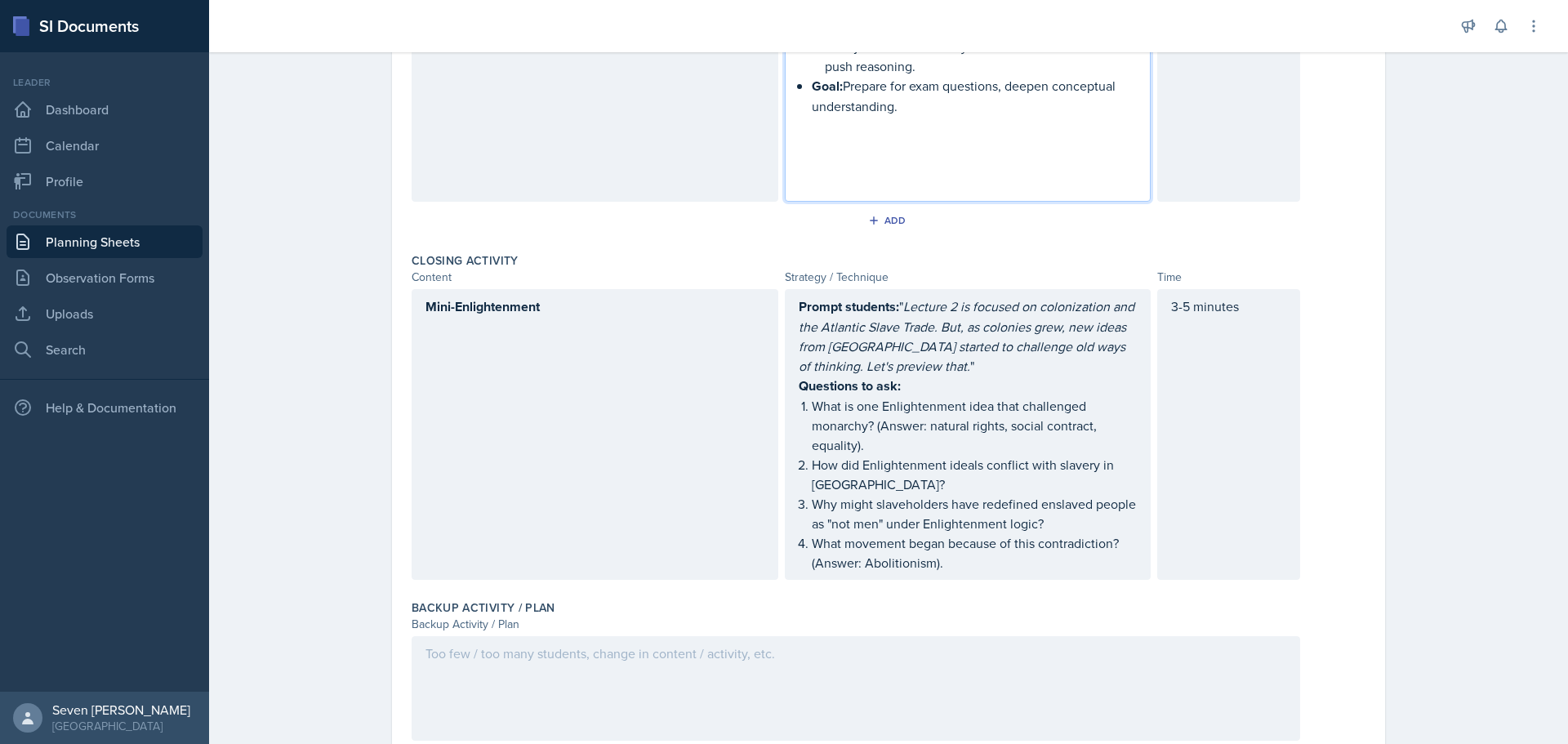
scroll to position [1447, 0]
click at [560, 286] on div "Mini-Enlightenment" at bounding box center [595, 430] width 367 height 291
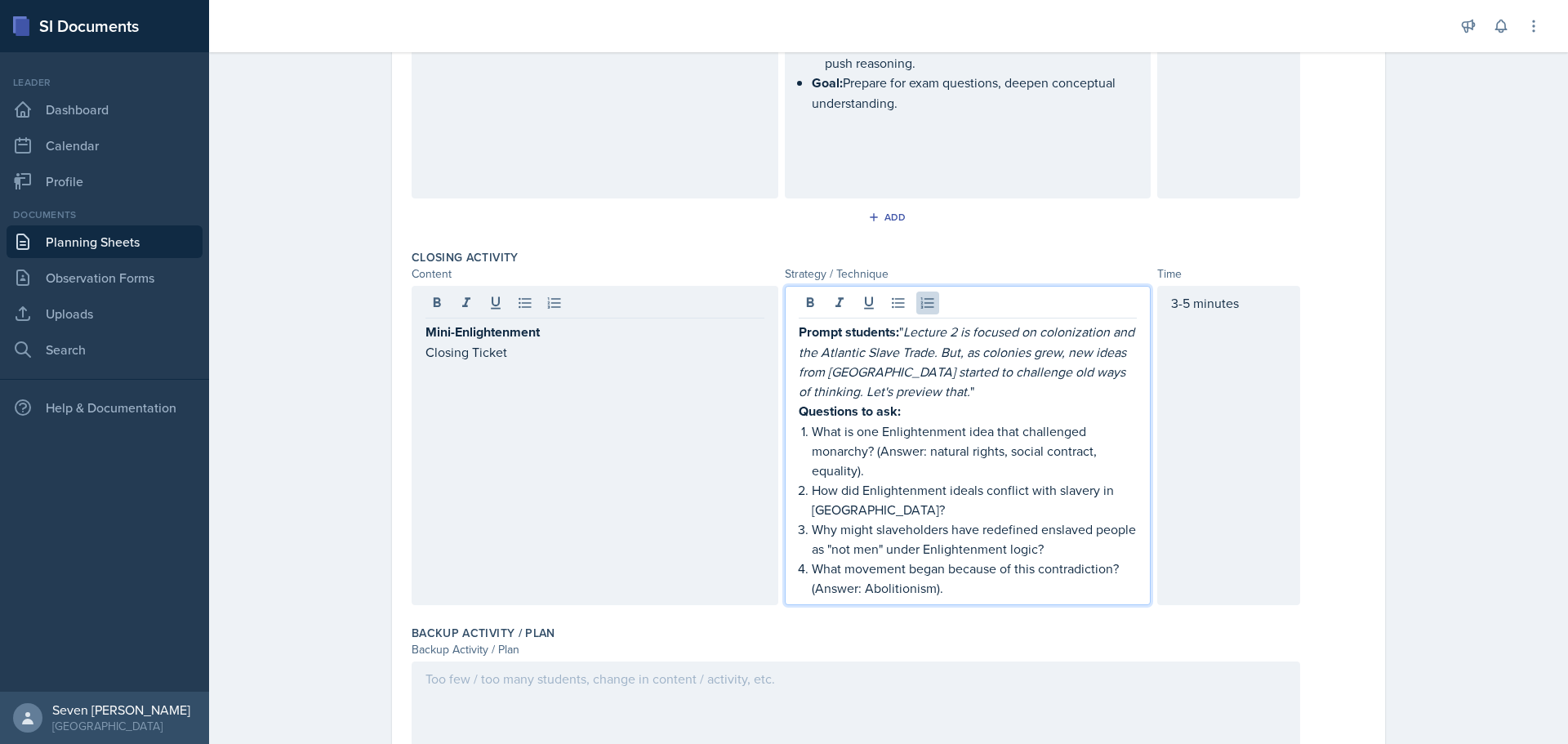
click at [975, 558] on p "What movement began because of this contradiction? (Answer: Abolitionism)." at bounding box center [975, 578] width 325 height 39
click at [798, 323] on strong "Prompt students:" at bounding box center [848, 332] width 101 height 19
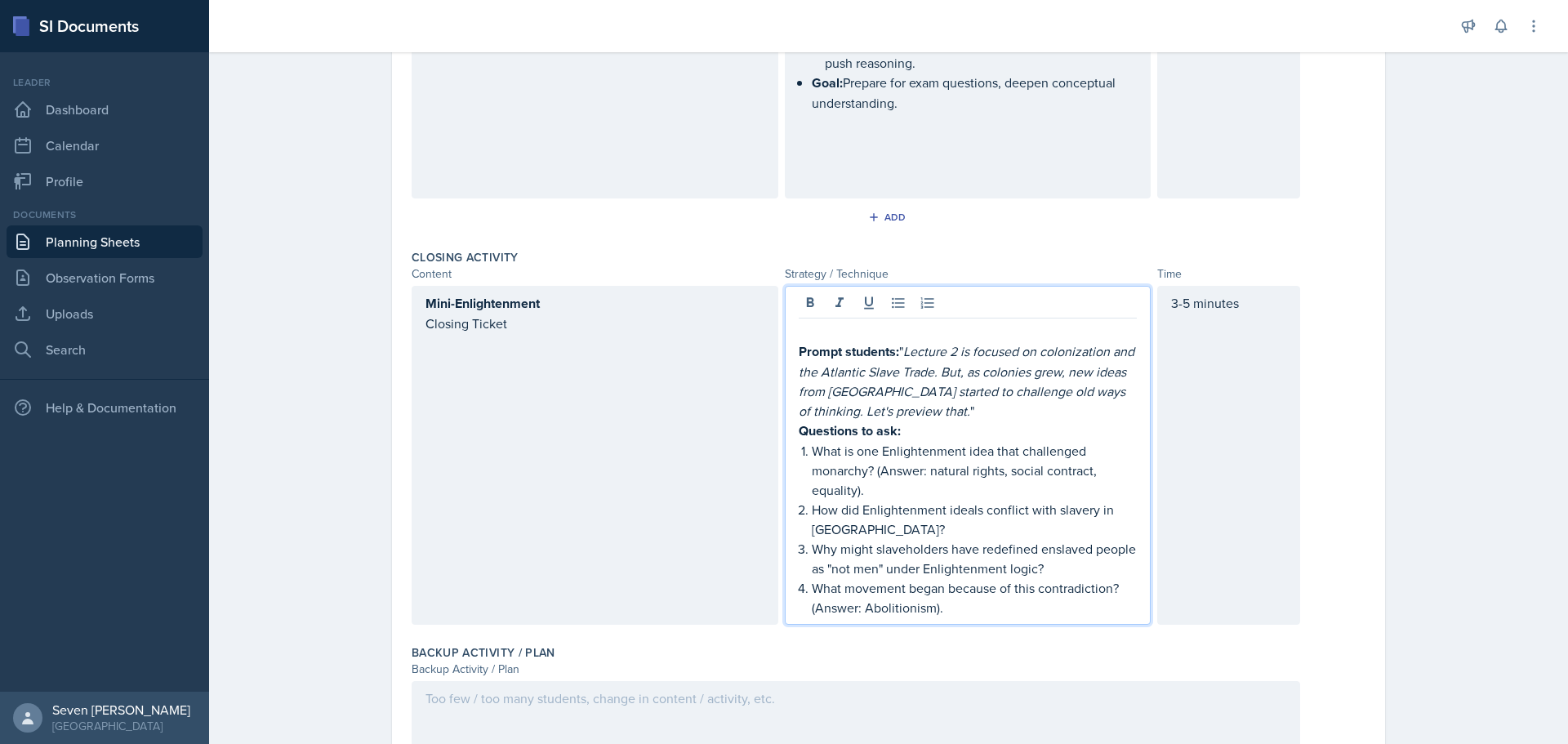
click at [834, 322] on p at bounding box center [968, 331] width 339 height 19
click at [840, 322] on p "Mini-ENlightenment" at bounding box center [968, 331] width 339 height 19
drag, startPoint x: 915, startPoint y: 275, endPoint x: 713, endPoint y: 276, distance: 202.0
click at [713, 286] on div "Mini-Enlightenment Closing Ticket Mini-Enlightenment Prompt students: " Lecture…" at bounding box center [856, 455] width 888 height 339
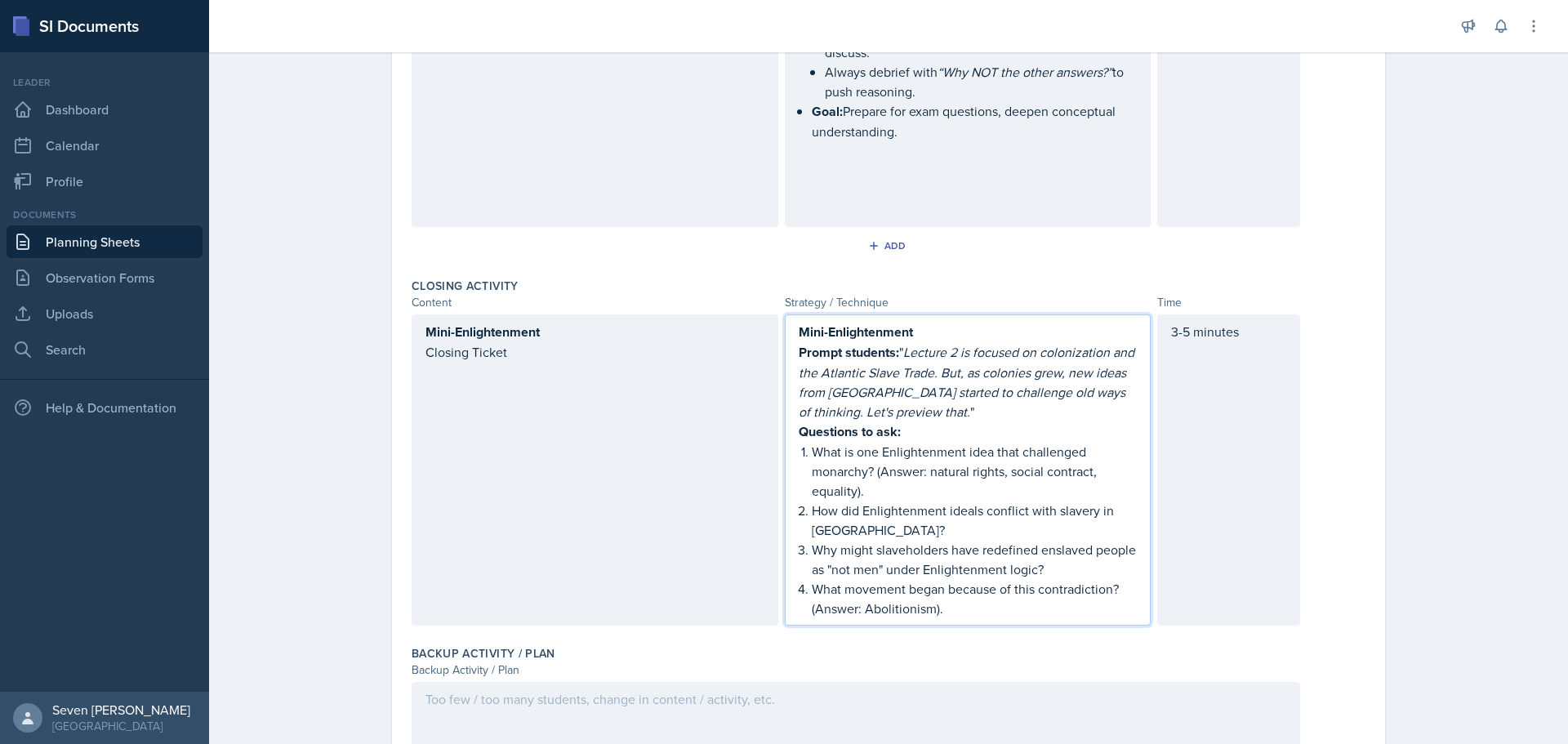
click at [957, 322] on p "Mini-Enlightenment" at bounding box center [968, 332] width 339 height 20
click at [943, 322] on p "Mini-Enlightenment" at bounding box center [968, 332] width 339 height 20
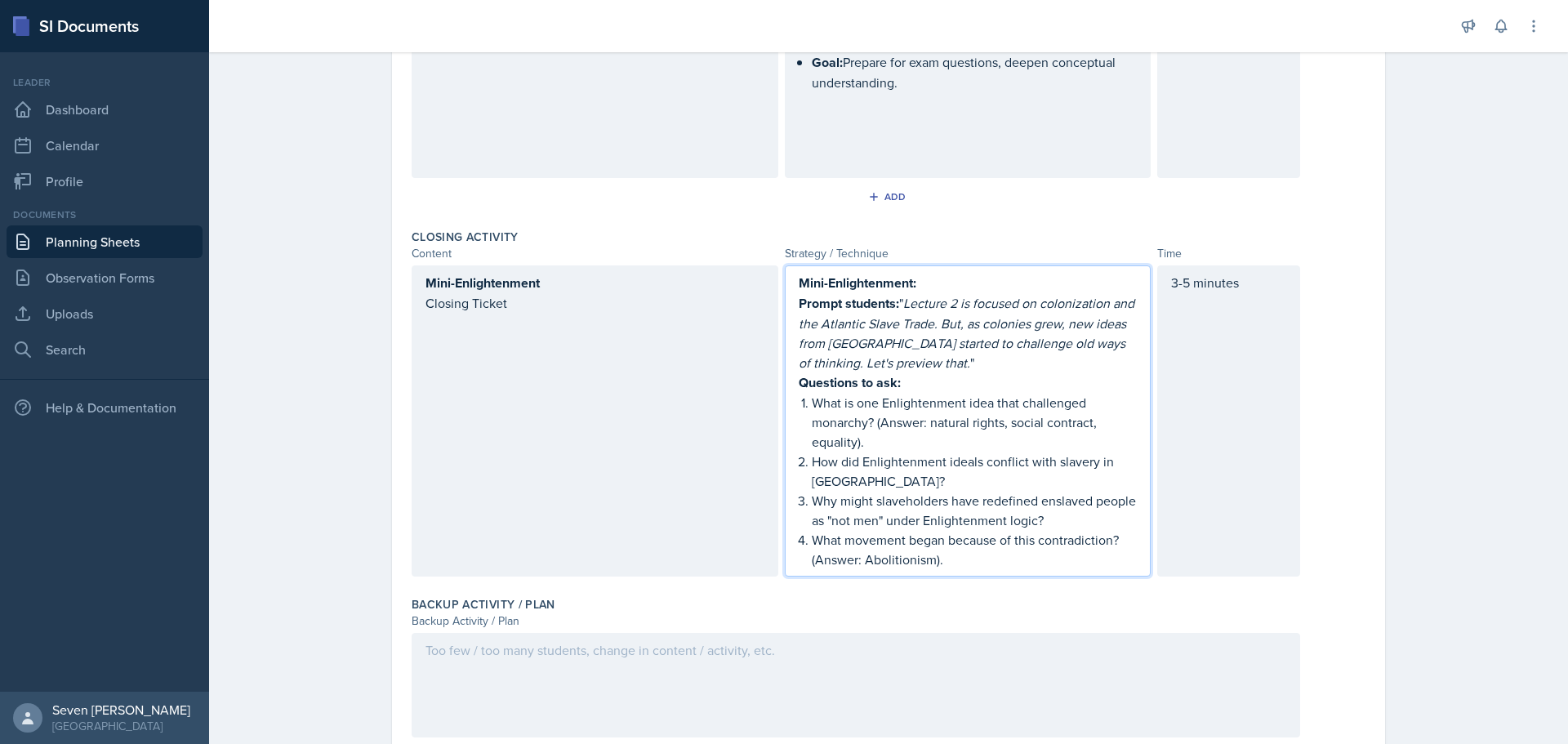
click at [961, 530] on p "What movement began because of this contradiction? (Answer: Abolitionism)." at bounding box center [975, 549] width 325 height 39
click at [963, 530] on p "What movement began because of this contradiction? (Answer: Abolitionism)." at bounding box center [975, 549] width 325 height 39
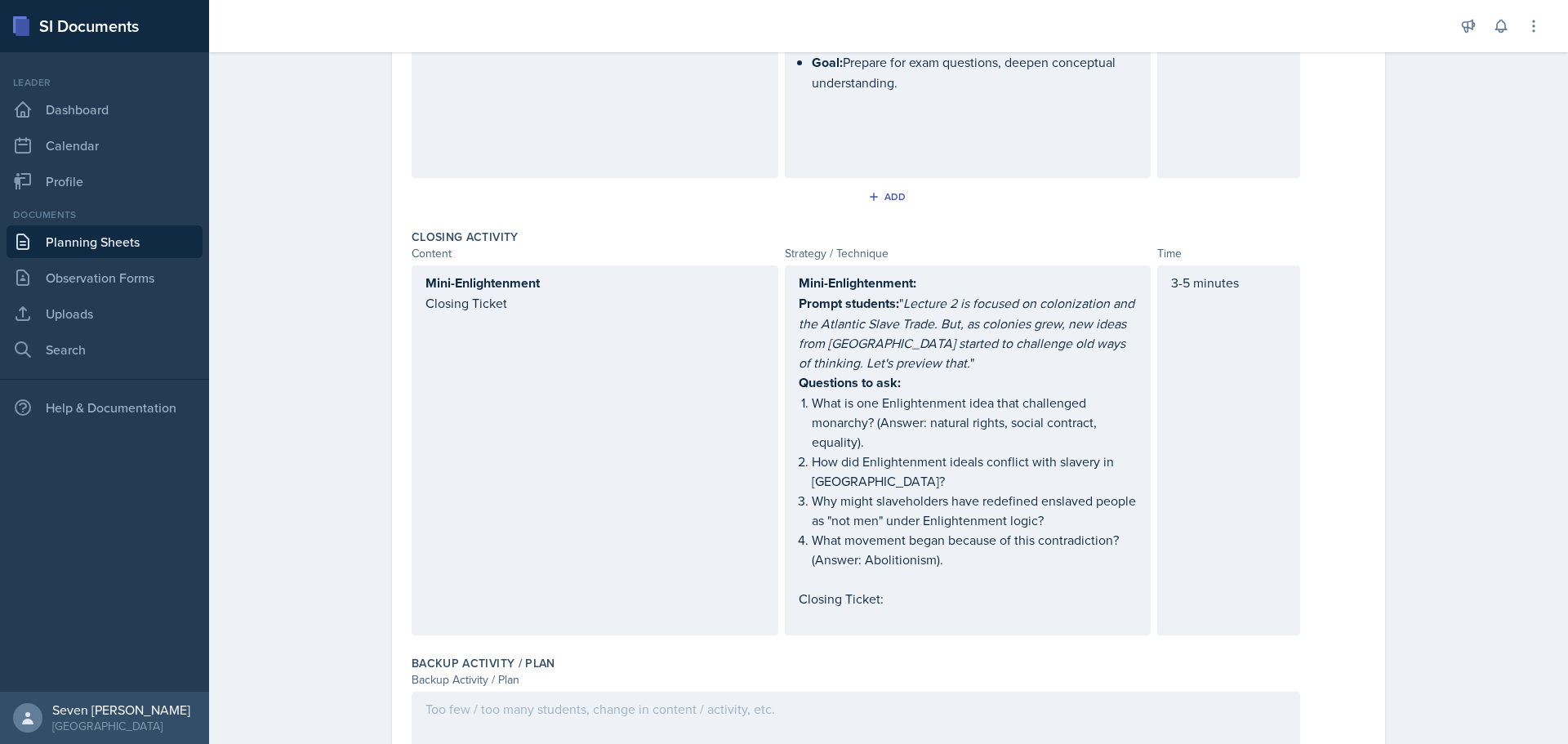
scroll to position [1468, 0]
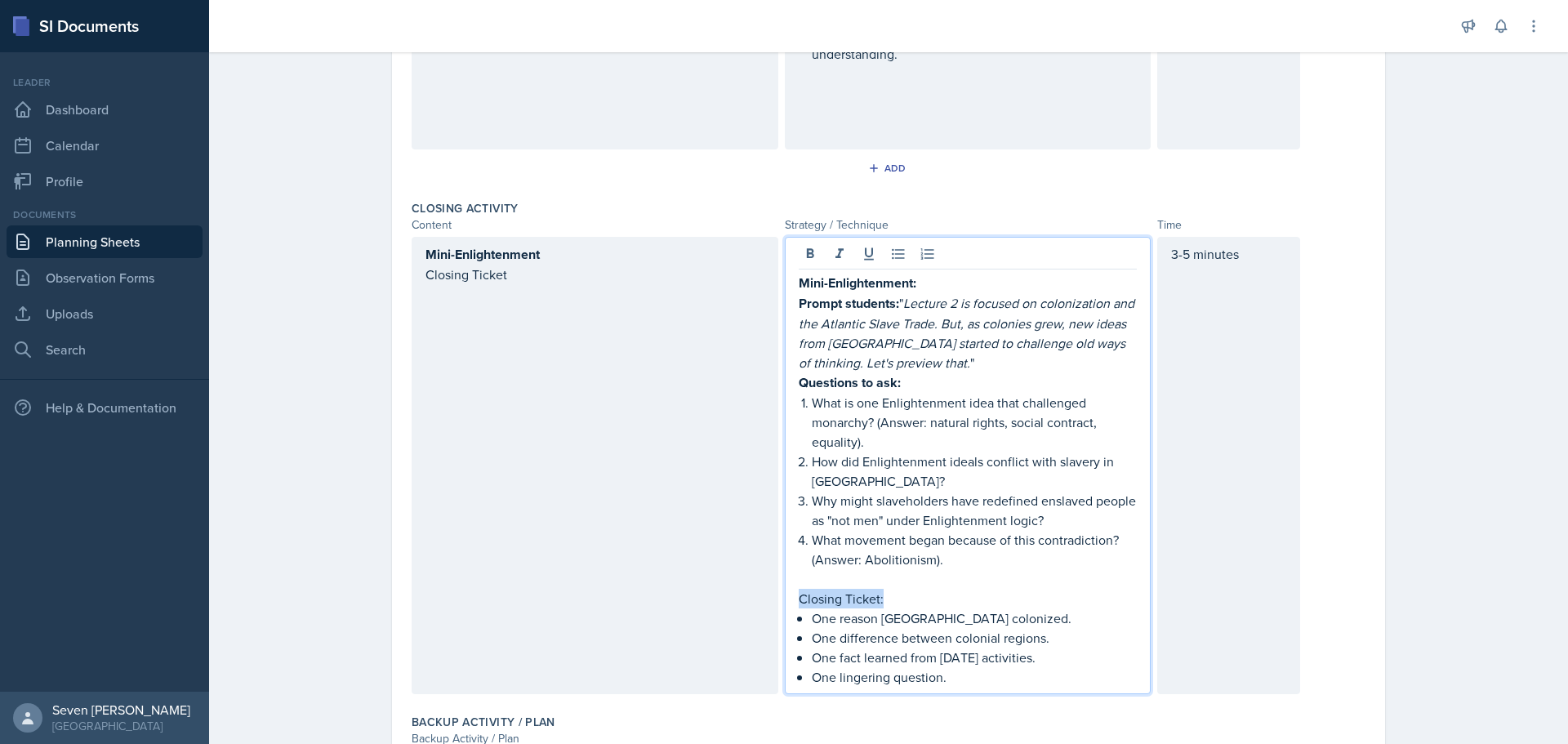
drag, startPoint x: 883, startPoint y: 536, endPoint x: 782, endPoint y: 532, distance: 101.1
click at [785, 532] on div "Mini-Enlightenment: Prompt students: " Lecture 2 is focused on colonization and…" at bounding box center [968, 465] width 367 height 458
click at [951, 589] on p "Closing Ticket:" at bounding box center [968, 599] width 339 height 20
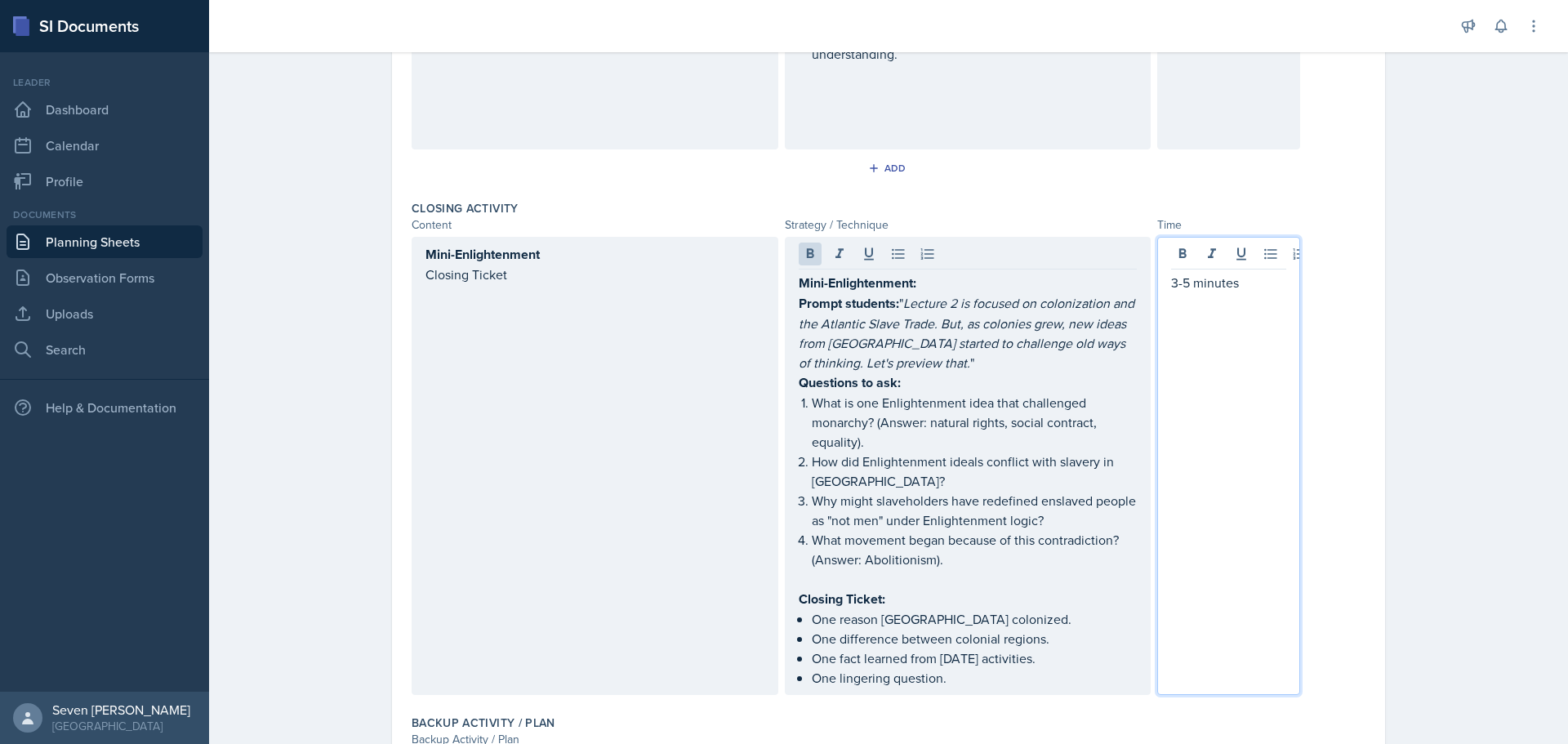
click at [1187, 236] on div "3-5 minutes" at bounding box center [1228, 465] width 143 height 458
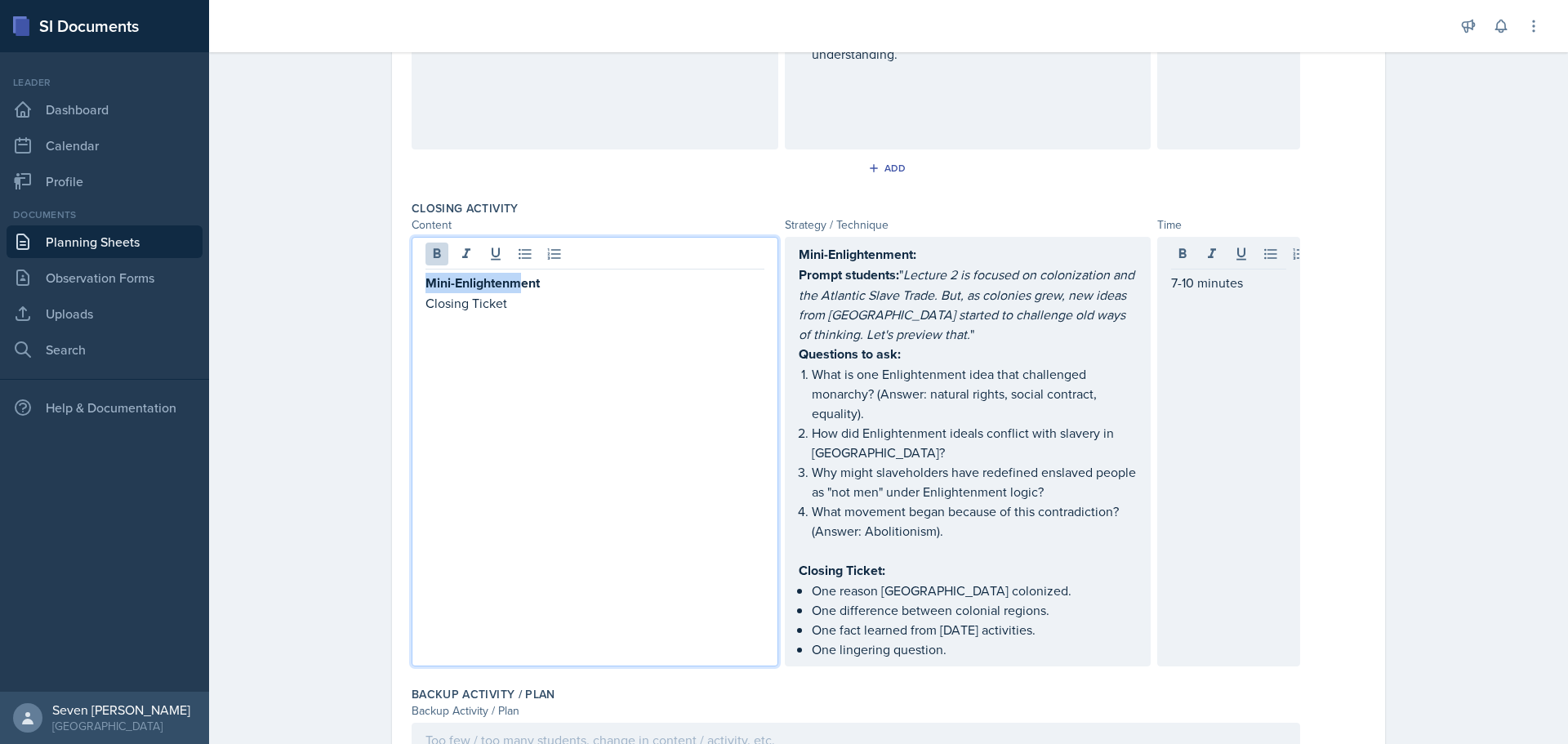
drag, startPoint x: 515, startPoint y: 217, endPoint x: 491, endPoint y: 219, distance: 24.1
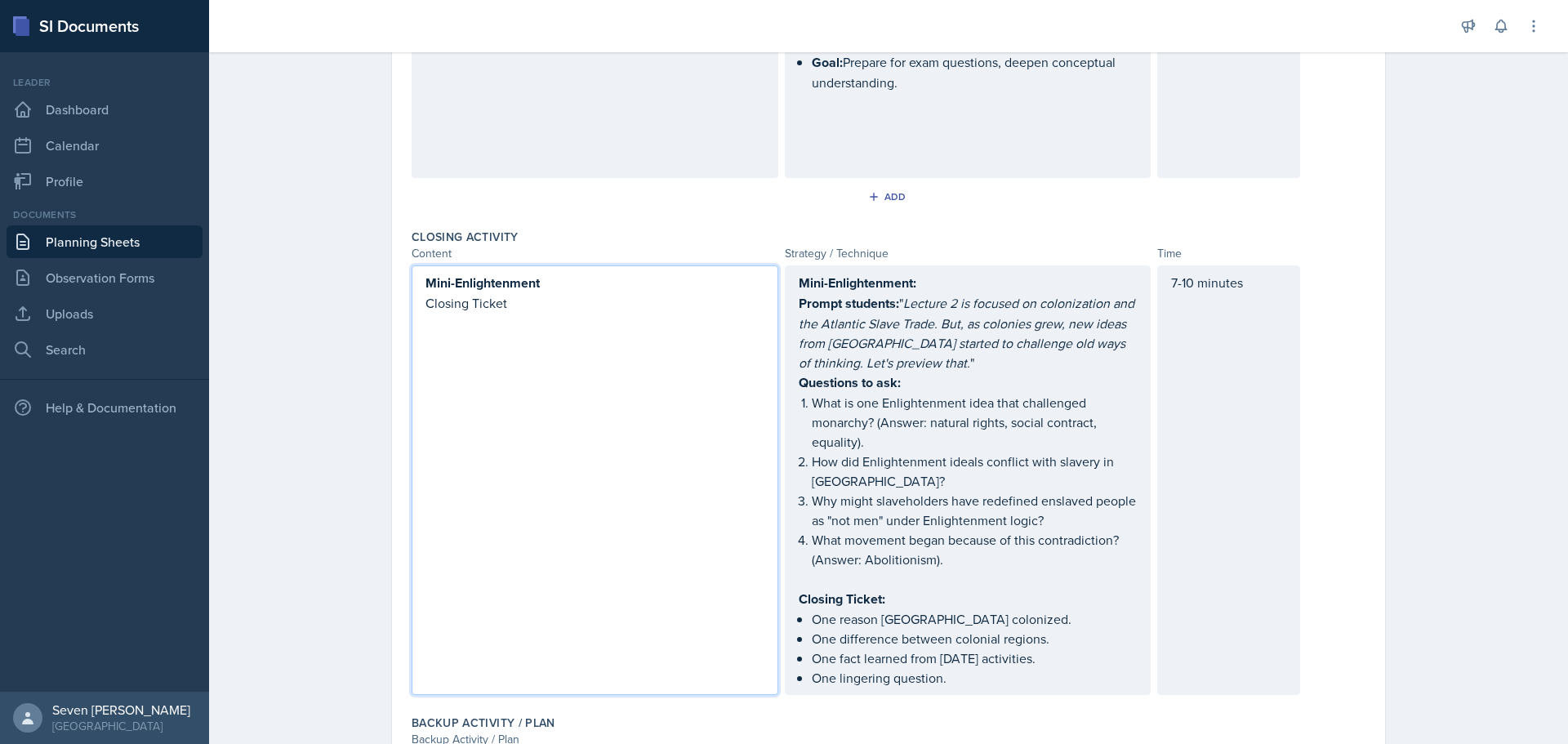
click at [528, 293] on p "Closing Ticket" at bounding box center [595, 303] width 339 height 19
drag, startPoint x: 513, startPoint y: 246, endPoint x: 385, endPoint y: 247, distance: 128.0
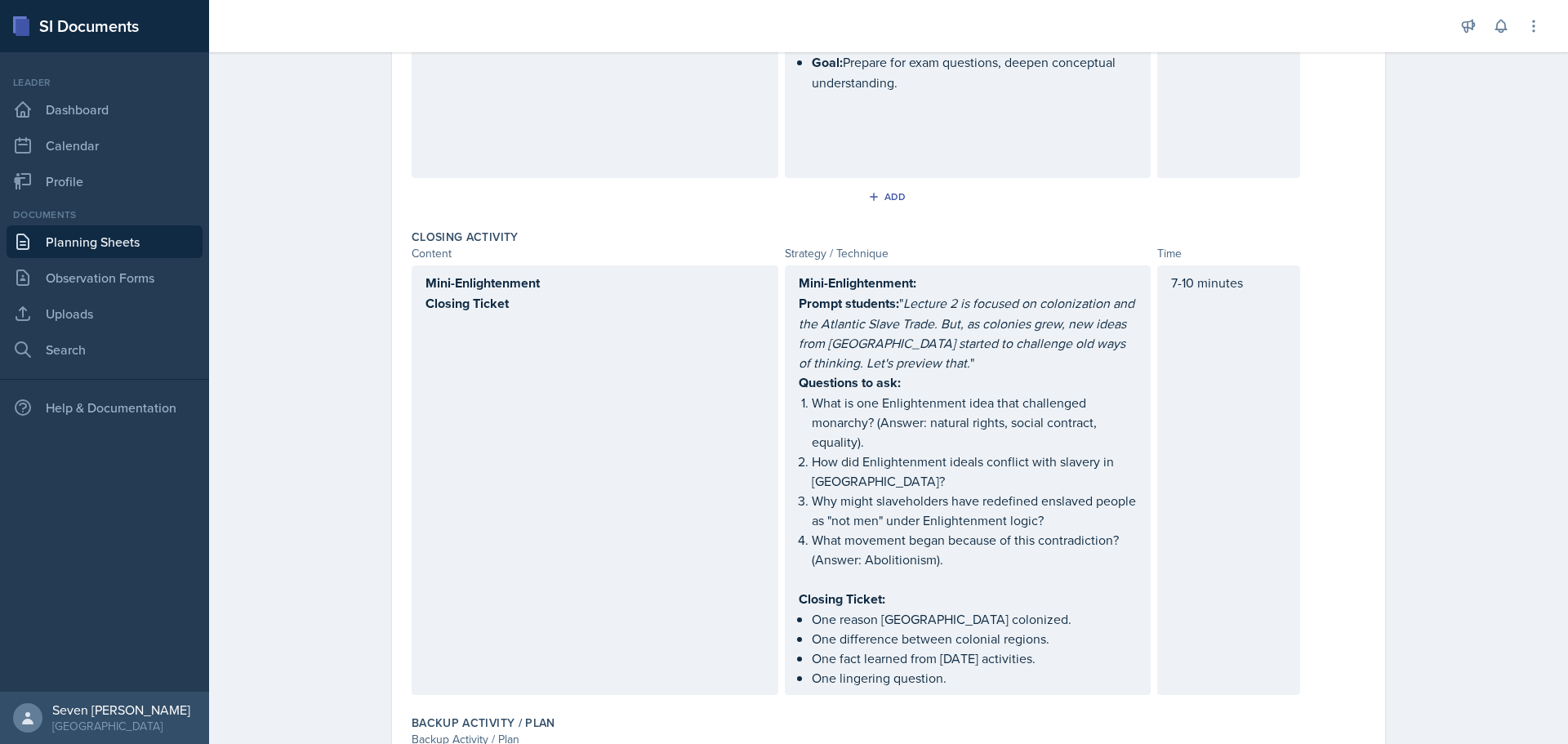
click at [519, 314] on div "Mini-Enlightenment Closing Ticket" at bounding box center [595, 480] width 367 height 430
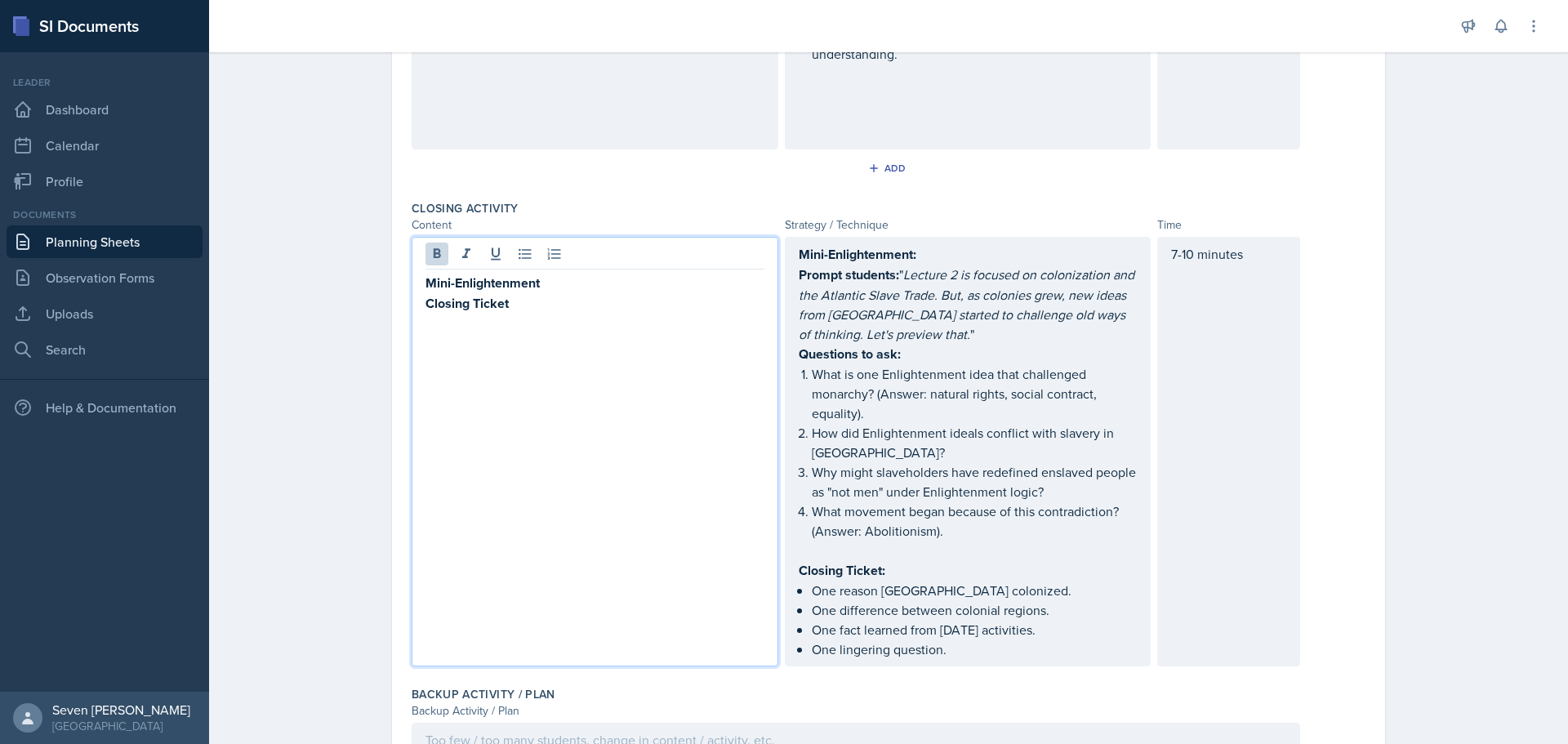
drag, startPoint x: 603, startPoint y: 430, endPoint x: 631, endPoint y: 414, distance: 32.2
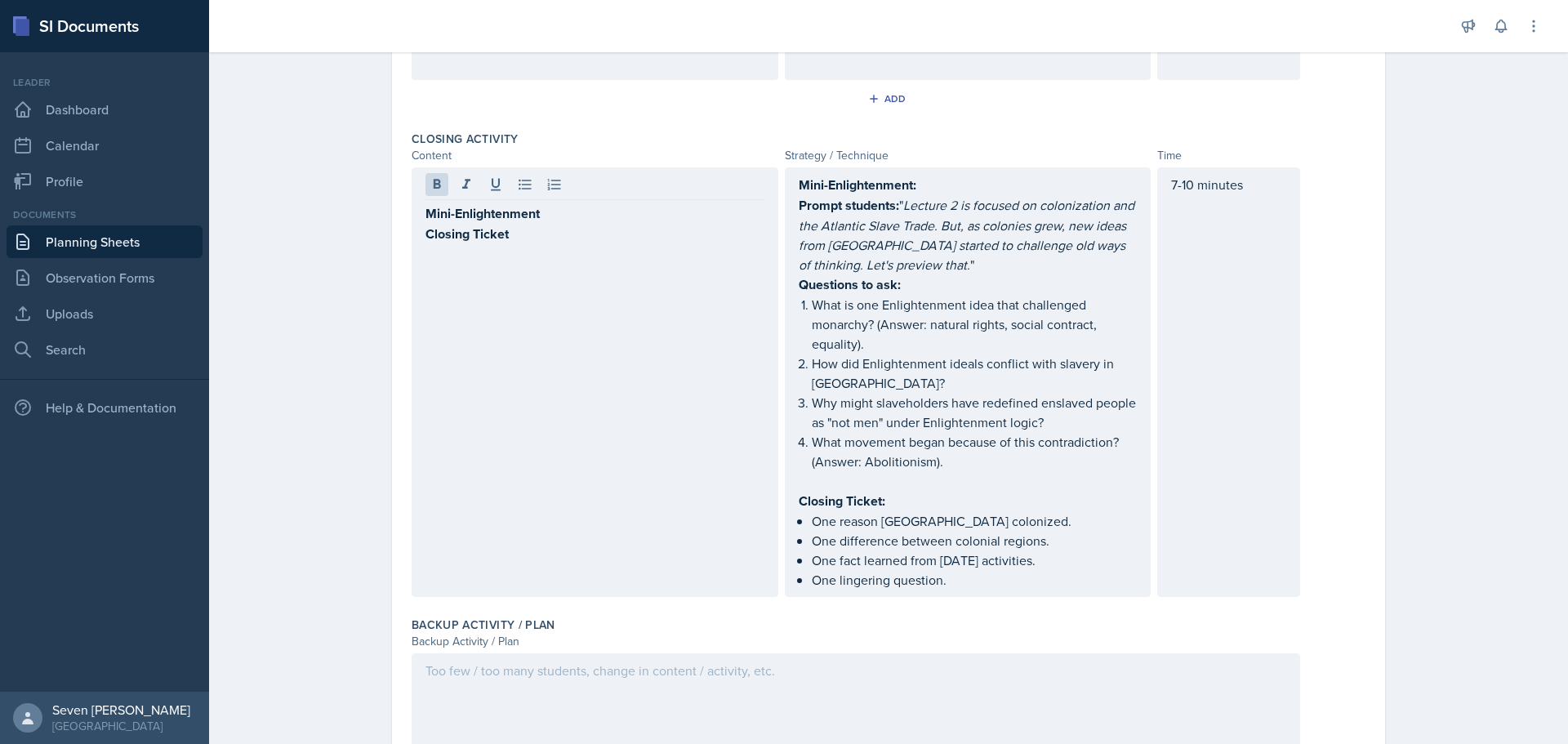
scroll to position [1557, 0]
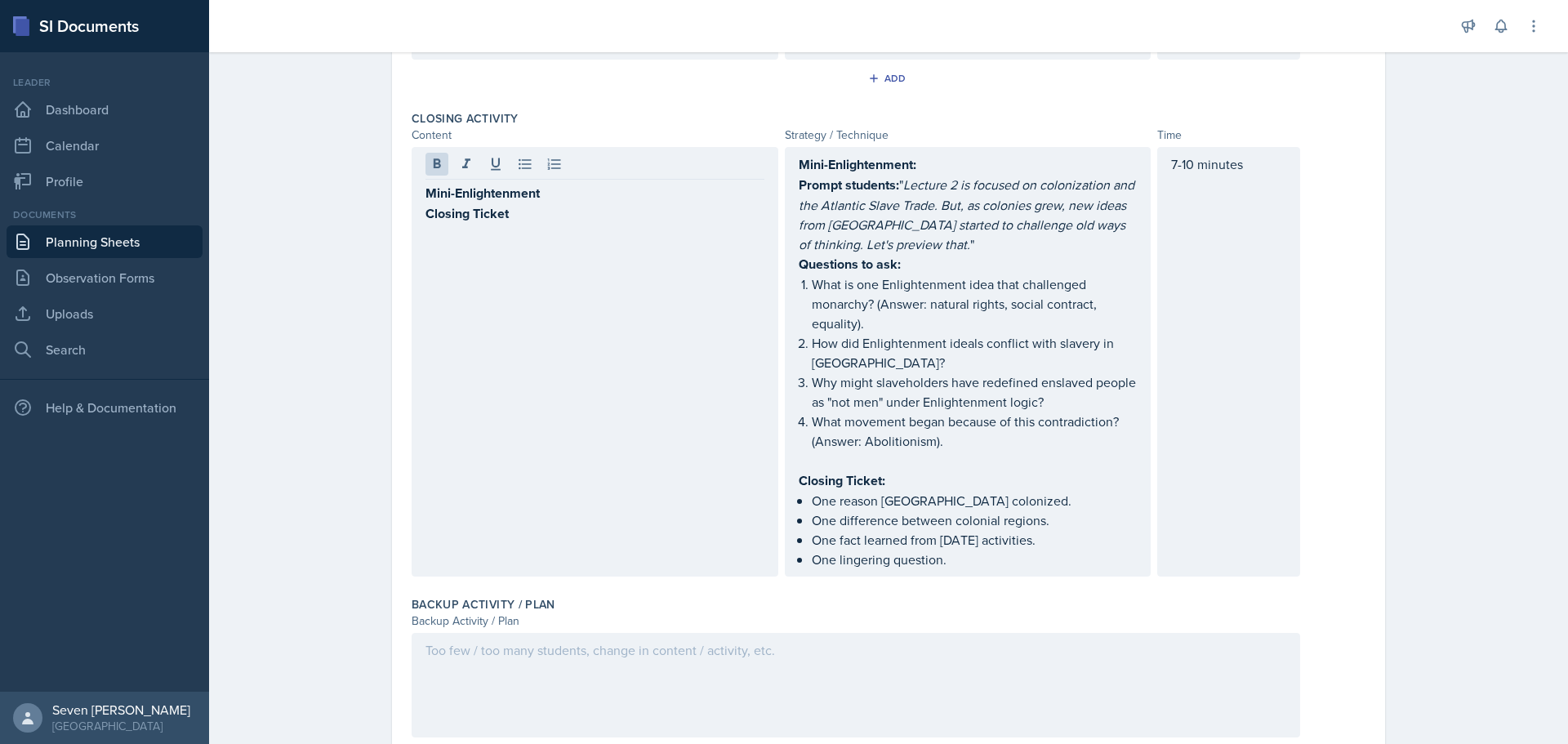
click at [493, 633] on div at bounding box center [856, 685] width 888 height 104
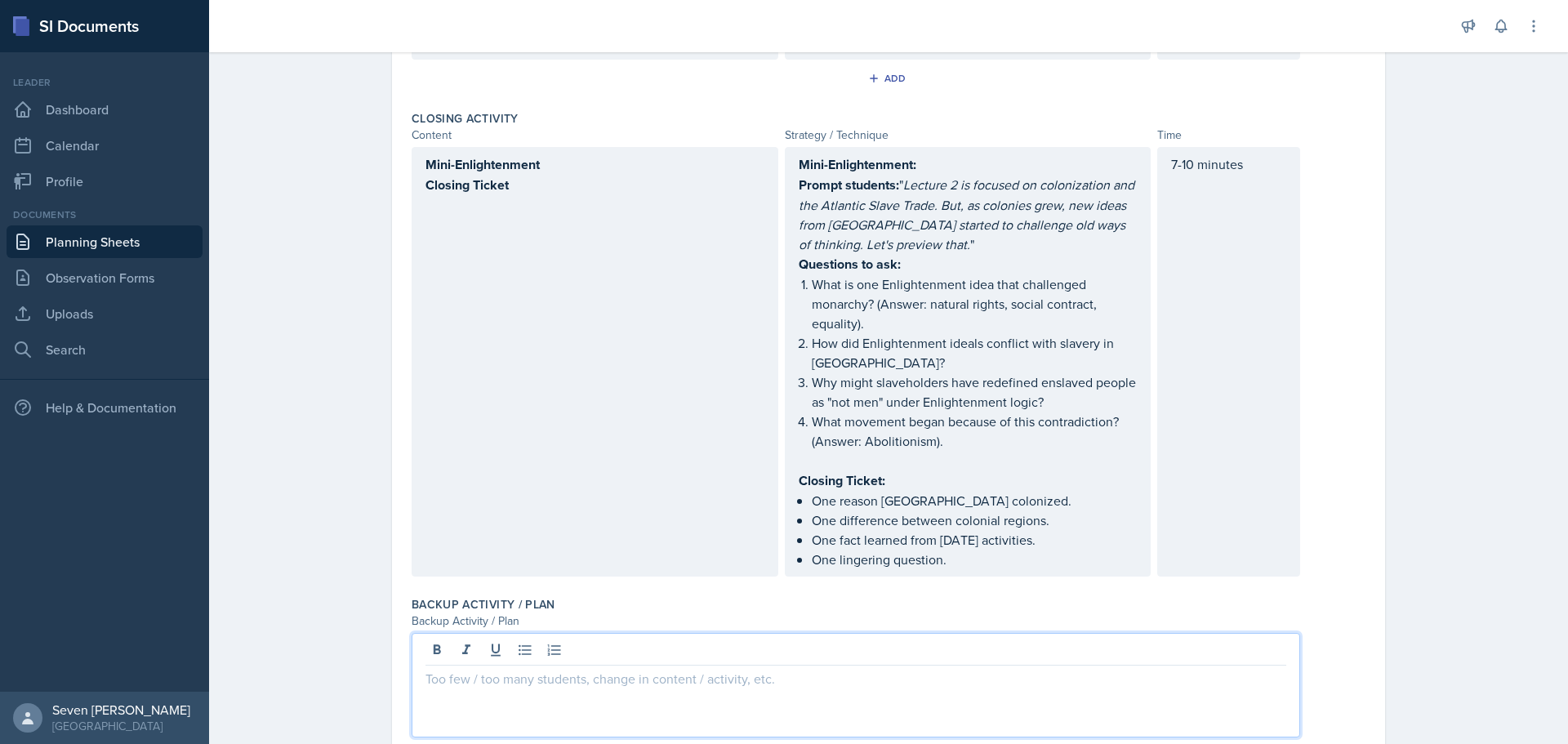
click at [459, 669] on p at bounding box center [855, 678] width 860 height 19
click at [425, 669] on p "Jeopardy Game (25 Qs) for review or if extra time." at bounding box center [855, 678] width 860 height 19
click at [436, 669] on p at bounding box center [855, 678] width 860 height 19
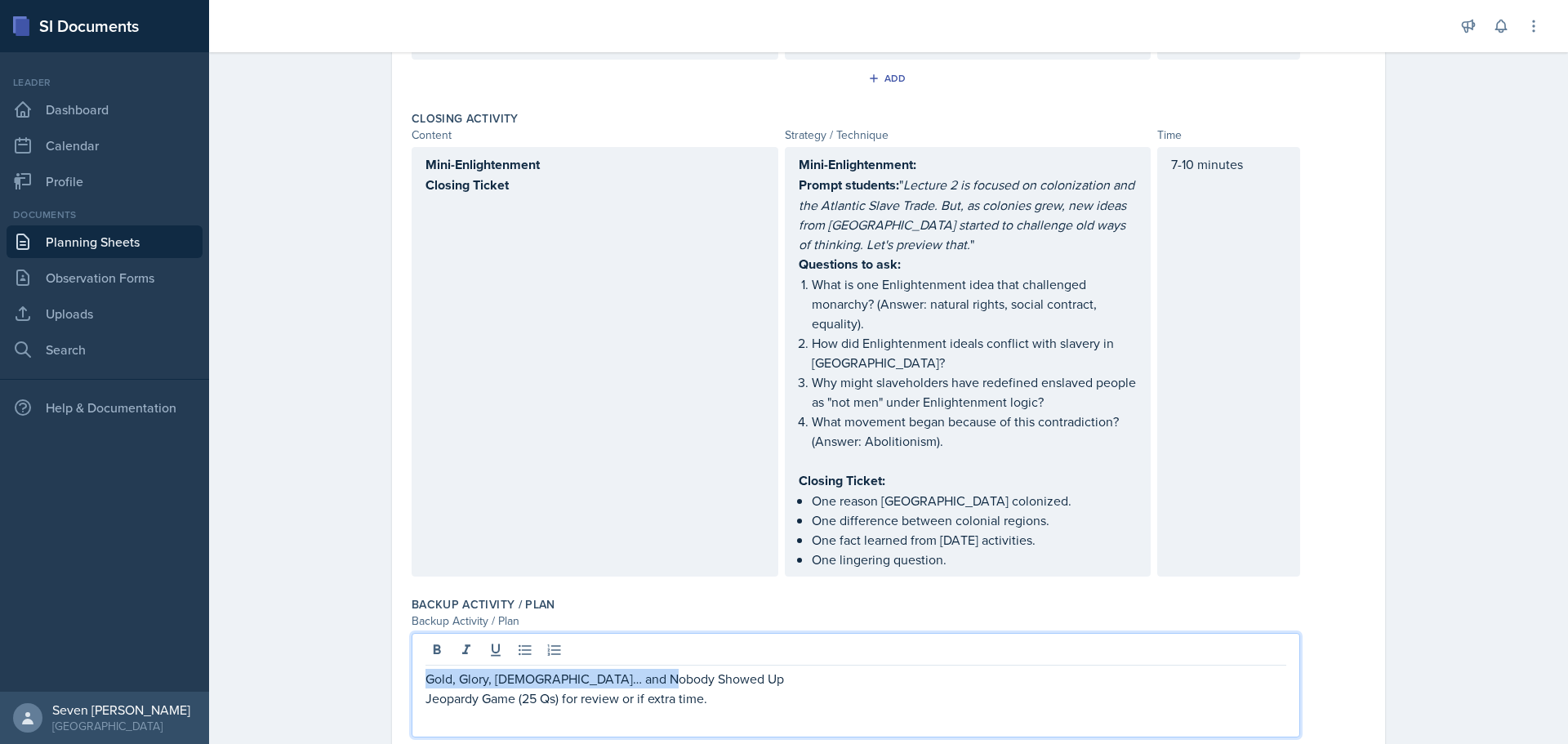
drag, startPoint x: 681, startPoint y: 619, endPoint x: 394, endPoint y: 592, distance: 288.3
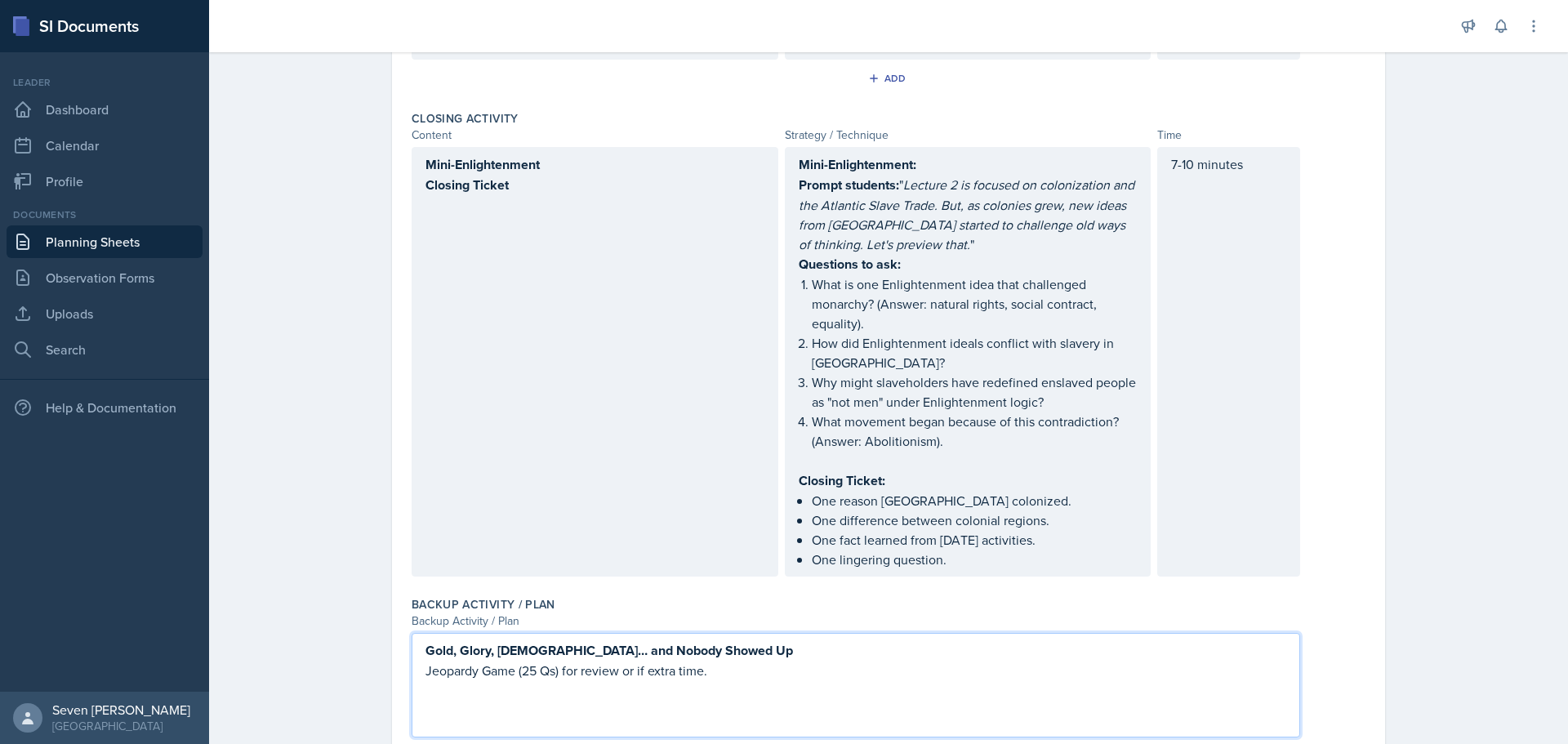
click at [761, 640] on p "Gold, Glory, [DEMOGRAPHIC_DATA]… and Nobody Showed Up" at bounding box center [855, 650] width 860 height 20
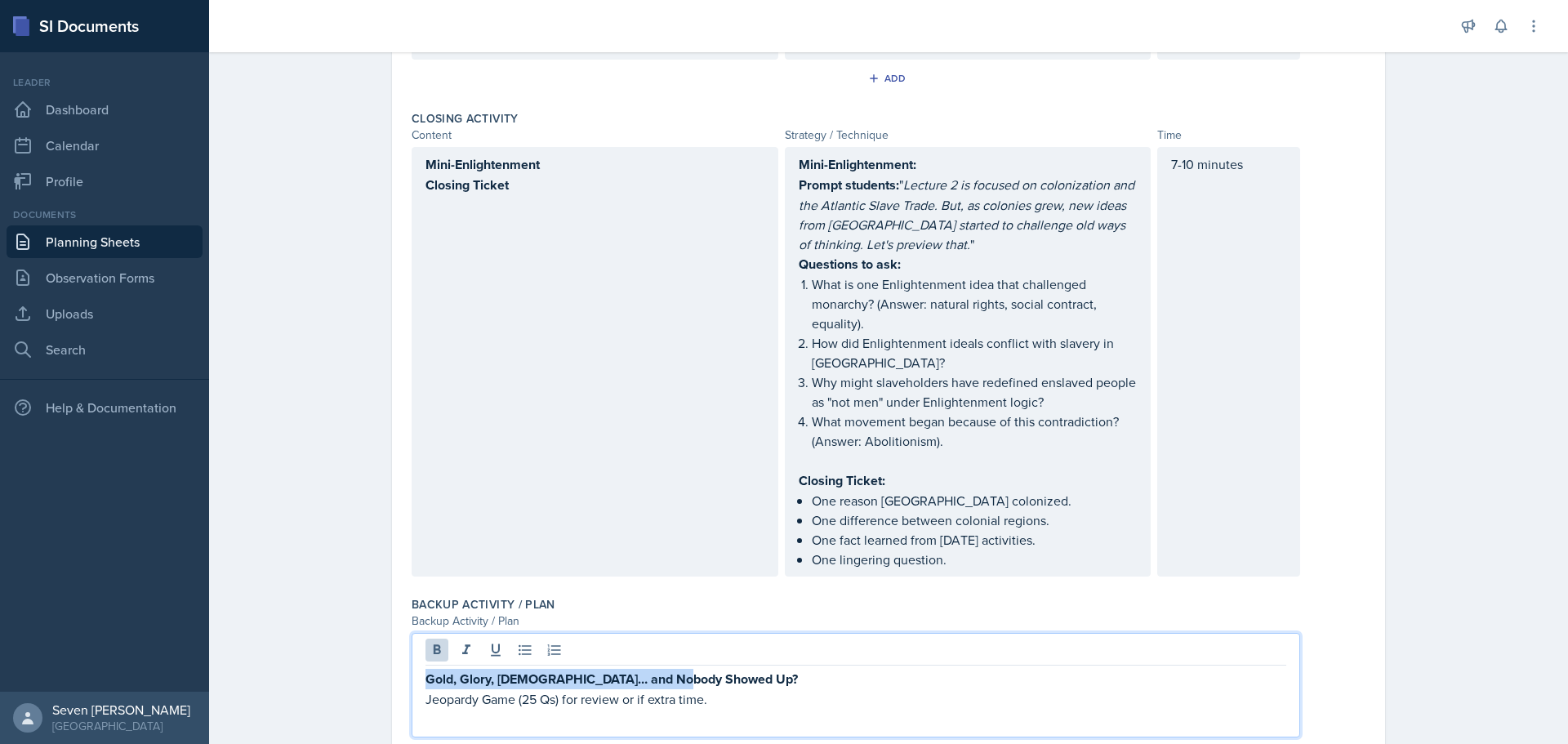
drag, startPoint x: 684, startPoint y: 615, endPoint x: 413, endPoint y: 597, distance: 271.6
click at [413, 633] on div "Gold, Glory, [DEMOGRAPHIC_DATA]… and Nobody Showed Up? Jeopardy Game (25 Qs) fo…" at bounding box center [856, 685] width 888 height 104
drag, startPoint x: 671, startPoint y: 612, endPoint x: 420, endPoint y: 614, distance: 251.0
click at [425, 669] on p "When the Class is Just Me, Myself, and SI" at bounding box center [855, 678] width 860 height 19
click at [687, 669] on p "When the Class is Just Me, Myself, and SI" at bounding box center [855, 679] width 860 height 20
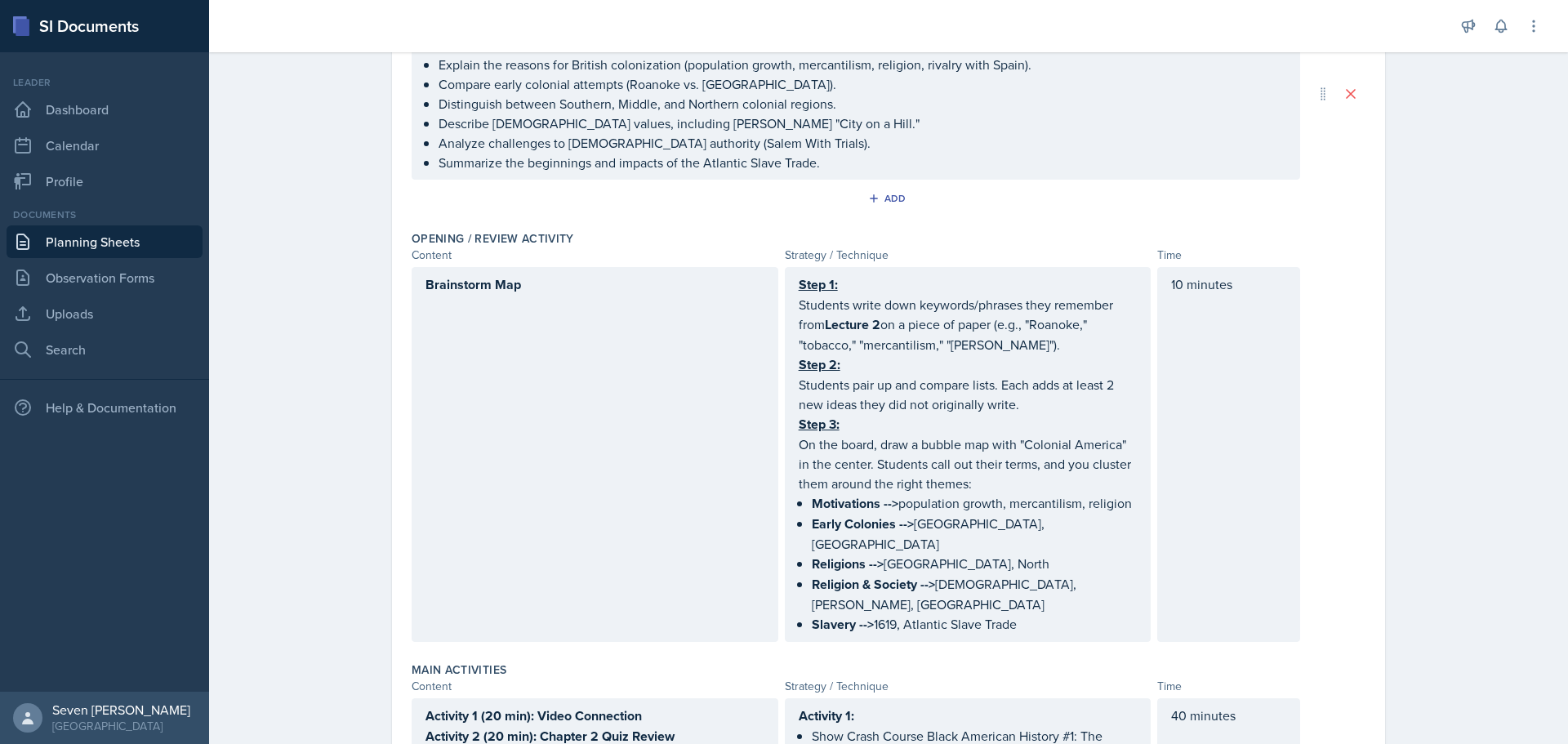
scroll to position [0, 0]
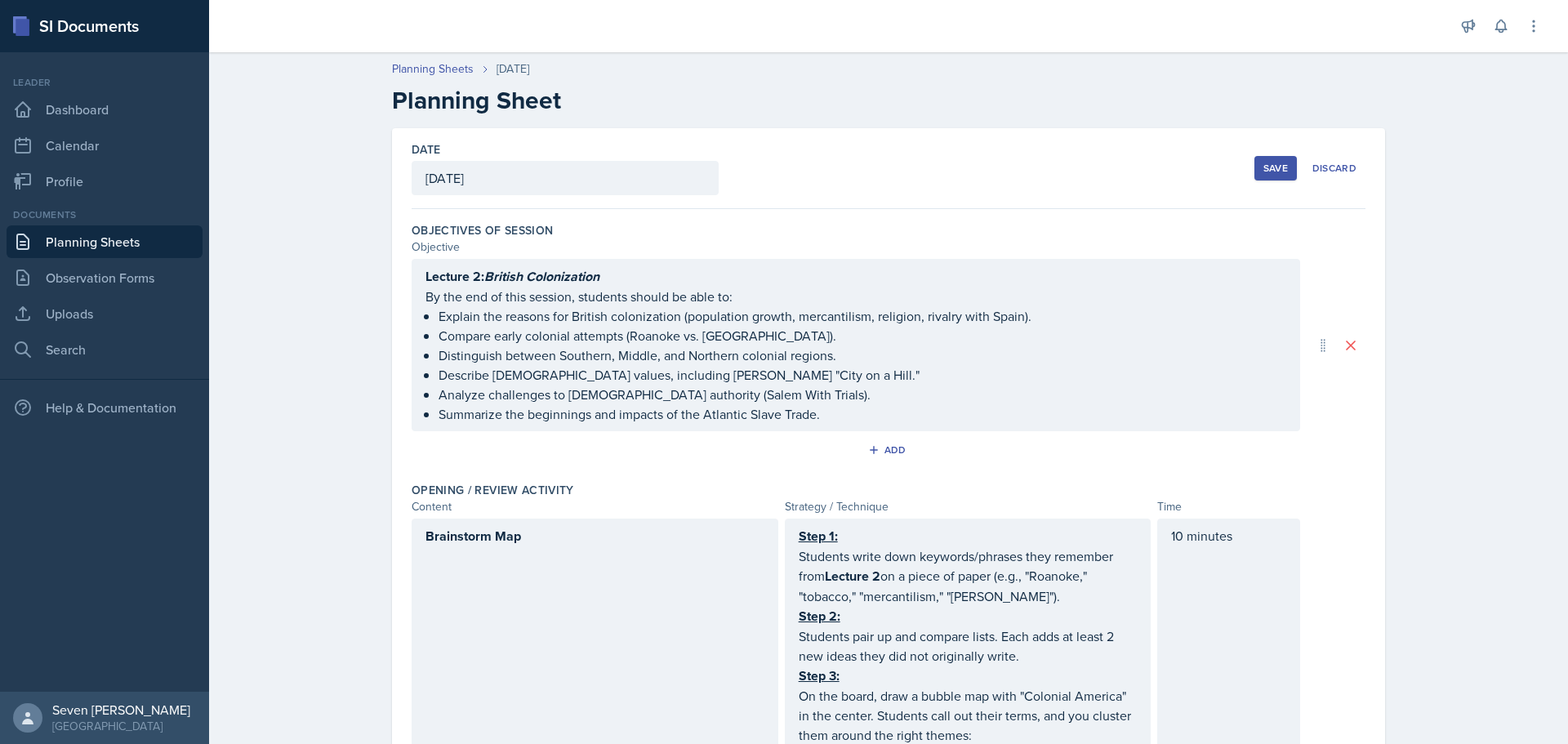
click at [1271, 167] on div "Save" at bounding box center [1275, 168] width 25 height 13
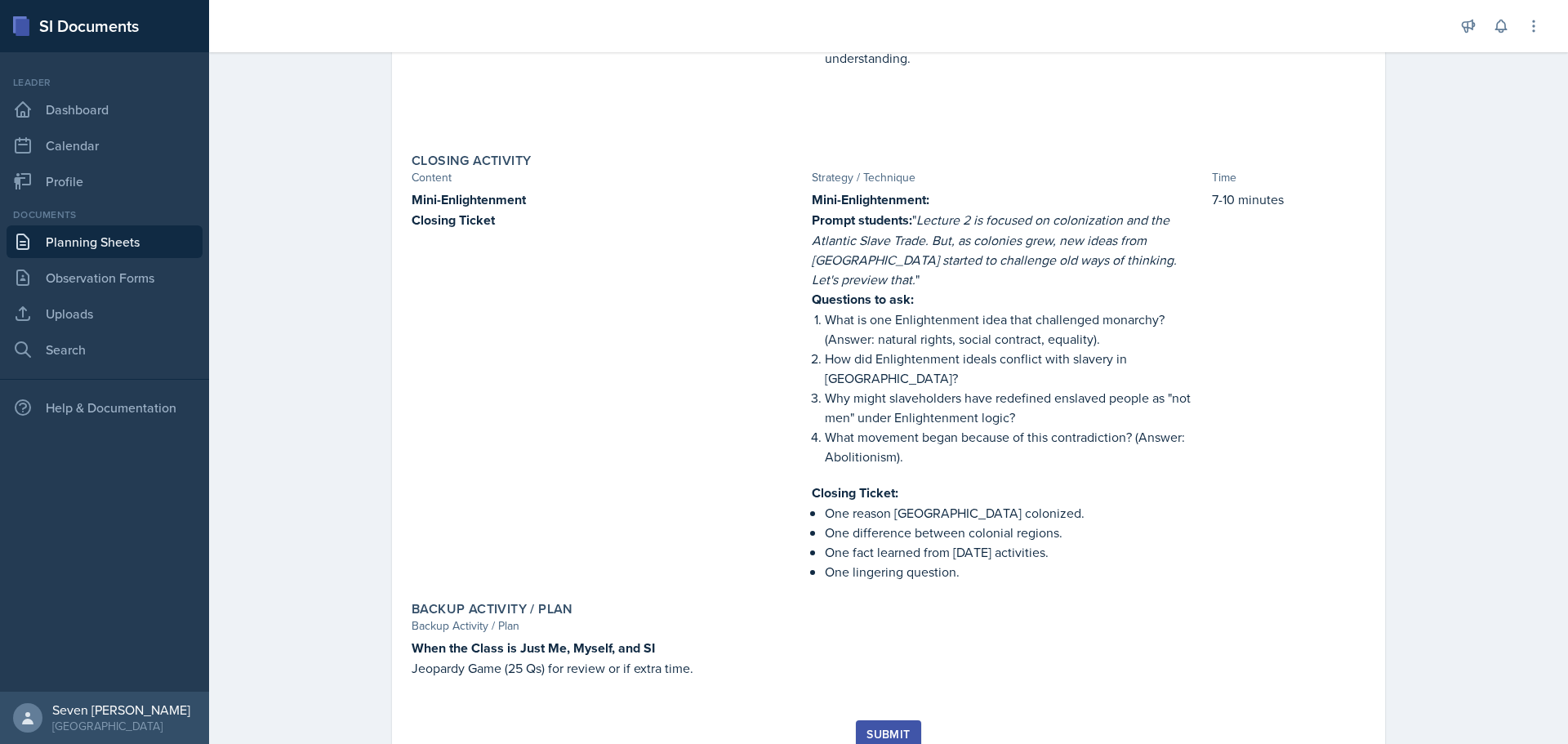
scroll to position [1310, 0]
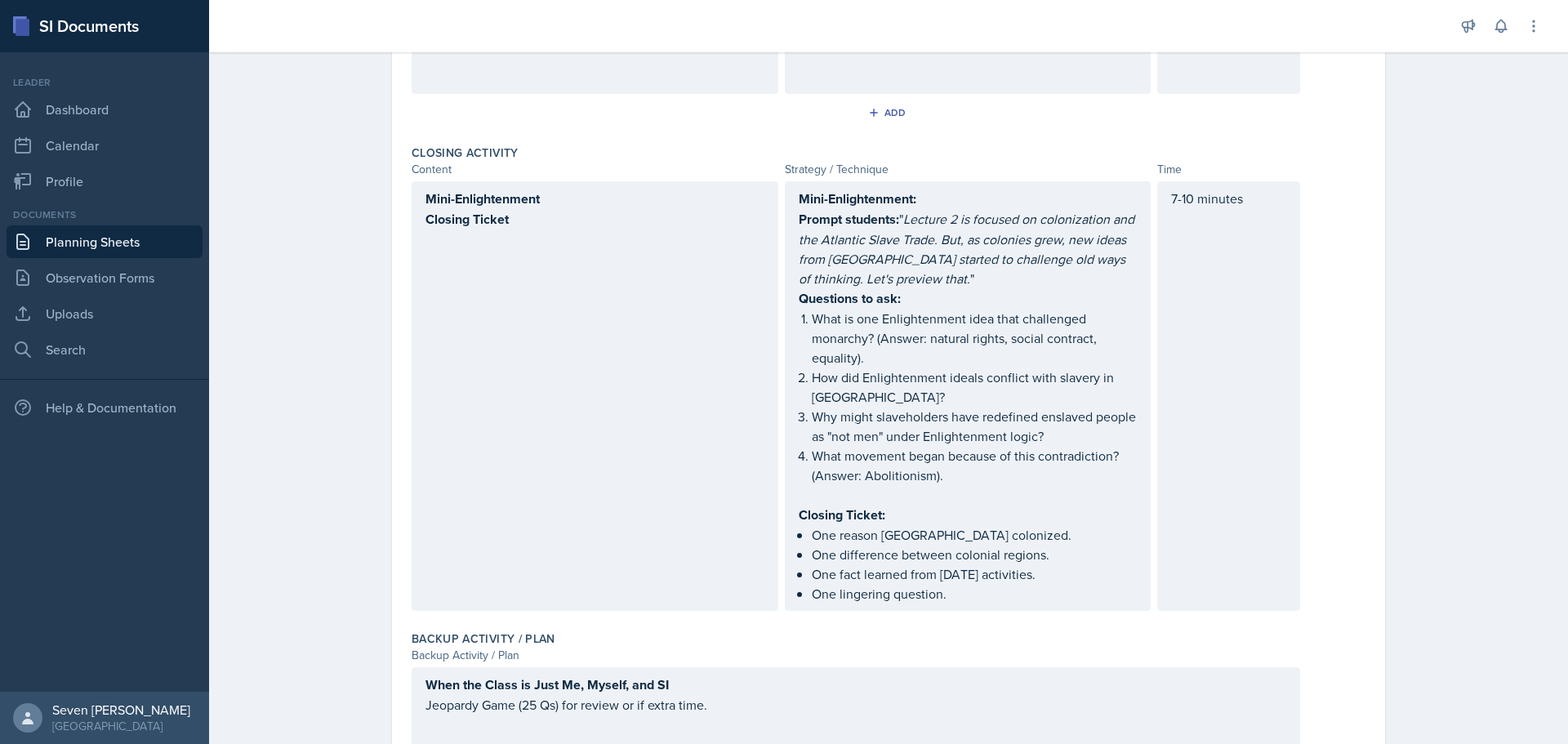
scroll to position [1557, 0]
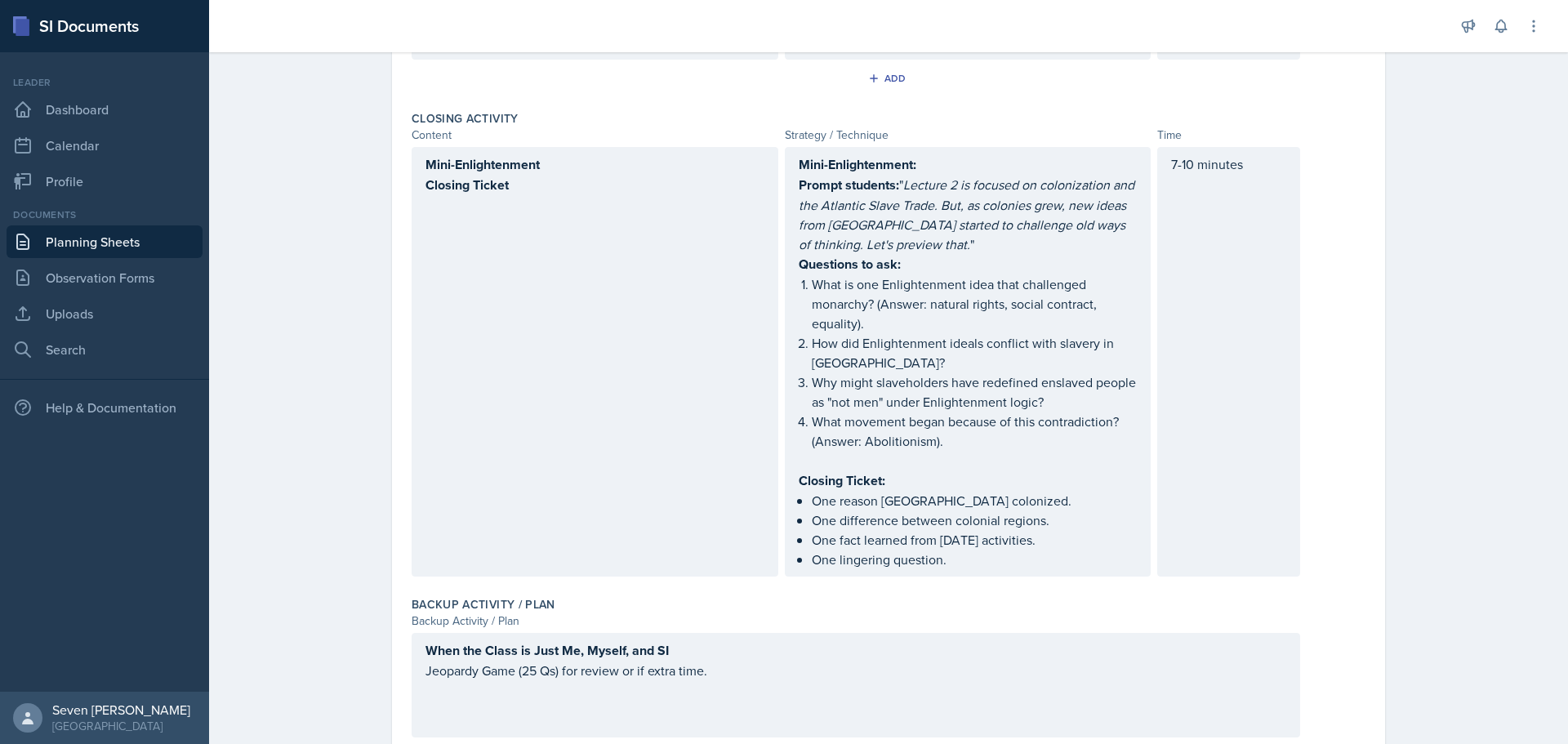
click at [527, 641] on div "When the Class is Just Me, Myself, and SI Jeopardy Game (25 Qs) for review or i…" at bounding box center [856, 685] width 888 height 104
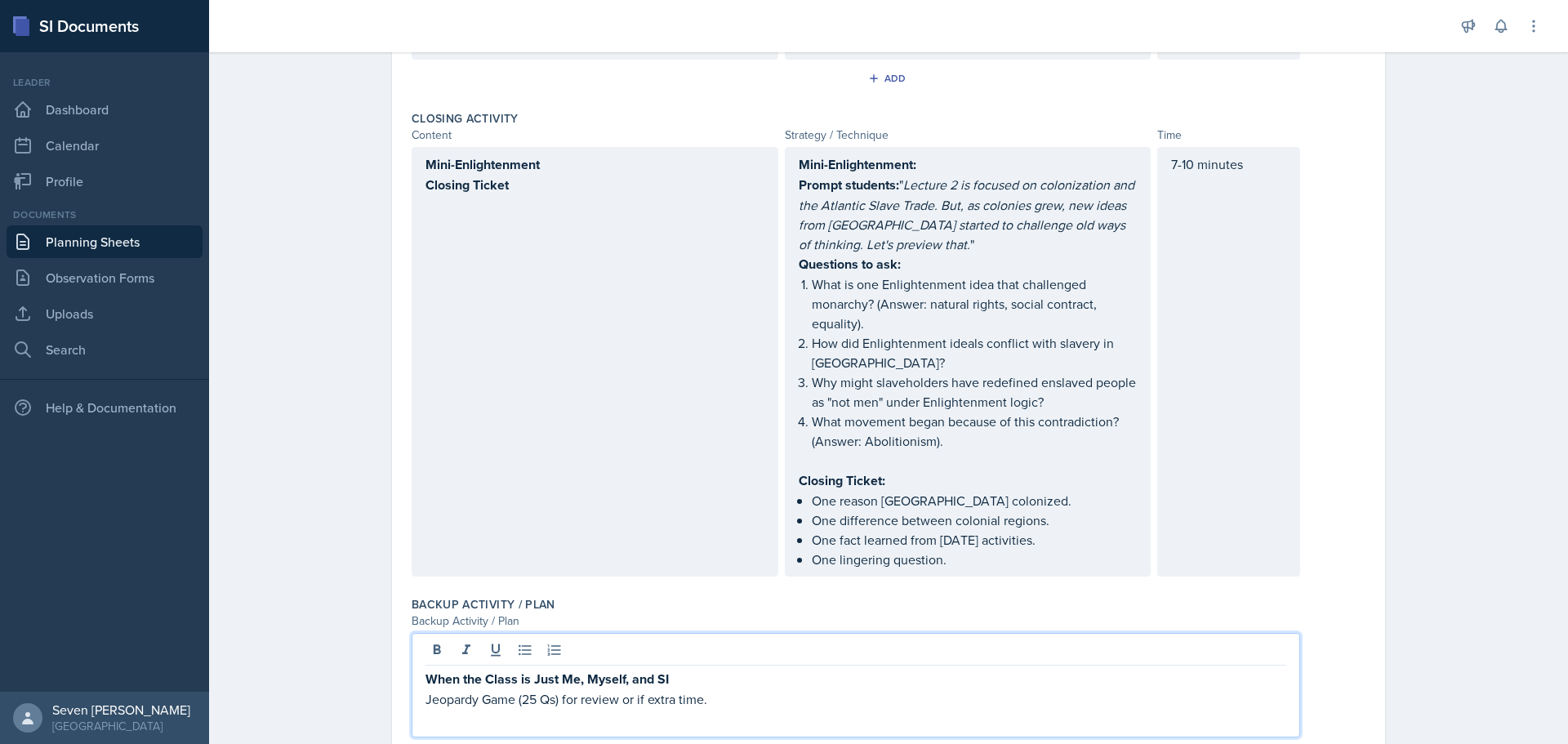
click at [725, 689] on p "Jeopardy Game (25 Qs) for review or if extra time." at bounding box center [855, 698] width 860 height 19
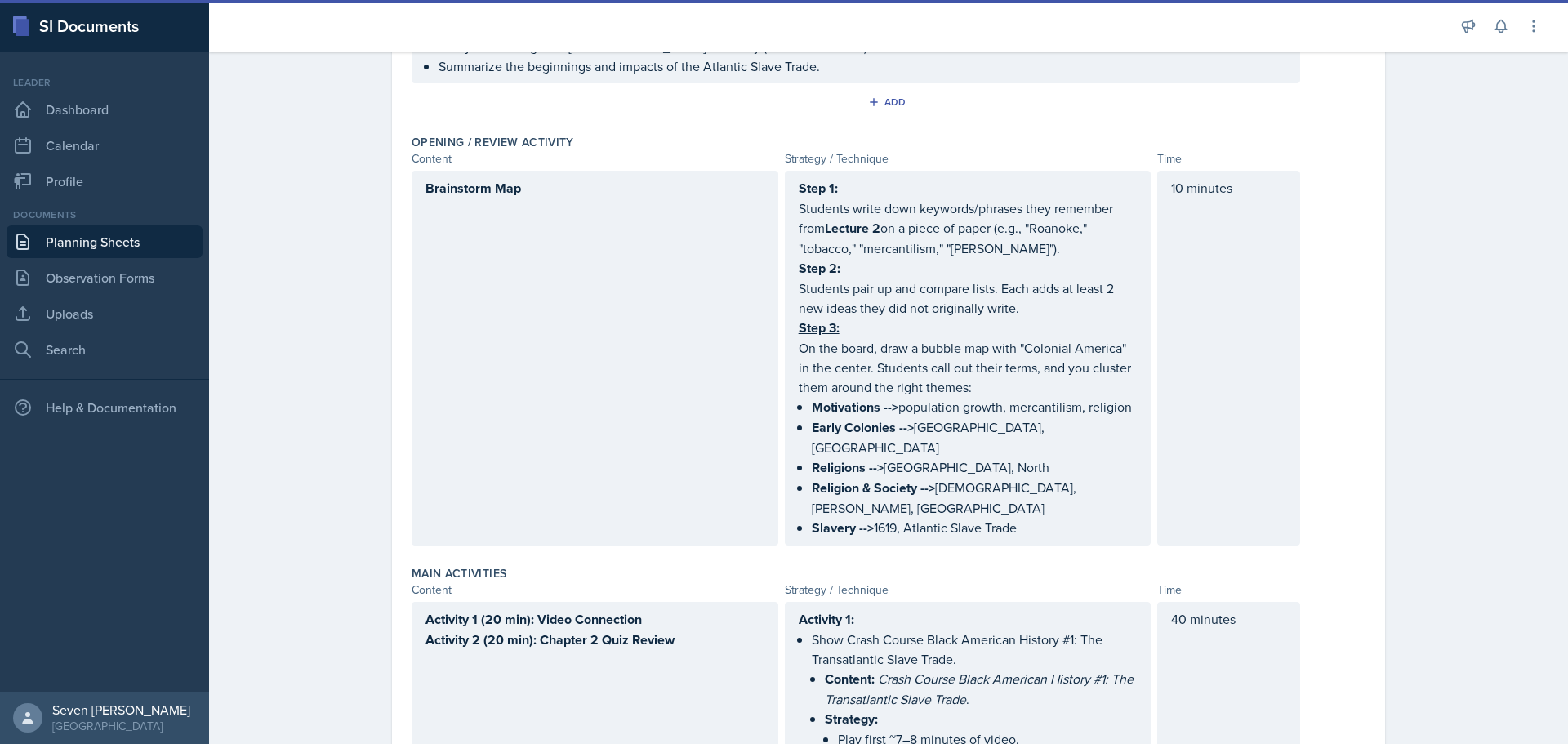
scroll to position [0, 0]
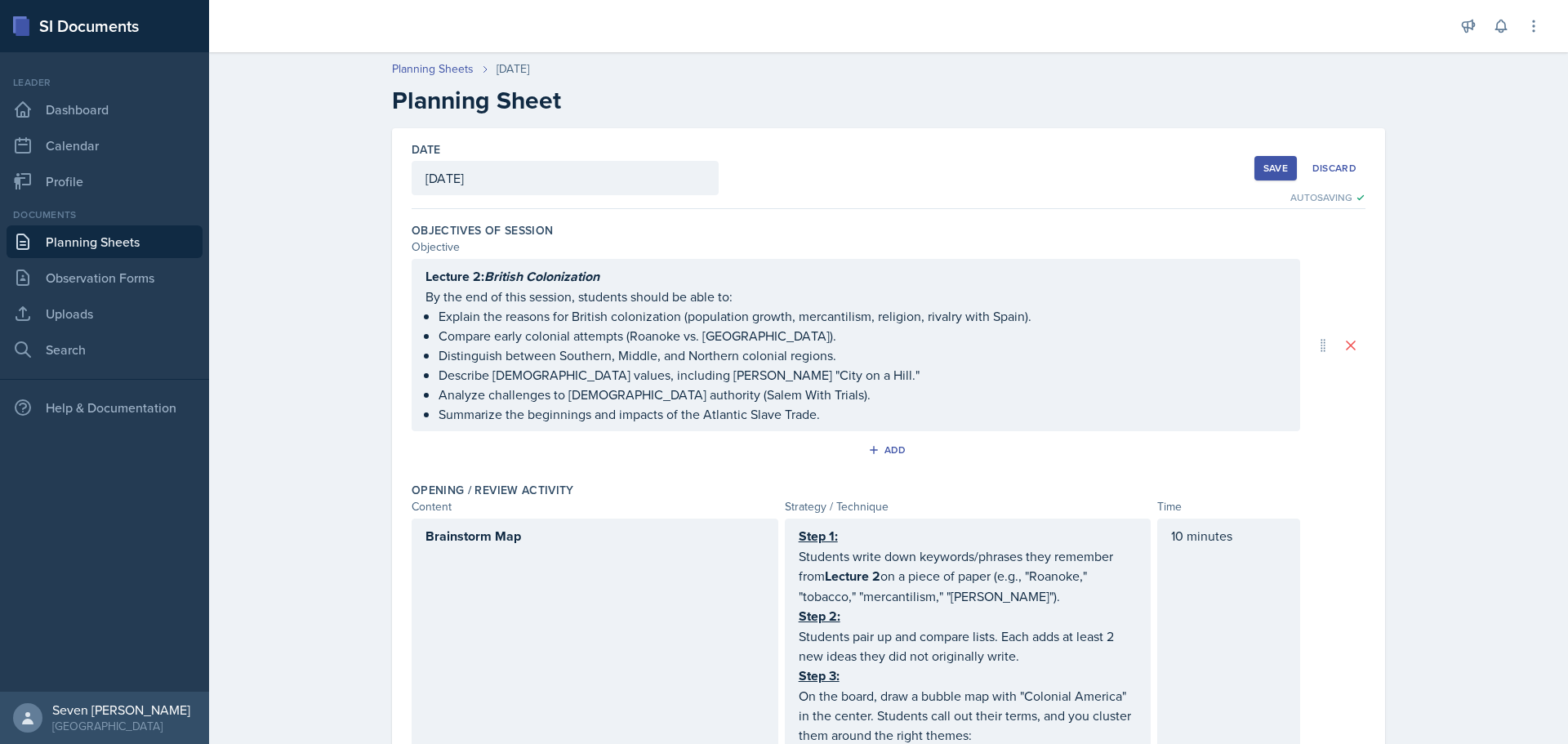
click at [1275, 156] on button "Save" at bounding box center [1276, 168] width 42 height 25
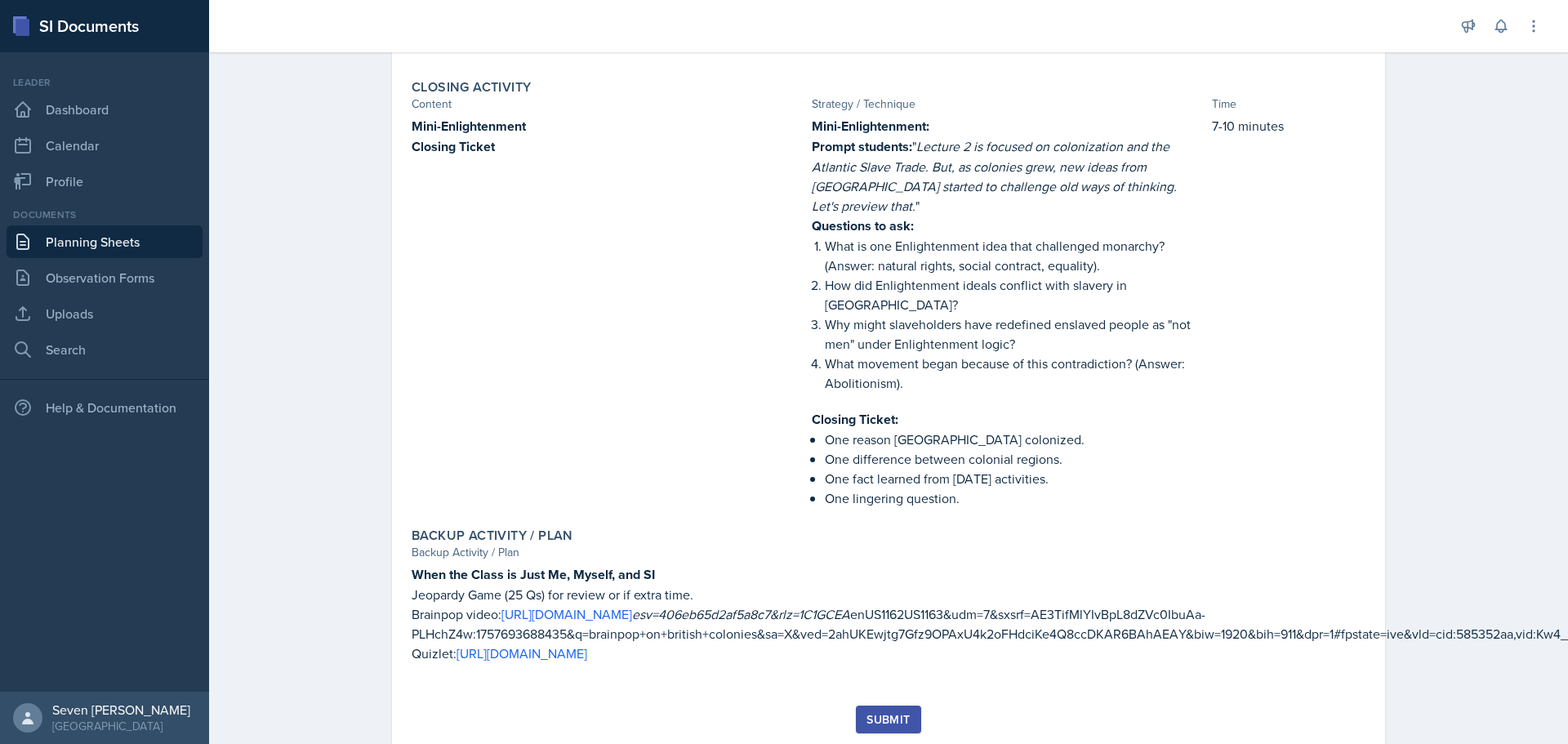
scroll to position [1381, 0]
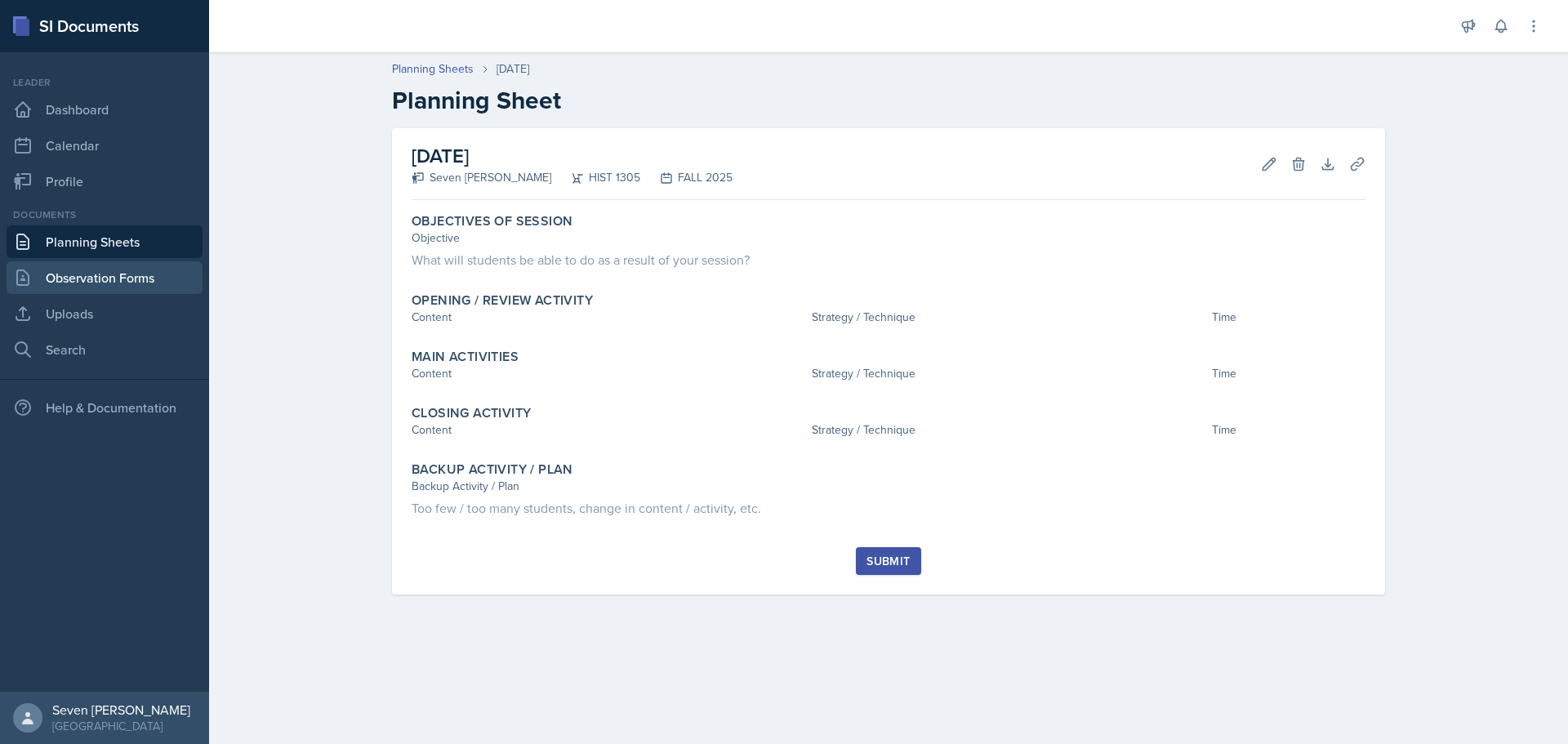
click at [120, 263] on link "Observation Forms" at bounding box center [104, 277] width 196 height 33
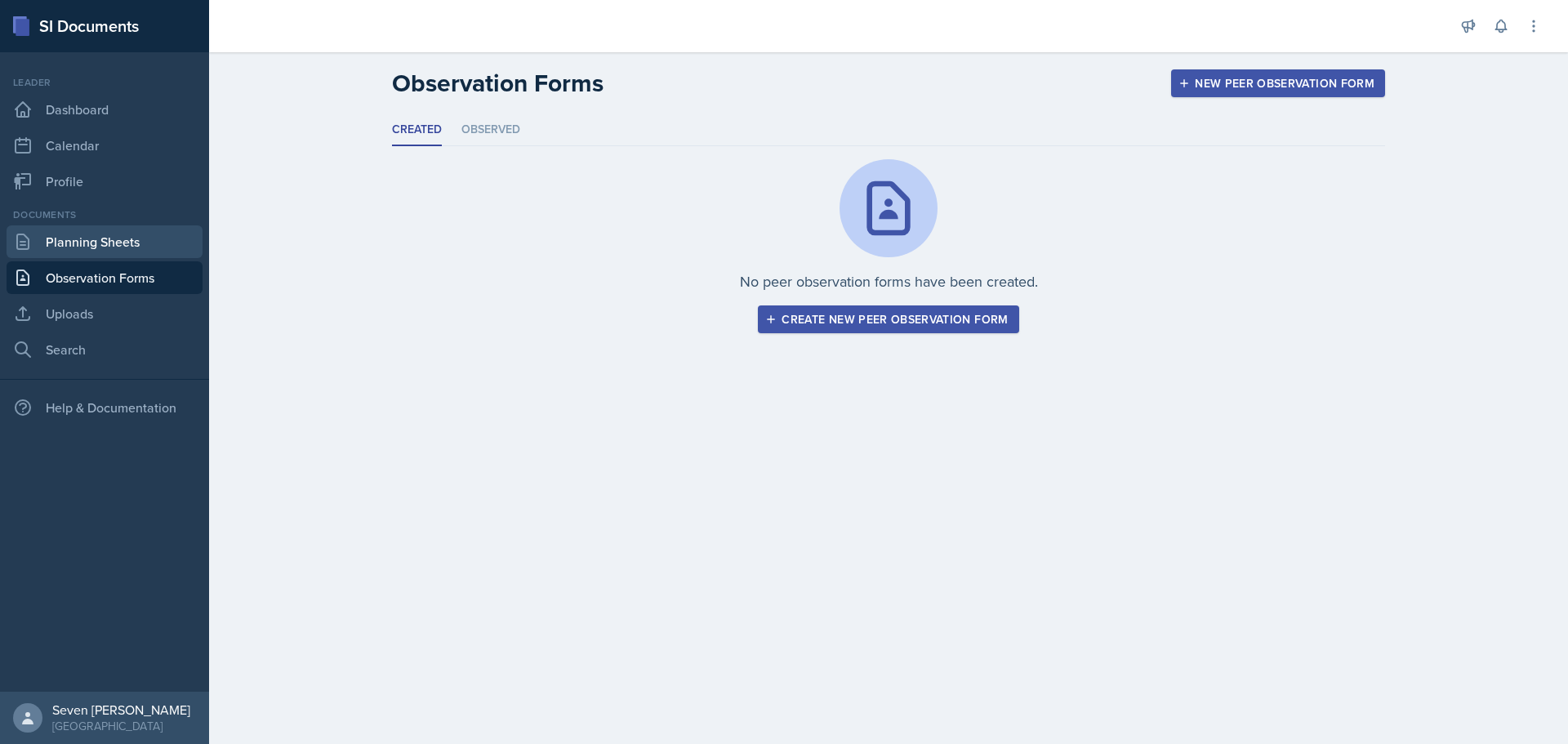
click at [131, 246] on link "Planning Sheets" at bounding box center [104, 242] width 196 height 33
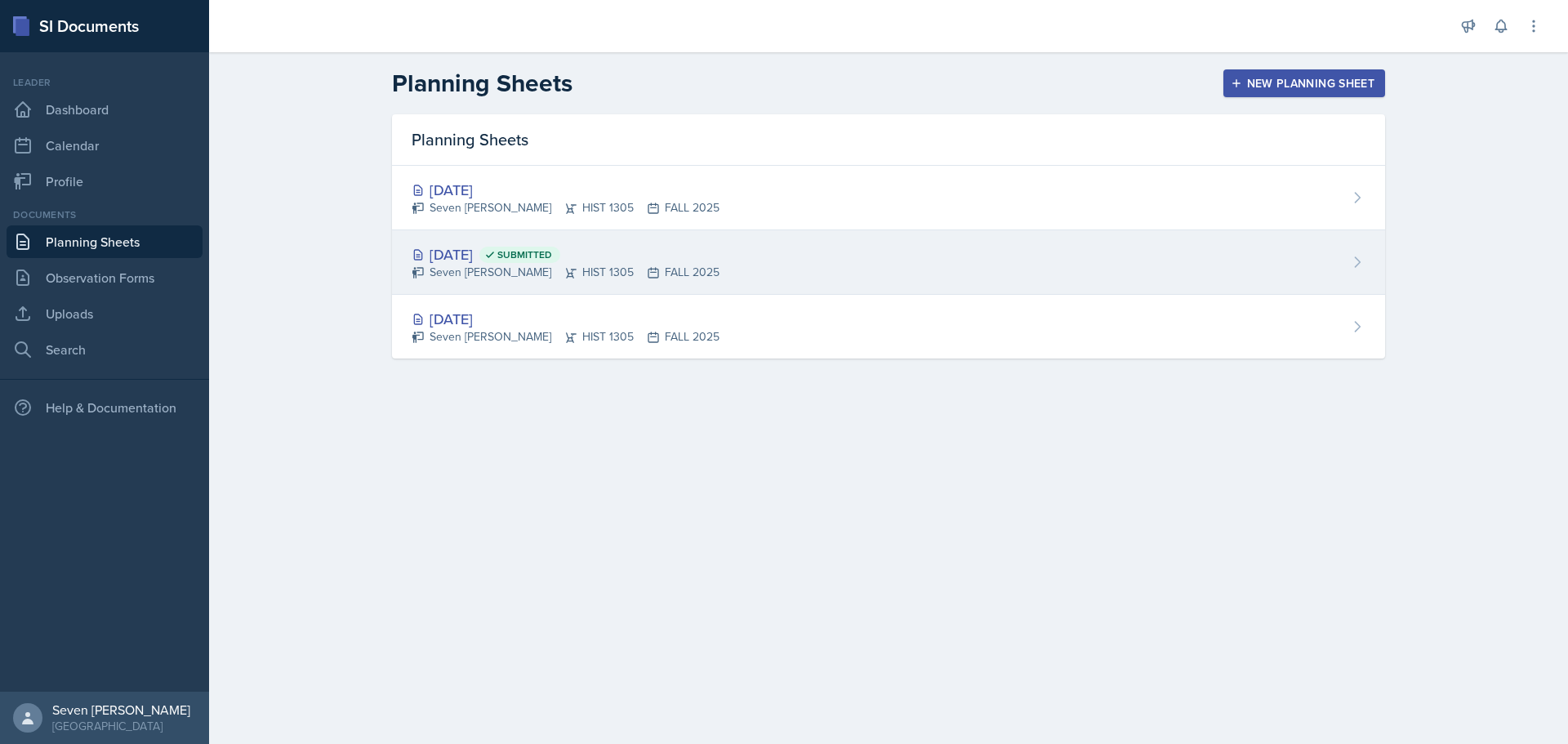
click at [474, 246] on div "[DATE] Submitted" at bounding box center [565, 254] width 308 height 22
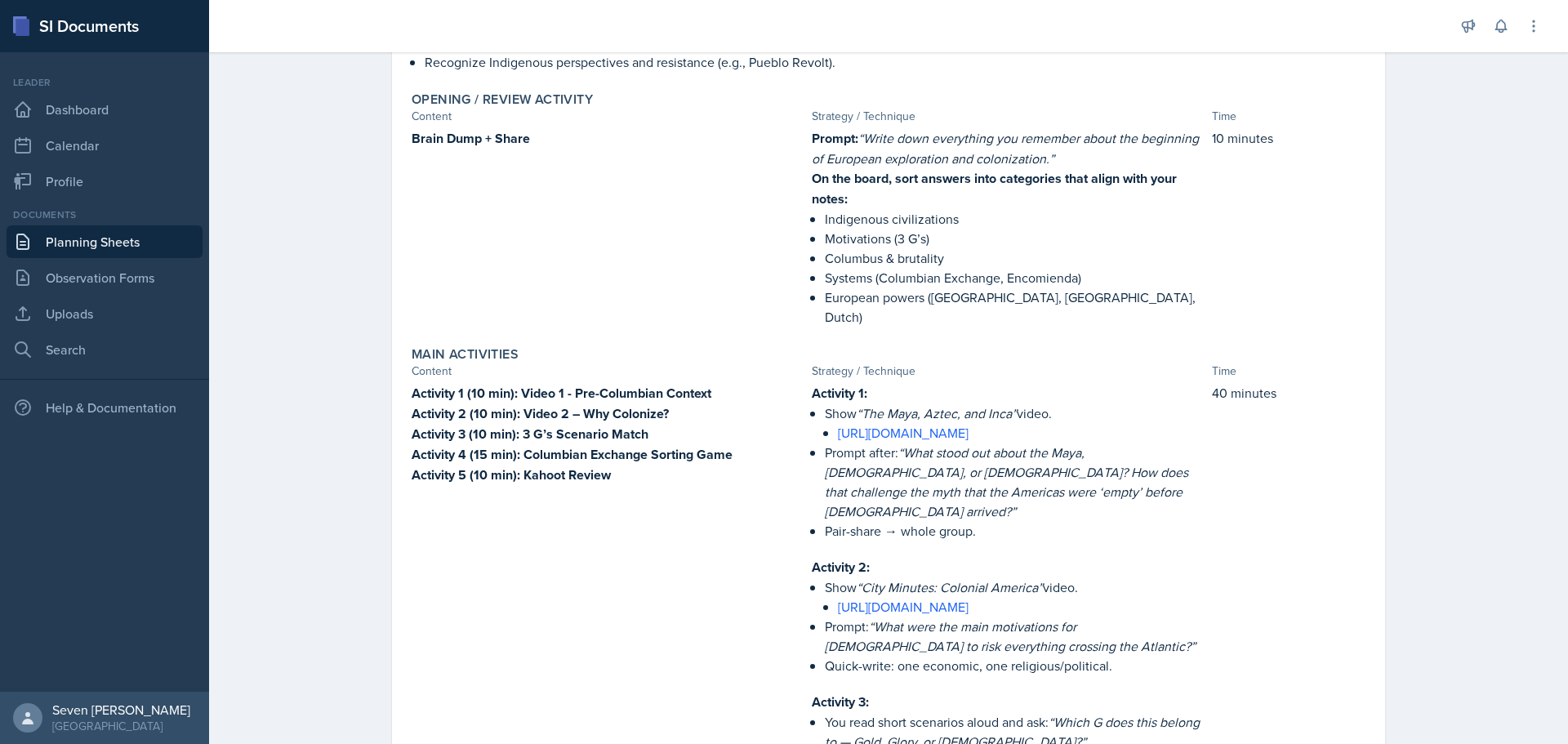
scroll to position [326, 0]
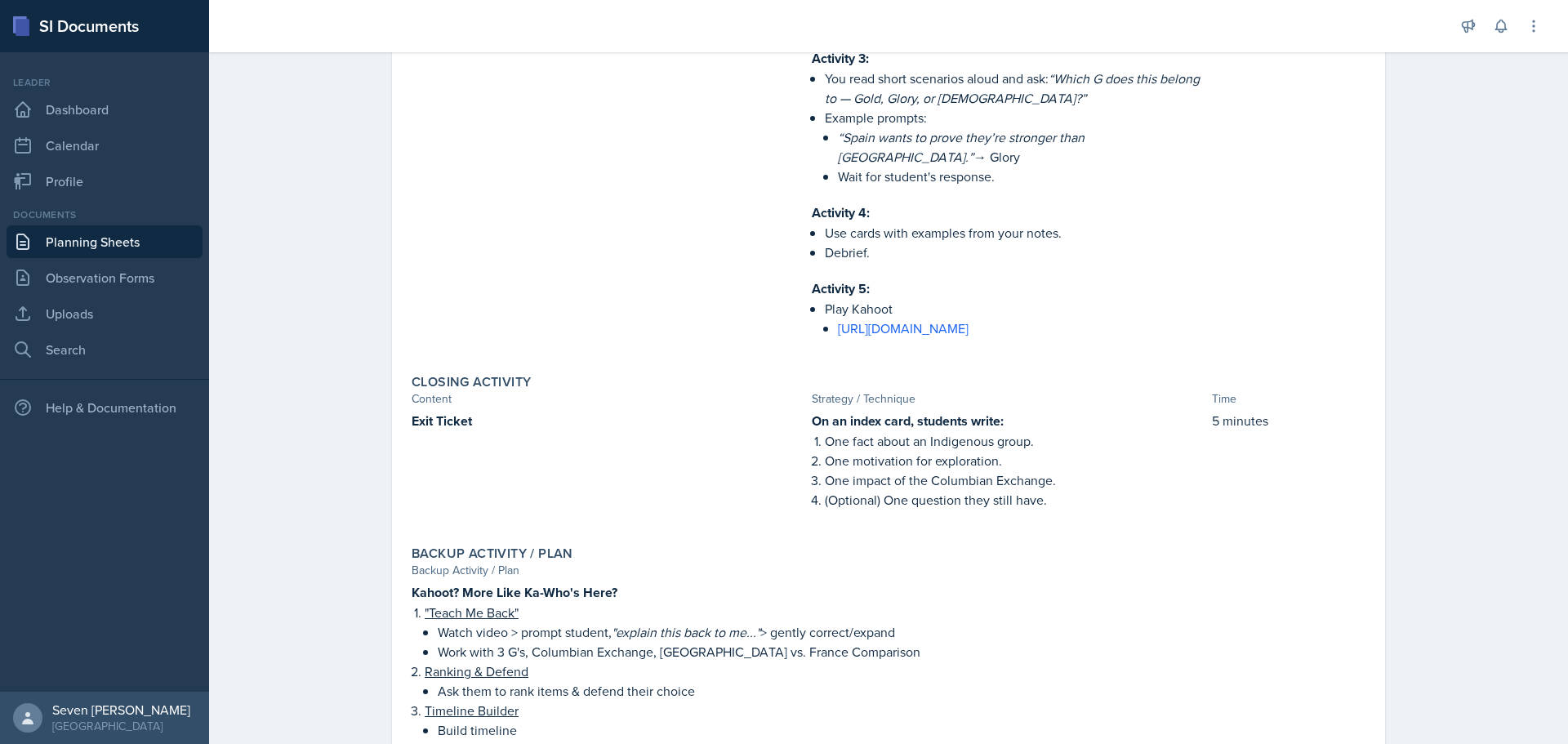
scroll to position [1080, 0]
